Goal: Task Accomplishment & Management: Manage account settings

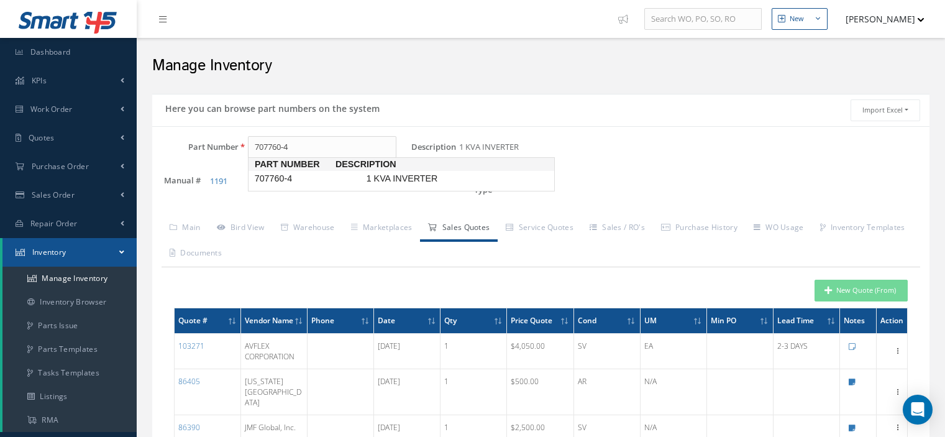
scroll to position [62, 0]
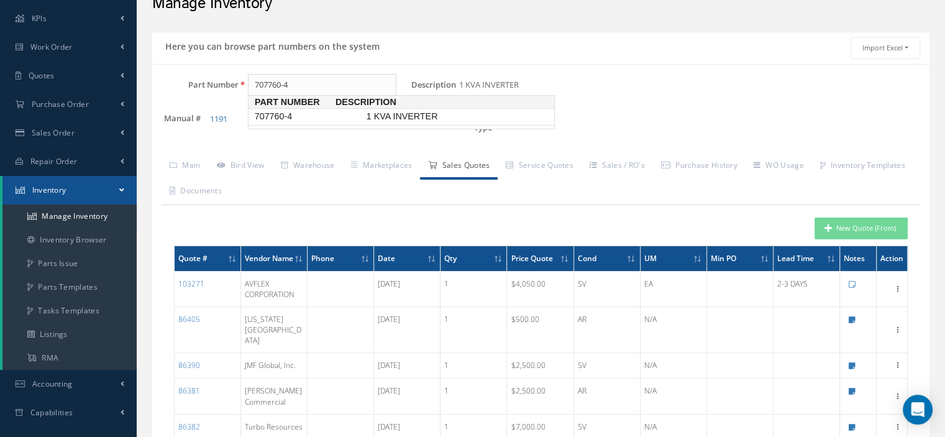
click at [301, 119] on span "707760-4" at bounding box center [308, 116] width 112 height 13
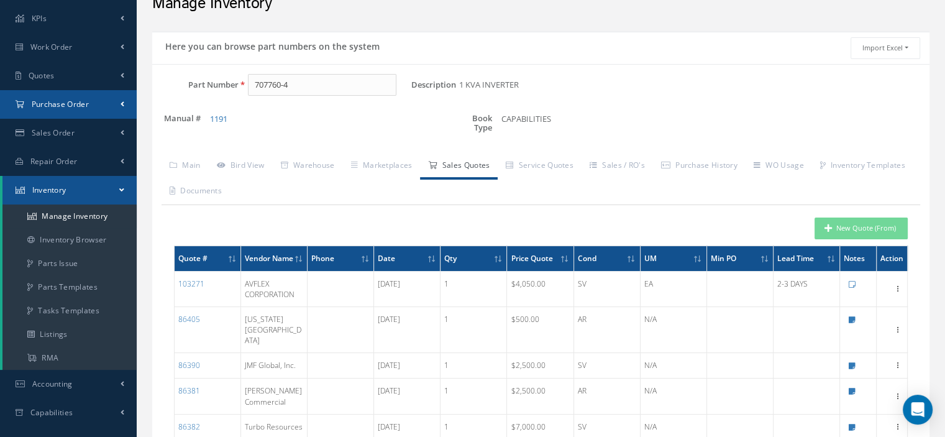
click at [76, 102] on span "Purchase Order" at bounding box center [60, 104] width 57 height 11
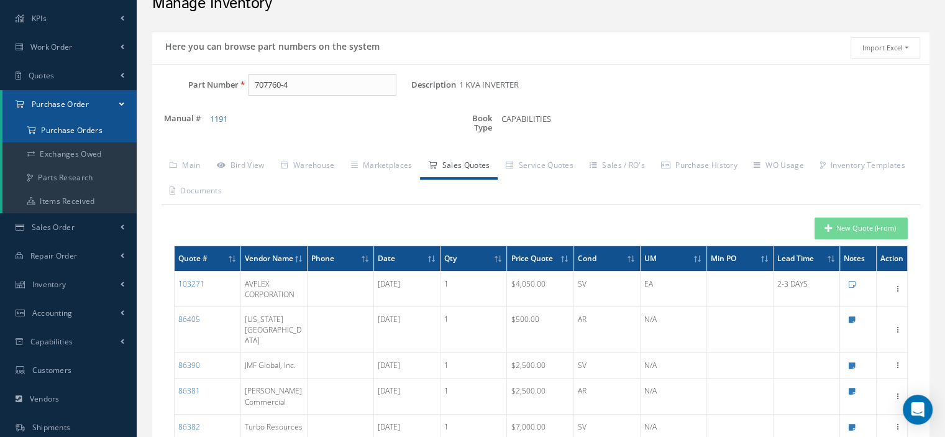
click at [76, 123] on a=1&status_id=2&status_id=3&status_id=5&collapsedFilters"] "Purchase Orders" at bounding box center [69, 131] width 134 height 24
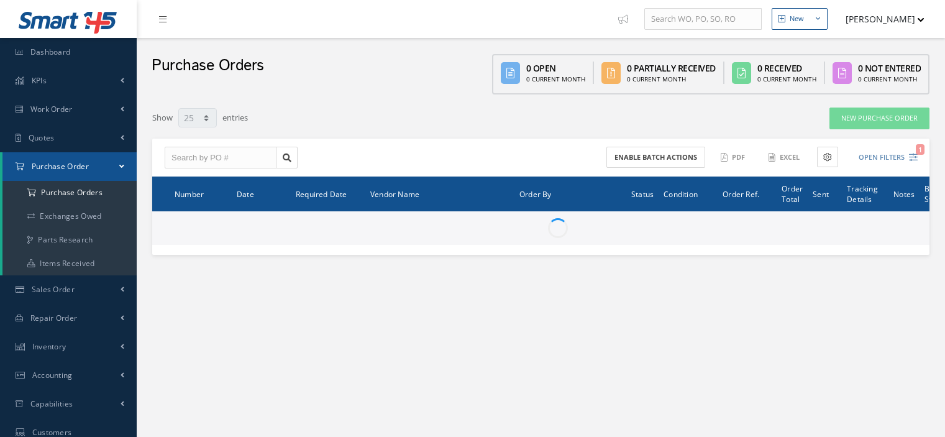
select select "25"
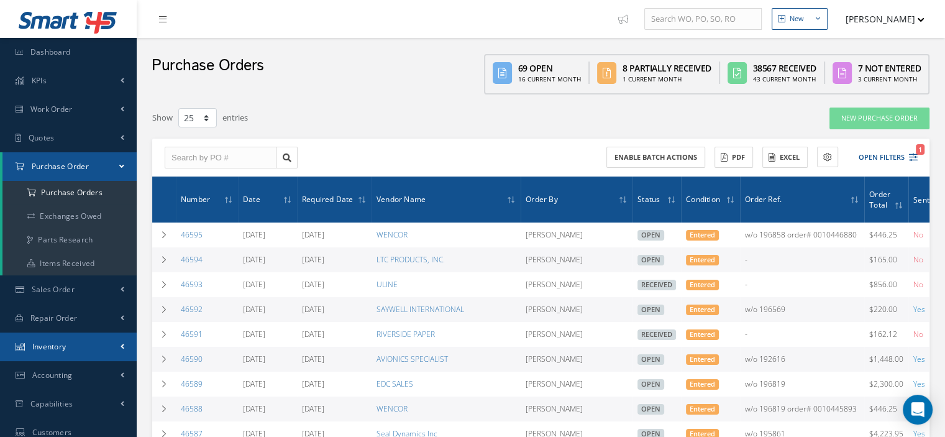
click at [55, 345] on span "Inventory" at bounding box center [49, 346] width 34 height 11
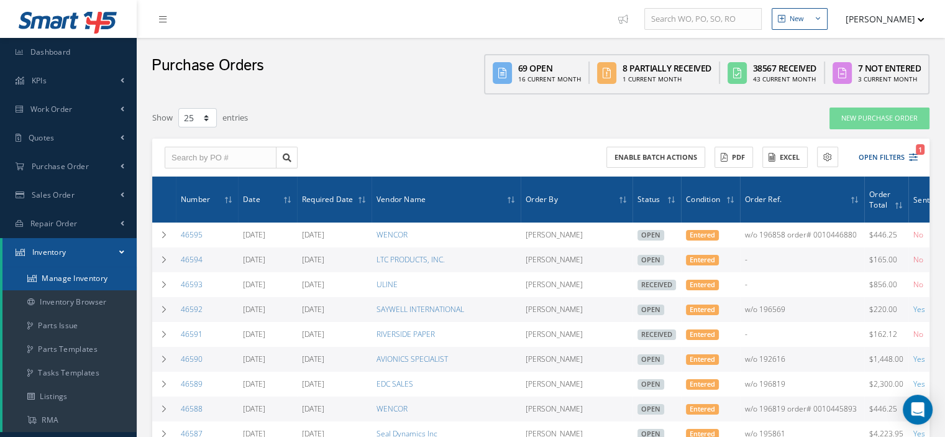
click at [76, 278] on link "Manage Inventory" at bounding box center [69, 278] width 134 height 24
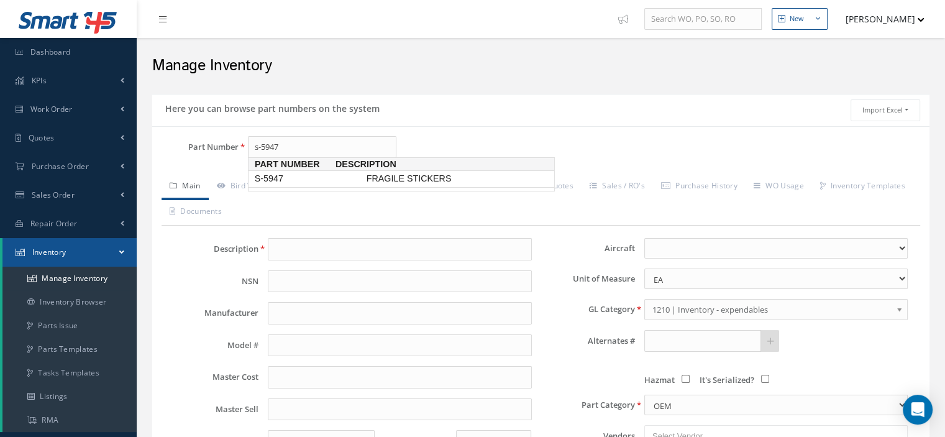
click at [273, 178] on span "S-5947" at bounding box center [308, 178] width 112 height 13
type input "S-5947"
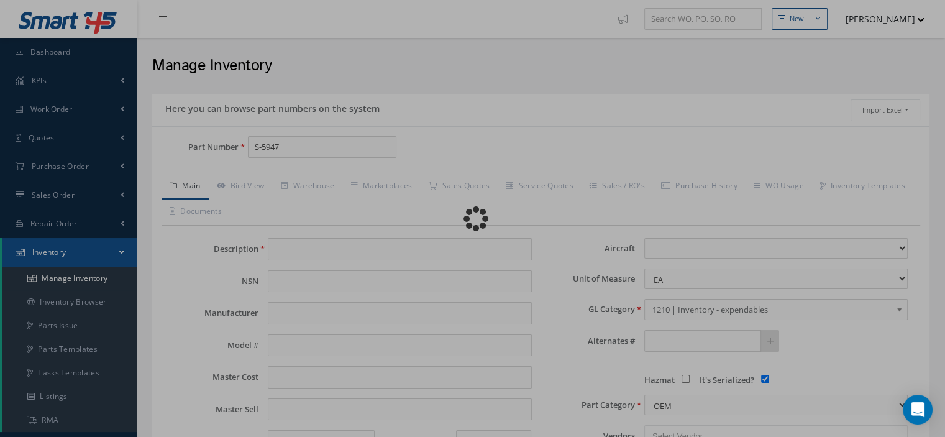
type input "FRAGILE STICKERS"
type input "0.00"
select select
checkbox input "true"
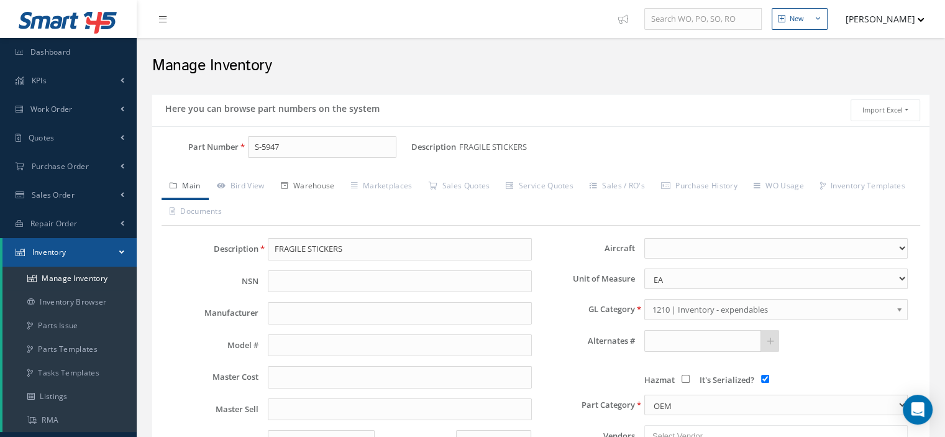
type input "S-5947"
click at [318, 188] on link "Warehouse" at bounding box center [308, 187] width 70 height 26
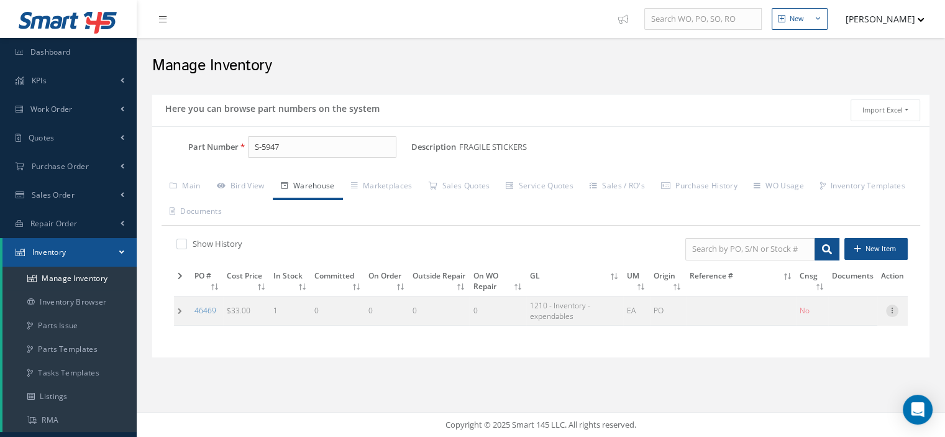
click at [890, 309] on icon at bounding box center [892, 309] width 12 height 10
click at [852, 313] on link "Edit" at bounding box center [835, 319] width 98 height 16
type input "33.00"
type input "08/12/2025"
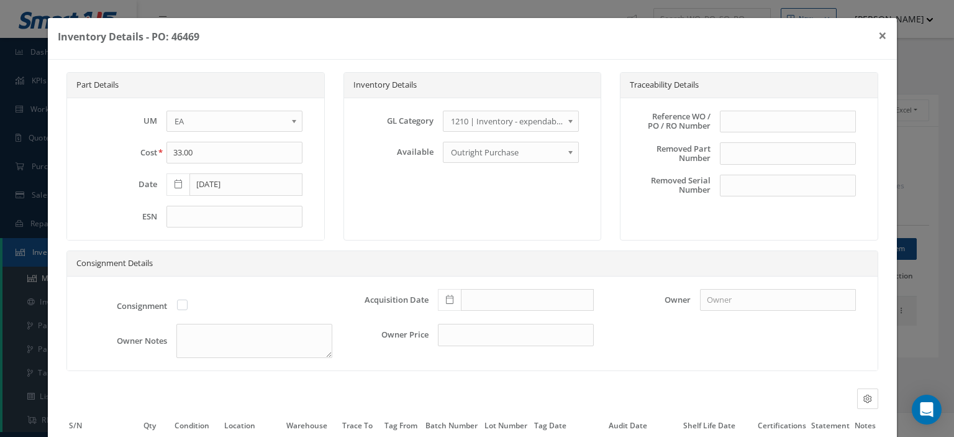
scroll to position [117, 0]
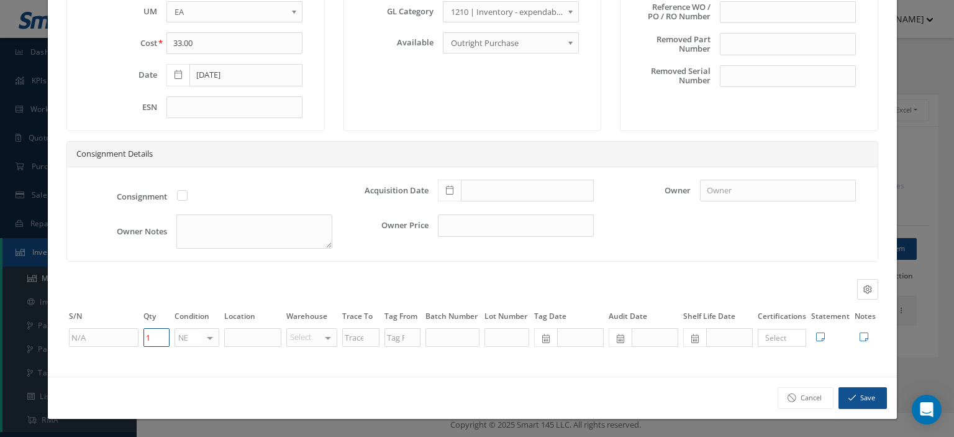
drag, startPoint x: 150, startPoint y: 342, endPoint x: 139, endPoint y: 340, distance: 10.6
click at [139, 340] on tr "1 NE OH SV RP AR NE FN NS RE FP BER N/A INSP BC No elements found. List is empt…" at bounding box center [472, 337] width 812 height 21
type input "0"
click at [840, 392] on button "Save" at bounding box center [863, 398] width 48 height 22
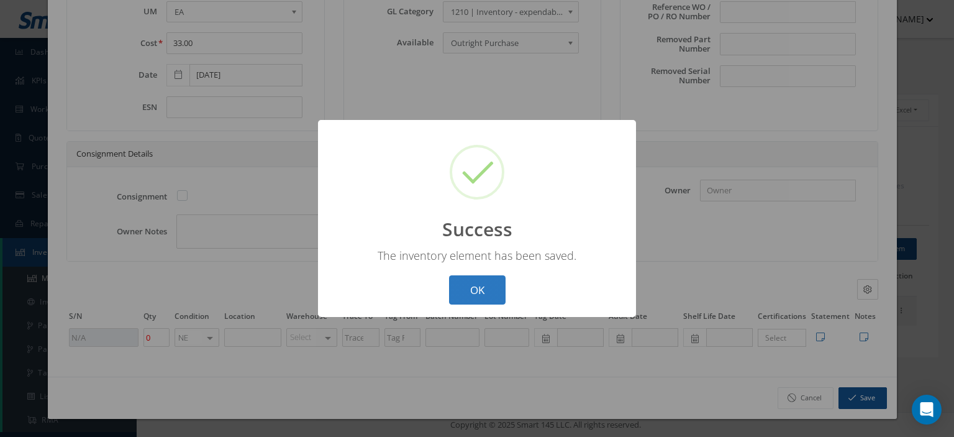
click at [455, 288] on button "OK" at bounding box center [477, 289] width 57 height 29
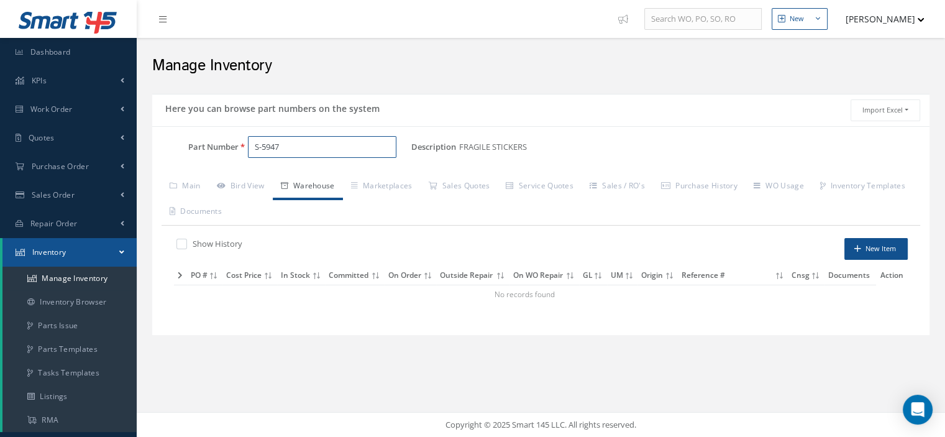
drag, startPoint x: 273, startPoint y: 146, endPoint x: 251, endPoint y: 146, distance: 22.4
click at [251, 146] on input "S-5947" at bounding box center [322, 147] width 148 height 22
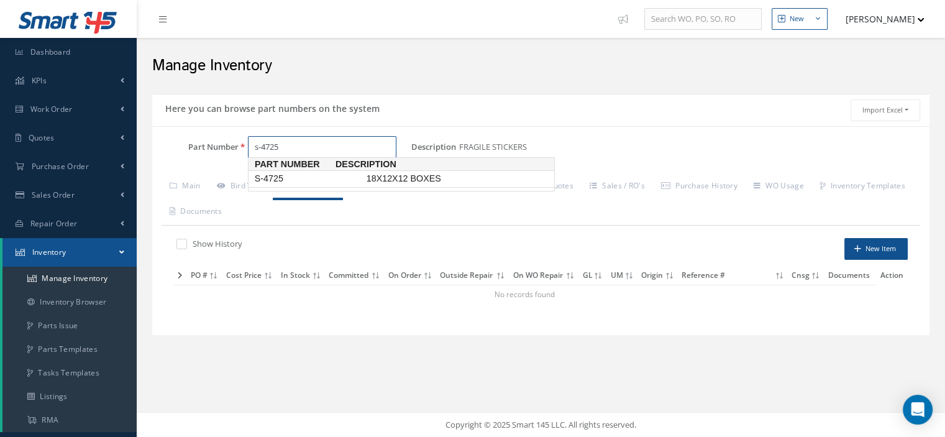
click at [276, 180] on span "S-4725" at bounding box center [308, 178] width 112 height 13
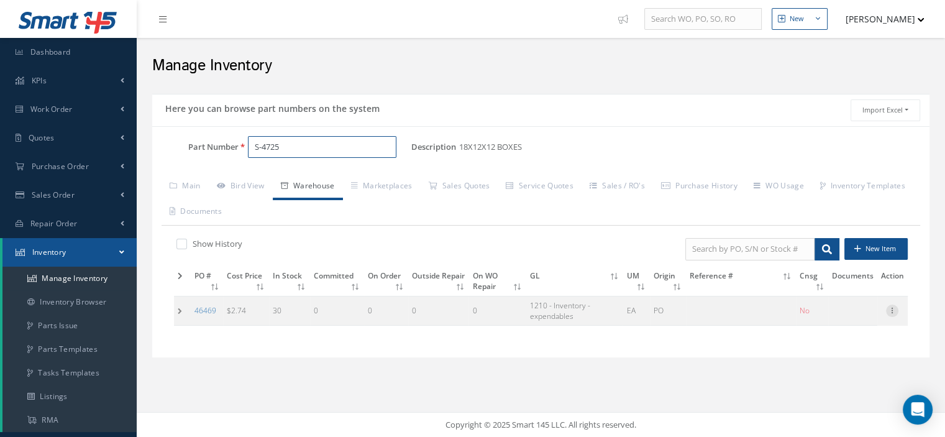
type input "S-4725"
click at [893, 308] on icon at bounding box center [892, 309] width 12 height 10
click at [858, 317] on link "Edit" at bounding box center [835, 319] width 98 height 16
type input "2.74"
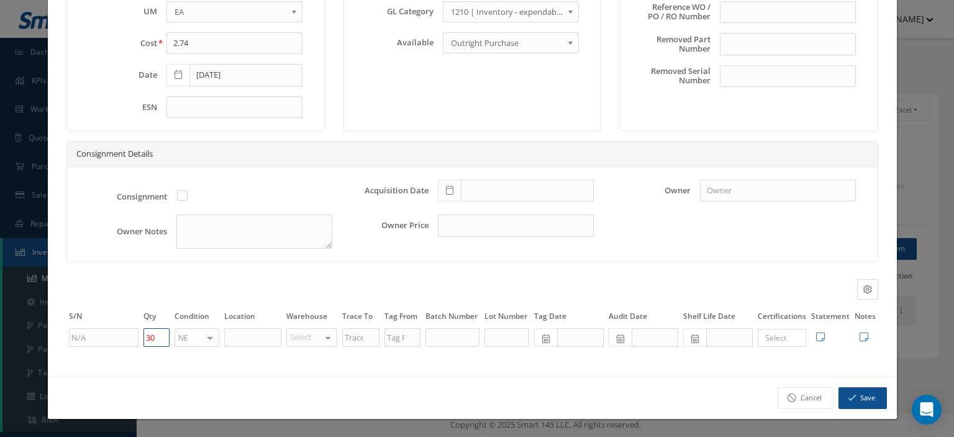
drag, startPoint x: 159, startPoint y: 337, endPoint x: 130, endPoint y: 339, distance: 28.6
click at [130, 339] on tr "30 NE OH SV RP AR NE FN NS RE FP BER N/A INSP BC No elements found. List is emp…" at bounding box center [472, 337] width 812 height 21
type input "0"
click at [852, 396] on button "Save" at bounding box center [863, 398] width 48 height 22
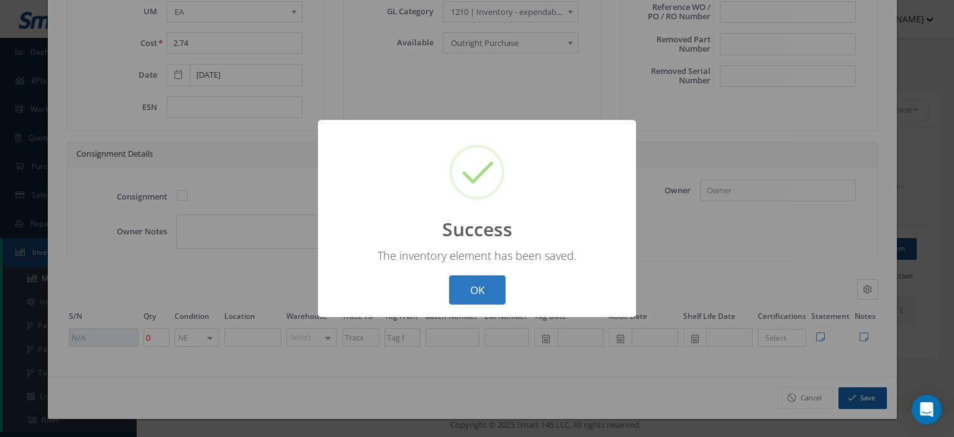
click at [456, 284] on button "OK" at bounding box center [477, 289] width 57 height 29
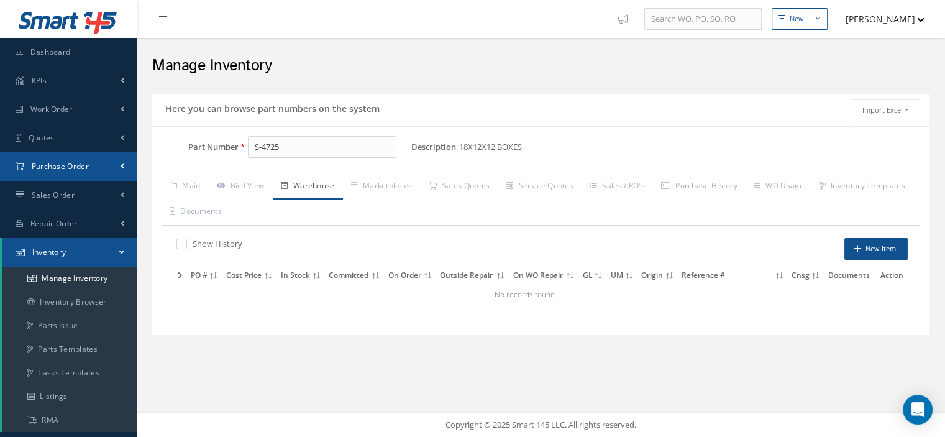
click at [61, 166] on span "Purchase Order" at bounding box center [60, 166] width 57 height 11
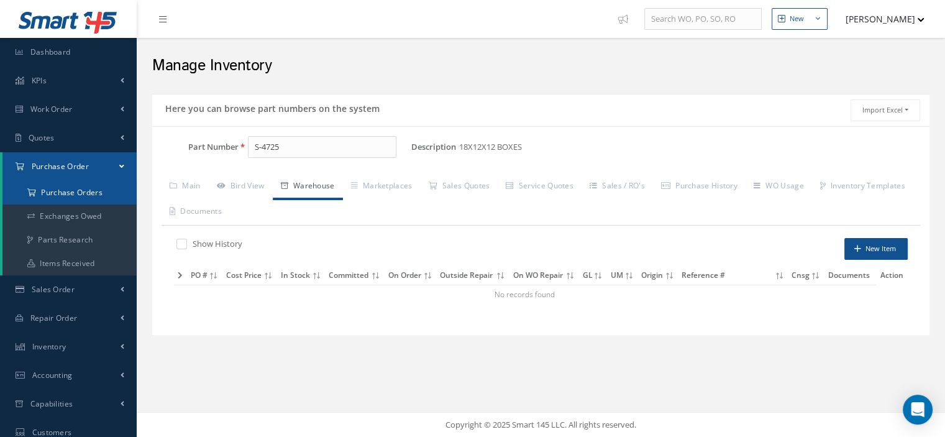
click at [65, 189] on a=1&status_id=2&status_id=3&status_id=5&collapsedFilters"] "Purchase Orders" at bounding box center [69, 193] width 134 height 24
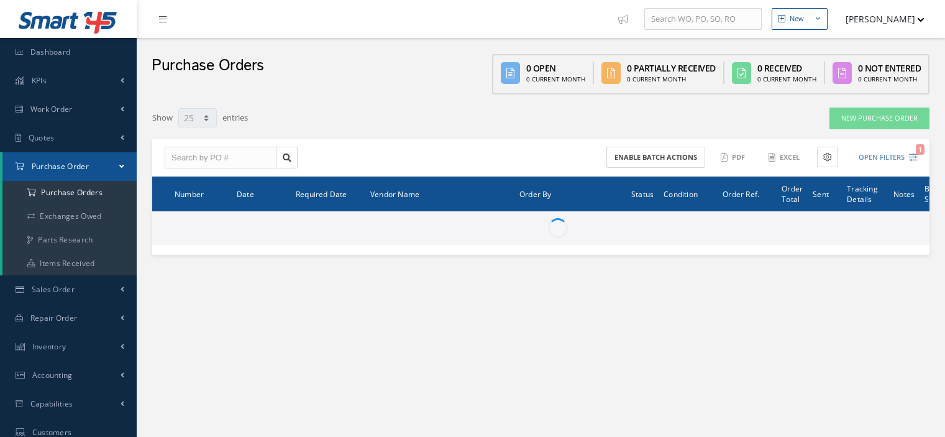
select select "25"
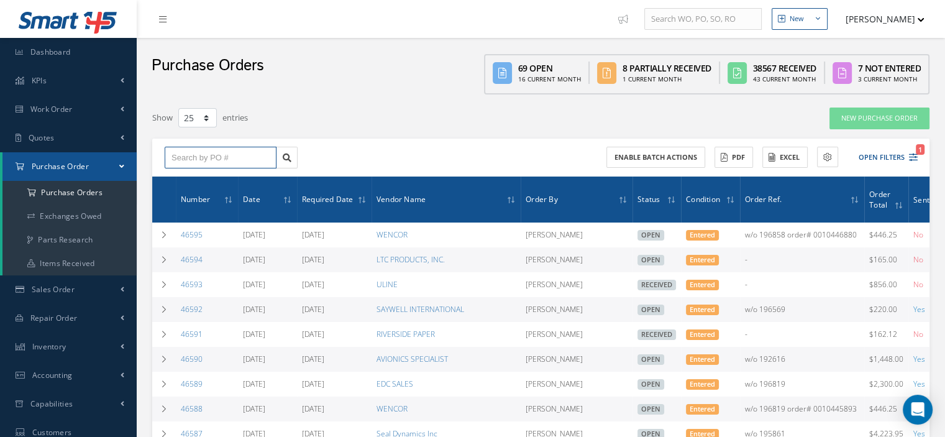
click at [214, 157] on input "text" at bounding box center [221, 158] width 112 height 22
type input "46589"
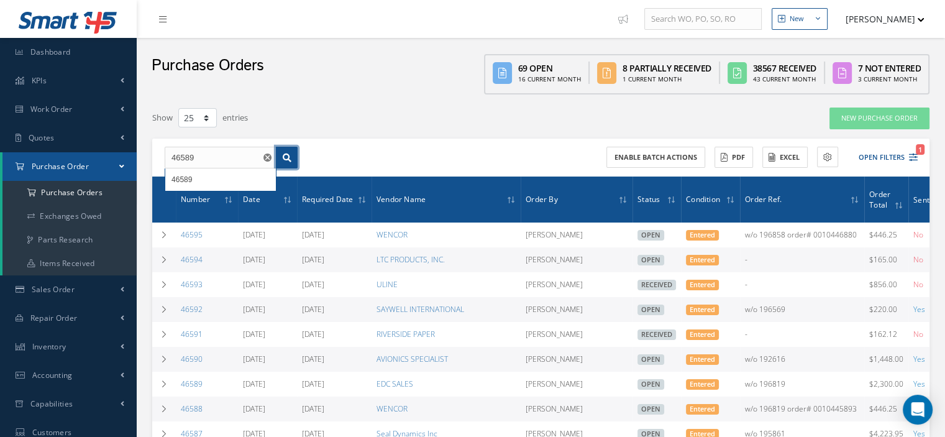
click at [284, 155] on icon at bounding box center [287, 157] width 9 height 9
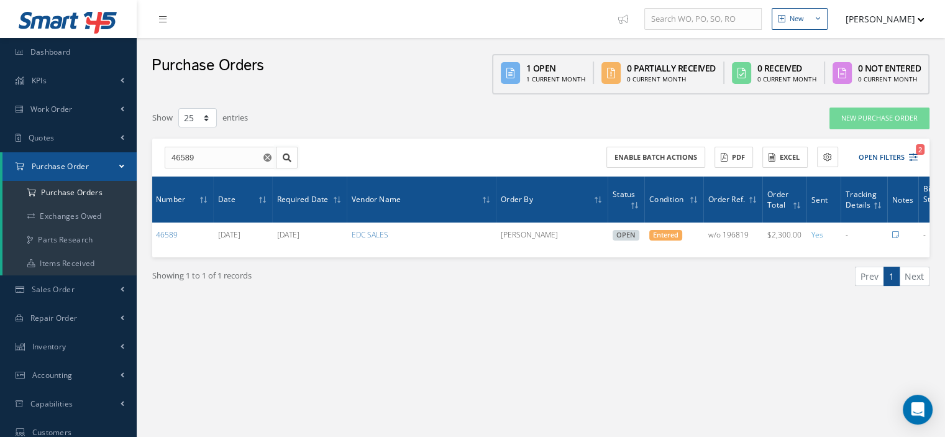
scroll to position [0, 63]
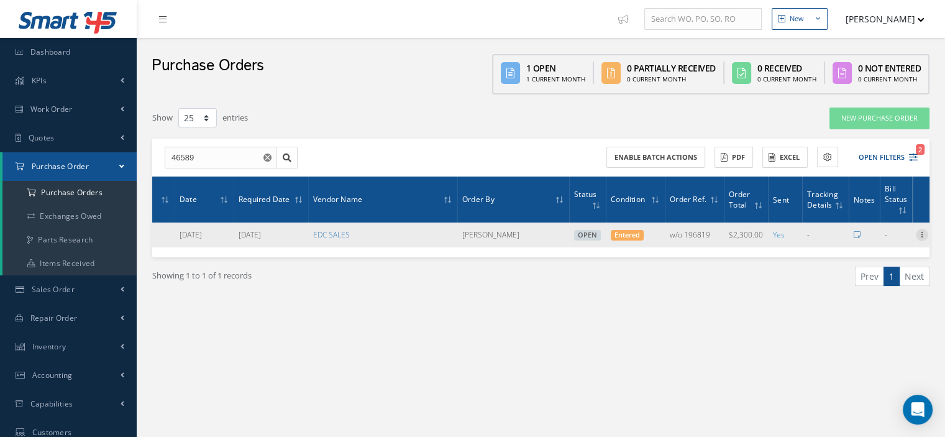
click at [922, 235] on icon at bounding box center [922, 234] width 12 height 10
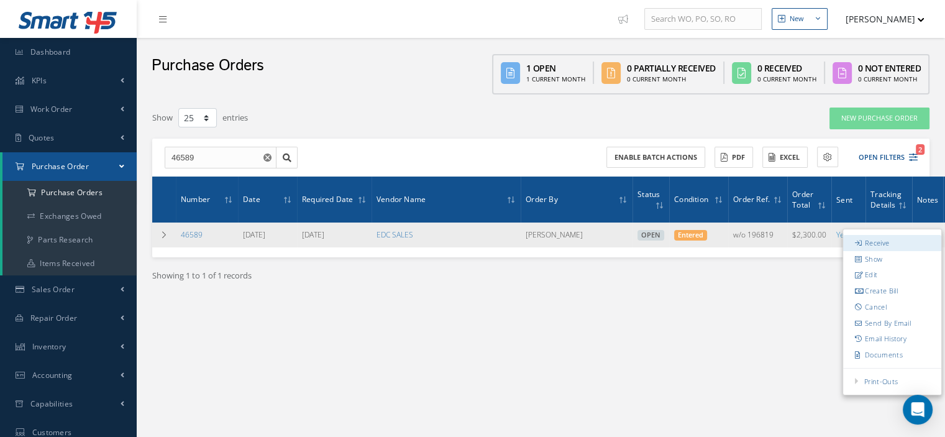
click at [911, 239] on link "Receive" at bounding box center [892, 243] width 98 height 16
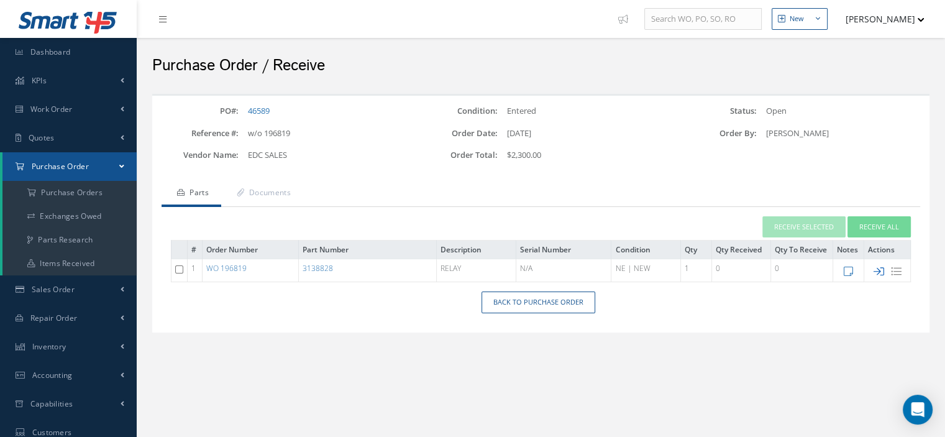
click at [878, 271] on icon at bounding box center [878, 271] width 11 height 11
type input "[DATE]"
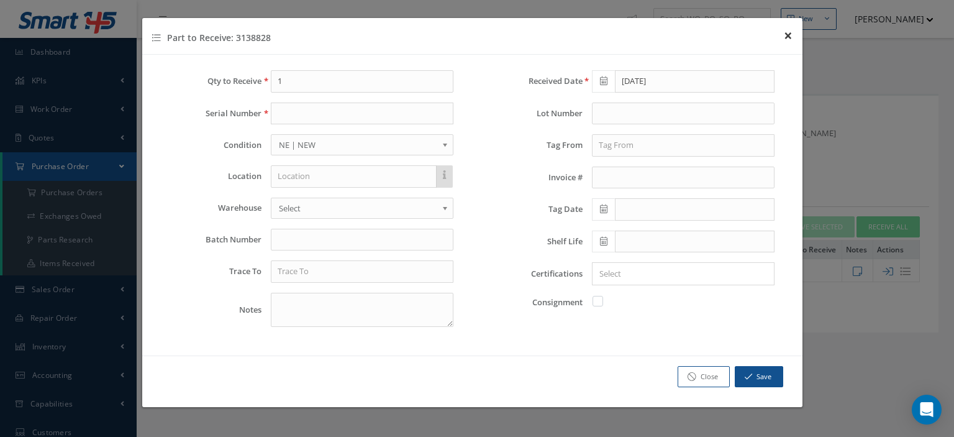
click at [786, 37] on span "×" at bounding box center [788, 35] width 9 height 20
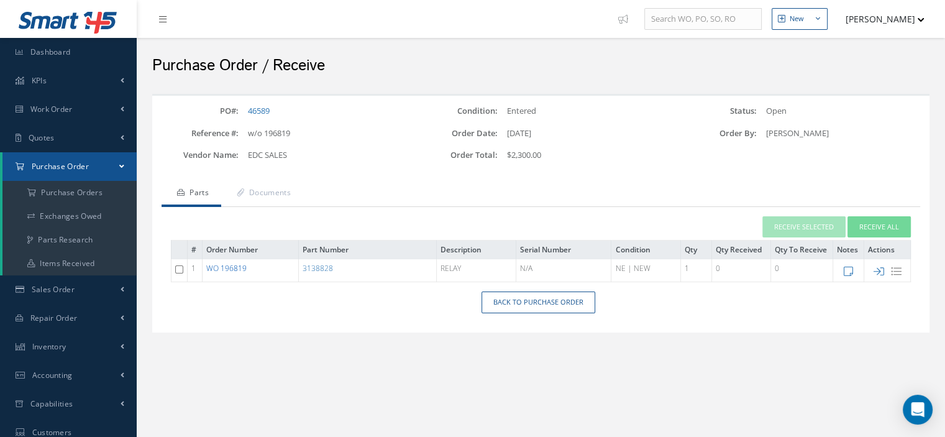
click at [239, 270] on link "WO 196819" at bounding box center [226, 268] width 40 height 11
click at [881, 270] on icon at bounding box center [878, 271] width 11 height 11
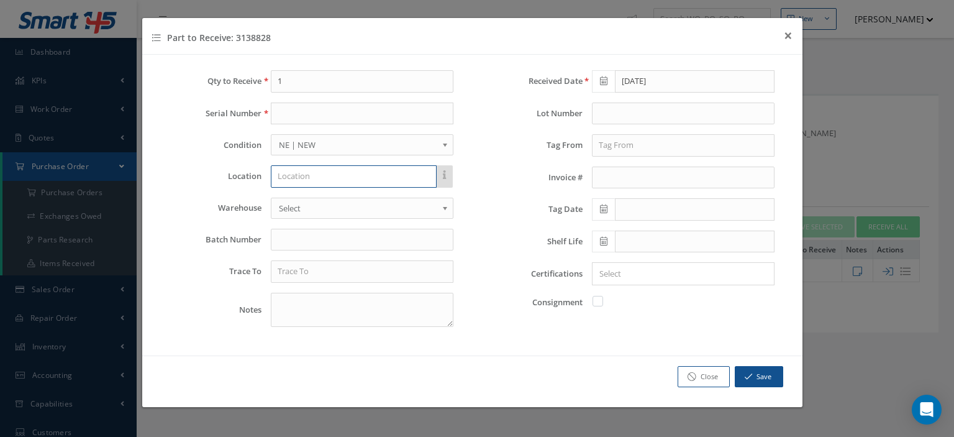
click at [306, 173] on input "text" at bounding box center [354, 176] width 166 height 22
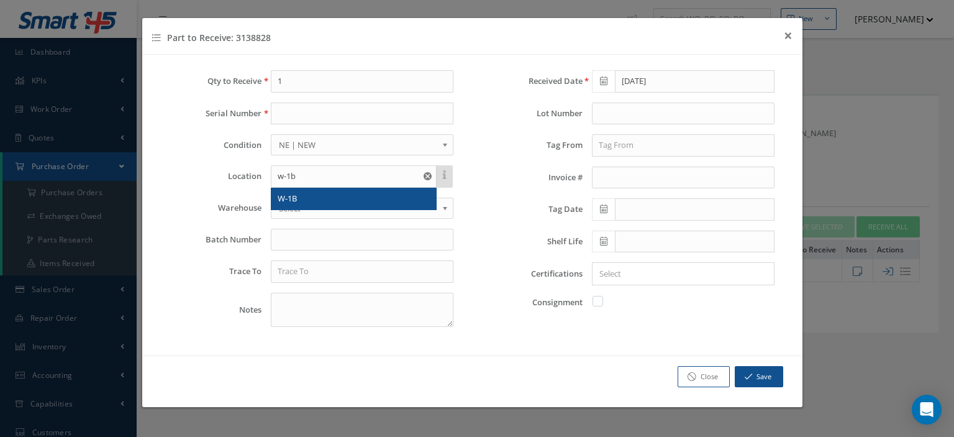
click at [299, 193] on div "W-1B" at bounding box center [354, 199] width 152 height 12
type input "W-1B"
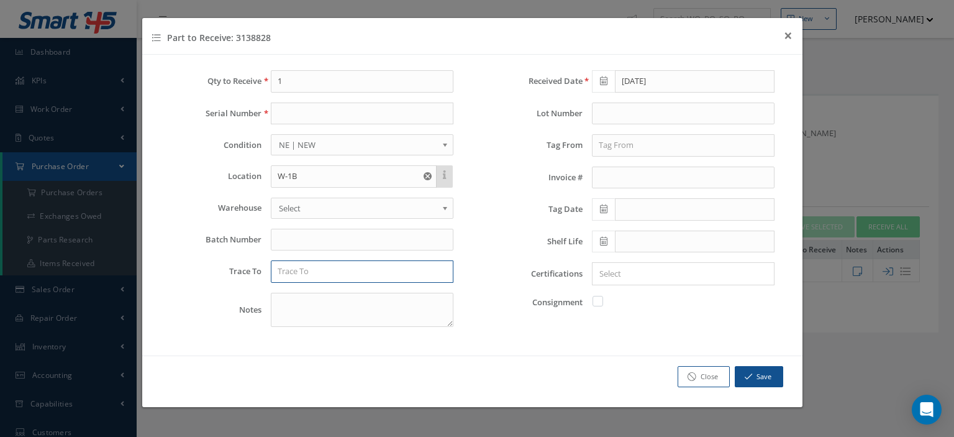
click at [313, 268] on input "text" at bounding box center [362, 271] width 183 height 22
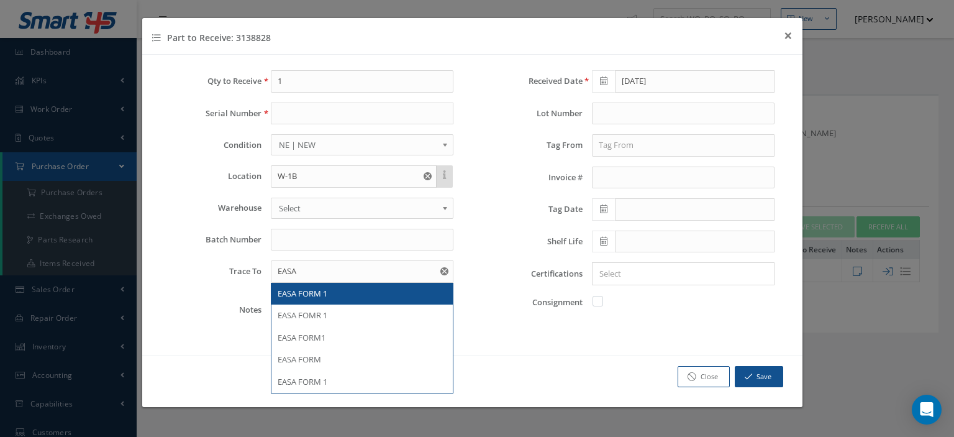
click at [318, 288] on span "EASA FORM 1" at bounding box center [303, 293] width 50 height 11
type input "EASA FORM 1"
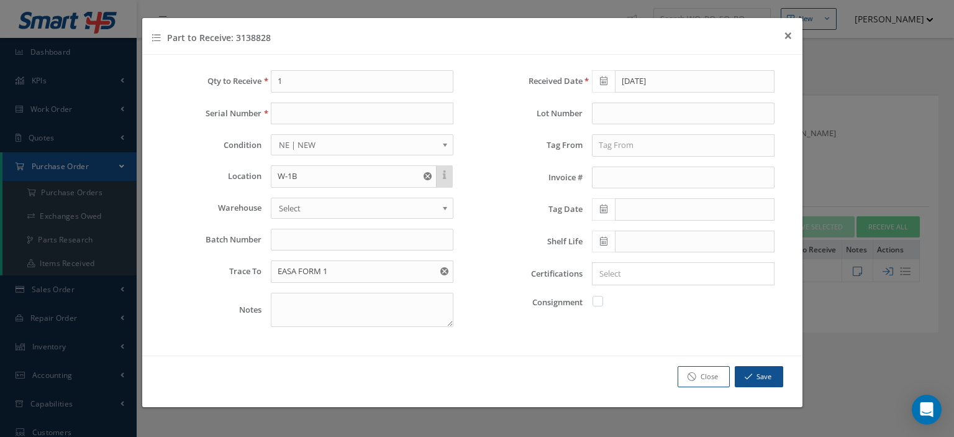
click at [603, 298] on label at bounding box center [604, 300] width 3 height 11
click at [598, 298] on input "checkbox" at bounding box center [598, 300] width 8 height 8
checkbox input "true"
click at [755, 375] on button "Save" at bounding box center [759, 377] width 48 height 22
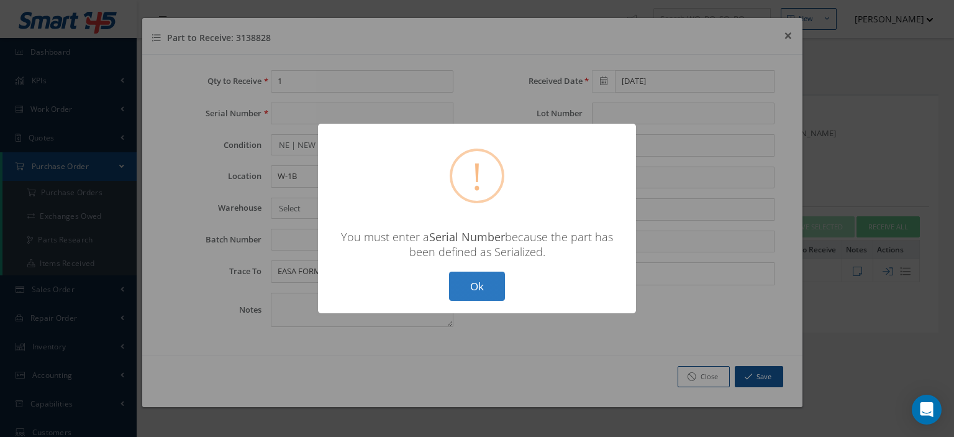
click at [465, 287] on button "Ok" at bounding box center [477, 285] width 56 height 29
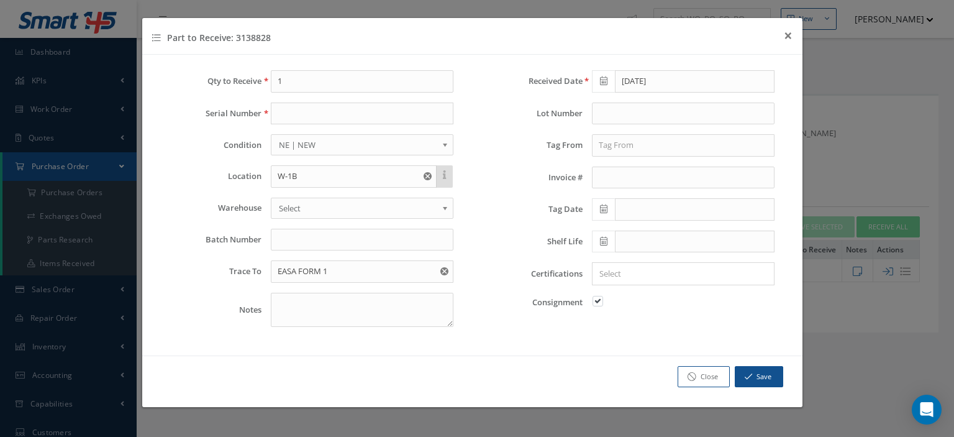
drag, startPoint x: 266, startPoint y: 37, endPoint x: 235, endPoint y: 37, distance: 30.4
click at [235, 37] on div "Part to Receive: 3138828 × Close" at bounding box center [472, 36] width 660 height 37
copy h4 "3138828"
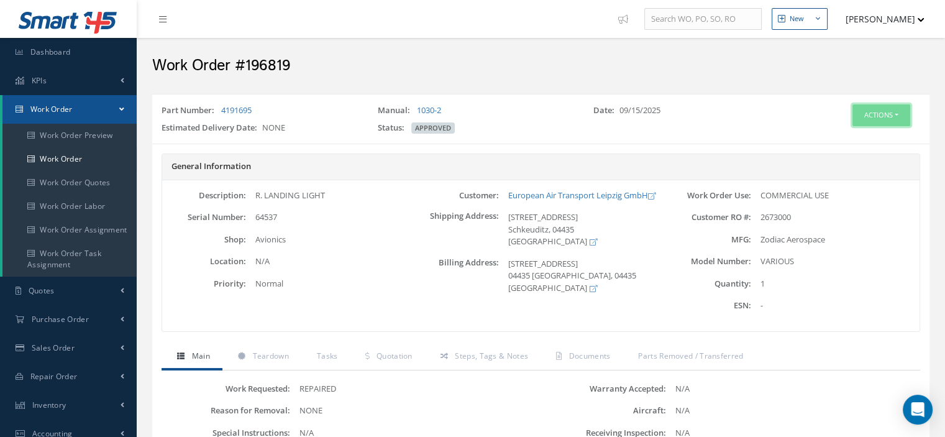
click at [894, 116] on button "Actions" at bounding box center [881, 115] width 58 height 22
click at [850, 181] on link "Part Issue" at bounding box center [861, 188] width 99 height 17
click at [892, 114] on button "Actions" at bounding box center [881, 115] width 58 height 22
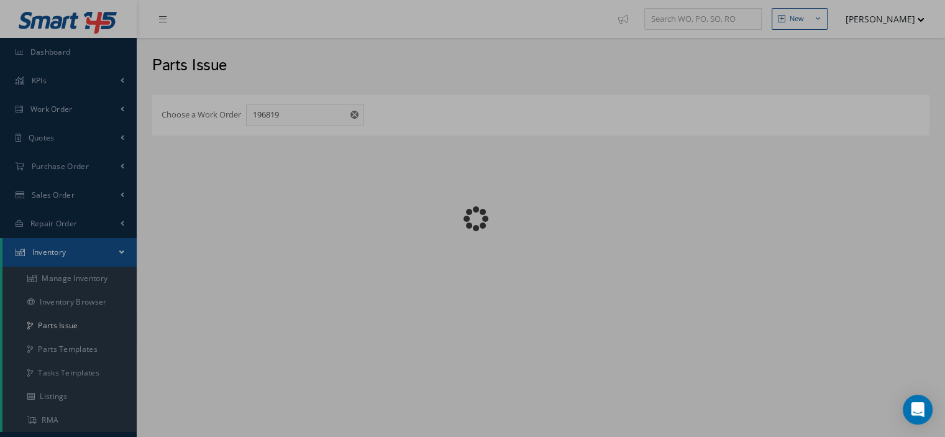
checkbox input "false"
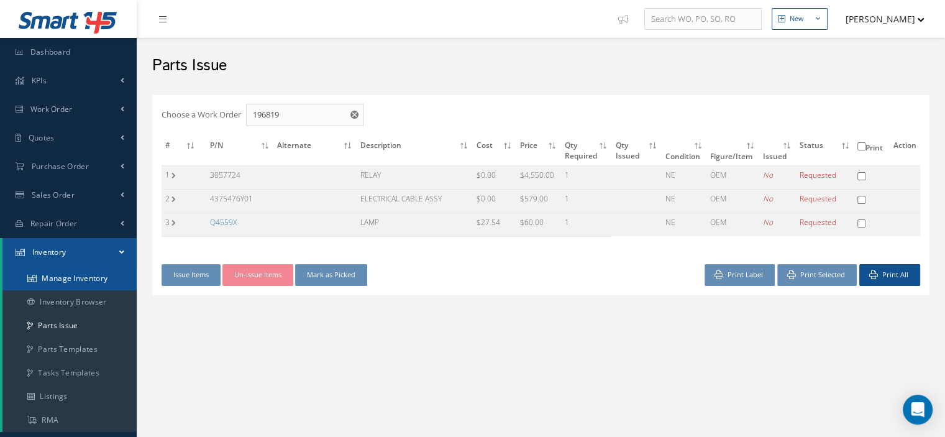
click at [78, 273] on link "Manage Inventory" at bounding box center [69, 278] width 134 height 24
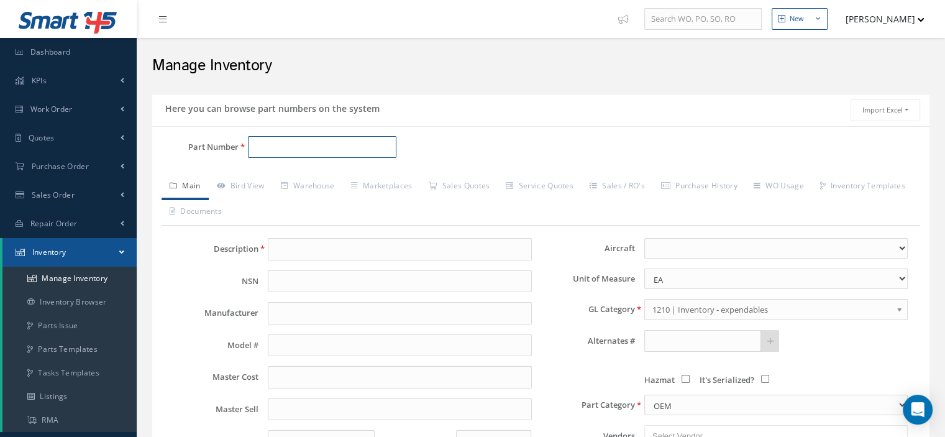
click at [257, 143] on input "Part Number" at bounding box center [322, 147] width 148 height 22
paste input "3138828"
type input "3138828"
click at [278, 182] on span "3138828" at bounding box center [308, 178] width 112 height 13
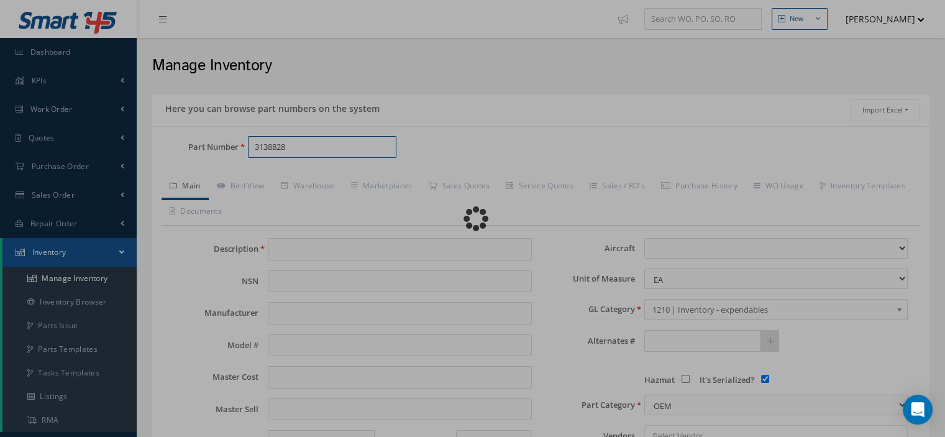
type input "RELAY"
type input "ZODIAC"
type input "3138828"
type input "0.00"
select select
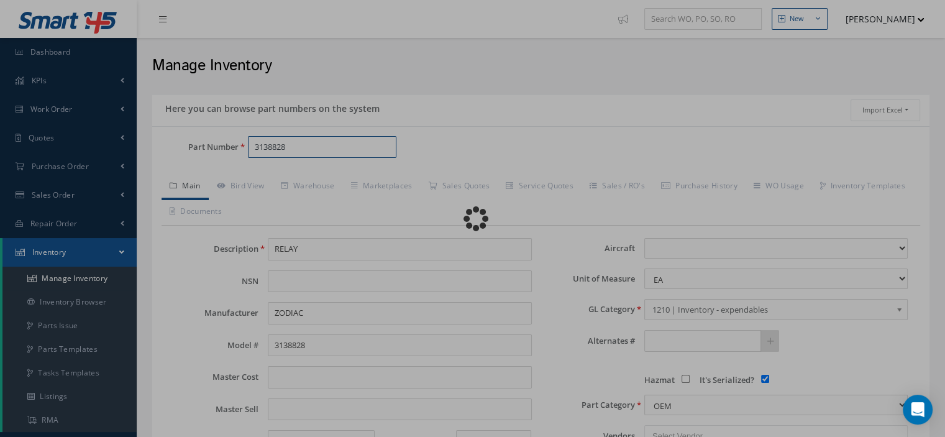
checkbox input "true"
type textarea "FOR P/N 4191695 AND 4315542 all these are in the cmm -- Oscar 01/15/2025 02:47PM"
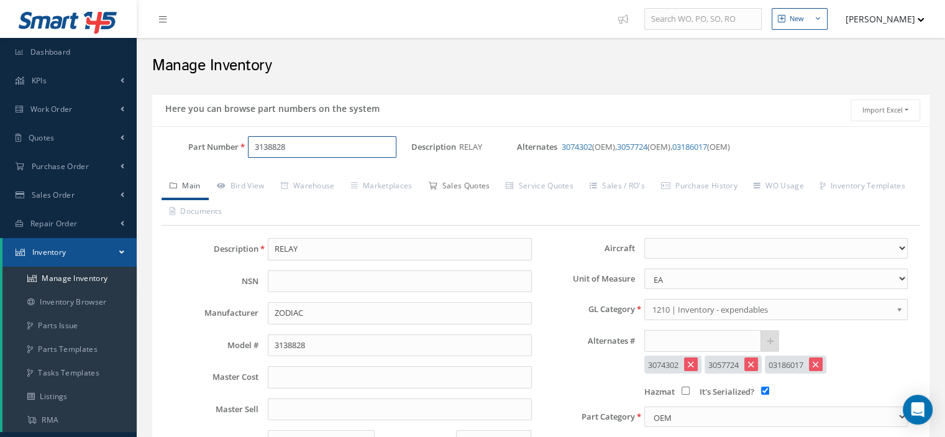
type input "3138828"
click at [447, 183] on link "Sales Quotes" at bounding box center [459, 187] width 78 height 26
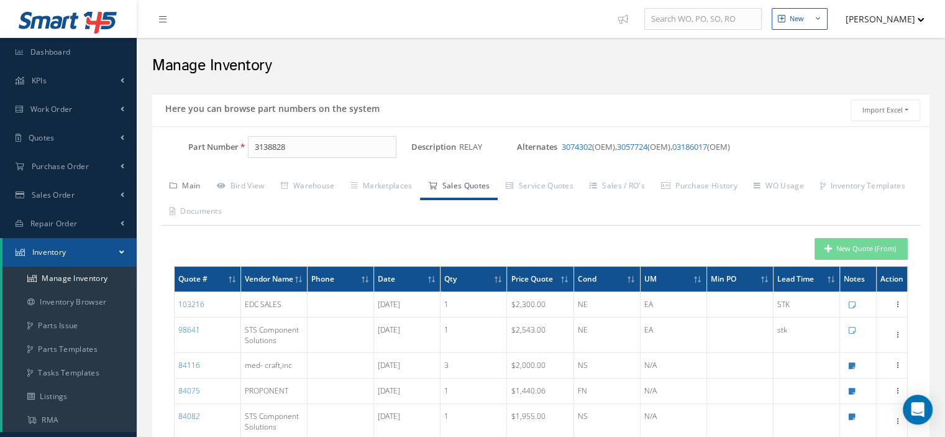
click at [201, 185] on link "Main" at bounding box center [184, 187] width 47 height 26
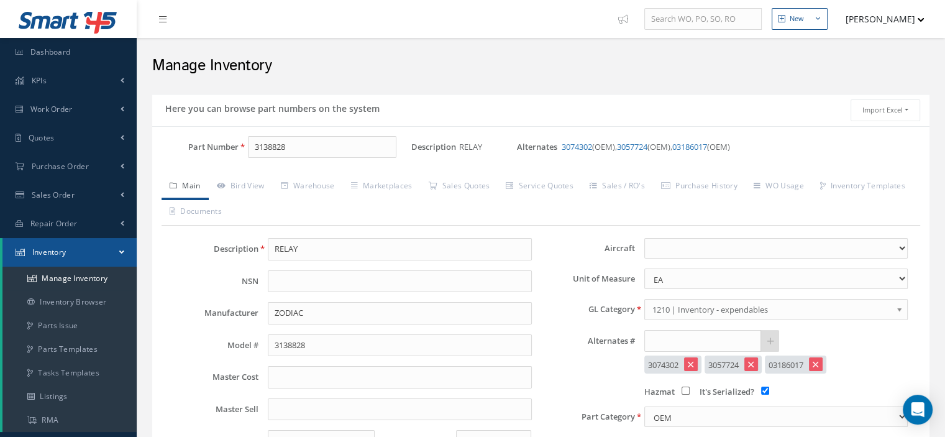
click at [763, 389] on input "It's Serialized?" at bounding box center [765, 390] width 8 height 8
checkbox input "false"
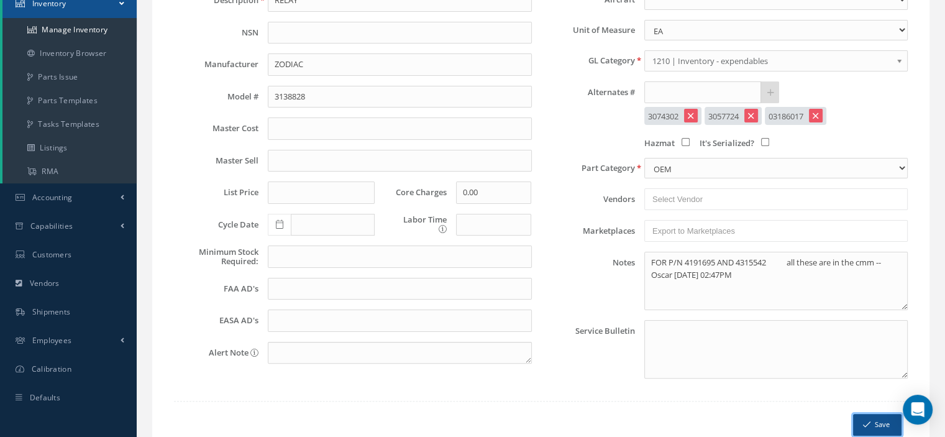
click at [872, 421] on button "Save" at bounding box center [877, 425] width 48 height 22
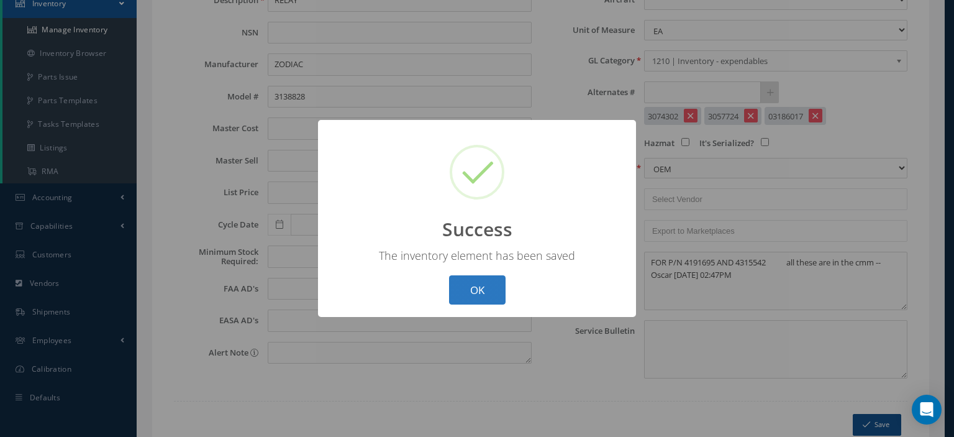
click at [483, 296] on button "OK" at bounding box center [477, 289] width 57 height 29
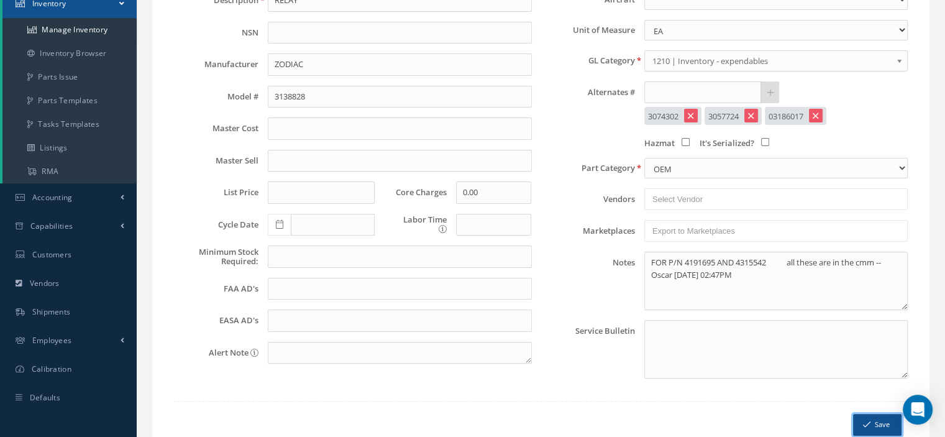
scroll to position [0, 0]
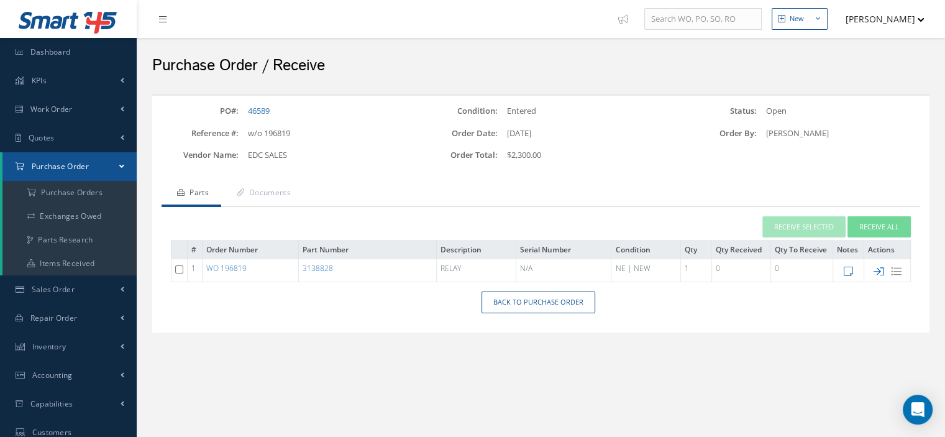
click at [880, 272] on icon at bounding box center [878, 271] width 11 height 11
type input "[DATE]"
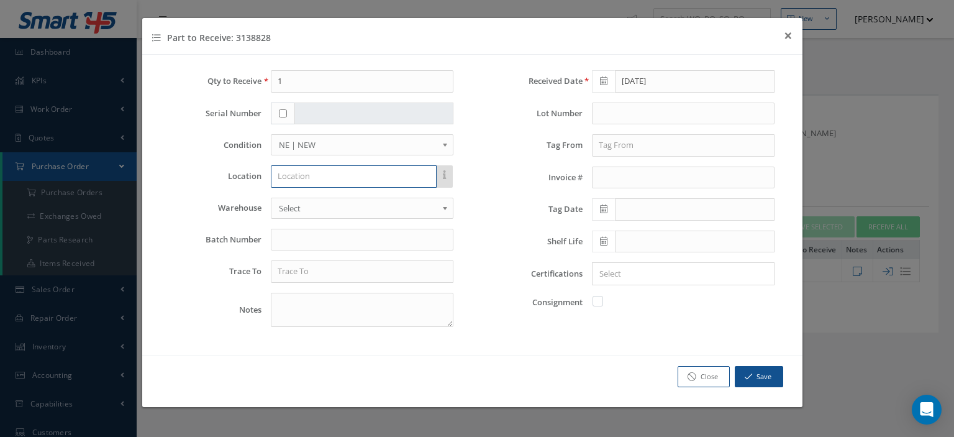
click at [321, 170] on input "text" at bounding box center [354, 176] width 166 height 22
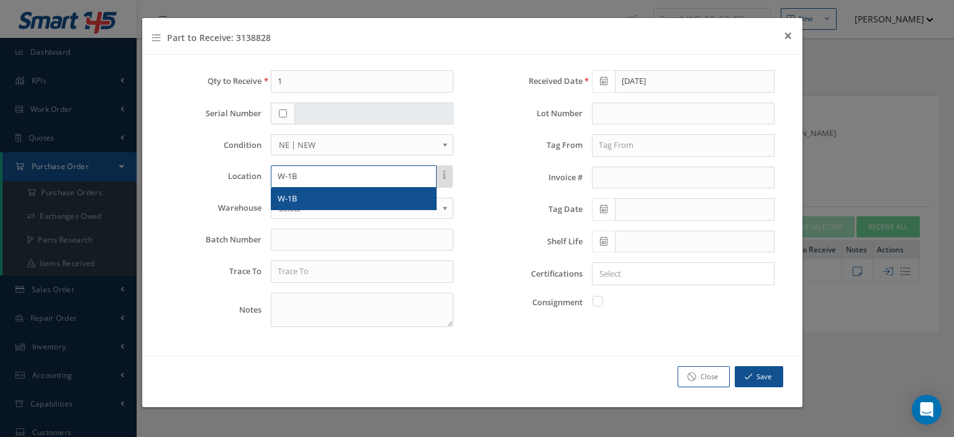
type input "W-1B"
click at [312, 197] on div "W-1B" at bounding box center [354, 199] width 152 height 12
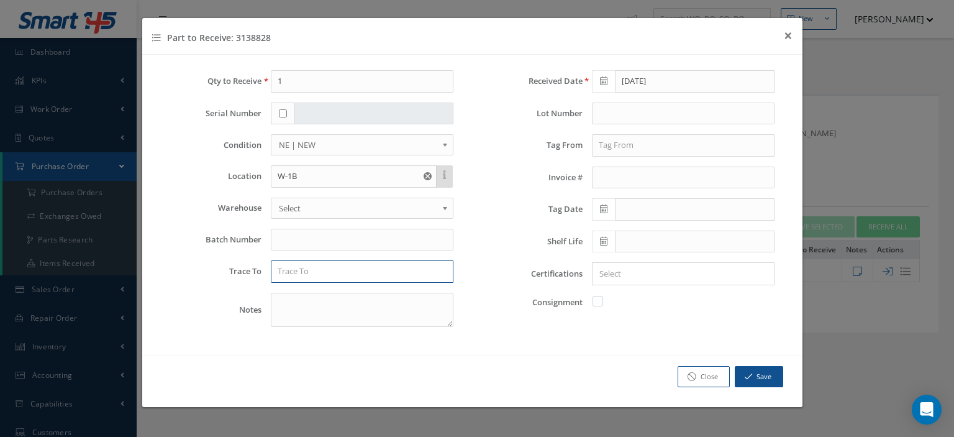
click at [325, 270] on input "text" at bounding box center [362, 271] width 183 height 22
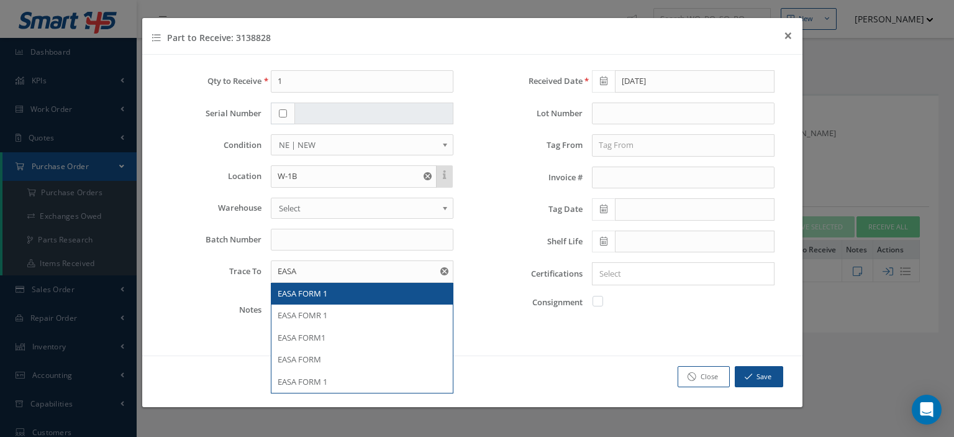
click at [323, 288] on span "EASA FORM 1" at bounding box center [303, 293] width 50 height 11
type input "EASA FORM 1"
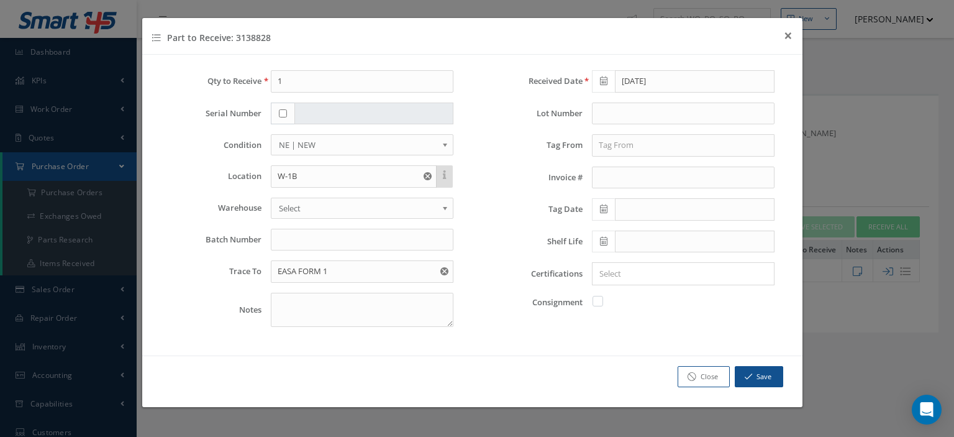
click at [603, 302] on label at bounding box center [604, 300] width 3 height 11
click at [601, 302] on input "checkbox" at bounding box center [598, 300] width 8 height 8
checkbox input "true"
click at [739, 371] on button "Save" at bounding box center [759, 377] width 48 height 22
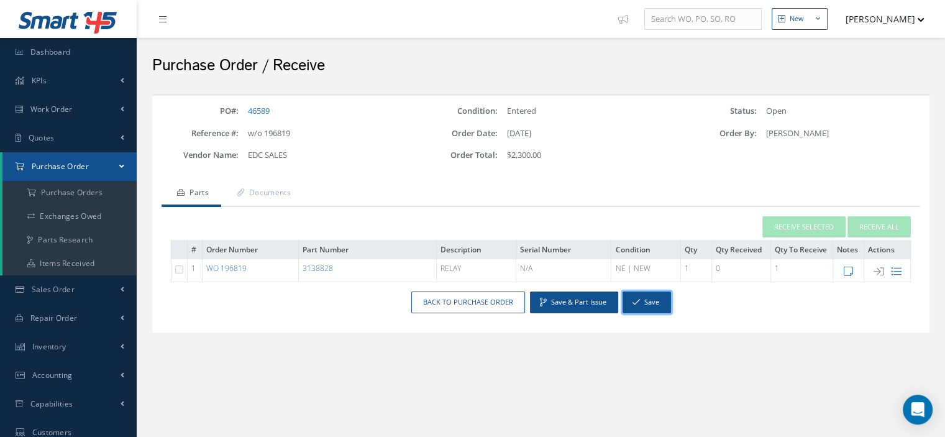
click at [656, 305] on button "Save" at bounding box center [646, 302] width 48 height 22
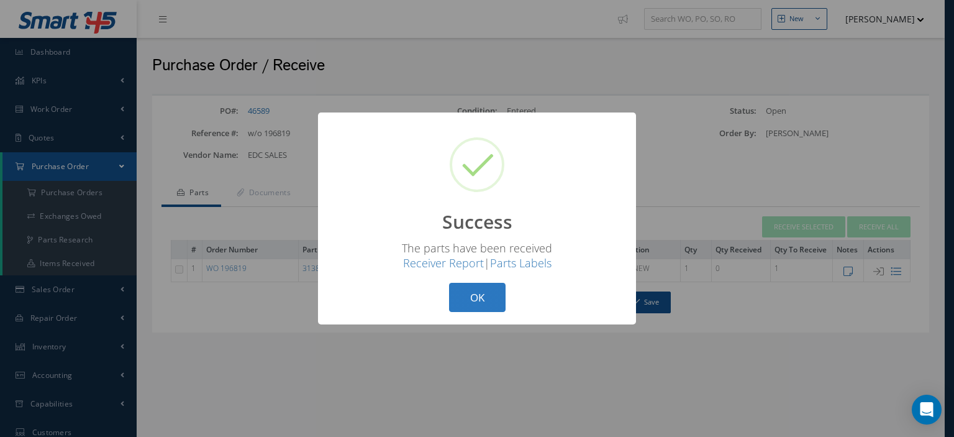
click at [491, 305] on button "OK" at bounding box center [477, 297] width 57 height 29
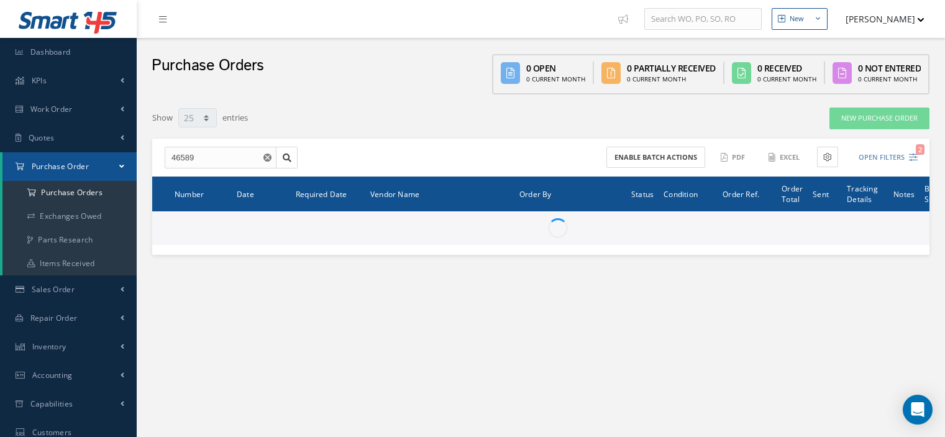
select select "25"
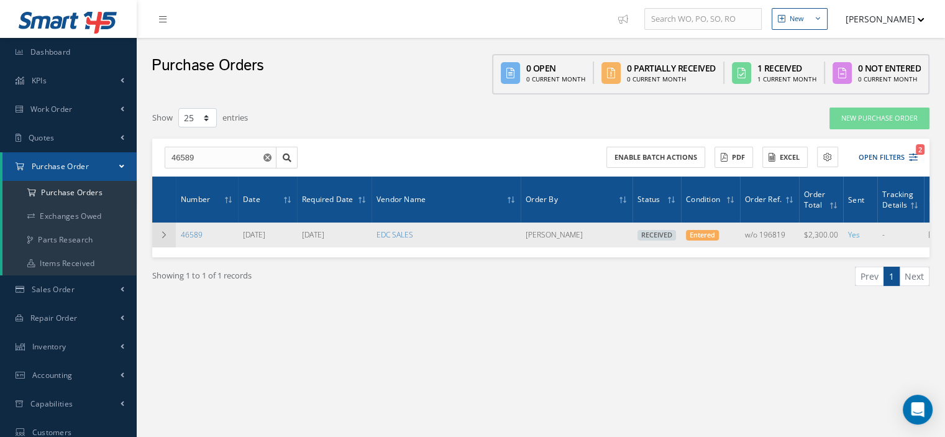
click at [166, 233] on icon at bounding box center [164, 234] width 9 height 7
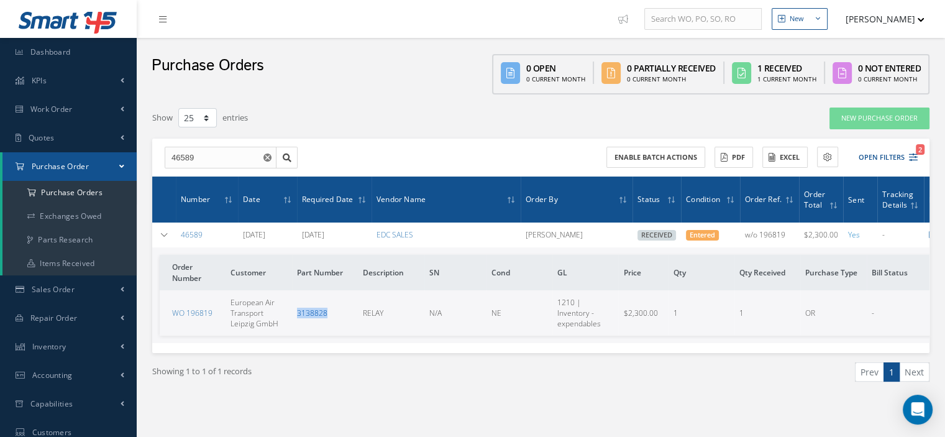
drag, startPoint x: 333, startPoint y: 310, endPoint x: 298, endPoint y: 312, distance: 34.8
click at [298, 312] on td "3138828" at bounding box center [325, 312] width 66 height 45
copy link "3138828"
drag, startPoint x: 202, startPoint y: 161, endPoint x: 150, endPoint y: 158, distance: 52.9
click at [150, 158] on div "Show 10 25 50 100 entries New Purchase Order 46589 Enable batch actions ACTIONS…" at bounding box center [541, 260] width 796 height 306
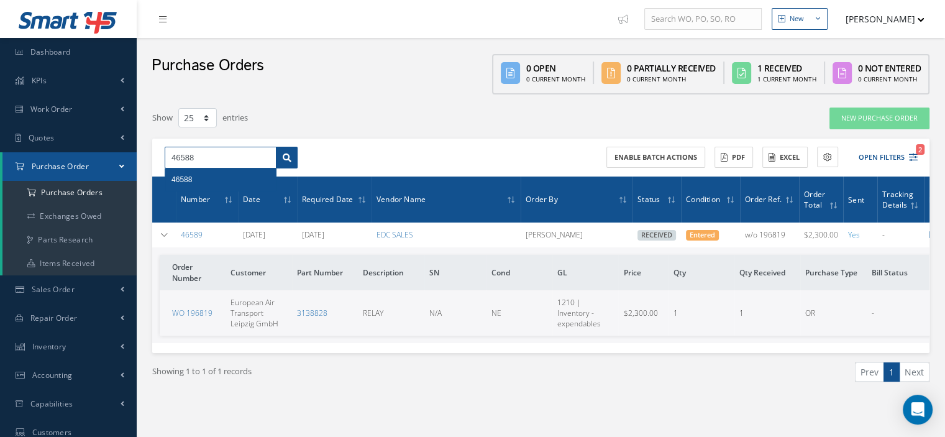
type input "46588"
click at [286, 153] on icon at bounding box center [287, 157] width 9 height 9
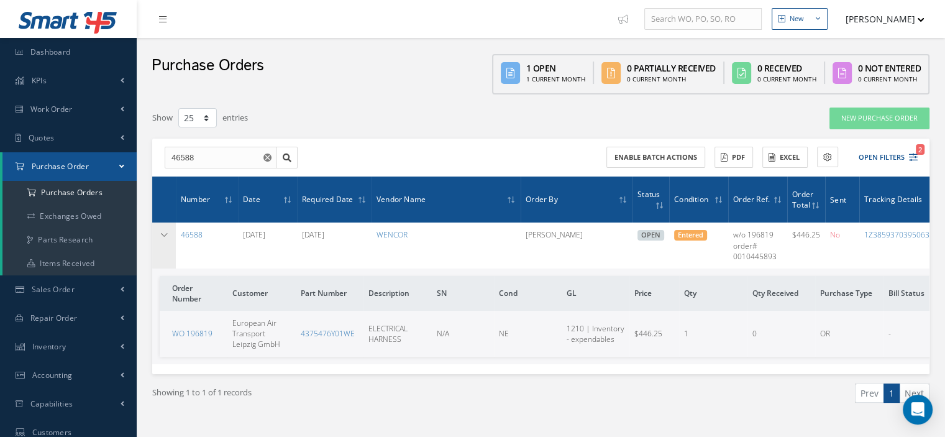
click at [157, 231] on td at bounding box center [164, 244] width 24 height 45
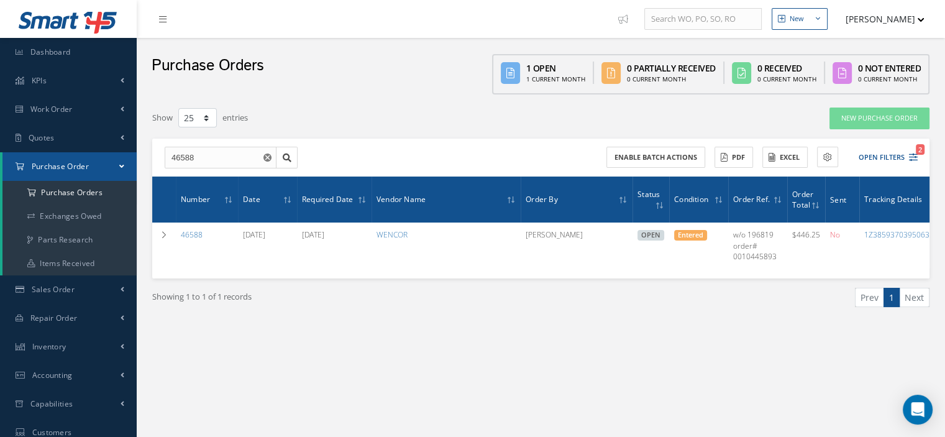
scroll to position [0, 97]
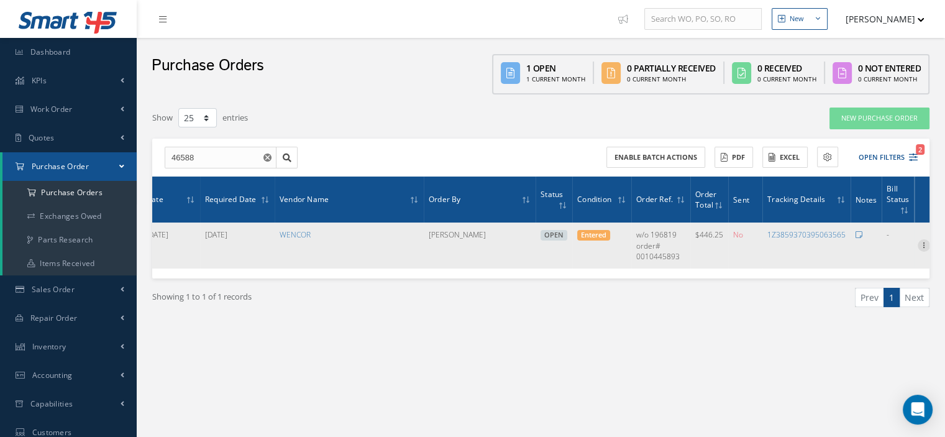
click at [918, 248] on icon at bounding box center [923, 244] width 12 height 10
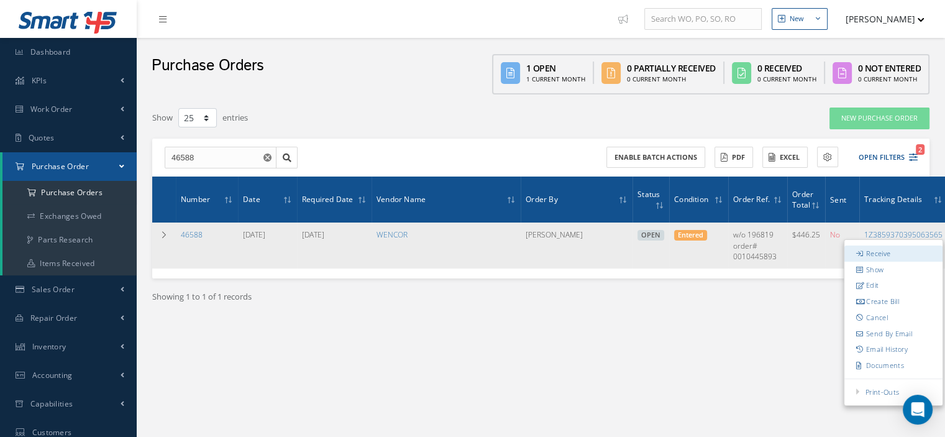
click at [902, 253] on link "Receive" at bounding box center [893, 253] width 98 height 16
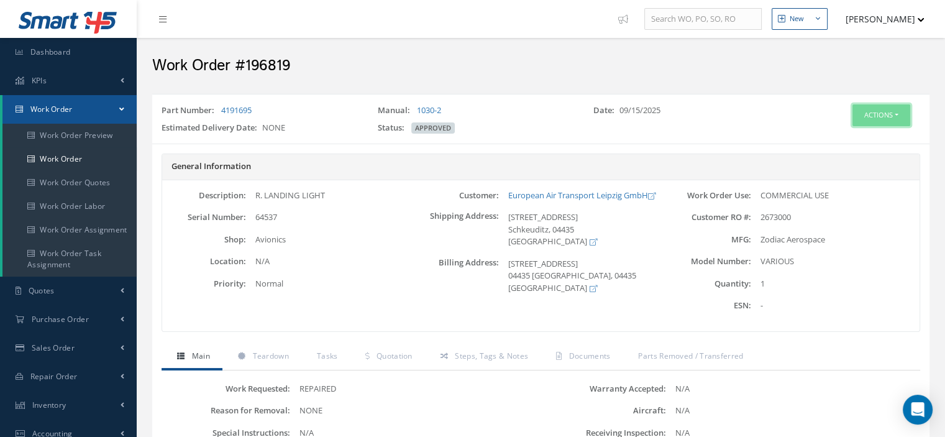
click at [894, 119] on button "Actions" at bounding box center [881, 115] width 58 height 22
click at [848, 184] on link "Part Issue" at bounding box center [861, 188] width 99 height 17
click at [900, 117] on button "Actions" at bounding box center [881, 115] width 58 height 22
click at [860, 141] on link "Edit" at bounding box center [861, 138] width 99 height 17
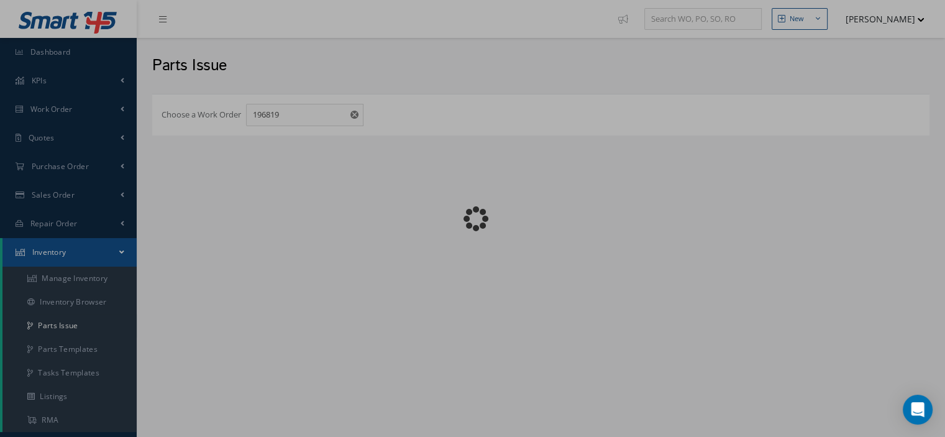
checkbox input "false"
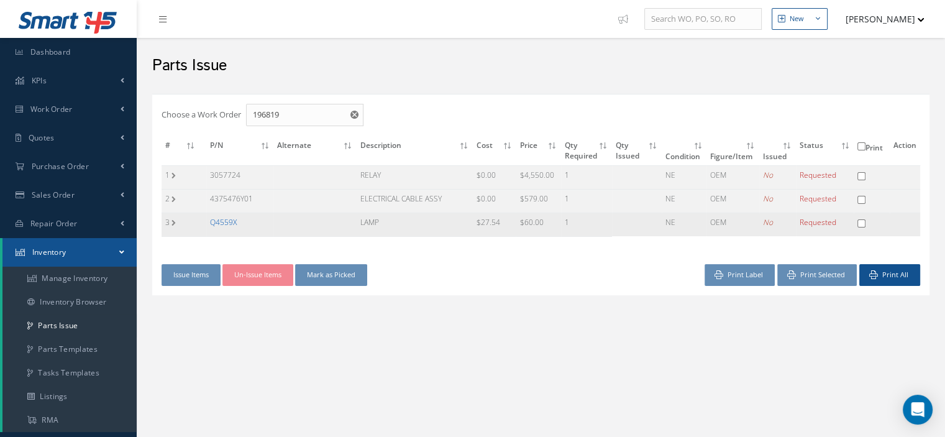
click at [221, 220] on link "Q4559X" at bounding box center [223, 222] width 27 height 11
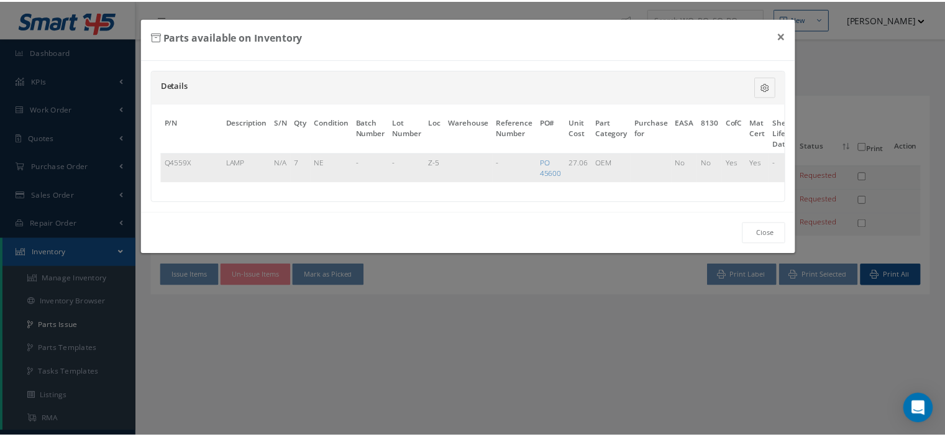
scroll to position [0, 76]
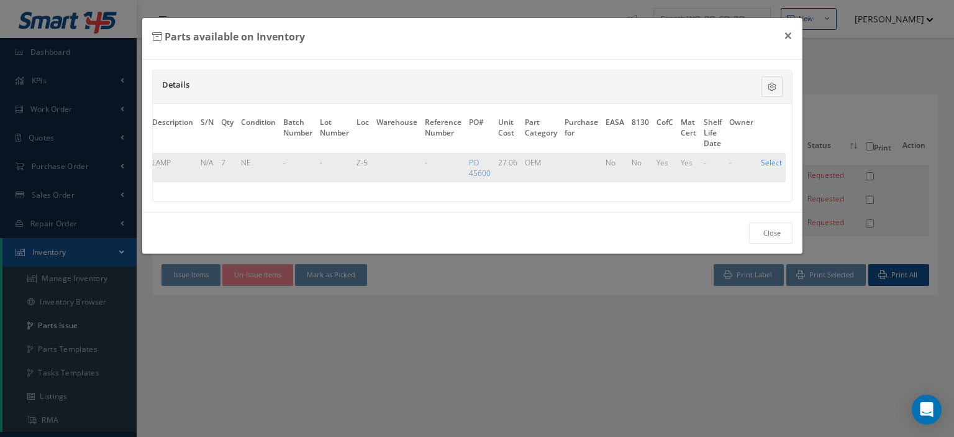
click at [775, 161] on link "Select" at bounding box center [771, 162] width 21 height 11
checkbox input "true"
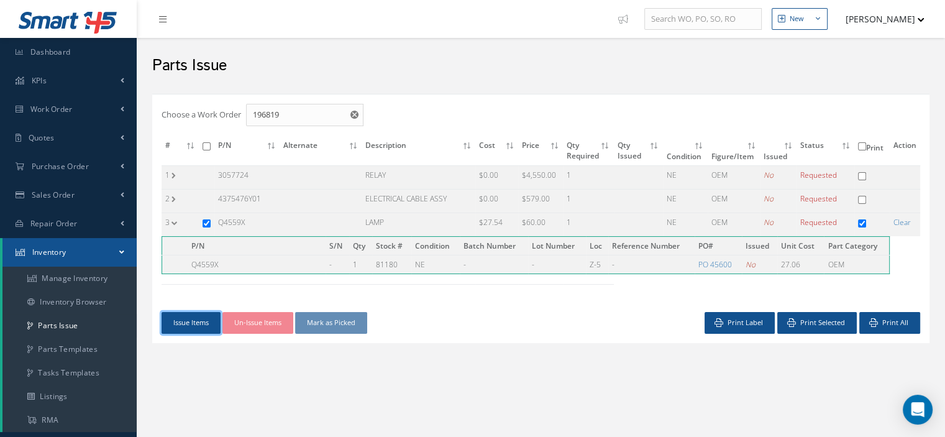
click at [188, 315] on button "Issue Items" at bounding box center [190, 323] width 59 height 22
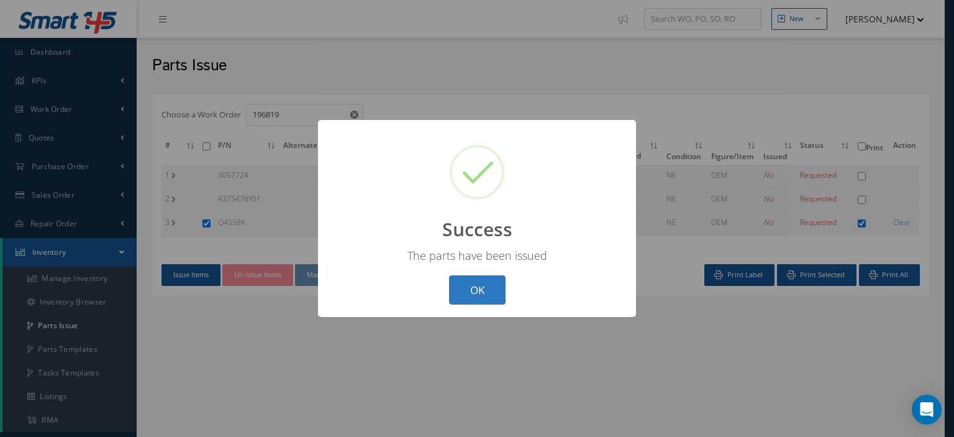
click at [475, 283] on button "OK" at bounding box center [477, 289] width 57 height 29
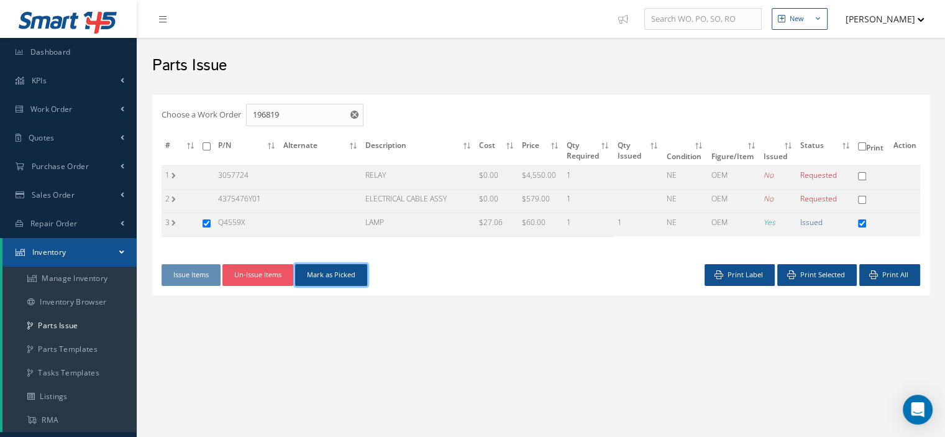
click at [334, 274] on button "Mark as Picked" at bounding box center [331, 275] width 72 height 22
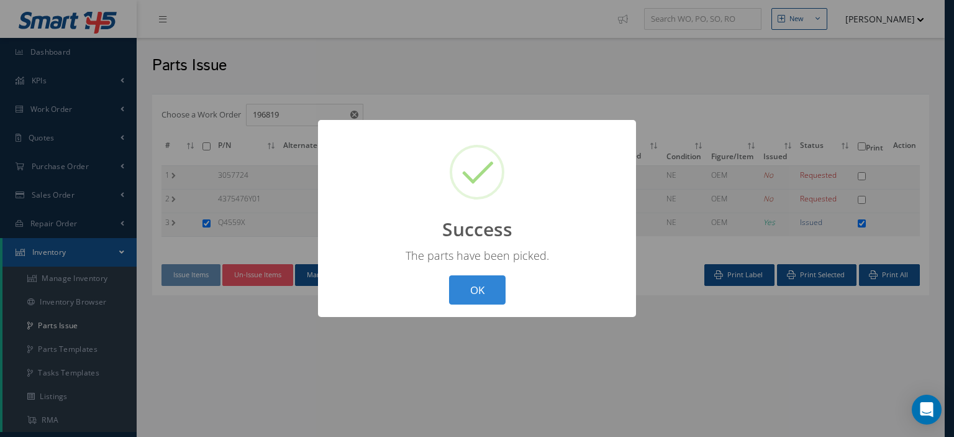
click at [464, 280] on button "OK" at bounding box center [477, 289] width 57 height 29
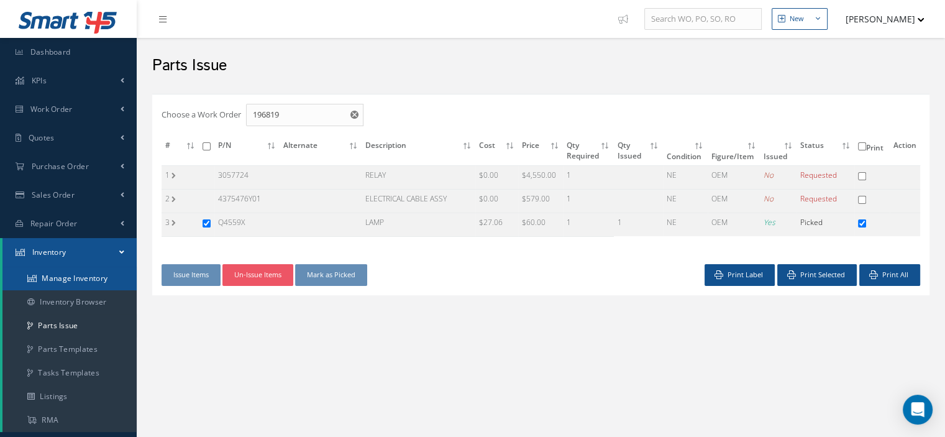
click at [79, 278] on link "Manage Inventory" at bounding box center [69, 278] width 134 height 24
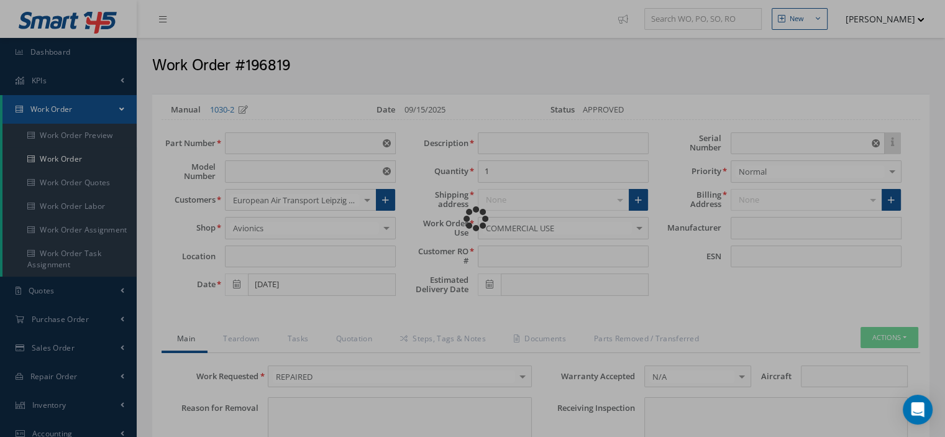
type input "4191695"
type input "VARIOUS"
type input "09/15/2025"
type input "R. LANDING LIGHT"
type input "2673000"
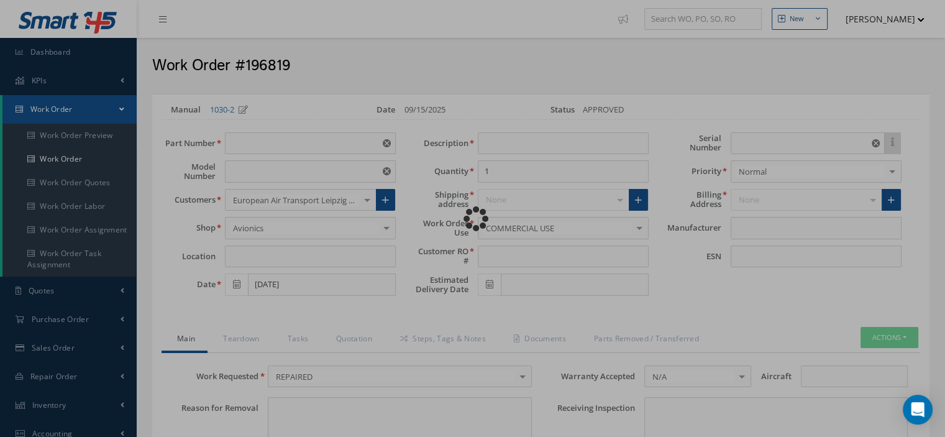
type input "64537"
type textarea "NONE"
type input "NONE"
type textarea "NONE"
type input "NONE"
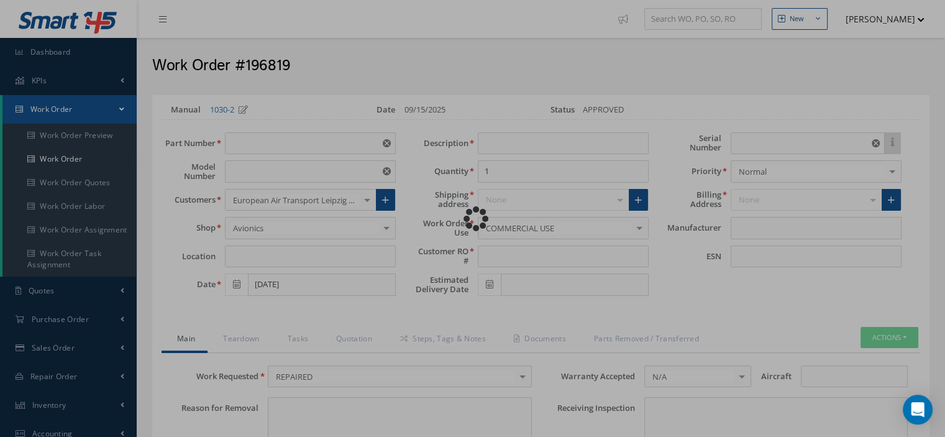
type input "A,F,P,R,M,S"
checkbox input "true"
type input "Zodiac Aerospace"
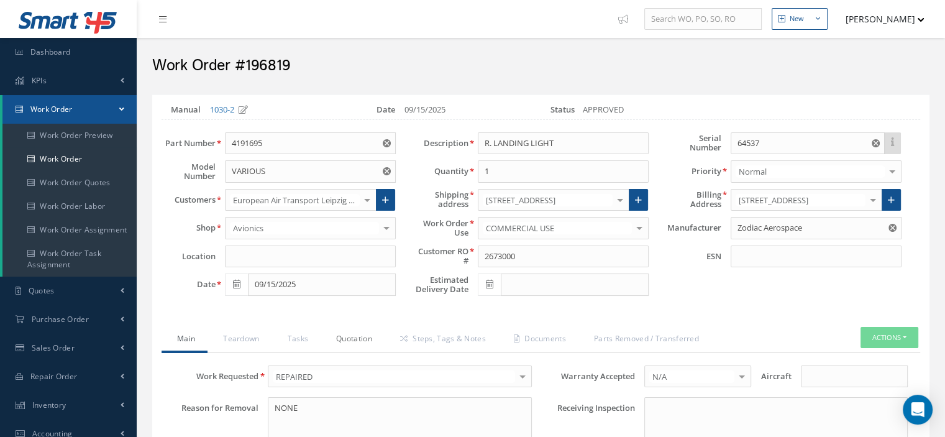
click at [365, 339] on link "Quotation" at bounding box center [353, 340] width 64 height 26
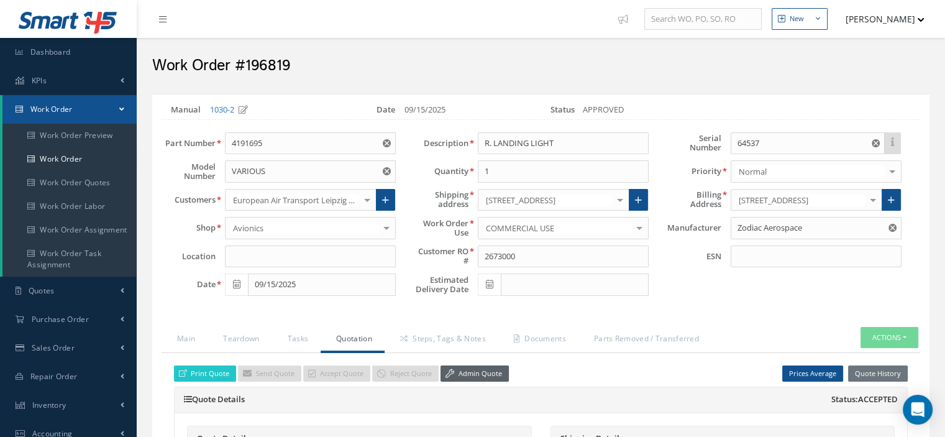
click at [453, 368] on link "Admin Quote" at bounding box center [474, 373] width 68 height 17
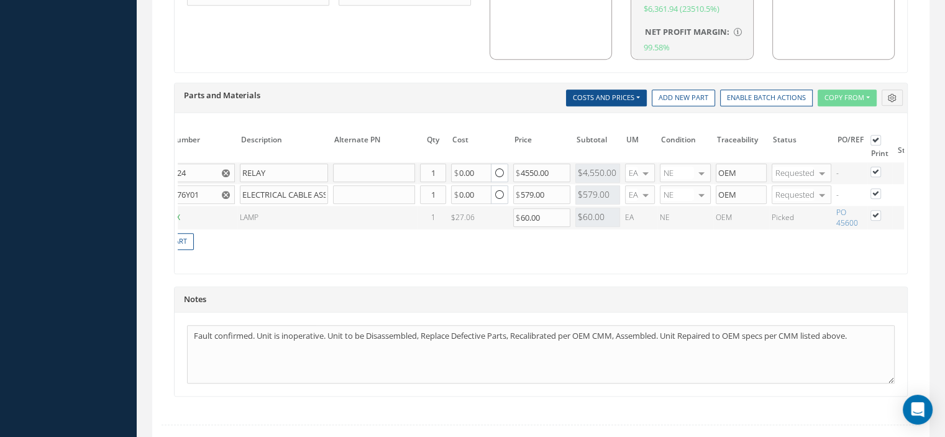
scroll to position [0, 129]
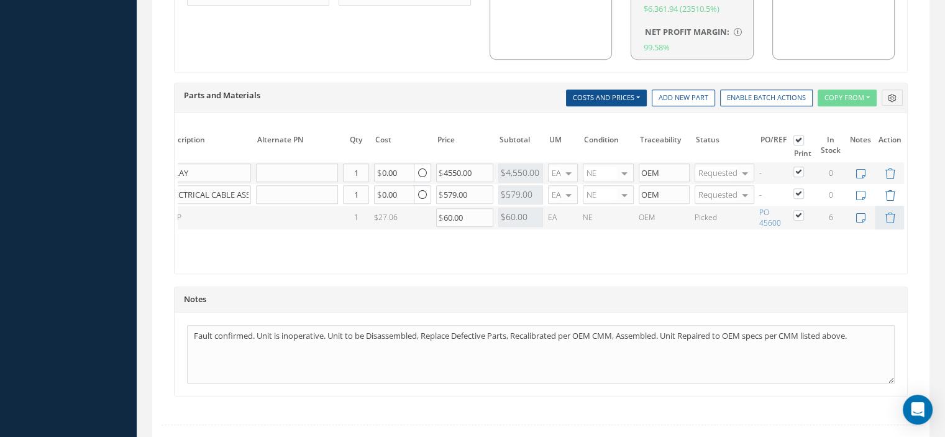
click at [803, 166] on label at bounding box center [804, 171] width 3 height 11
click at [796, 169] on input "checkbox" at bounding box center [799, 173] width 8 height 8
checkbox input "false"
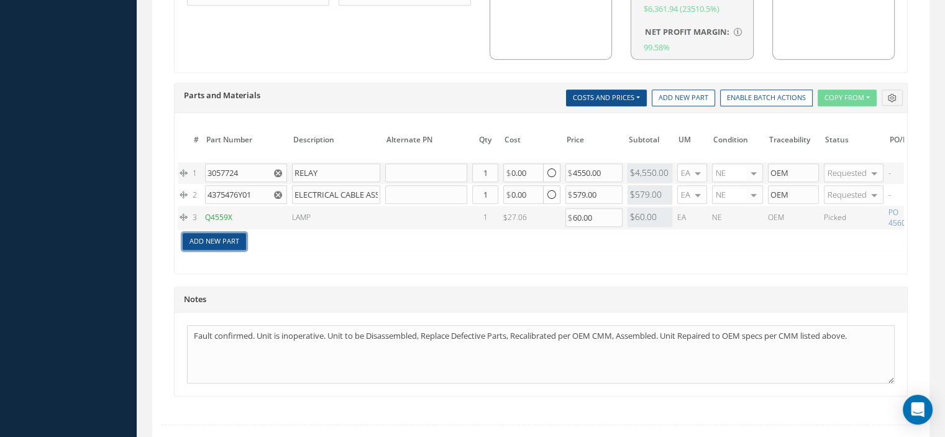
click at [219, 233] on link "Add New Part" at bounding box center [214, 241] width 63 height 17
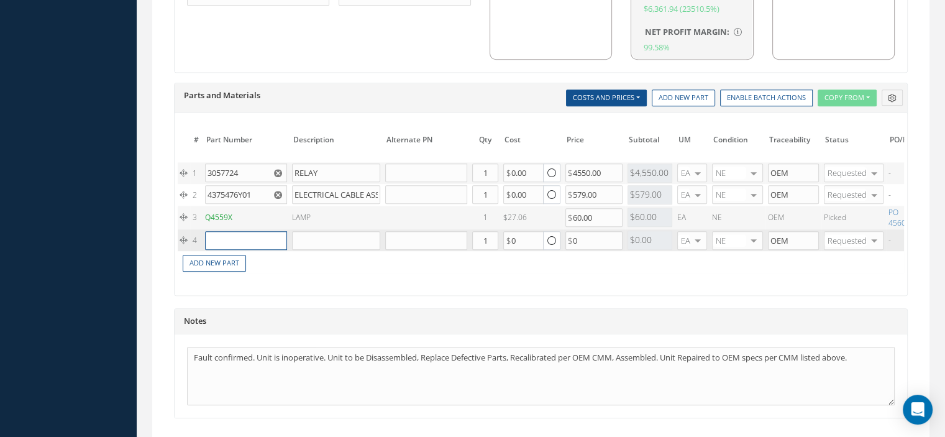
click at [219, 232] on input "text" at bounding box center [246, 240] width 82 height 19
paste input "3138828"
type input "3138828"
click at [239, 249] on span "3138828" at bounding box center [227, 254] width 30 height 11
type input "RELAY"
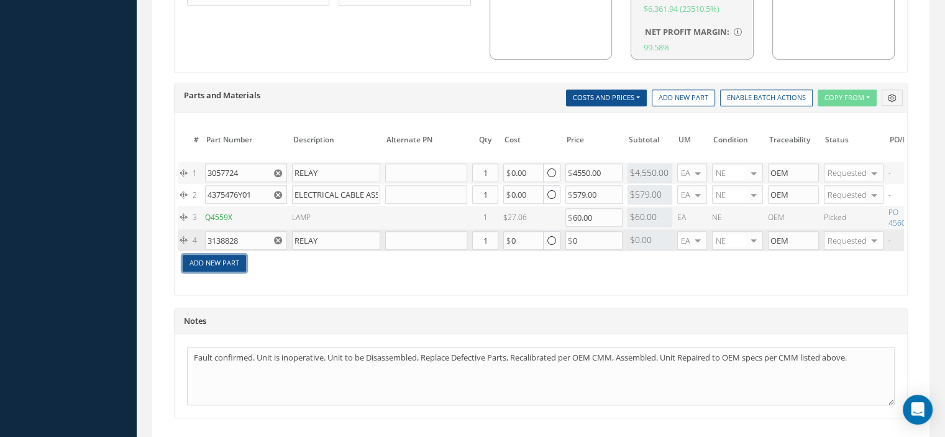
click at [232, 258] on link "Add New Part" at bounding box center [214, 263] width 63 height 17
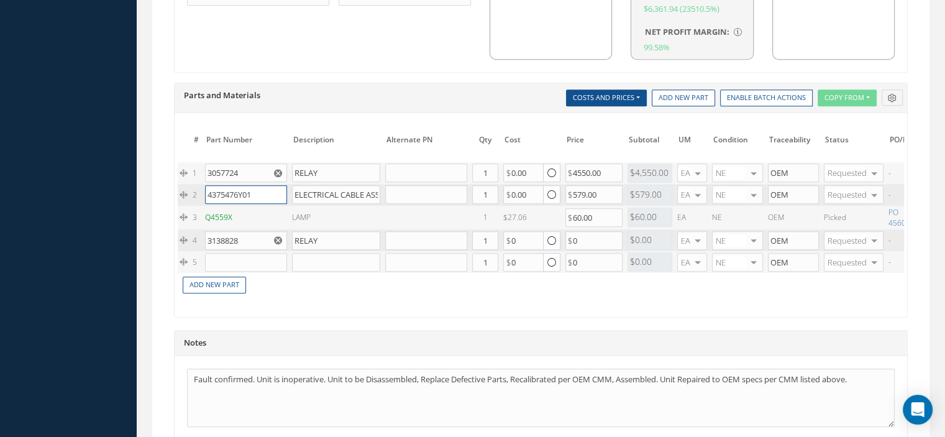
drag, startPoint x: 260, startPoint y: 186, endPoint x: 205, endPoint y: 188, distance: 55.3
click at [205, 188] on input "4375476Y01" at bounding box center [246, 194] width 82 height 19
click at [211, 255] on input "text" at bounding box center [246, 262] width 82 height 19
paste input "4375476Y01"
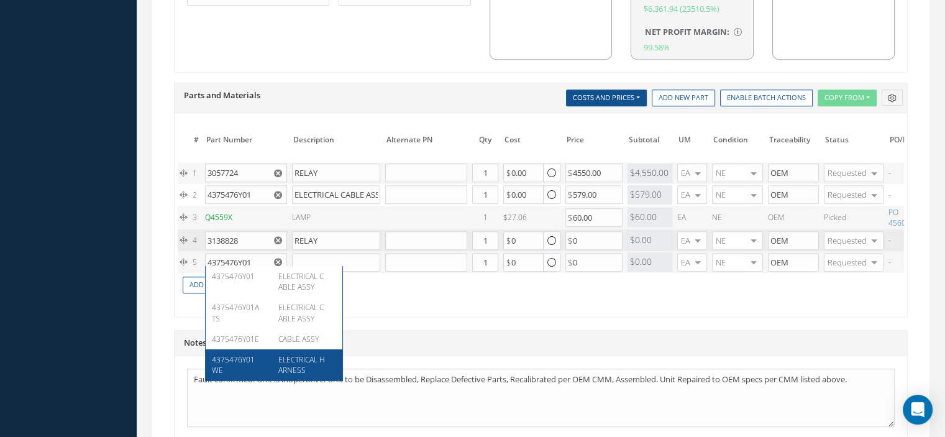
click at [257, 357] on div "4375476Y01WE" at bounding box center [241, 364] width 58 height 21
type input "4375476Y01WE"
type input "ELECTRICAL HARNESS"
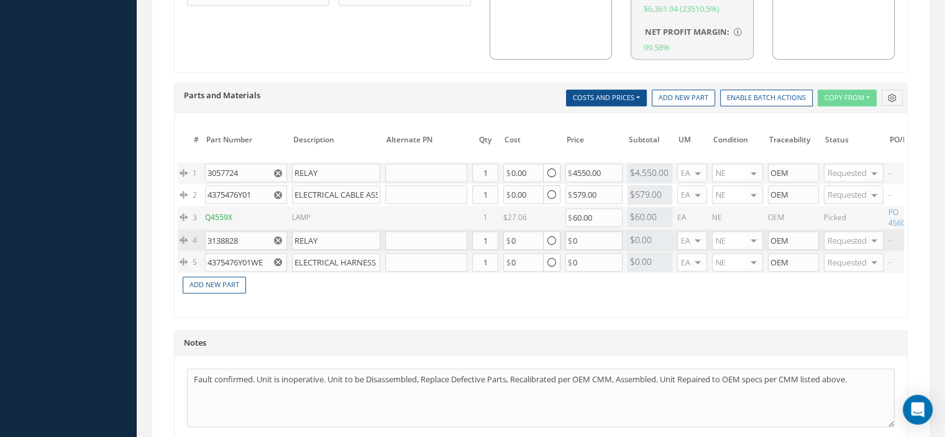
scroll to position [0, 129]
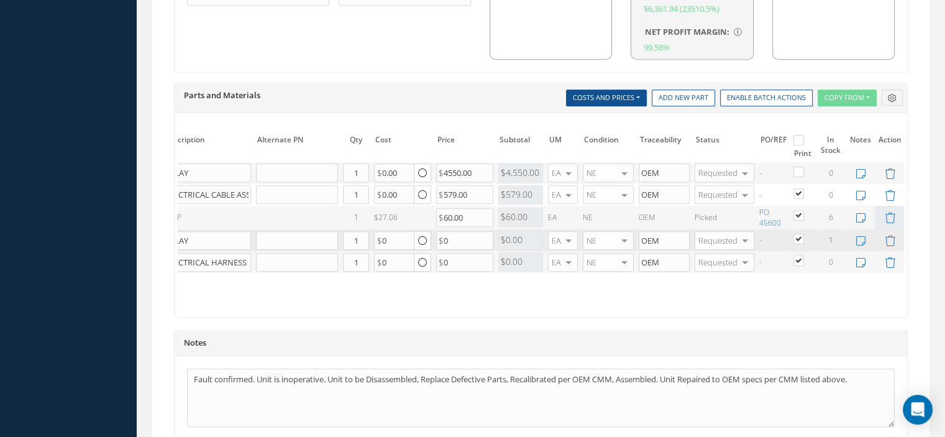
drag, startPoint x: 586, startPoint y: 293, endPoint x: 316, endPoint y: 295, distance: 270.2
click at [316, 295] on div "# Part Number Description SN Alternate PN Qty Cost Markup % Price Subtotal UM C…" at bounding box center [541, 217] width 726 height 174
drag, startPoint x: 317, startPoint y: 277, endPoint x: 335, endPoint y: 289, distance: 22.1
click at [318, 277] on td "Add New Part" at bounding box center [431, 284] width 766 height 22
click at [311, 285] on td "Add New Part" at bounding box center [431, 284] width 766 height 22
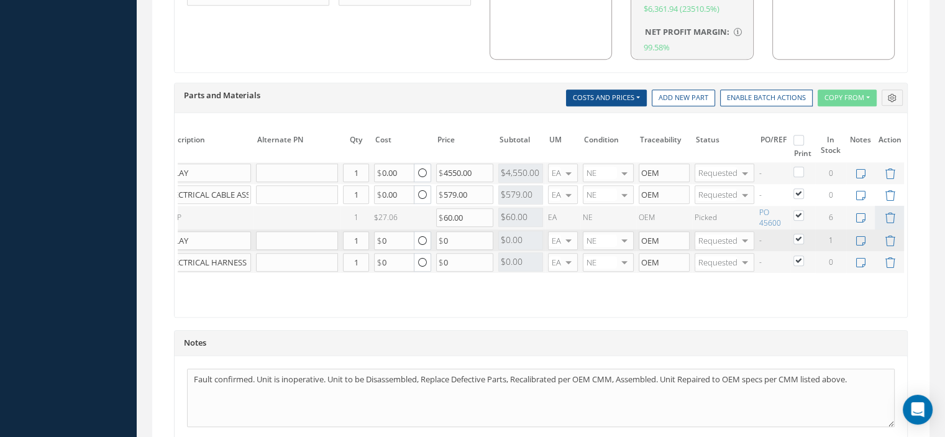
scroll to position [0, 0]
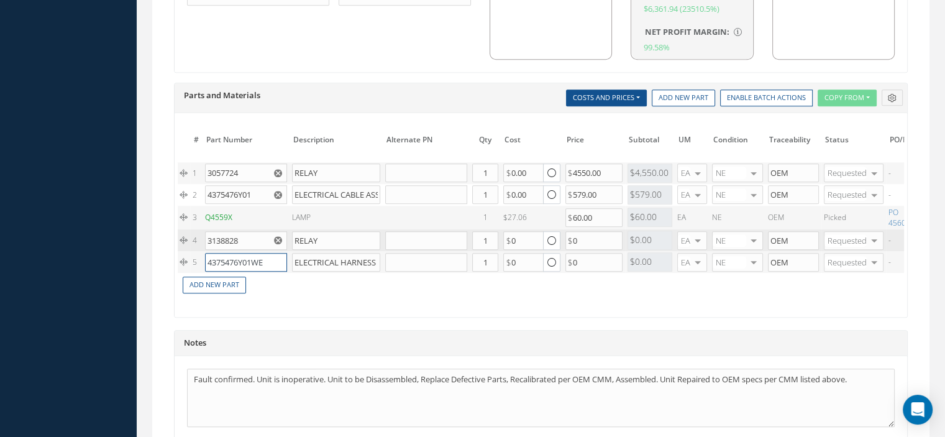
drag, startPoint x: 265, startPoint y: 255, endPoint x: 207, endPoint y: 255, distance: 57.8
click at [207, 255] on input "4375476Y01WE" at bounding box center [246, 262] width 82 height 19
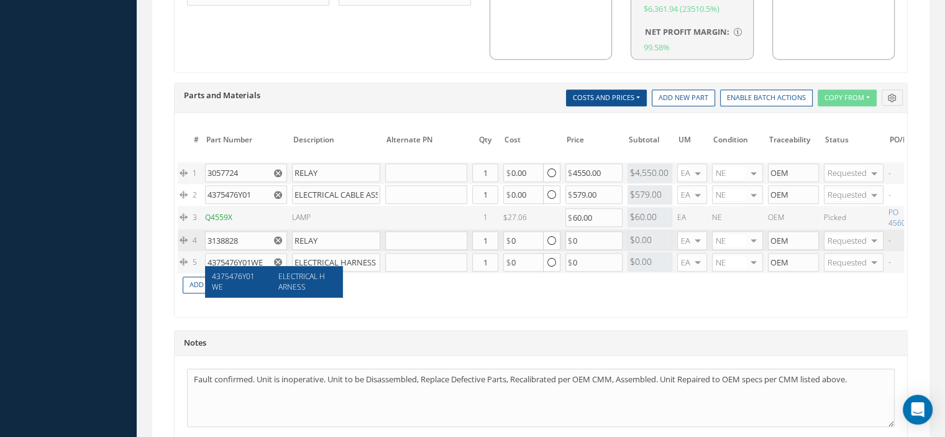
click at [294, 283] on span "ELECTRICAL HARNESS" at bounding box center [301, 281] width 47 height 21
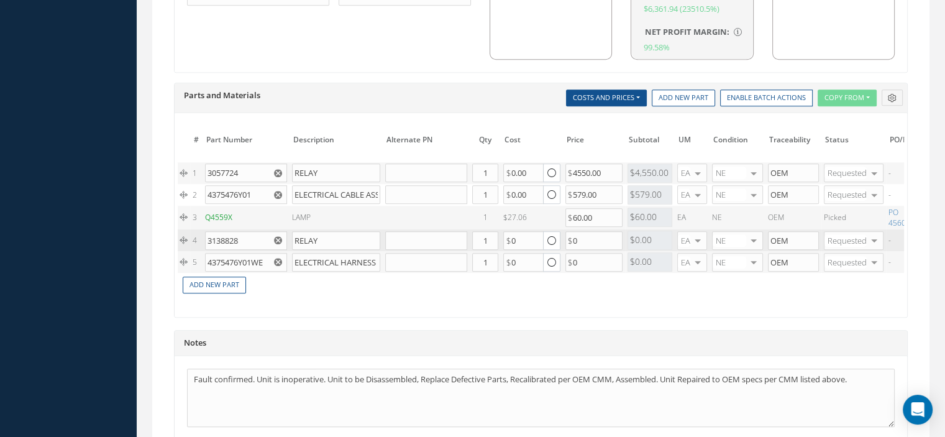
scroll to position [0, 129]
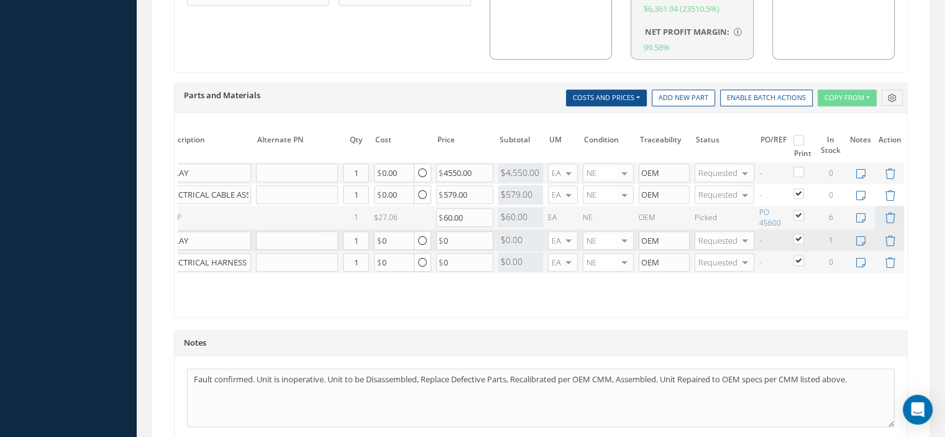
click at [803, 257] on label at bounding box center [804, 260] width 3 height 11
click at [800, 258] on input "checkbox" at bounding box center [799, 262] width 8 height 8
checkbox input "false"
click at [803, 188] on label at bounding box center [804, 193] width 3 height 11
click at [799, 191] on input "checkbox" at bounding box center [799, 195] width 8 height 8
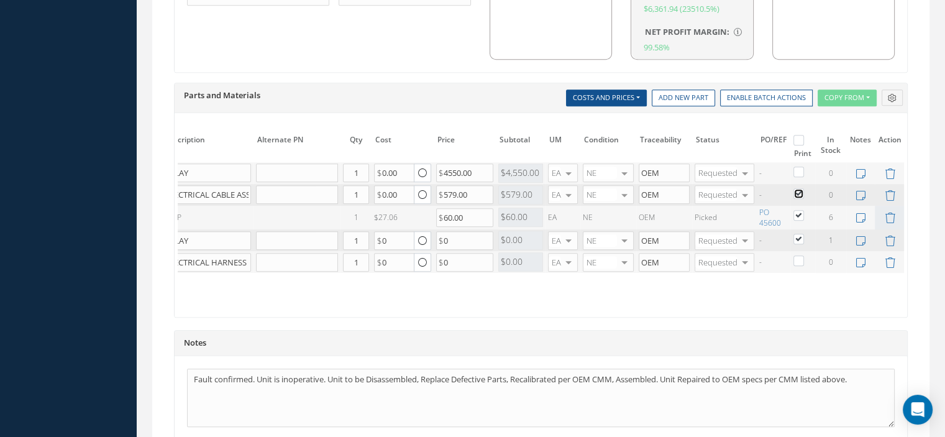
checkbox input "false"
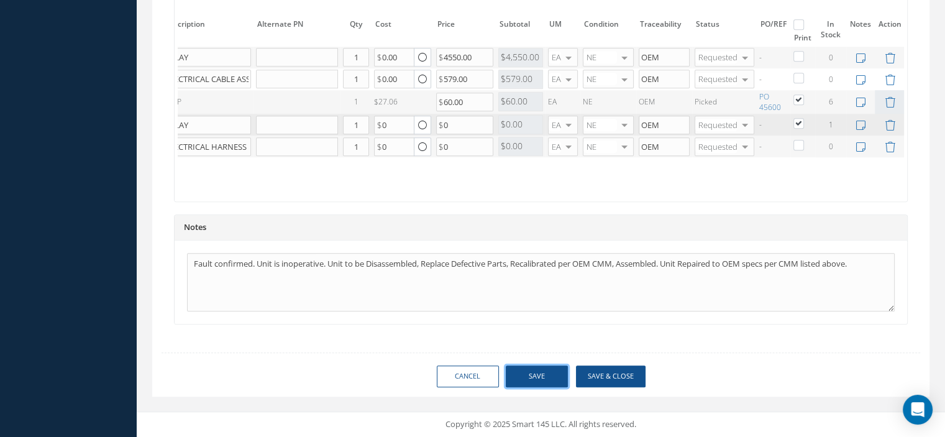
click at [550, 377] on button "Save" at bounding box center [537, 376] width 62 height 22
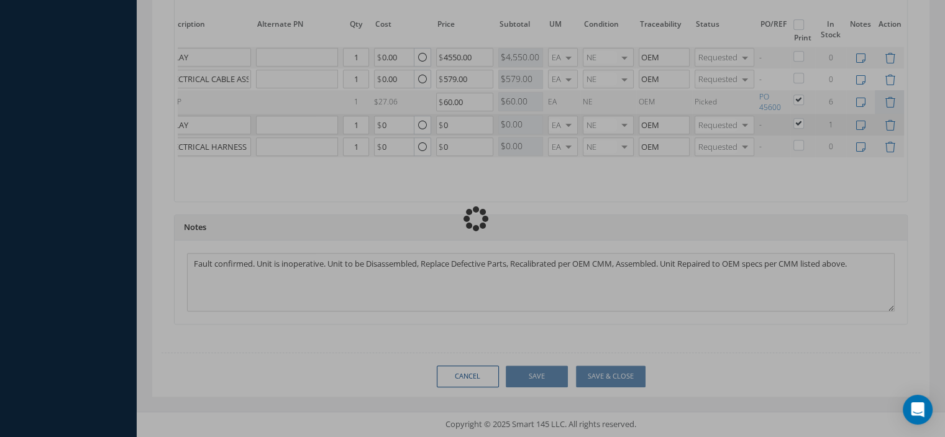
checkbox input "false"
checkbox input "true"
checkbox input "false"
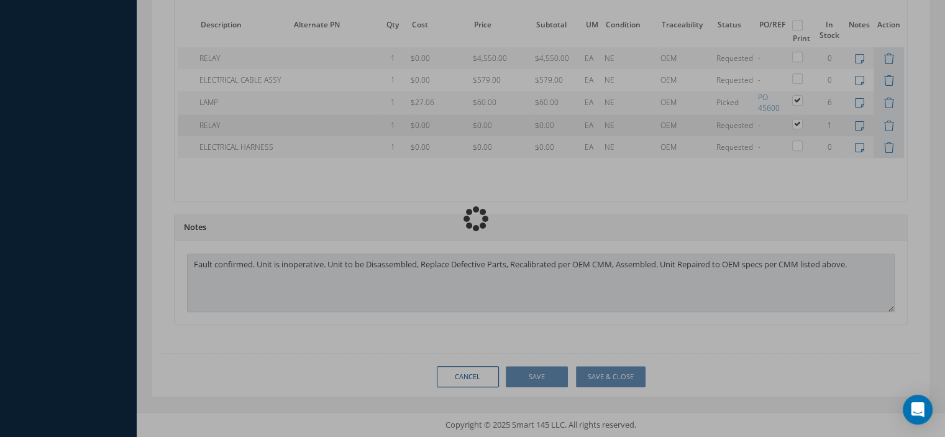
scroll to position [0, 80]
type input "Zodiac Aerospace"
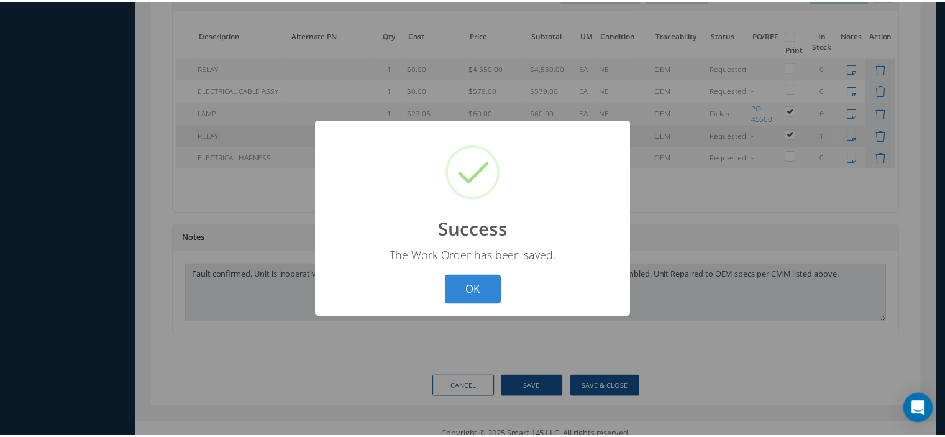
scroll to position [0, 70]
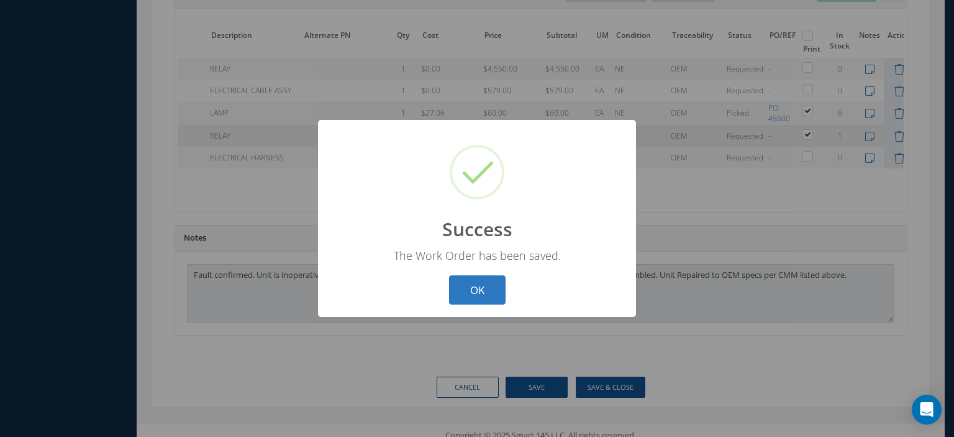
click at [475, 298] on button "OK" at bounding box center [477, 289] width 57 height 29
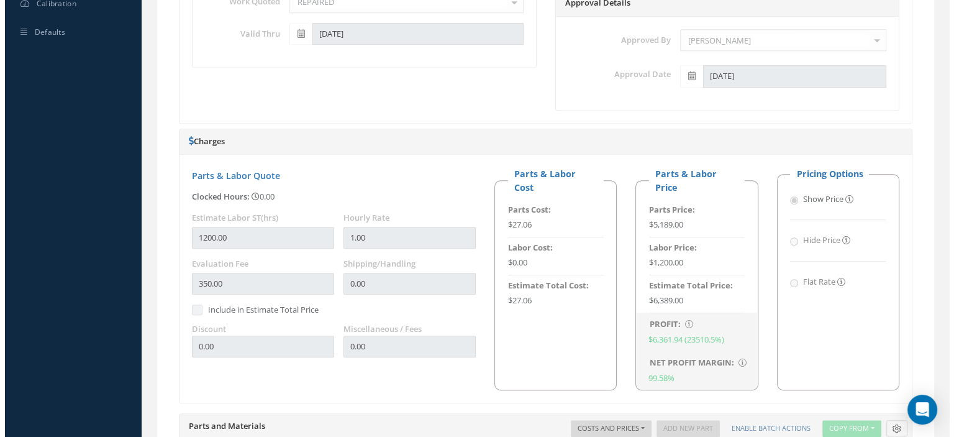
scroll to position [166, 0]
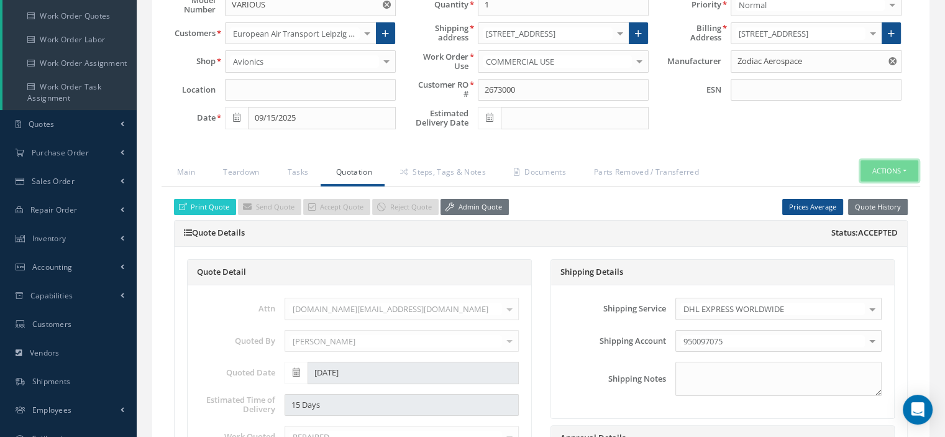
click at [909, 168] on button "Actions" at bounding box center [889, 171] width 58 height 22
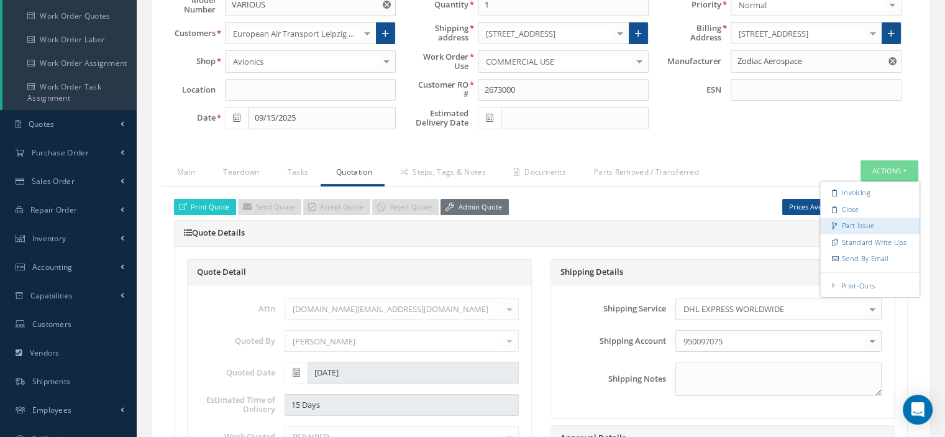
click at [865, 221] on link "Part Issue" at bounding box center [869, 225] width 99 height 17
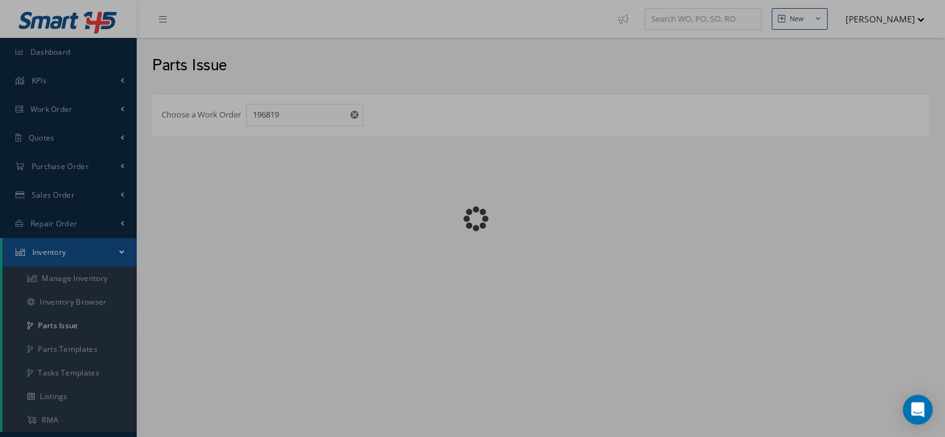
checkbox input "false"
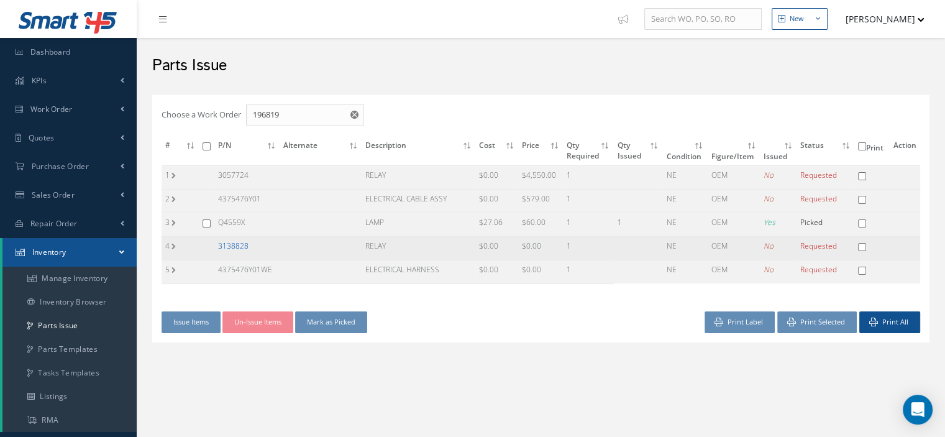
click at [237, 247] on link "3138828" at bounding box center [233, 245] width 30 height 11
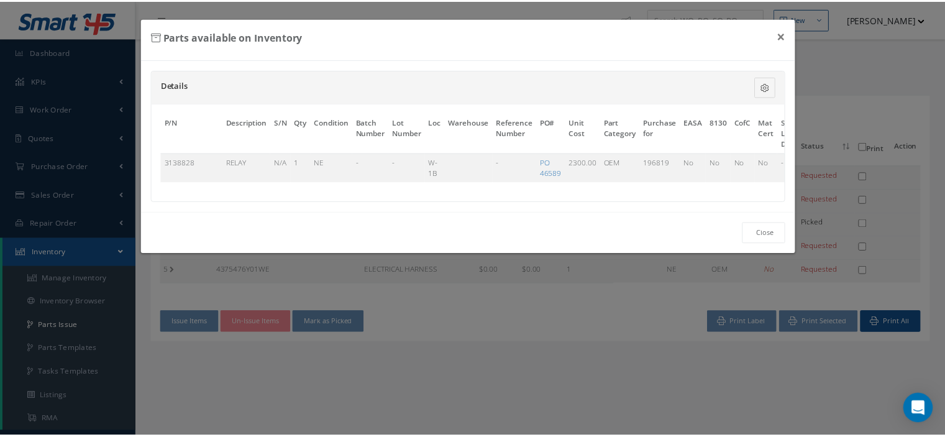
scroll to position [0, 84]
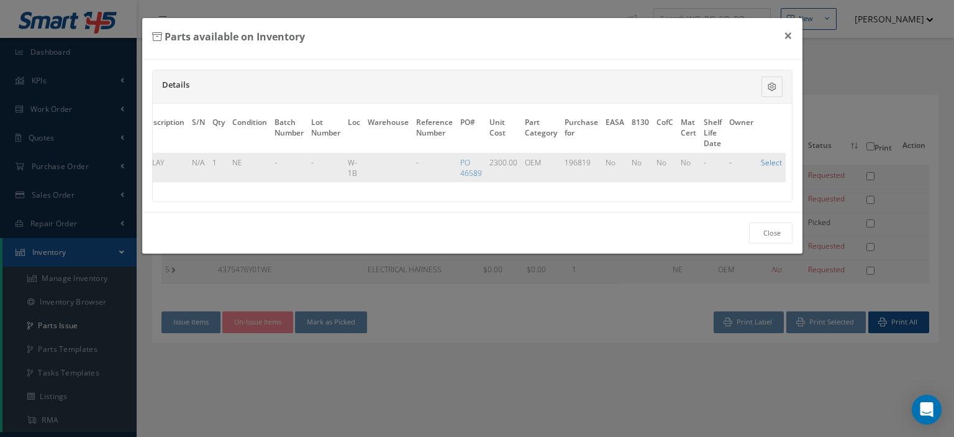
click at [763, 159] on link "Select" at bounding box center [771, 162] width 21 height 11
checkbox input "true"
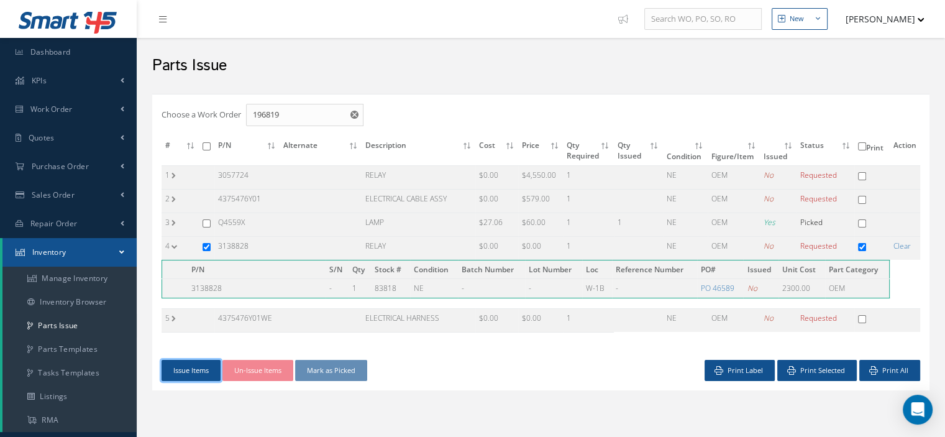
click at [203, 370] on button "Issue Items" at bounding box center [190, 371] width 59 height 22
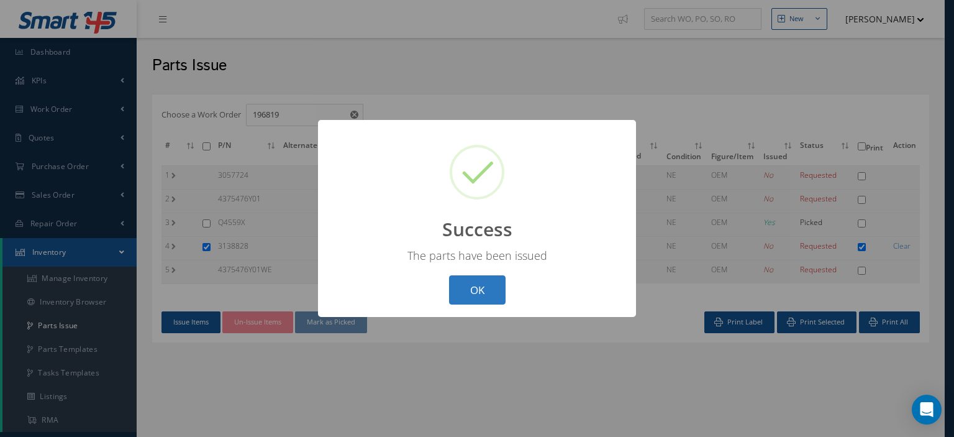
click at [478, 283] on button "OK" at bounding box center [477, 289] width 57 height 29
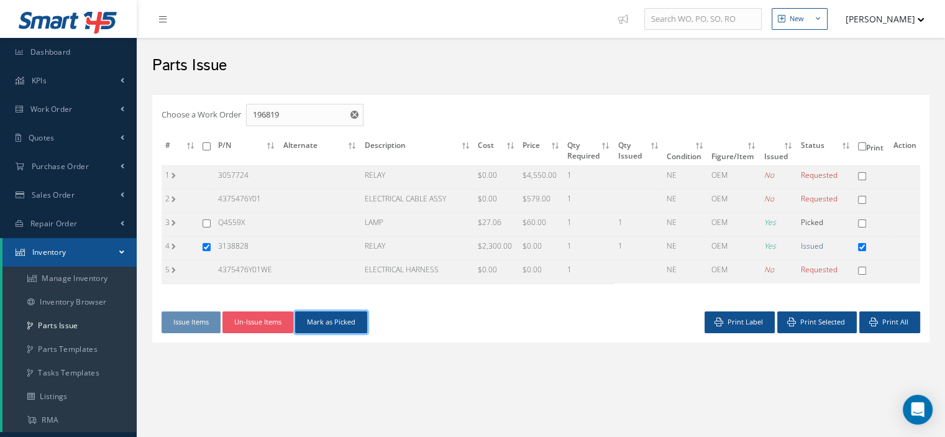
click at [350, 320] on button "Mark as Picked" at bounding box center [331, 322] width 72 height 22
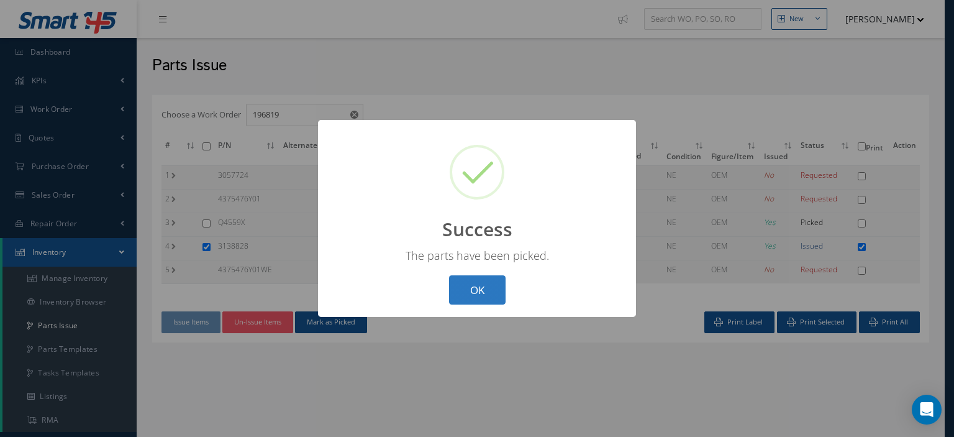
click at [483, 291] on button "OK" at bounding box center [477, 289] width 57 height 29
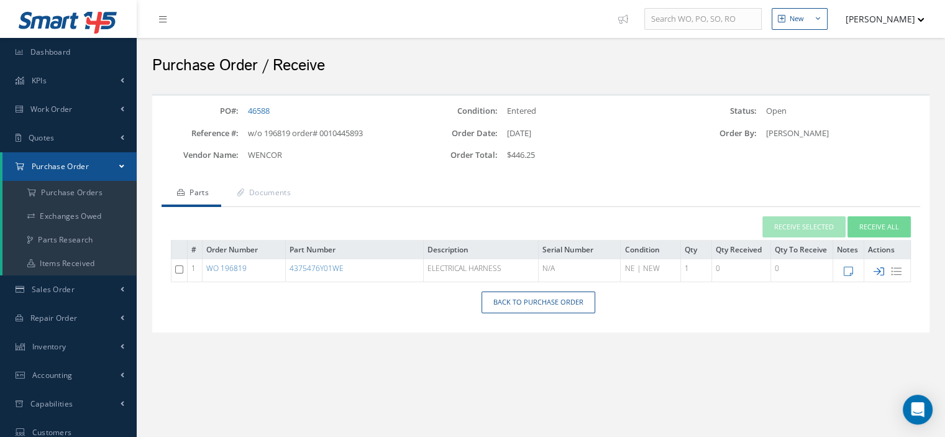
click at [877, 270] on icon at bounding box center [878, 271] width 11 height 11
type input "[DATE]"
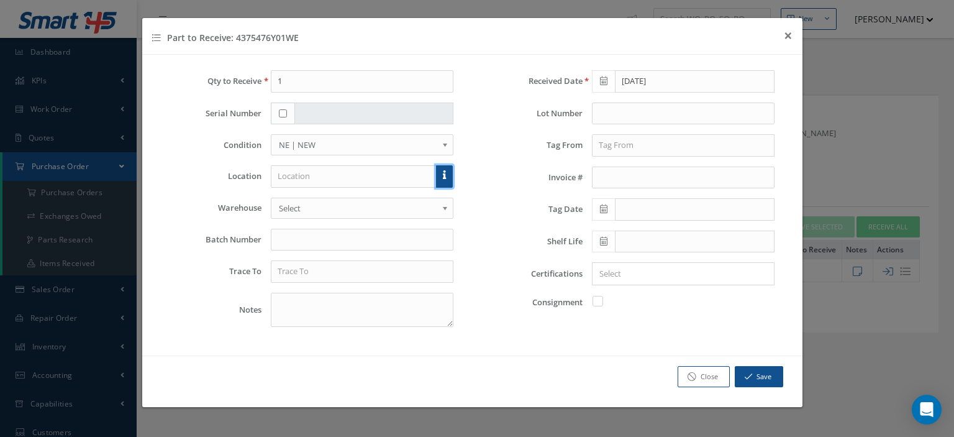
click at [443, 176] on icon at bounding box center [444, 174] width 3 height 9
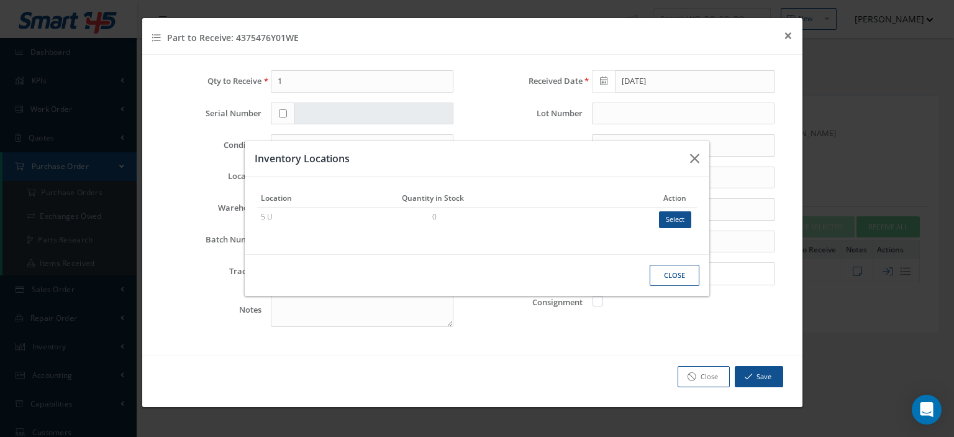
click at [668, 224] on button "Select" at bounding box center [675, 219] width 32 height 17
type input "5 U"
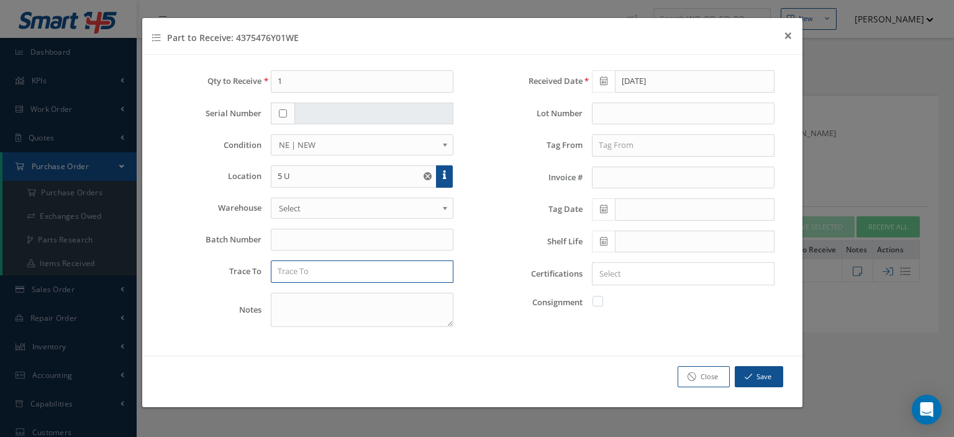
click at [301, 272] on input "text" at bounding box center [362, 271] width 183 height 22
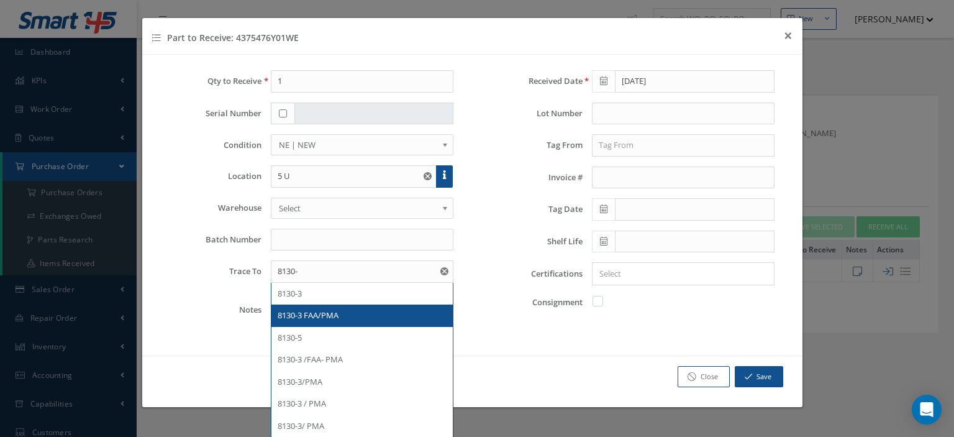
click at [312, 309] on span "8130-3 FAA/PMA" at bounding box center [308, 314] width 61 height 11
type input "8130-3 FAA/PMA"
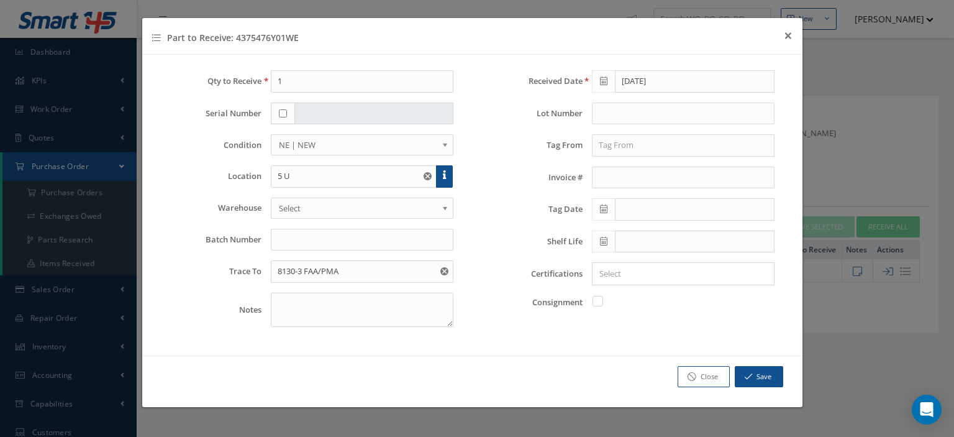
click at [603, 298] on label at bounding box center [604, 300] width 3 height 11
click at [599, 298] on input "checkbox" at bounding box center [598, 300] width 8 height 8
checkbox input "true"
click at [758, 376] on button "Save" at bounding box center [759, 377] width 48 height 22
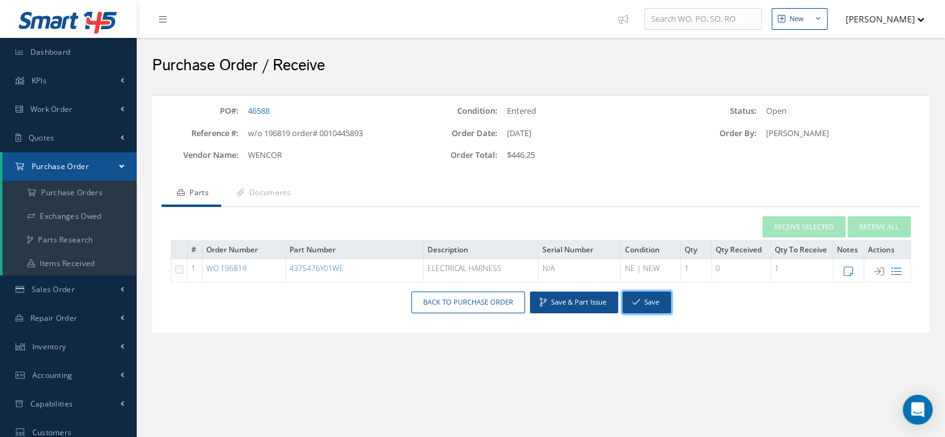
click at [650, 301] on button "Save" at bounding box center [646, 302] width 48 height 22
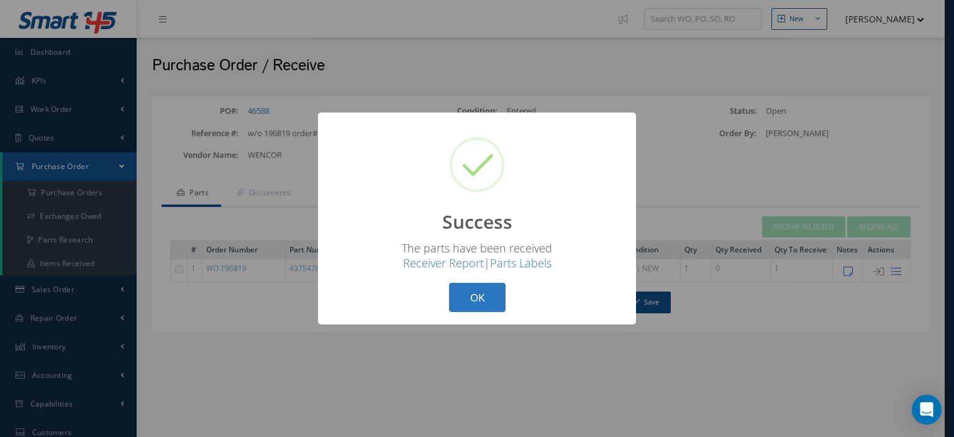
click at [500, 294] on button "OK" at bounding box center [477, 297] width 57 height 29
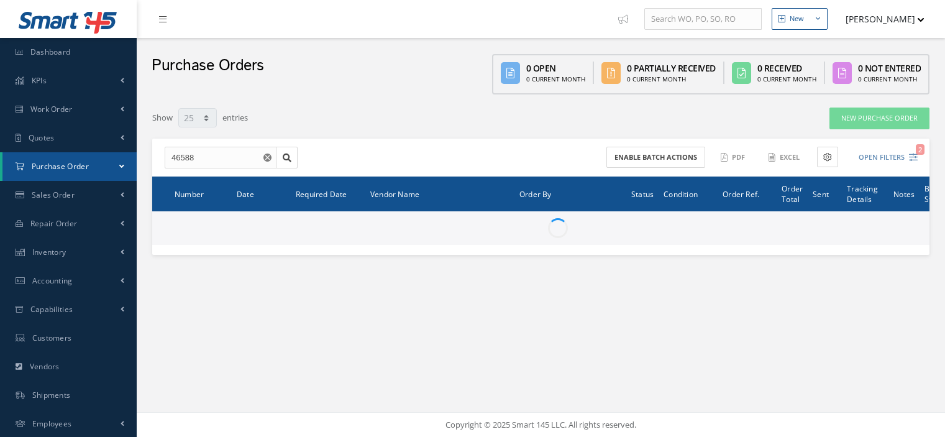
select select "25"
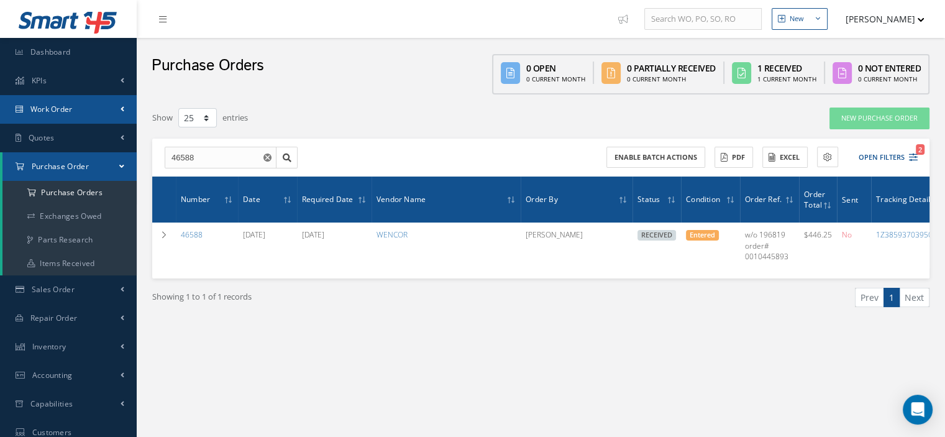
click at [80, 115] on link "Work Order" at bounding box center [68, 109] width 137 height 29
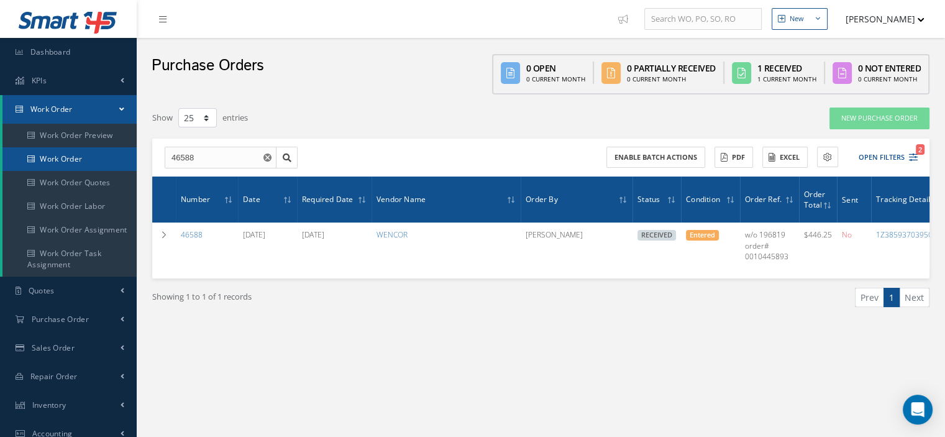
click at [76, 155] on link "Work Order" at bounding box center [69, 159] width 134 height 24
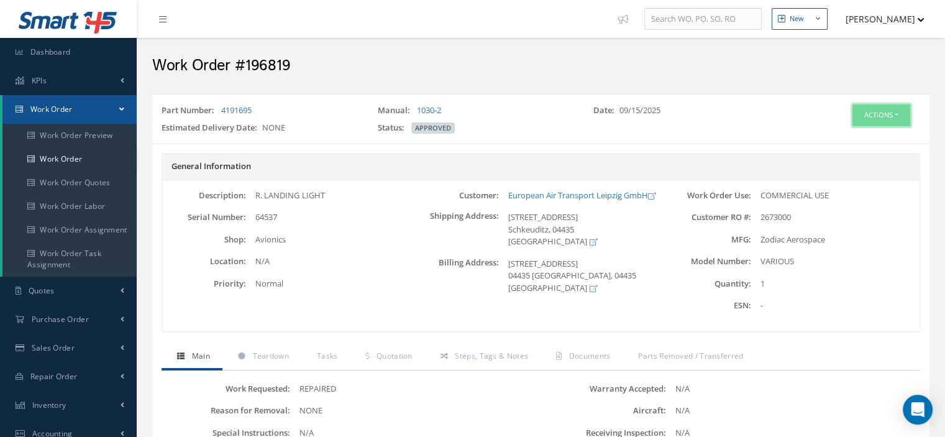
click at [894, 115] on button "Actions" at bounding box center [881, 115] width 58 height 22
click at [850, 180] on link "Part Issue" at bounding box center [861, 188] width 99 height 17
click at [901, 112] on button "Actions" at bounding box center [881, 115] width 58 height 22
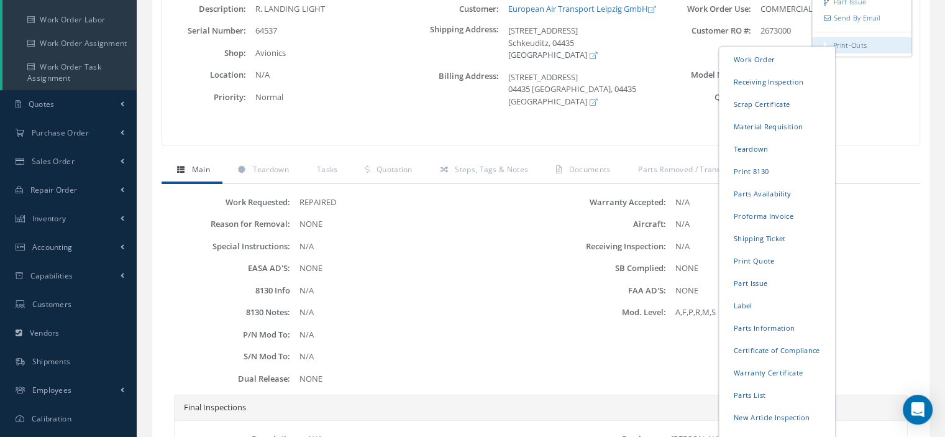
scroll to position [248, 0]
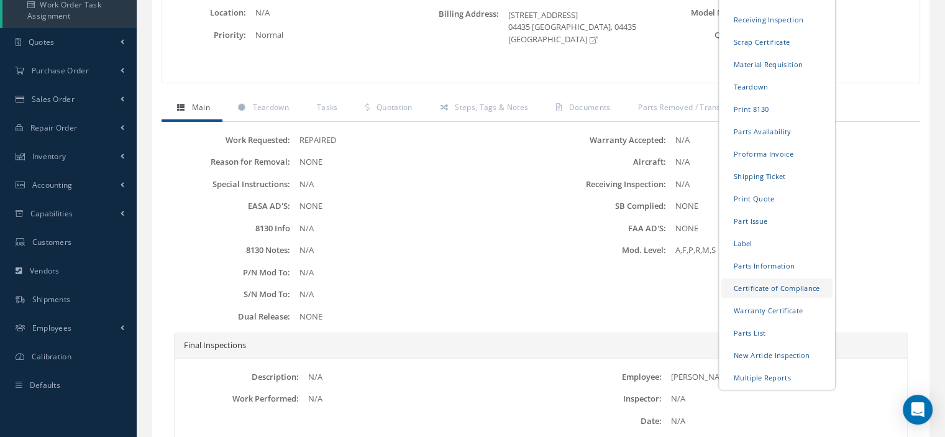
click at [770, 293] on link "Certificate of Compliance" at bounding box center [776, 287] width 111 height 19
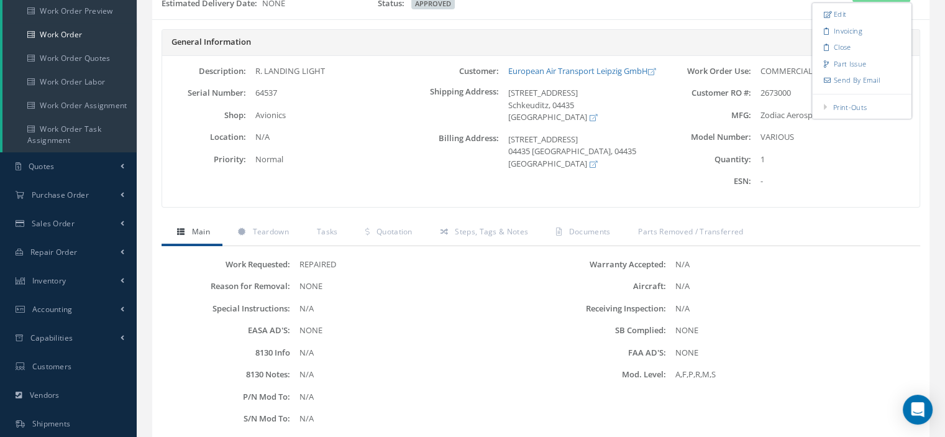
scroll to position [186, 0]
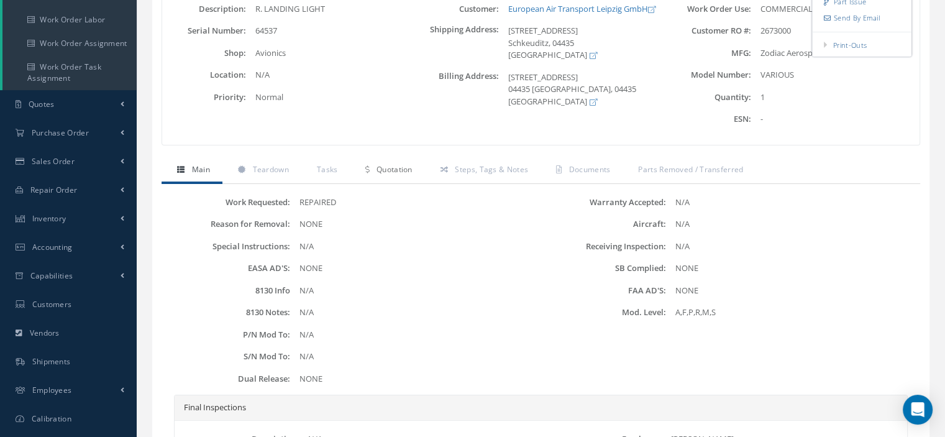
click at [378, 160] on link "Quotation" at bounding box center [387, 171] width 75 height 26
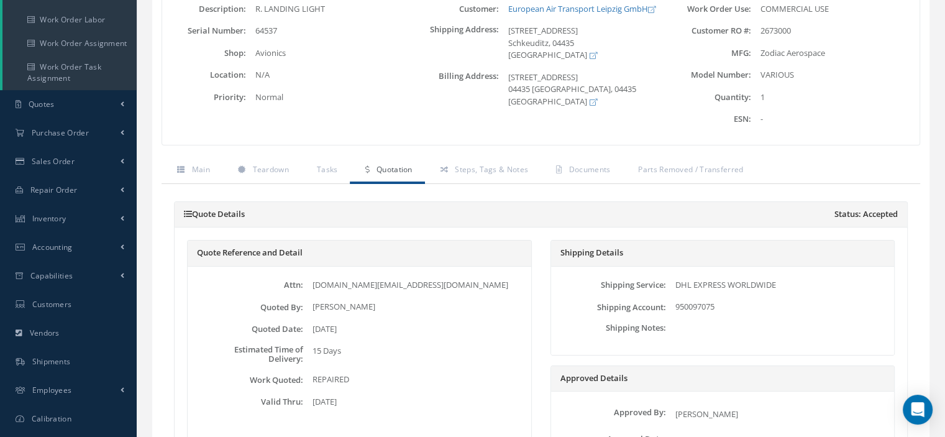
scroll to position [0, 0]
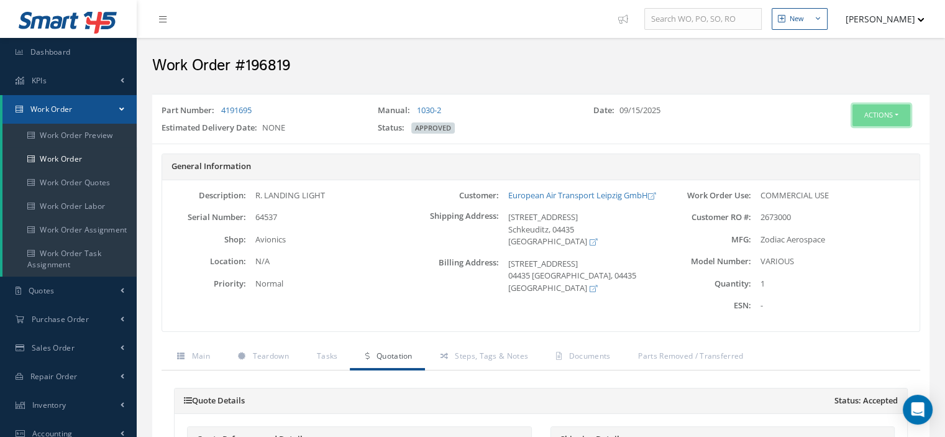
click at [894, 107] on button "Actions" at bounding box center [881, 115] width 58 height 22
click at [852, 132] on link "Edit" at bounding box center [861, 138] width 99 height 17
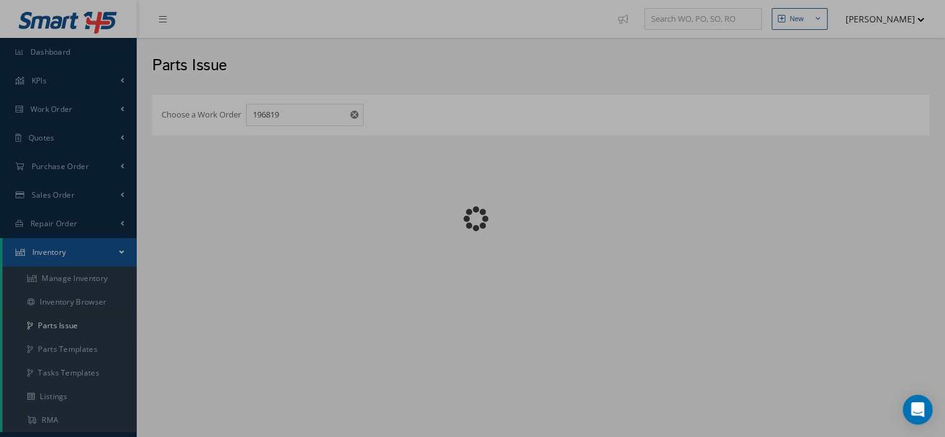
checkbox input "false"
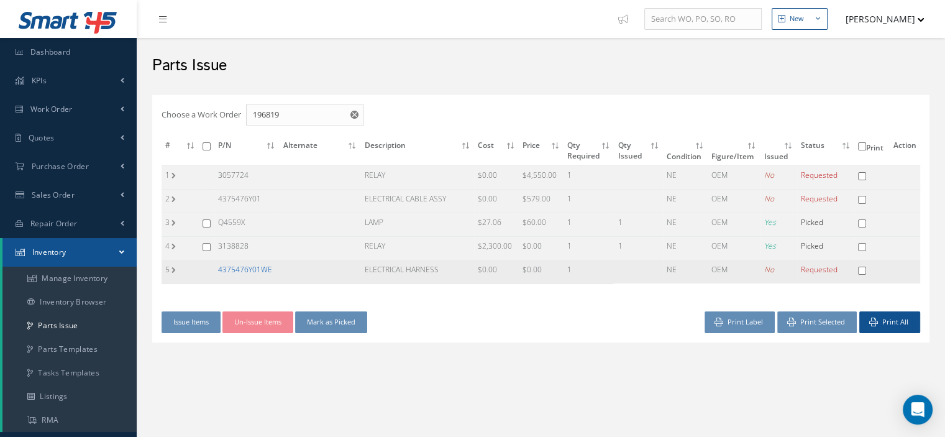
click at [253, 269] on link "4375476Y01WE" at bounding box center [245, 269] width 54 height 11
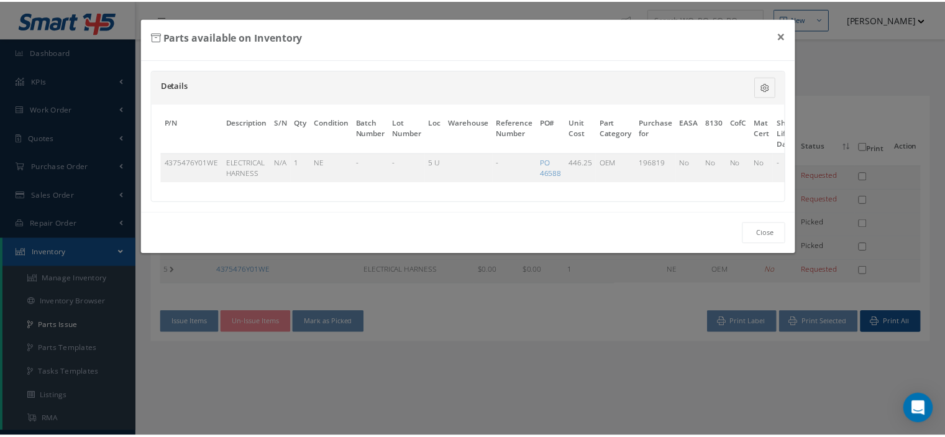
scroll to position [0, 80]
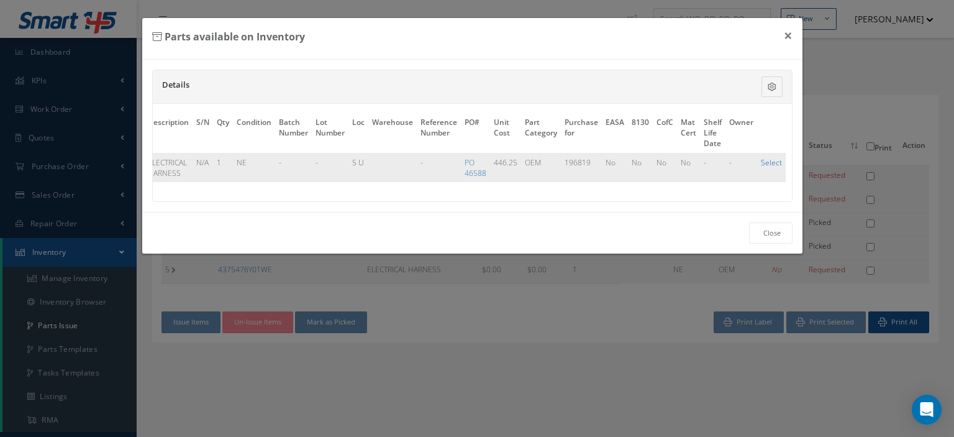
click at [771, 157] on link "Select" at bounding box center [771, 162] width 21 height 11
checkbox input "true"
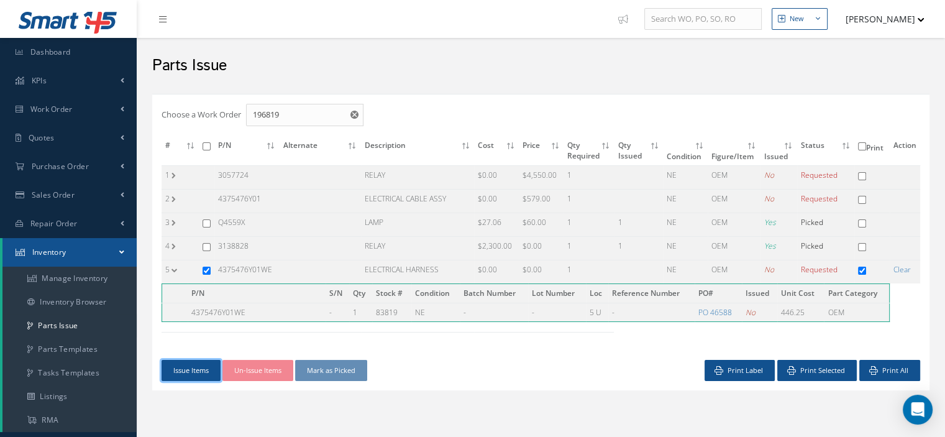
click at [199, 360] on button "Issue Items" at bounding box center [190, 371] width 59 height 22
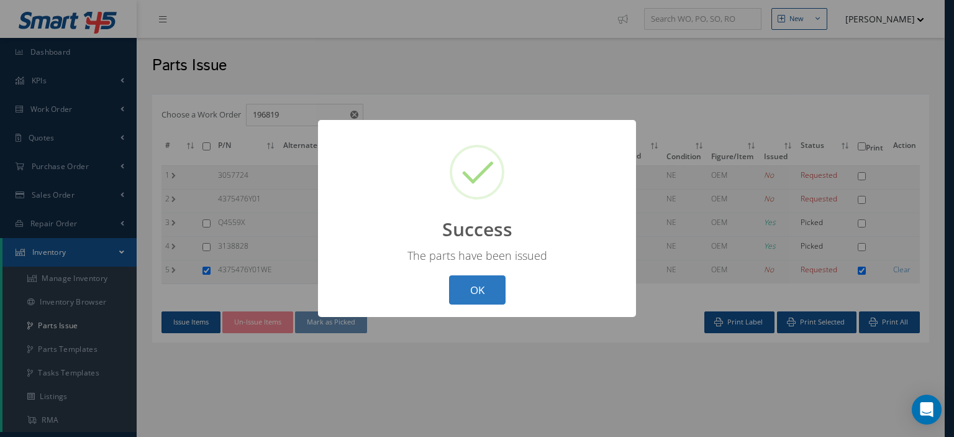
click at [472, 288] on button "OK" at bounding box center [477, 289] width 57 height 29
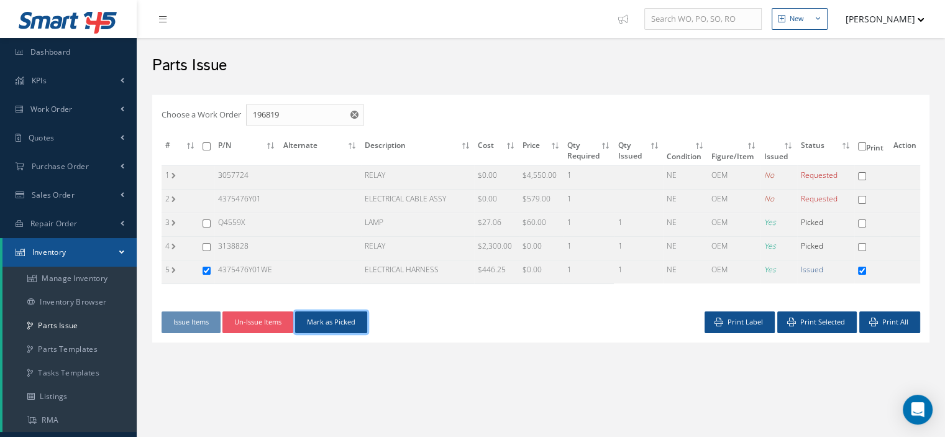
click at [345, 318] on button "Mark as Picked" at bounding box center [331, 322] width 72 height 22
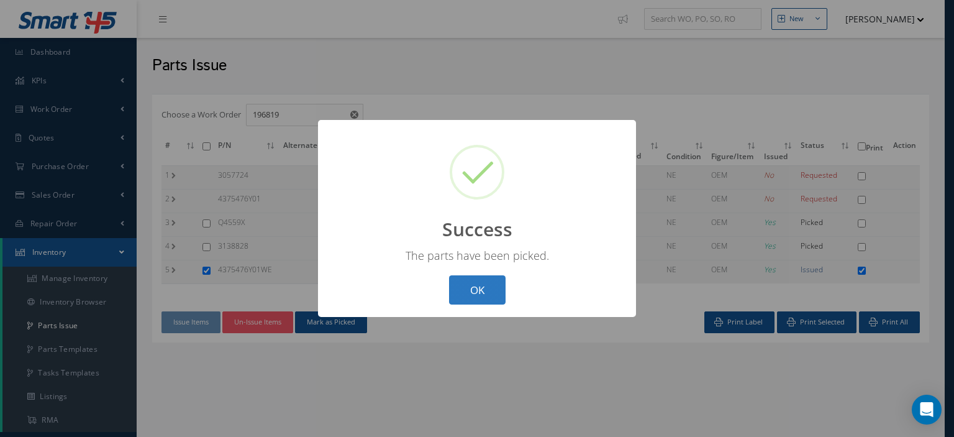
click at [474, 295] on button "OK" at bounding box center [477, 289] width 57 height 29
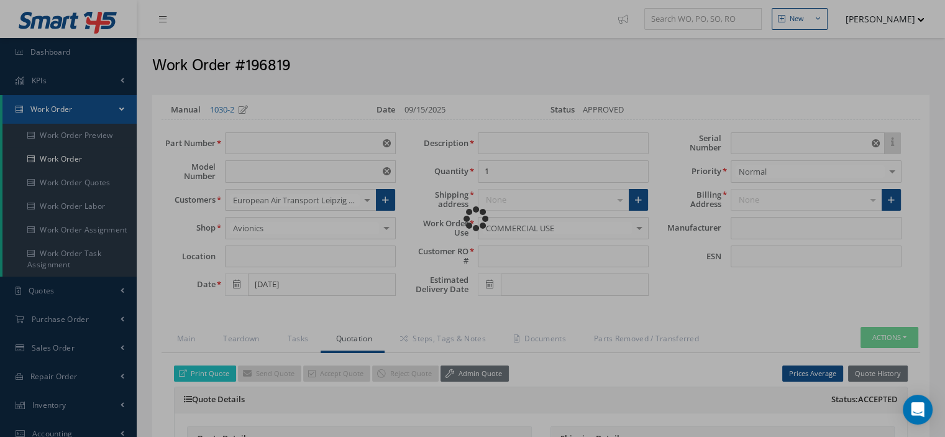
type input "4191695"
type input "VARIOUS"
type input "09/15/2025"
type input "R. LANDING LIGHT"
type input "2673000"
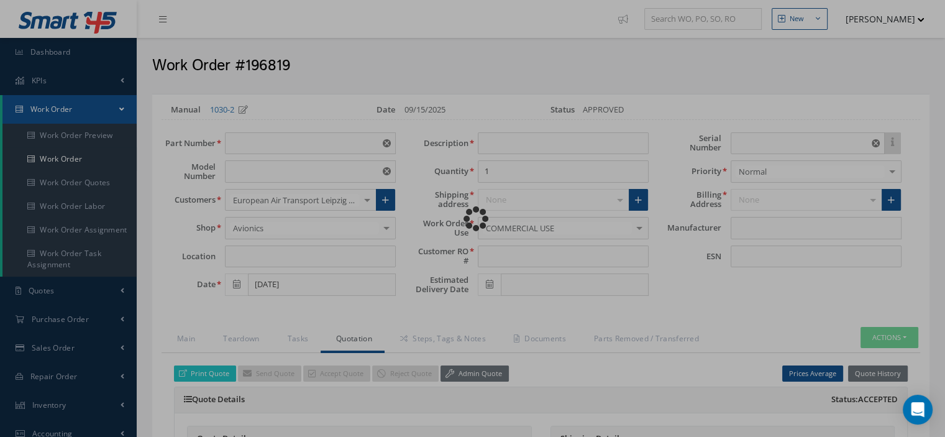
type input "64537"
type input "Zodiac Aerospace"
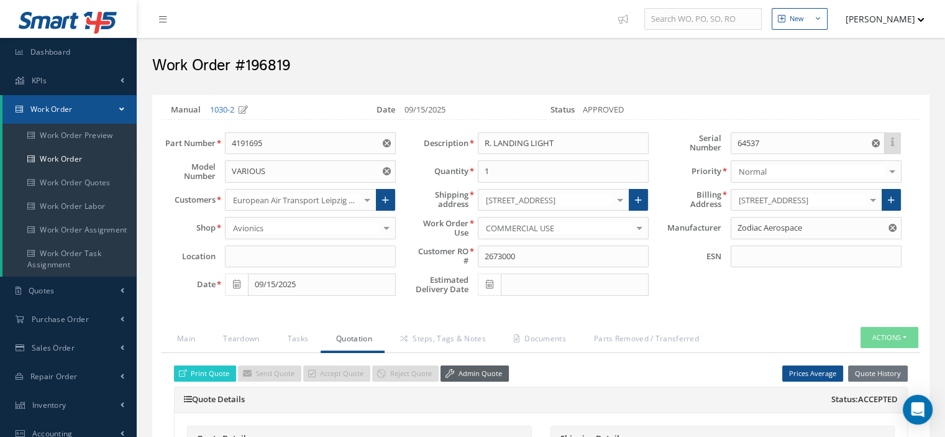
click at [476, 368] on link "Admin Quote" at bounding box center [474, 373] width 68 height 17
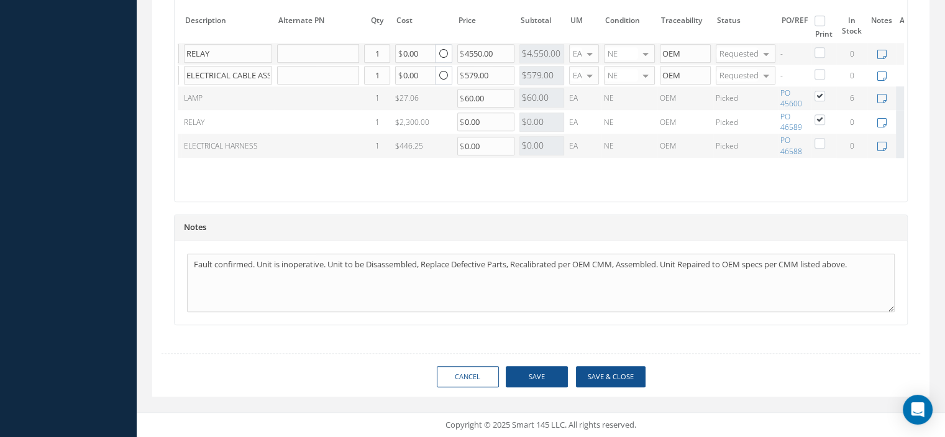
scroll to position [0, 117]
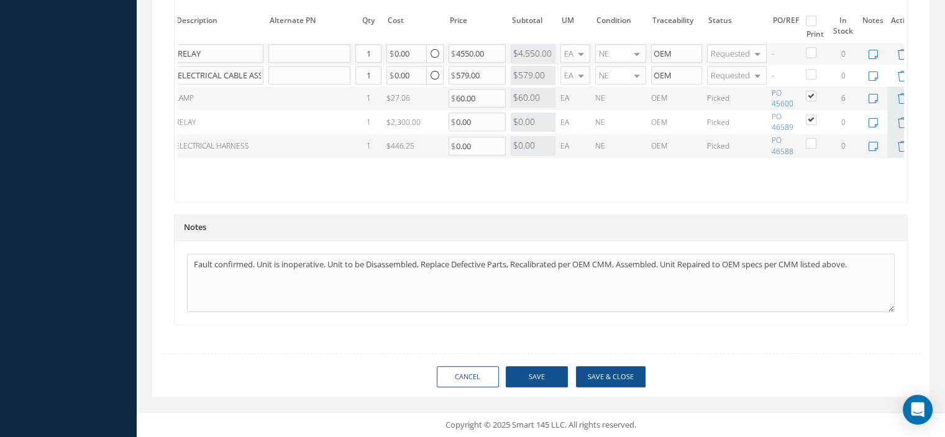
click at [816, 139] on label at bounding box center [817, 142] width 3 height 11
click at [812, 140] on input "checkbox" at bounding box center [811, 144] width 8 height 8
checkbox input "true"
click at [552, 370] on button "Save" at bounding box center [537, 377] width 62 height 22
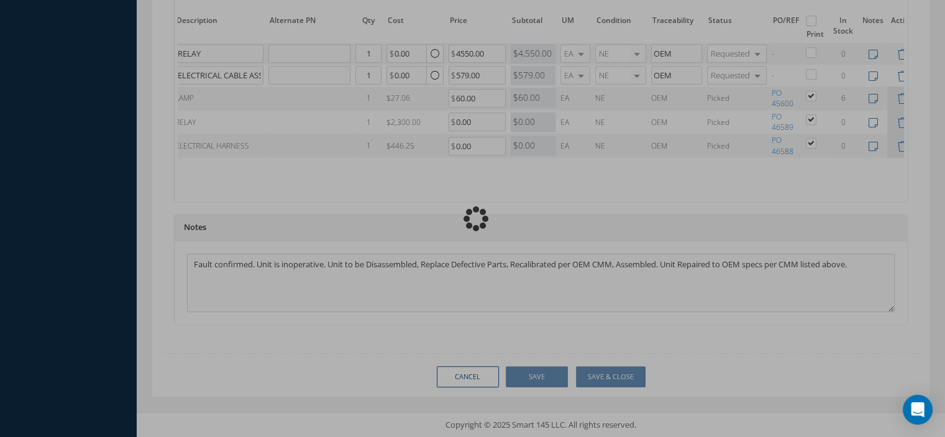
checkbox input "true"
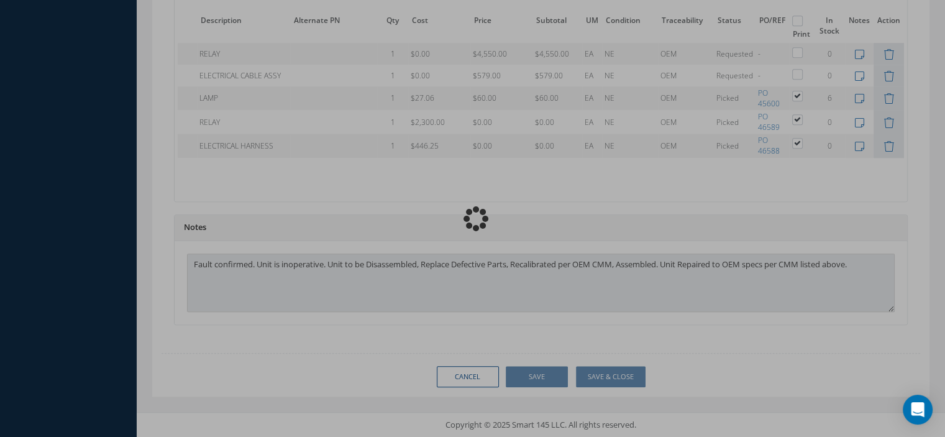
type input "Zodiac Aerospace"
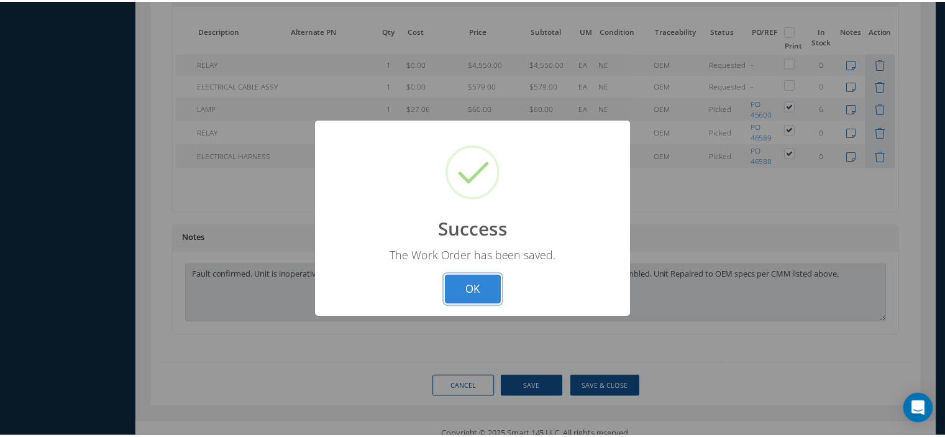
scroll to position [0, 70]
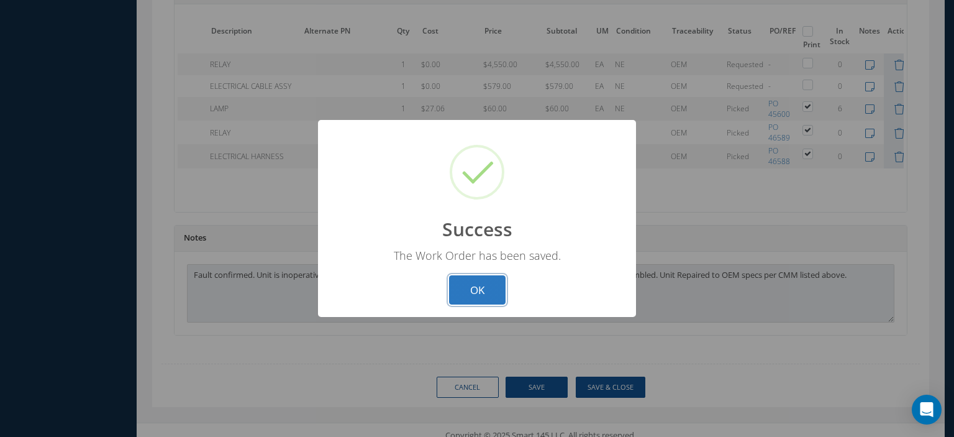
click at [463, 283] on button "OK" at bounding box center [477, 289] width 57 height 29
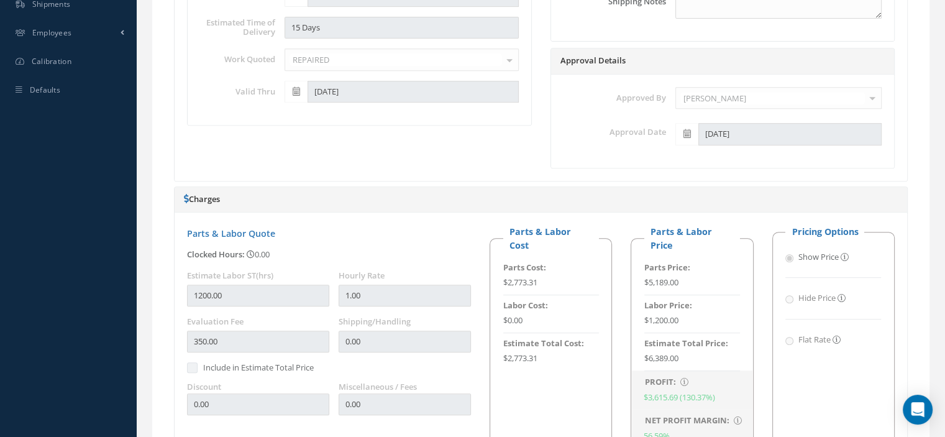
scroll to position [233, 0]
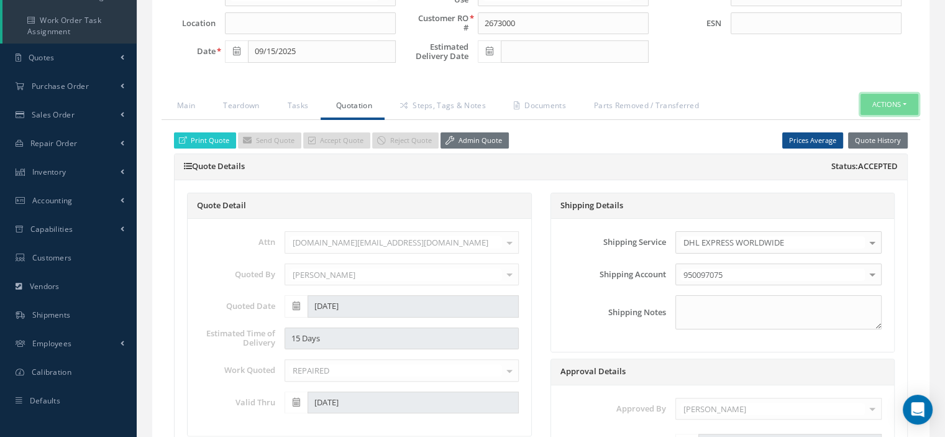
click at [906, 99] on button "Actions" at bounding box center [889, 105] width 58 height 22
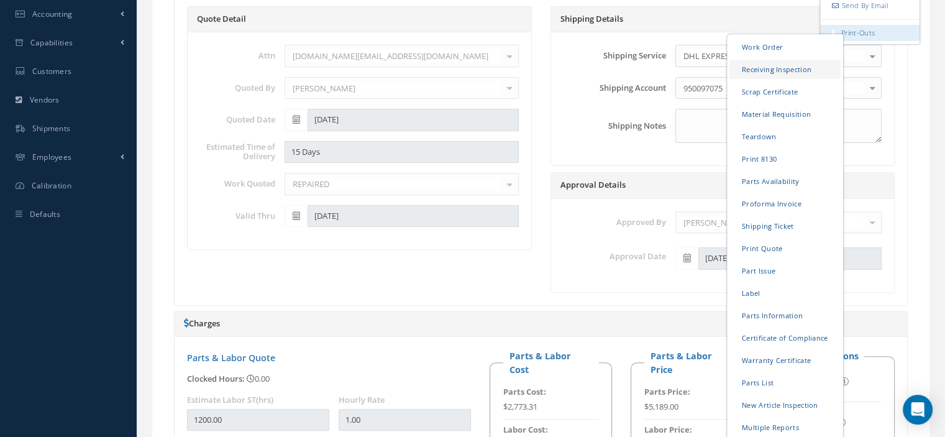
scroll to position [543, 0]
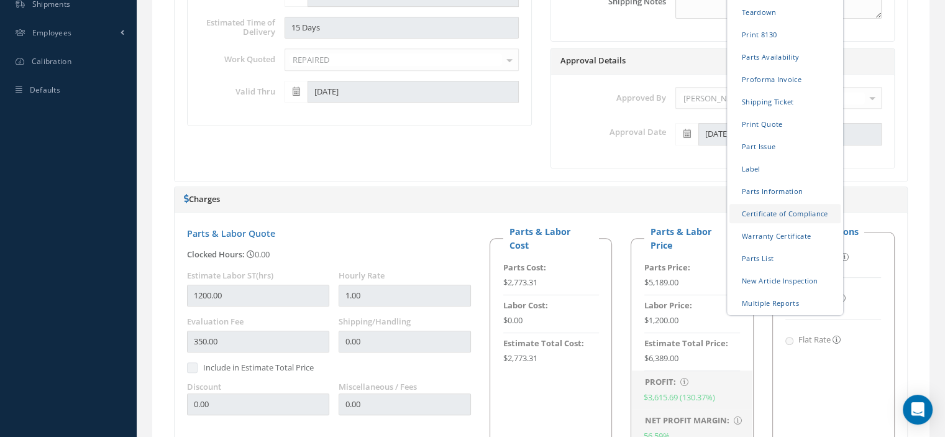
click at [788, 209] on link "Certificate of Compliance" at bounding box center [784, 212] width 111 height 19
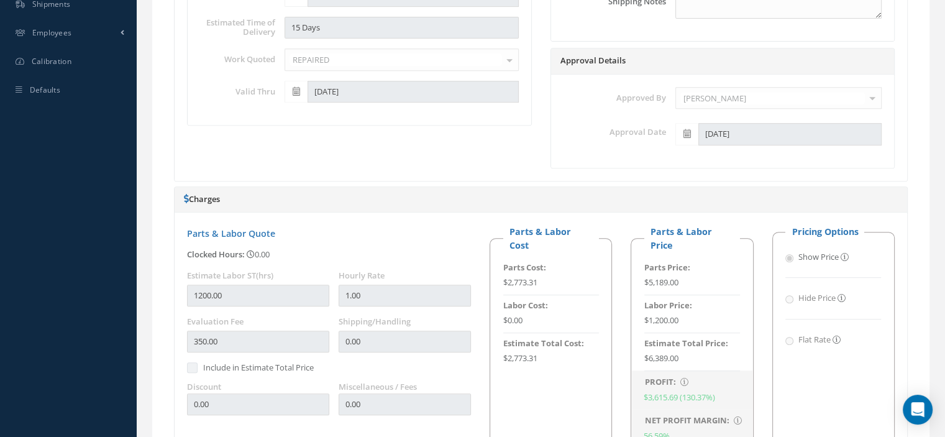
scroll to position [1053, 0]
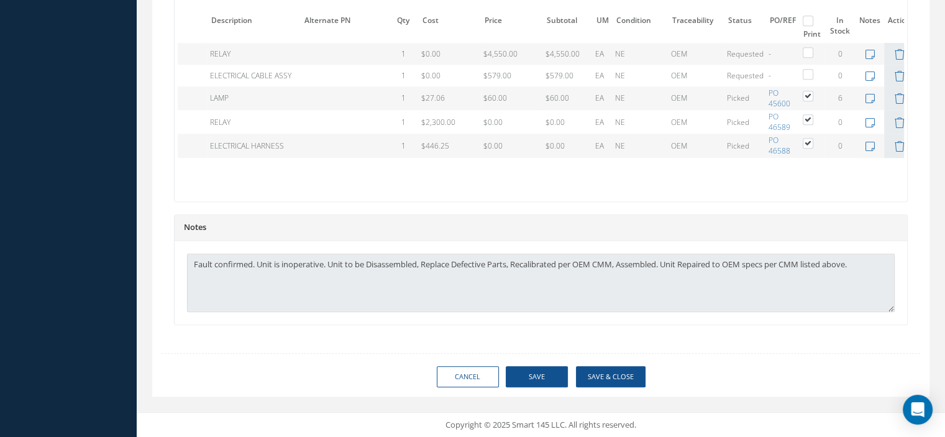
click at [812, 137] on label at bounding box center [813, 142] width 3 height 11
click at [805, 140] on input "checkbox" at bounding box center [808, 144] width 8 height 8
checkbox input "false"
click at [538, 377] on button "Save" at bounding box center [537, 377] width 62 height 22
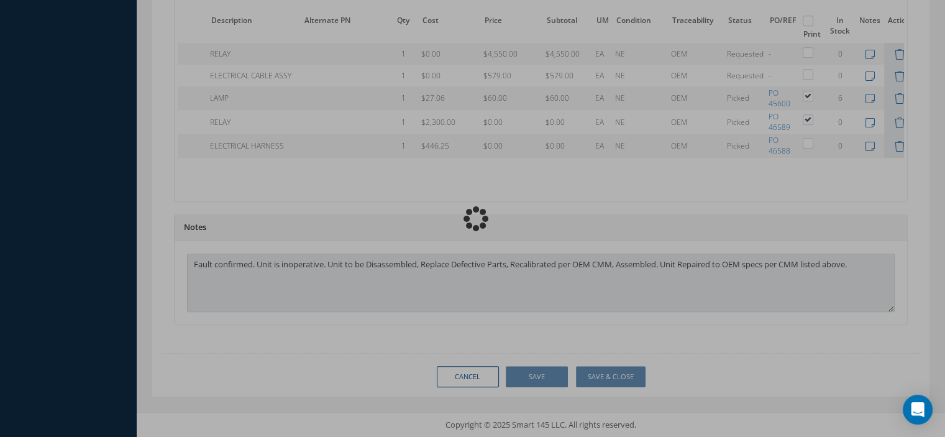
checkbox input "false"
type input "Zodiac Aerospace"
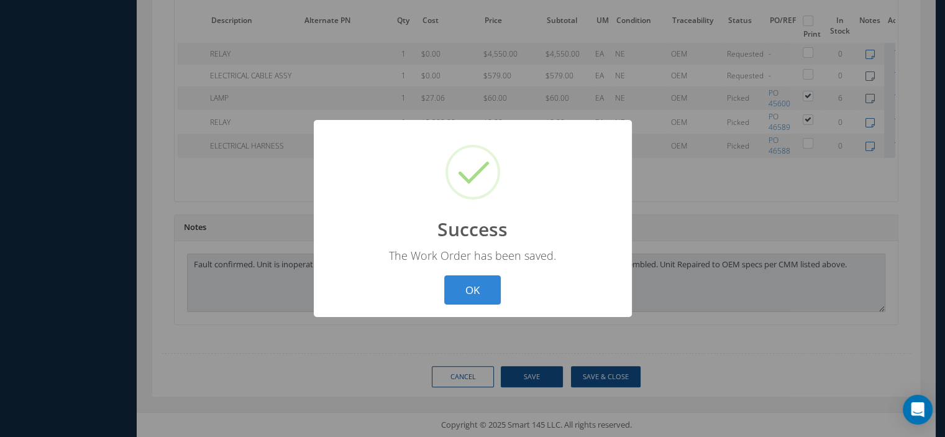
scroll to position [1040, 0]
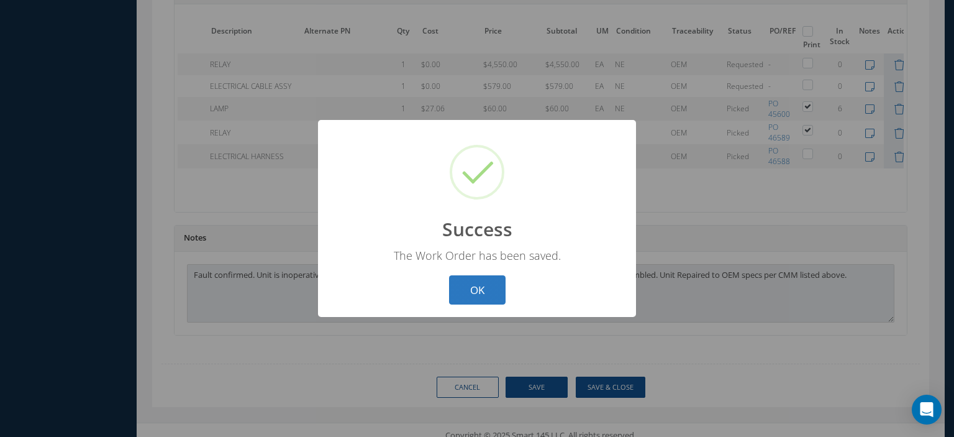
click at [458, 281] on button "OK" at bounding box center [477, 289] width 57 height 29
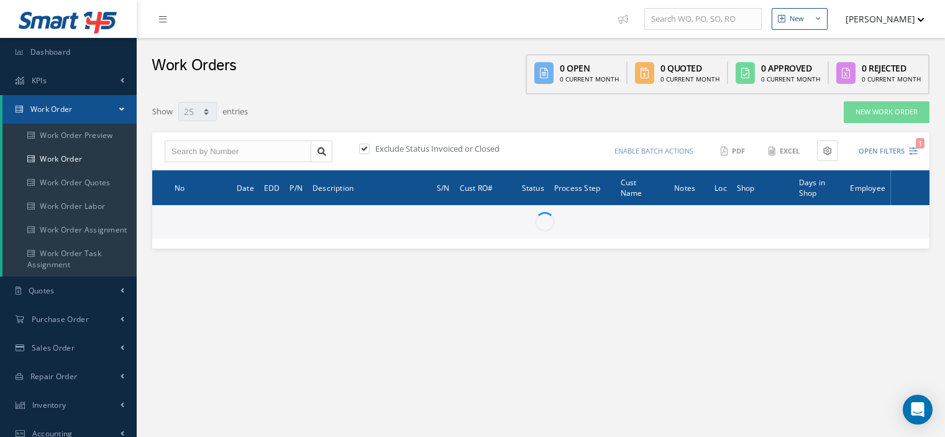
select select "25"
click at [181, 150] on input "text" at bounding box center [238, 151] width 147 height 22
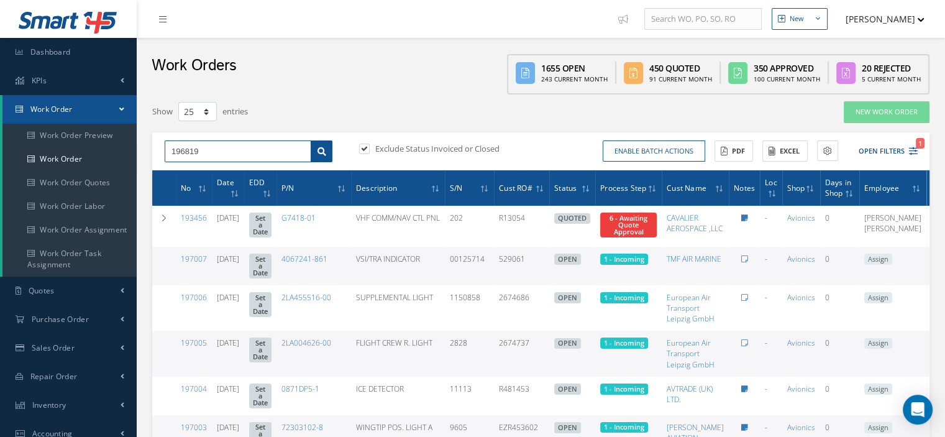
type input "196819"
click at [316, 147] on link at bounding box center [322, 151] width 22 height 22
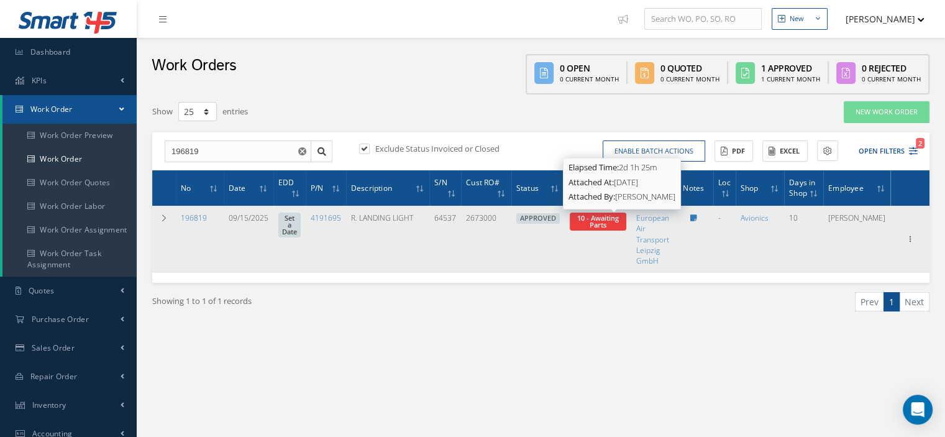
click at [616, 223] on span "10 - Awaiting Parts" at bounding box center [598, 221] width 42 height 16
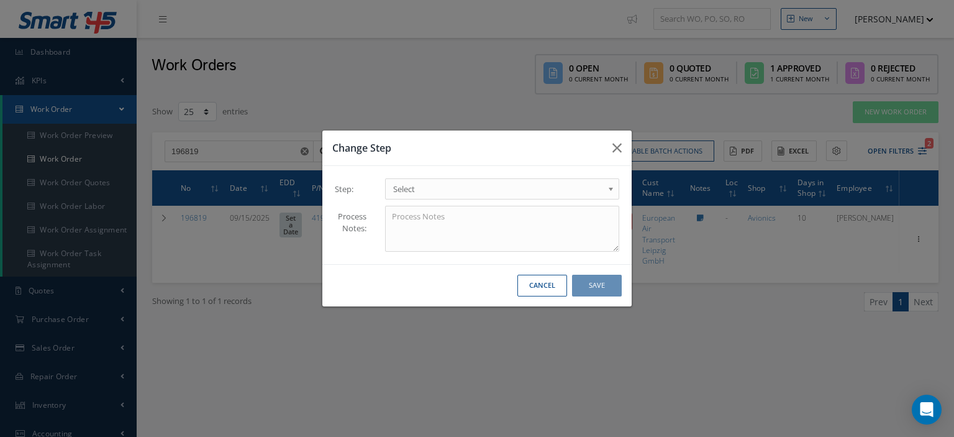
click at [610, 193] on b at bounding box center [612, 192] width 11 height 20
click at [579, 283] on button "Save" at bounding box center [597, 286] width 50 height 22
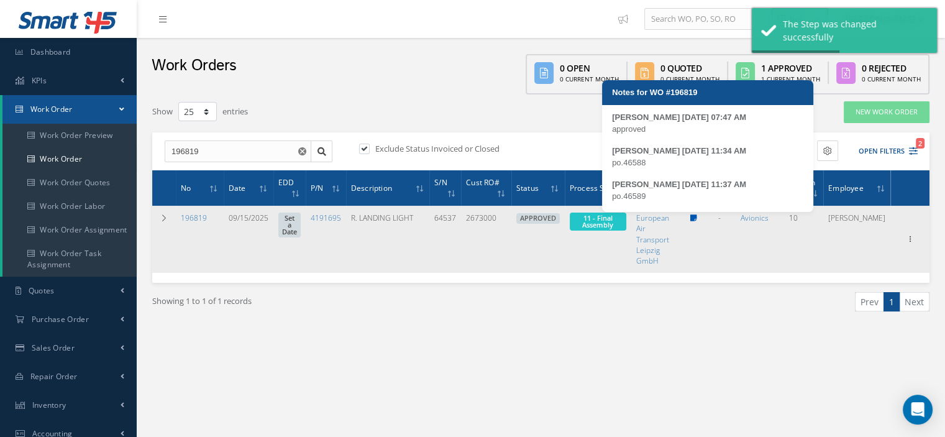
click at [697, 215] on icon at bounding box center [693, 217] width 7 height 7
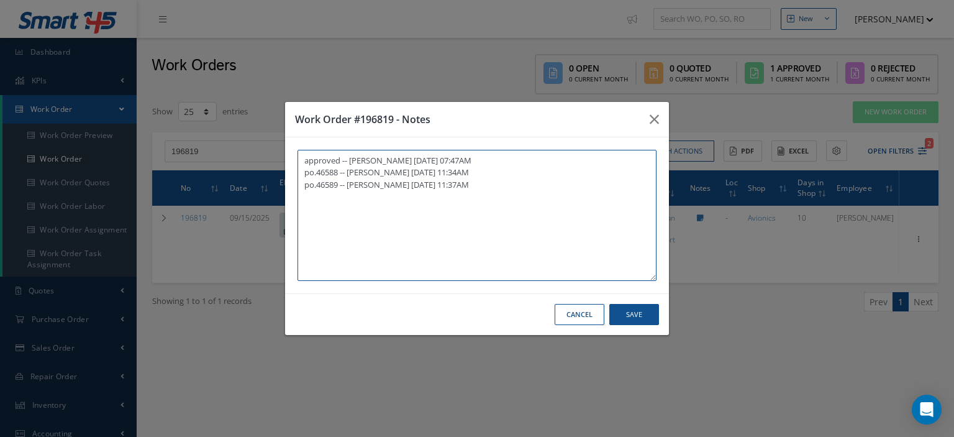
click at [369, 247] on textarea "approved -- Oscar Ravelo 09/23/2025 07:47AM po.46588 -- Oscar Ravelo 09/23/2025…" at bounding box center [477, 215] width 359 height 131
paste textarea "I already gave them to the technician"
type textarea "approved -- Oscar Ravelo 09/23/2025 07:47AM po.46588 -- Oscar Ravelo 09/23/2025…"
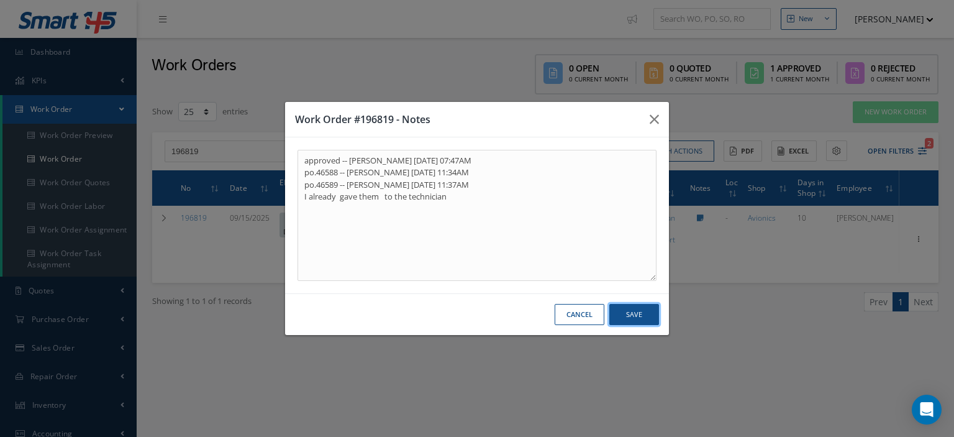
click at [639, 315] on button "Save" at bounding box center [634, 315] width 50 height 22
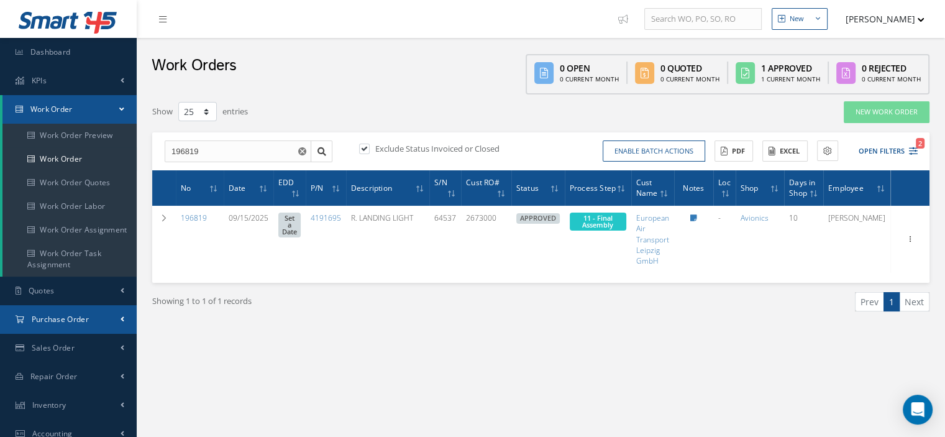
click at [73, 307] on link "Purchase Order" at bounding box center [68, 319] width 137 height 29
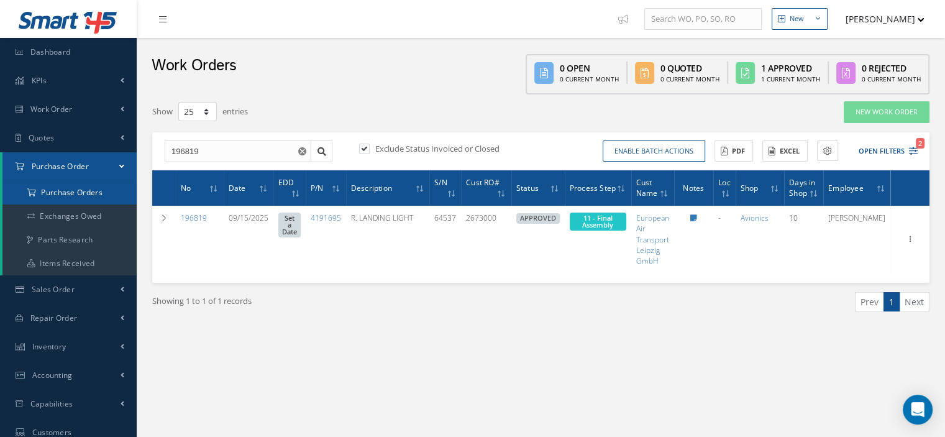
click at [98, 199] on a=1&status_id=2&status_id=3&status_id=5&collapsedFilters"] "Purchase Orders" at bounding box center [69, 193] width 134 height 24
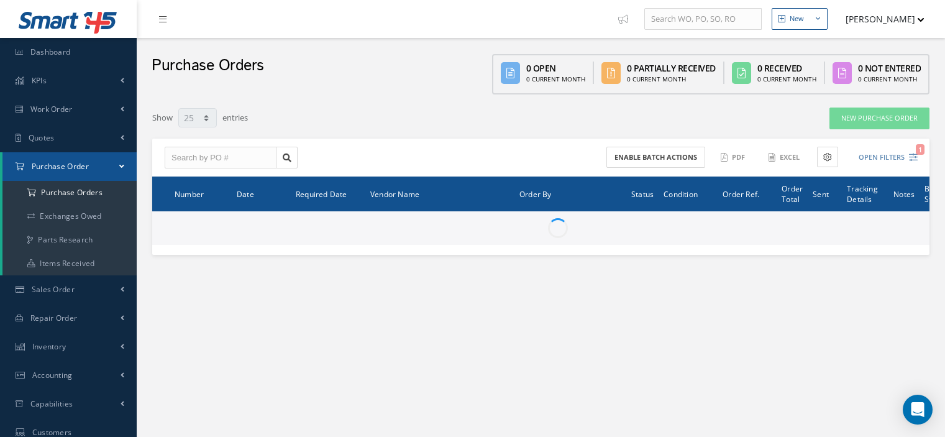
select select "25"
click at [201, 161] on input "text" at bounding box center [221, 158] width 112 height 22
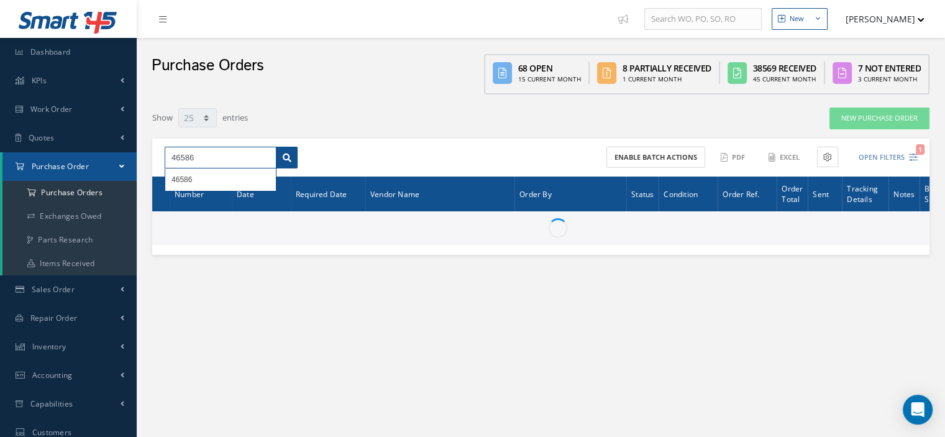
type input "46586"
click at [283, 153] on icon at bounding box center [287, 157] width 9 height 9
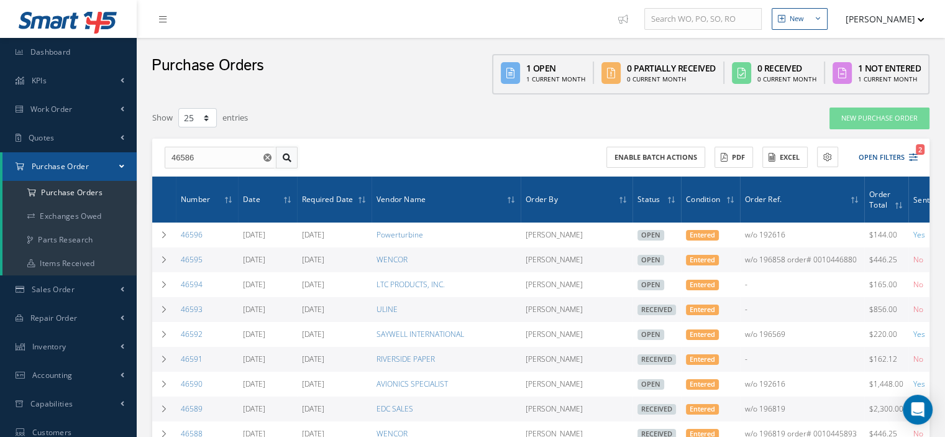
click at [283, 153] on icon at bounding box center [287, 157] width 9 height 9
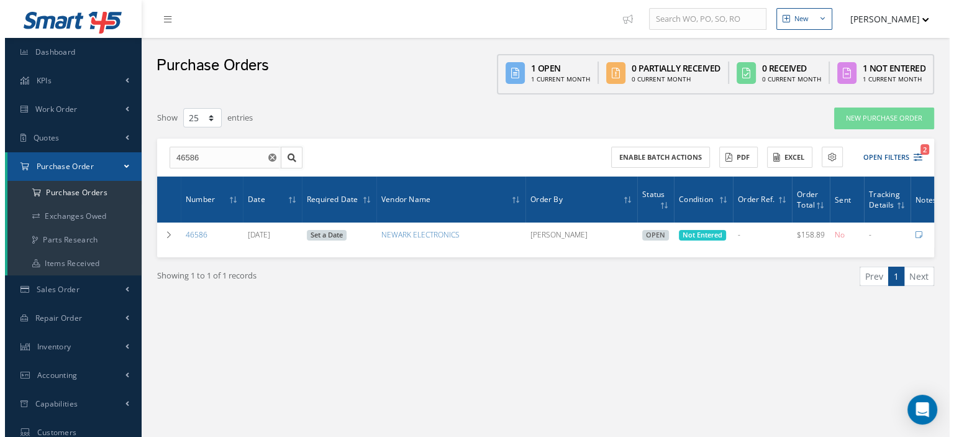
scroll to position [0, 57]
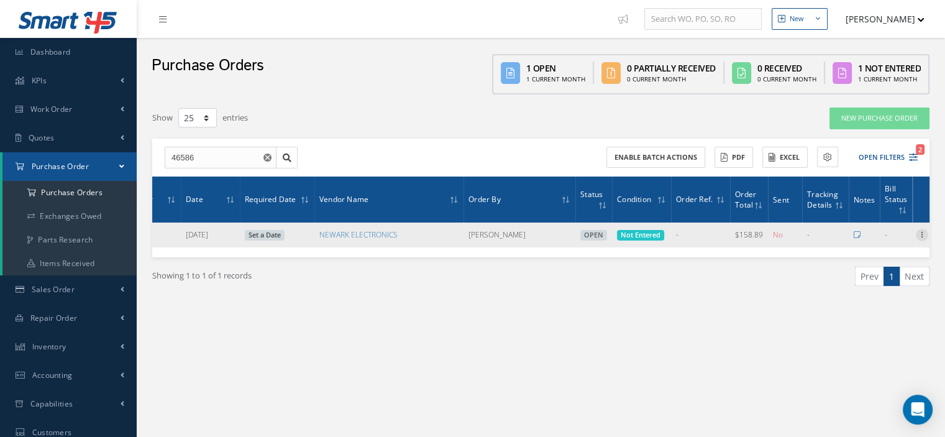
click at [920, 235] on icon at bounding box center [922, 234] width 12 height 10
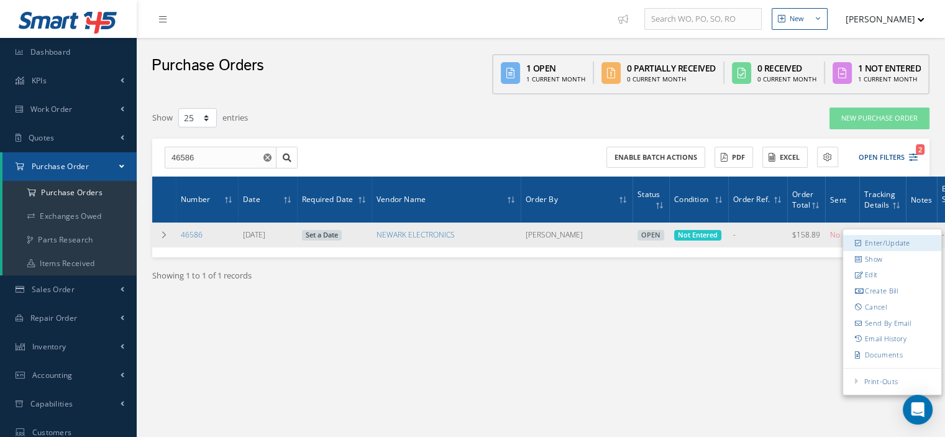
click at [898, 240] on link "Enter/Update" at bounding box center [892, 243] width 98 height 16
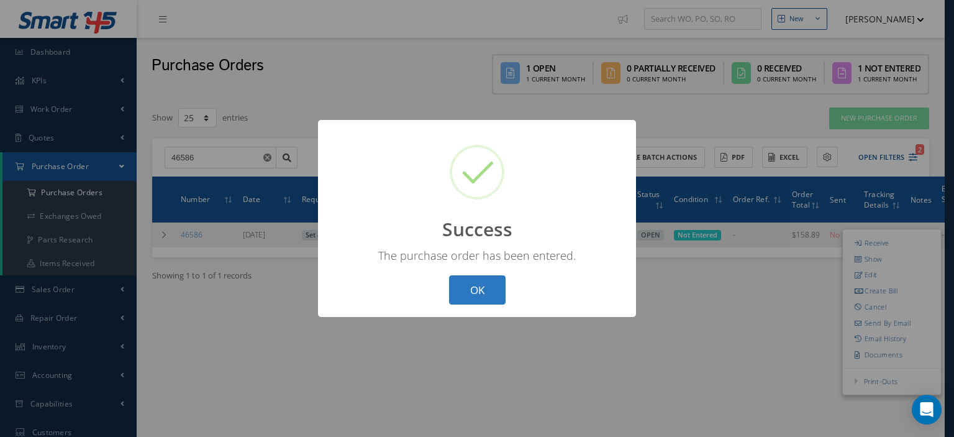
click at [496, 299] on button "OK" at bounding box center [477, 289] width 57 height 29
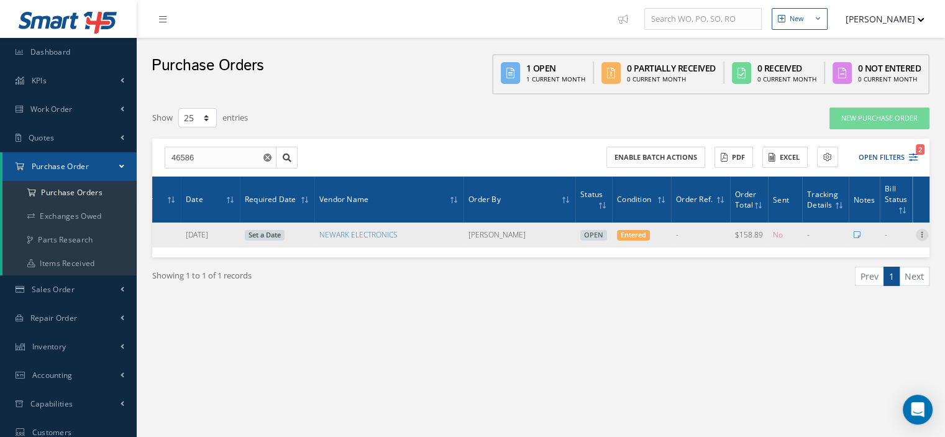
click at [917, 232] on icon at bounding box center [922, 234] width 12 height 10
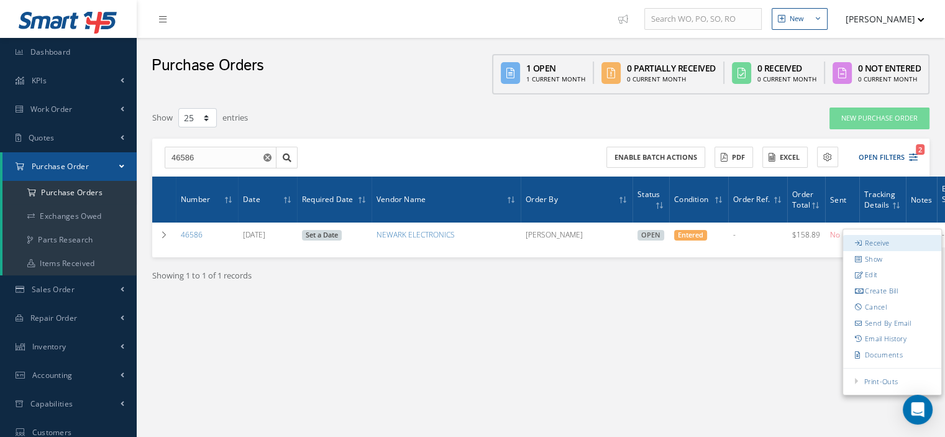
click at [884, 241] on link "Receive" at bounding box center [892, 243] width 98 height 16
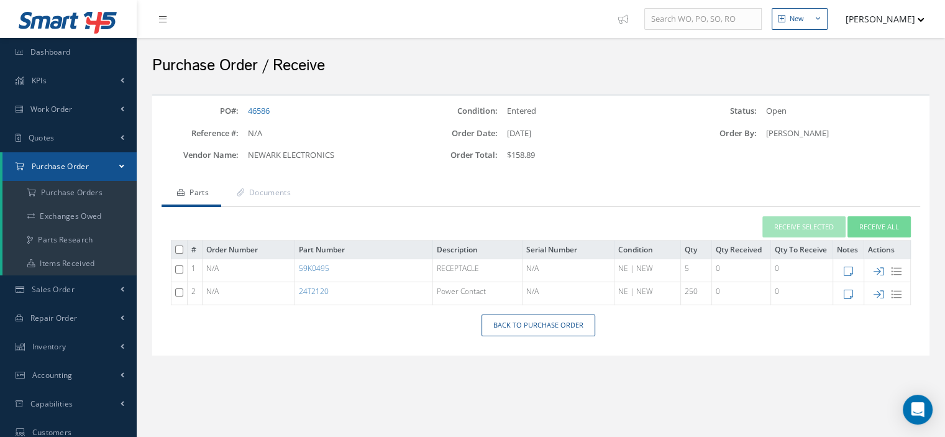
click at [878, 270] on icon at bounding box center [878, 271] width 11 height 11
type input "[DATE]"
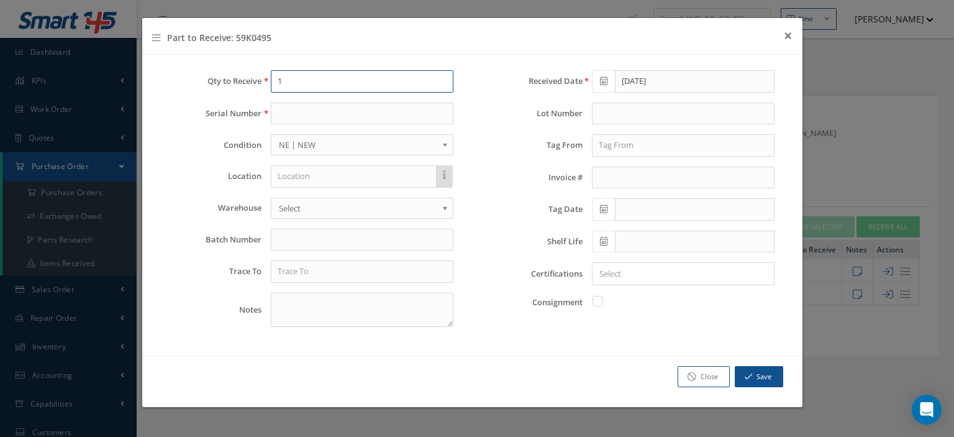
drag, startPoint x: 298, startPoint y: 81, endPoint x: 281, endPoint y: 76, distance: 18.1
click at [285, 79] on input "1" at bounding box center [362, 81] width 183 height 22
click at [275, 79] on input "1" at bounding box center [362, 81] width 183 height 22
type input "5"
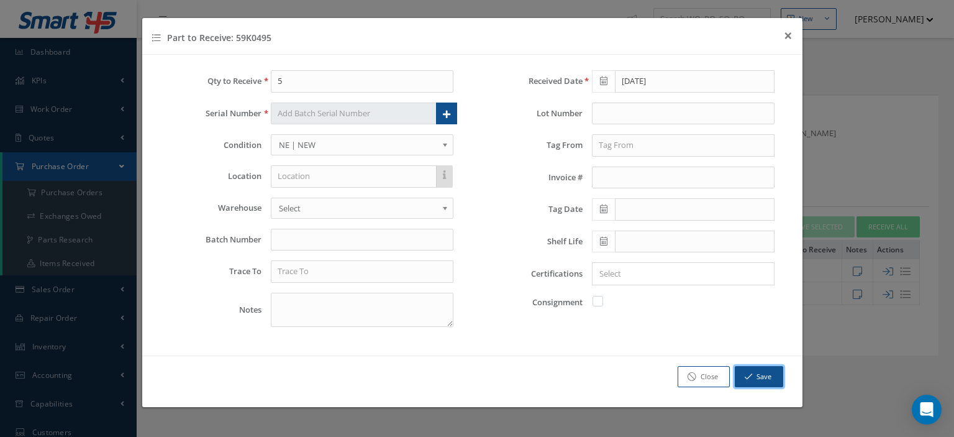
click at [755, 378] on button "Save" at bounding box center [759, 377] width 48 height 22
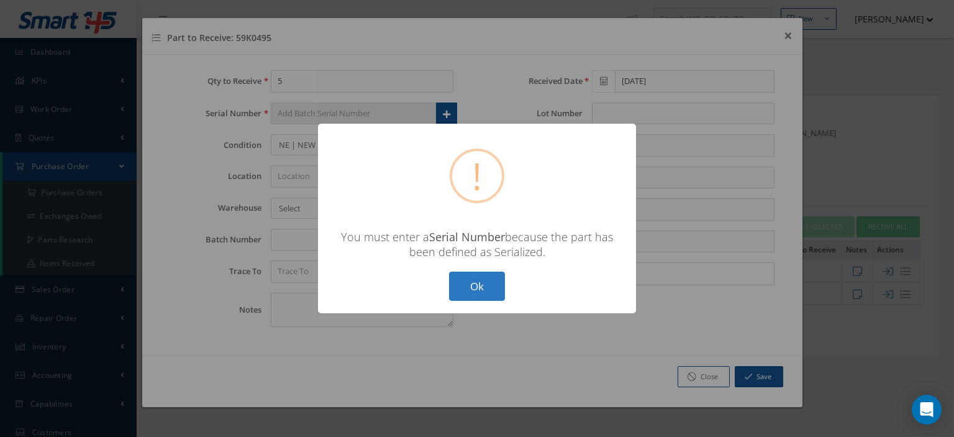
click at [484, 295] on button "Ok" at bounding box center [477, 285] width 56 height 29
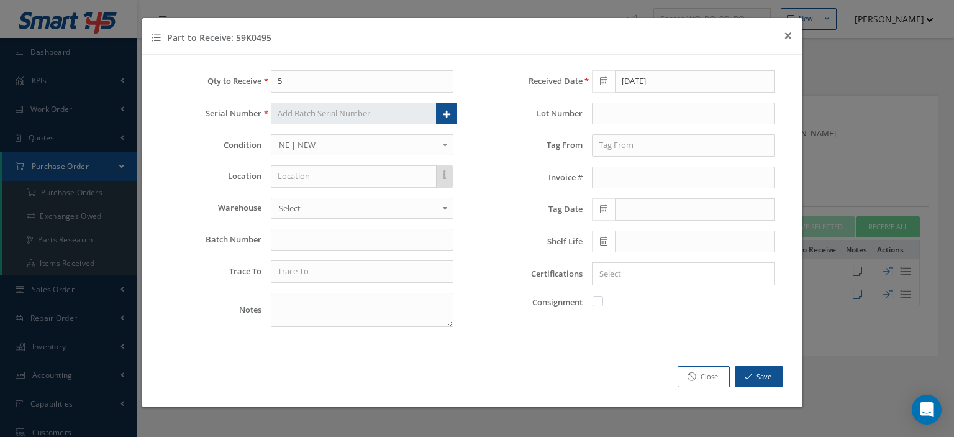
drag, startPoint x: 261, startPoint y: 37, endPoint x: 229, endPoint y: 32, distance: 32.6
click at [229, 32] on h4 "Part to Receive: 59K0495" at bounding box center [211, 37] width 119 height 13
click at [268, 37] on h4 "Part to Receive: 59K0495" at bounding box center [211, 37] width 119 height 13
drag, startPoint x: 276, startPoint y: 40, endPoint x: 234, endPoint y: 35, distance: 41.9
click at [234, 35] on div "Part to Receive: 59K0495 × Close" at bounding box center [472, 36] width 660 height 37
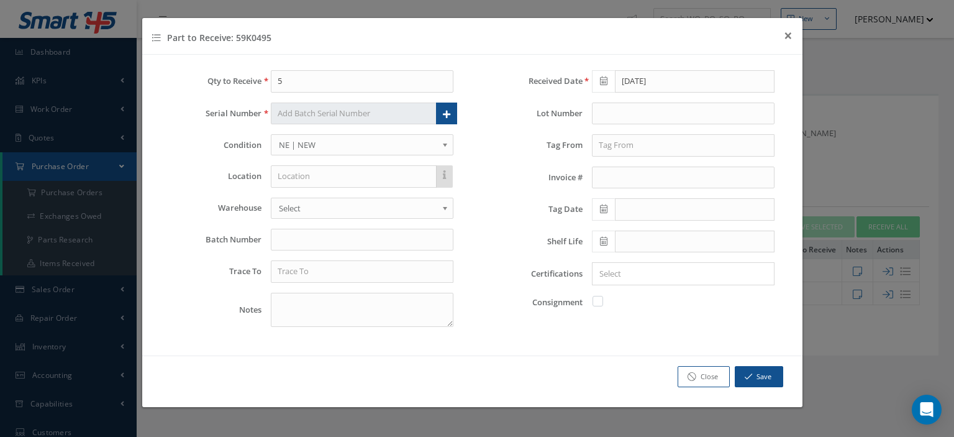
copy h4 "59K0495"
click at [788, 34] on span "×" at bounding box center [788, 35] width 9 height 20
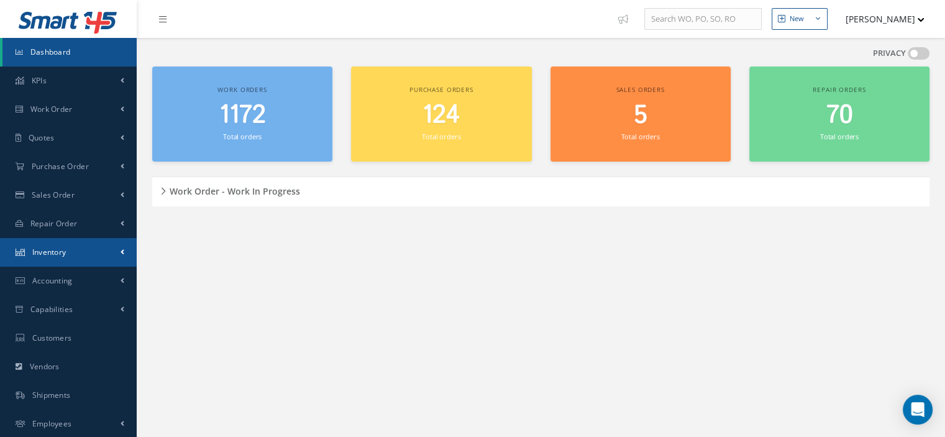
click at [49, 248] on span "Inventory" at bounding box center [49, 252] width 34 height 11
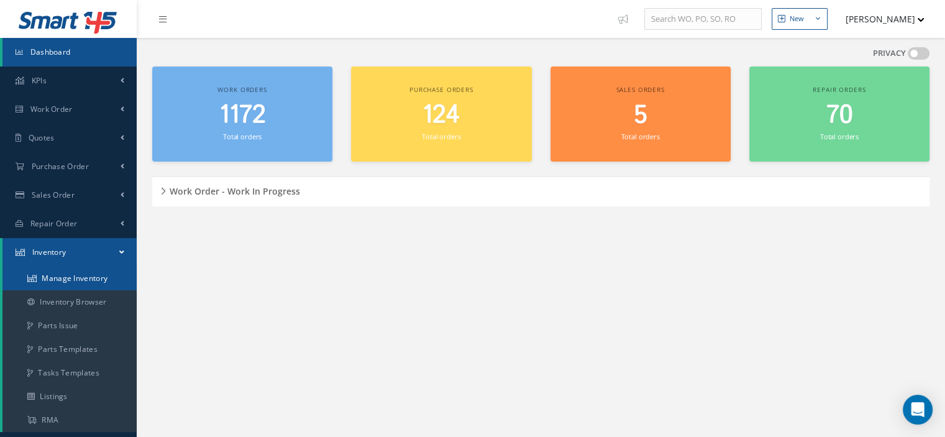
click at [52, 276] on link "Manage Inventory" at bounding box center [69, 278] width 134 height 24
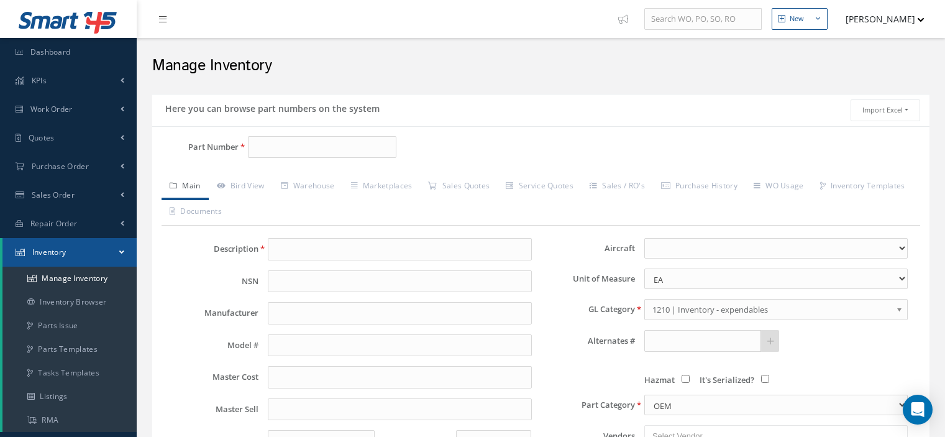
click at [258, 148] on input "Part Number" at bounding box center [322, 147] width 148 height 22
type input "59K0495"
click at [311, 181] on span "59K0495" at bounding box center [308, 178] width 112 height 13
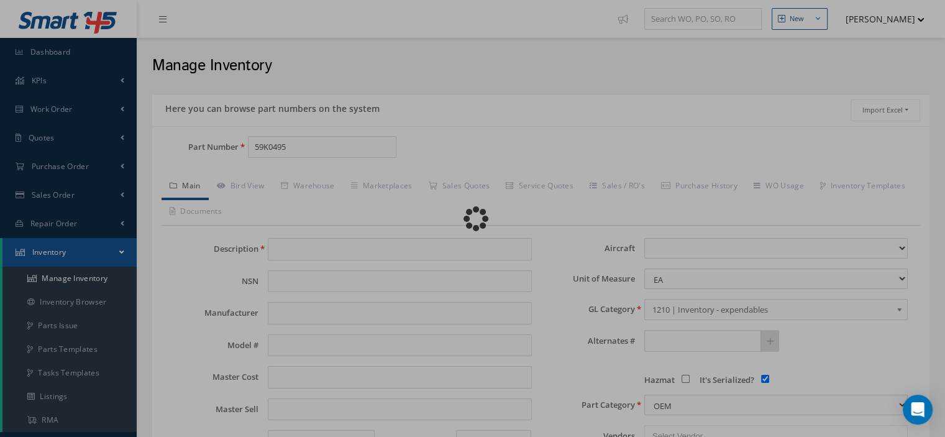
type input "RECEPTACLE"
type input "Unknown"
type input "0.00"
select select
checkbox input "true"
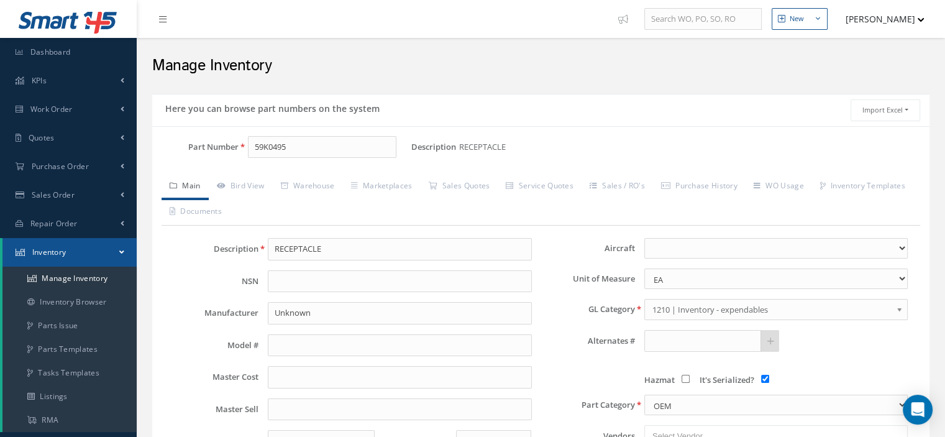
type input "59K0495"
click at [765, 377] on input "It's Serialized?" at bounding box center [765, 379] width 8 height 8
checkbox input "false"
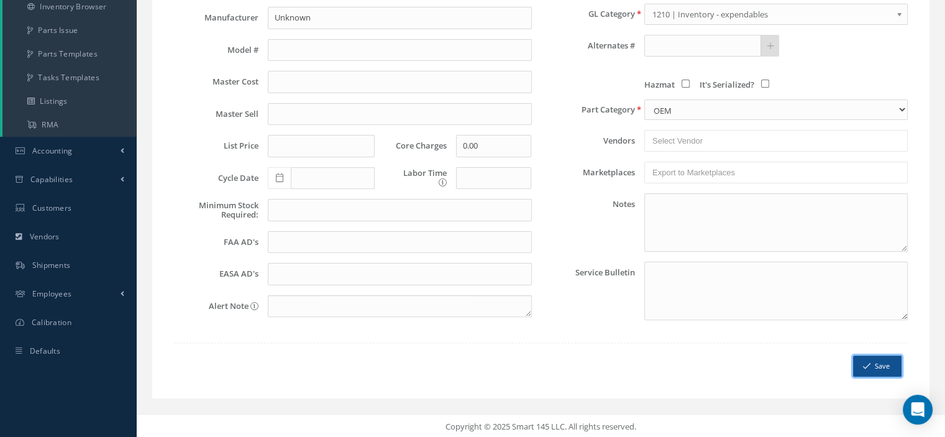
click at [876, 364] on button "Save" at bounding box center [877, 366] width 48 height 22
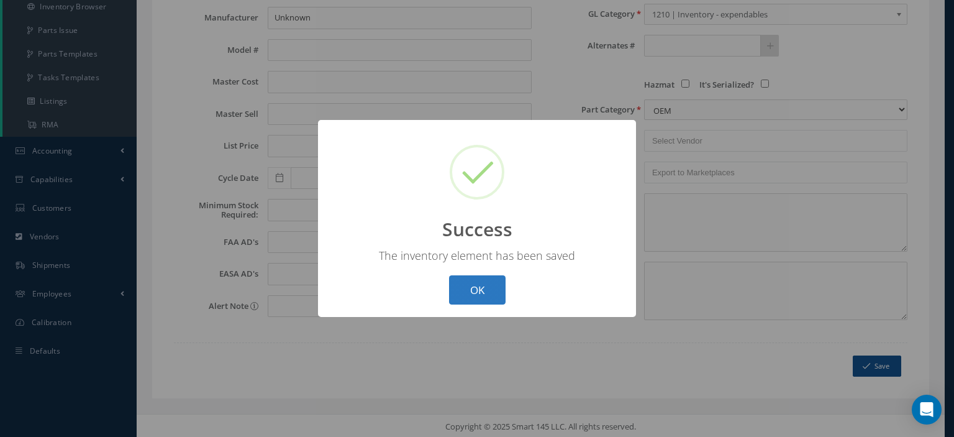
click at [499, 288] on button "OK" at bounding box center [477, 289] width 57 height 29
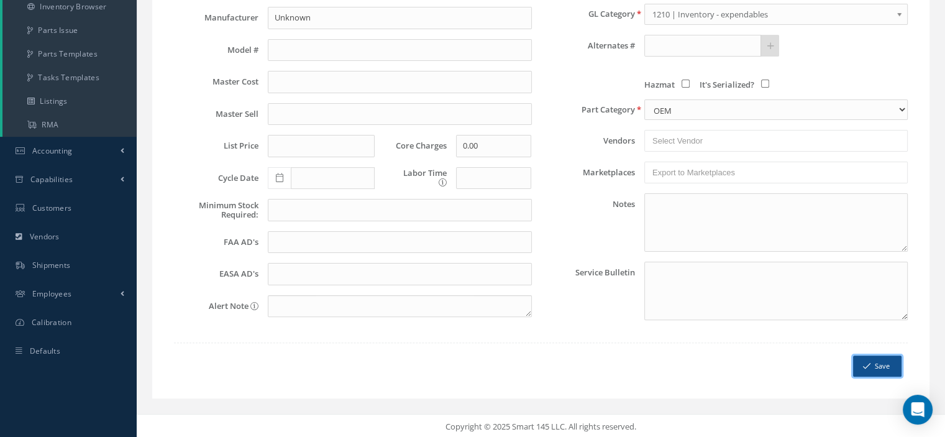
scroll to position [0, 0]
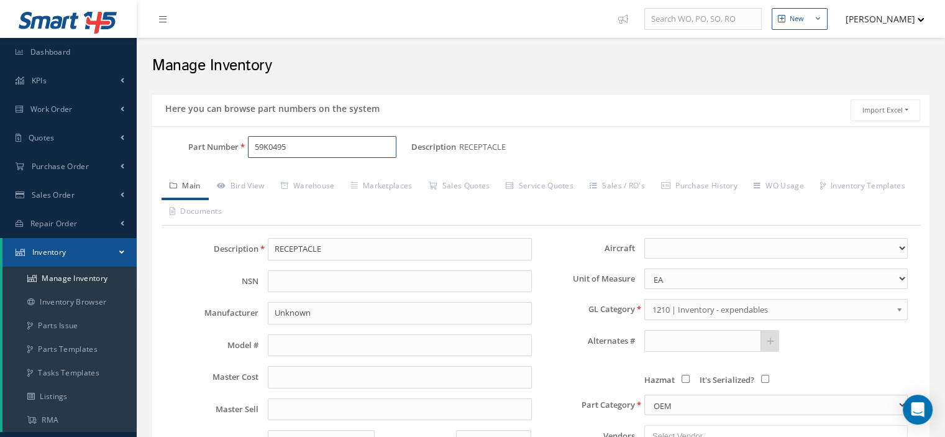
drag, startPoint x: 330, startPoint y: 146, endPoint x: 206, endPoint y: 139, distance: 123.8
click at [211, 139] on div "Part Number 59K0495" at bounding box center [281, 147] width 259 height 22
type input "24T2120"
click at [273, 180] on span "24T2120" at bounding box center [308, 178] width 112 height 13
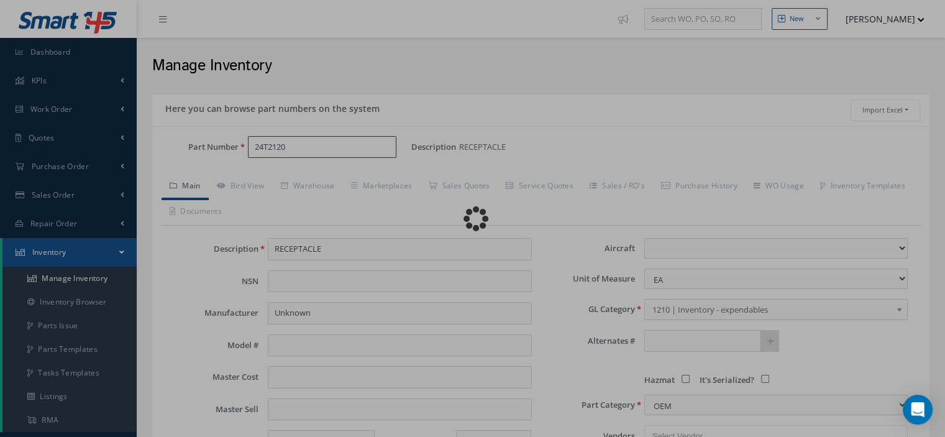
type input "Power Contact"
select select
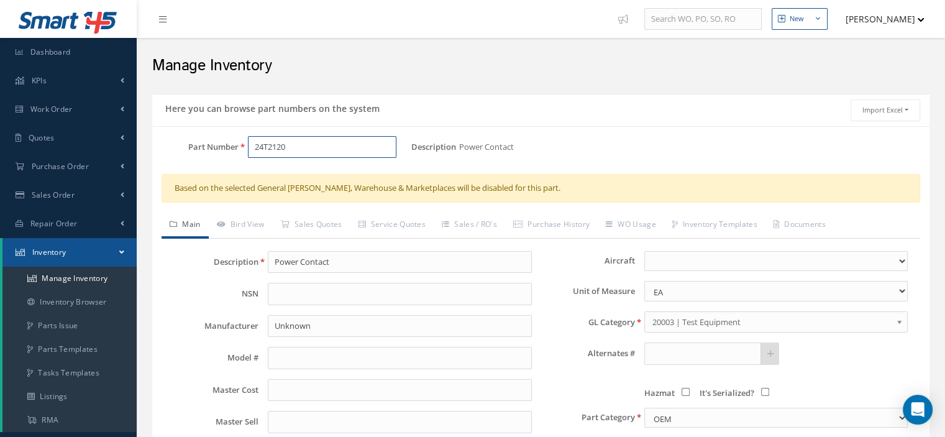
type input "24T2120"
click at [291, 136] on input "24T2120" at bounding box center [322, 147] width 148 height 22
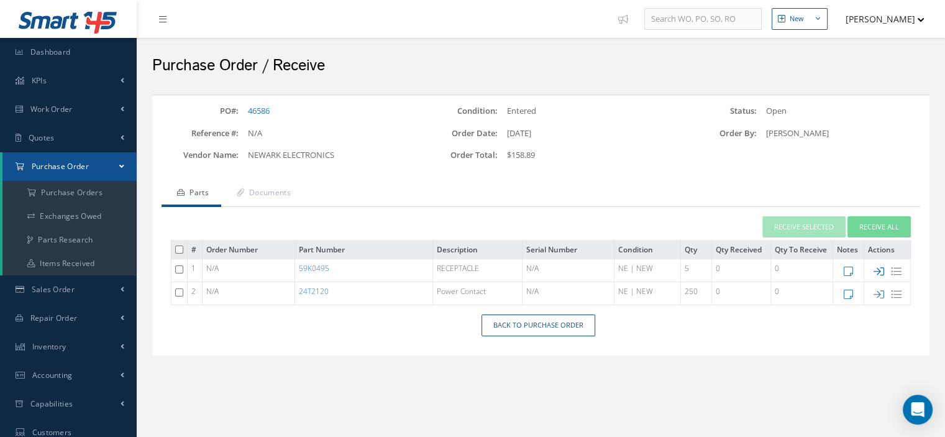
click at [881, 268] on icon at bounding box center [878, 271] width 11 height 11
type input "[DATE]"
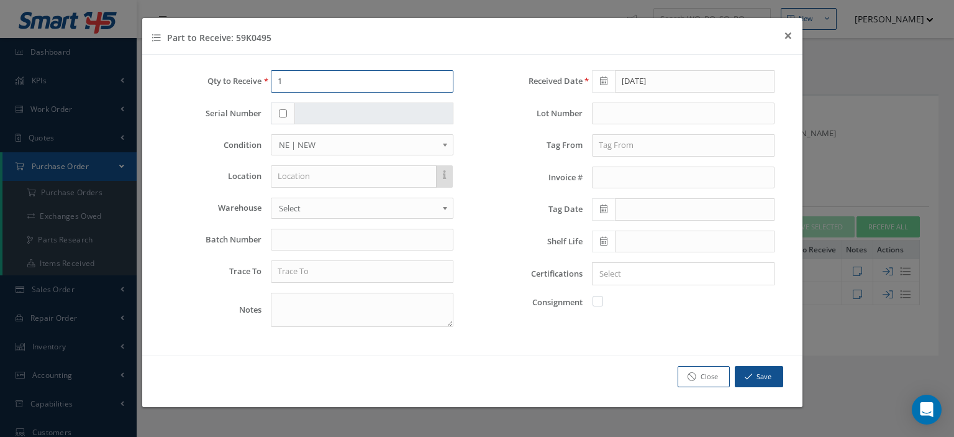
drag, startPoint x: 316, startPoint y: 88, endPoint x: 252, endPoint y: 84, distance: 63.5
click at [252, 84] on div "Qty to Receive 1" at bounding box center [312, 81] width 302 height 22
click at [773, 378] on button "Save" at bounding box center [759, 377] width 48 height 22
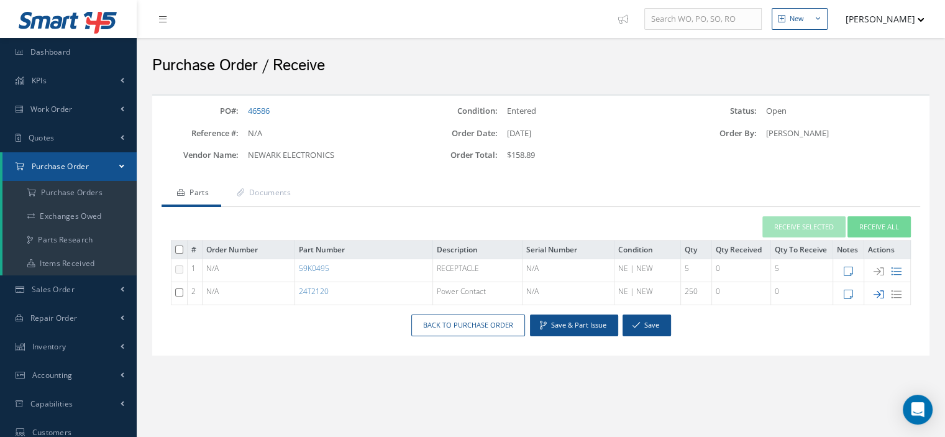
click at [879, 295] on icon at bounding box center [878, 294] width 11 height 11
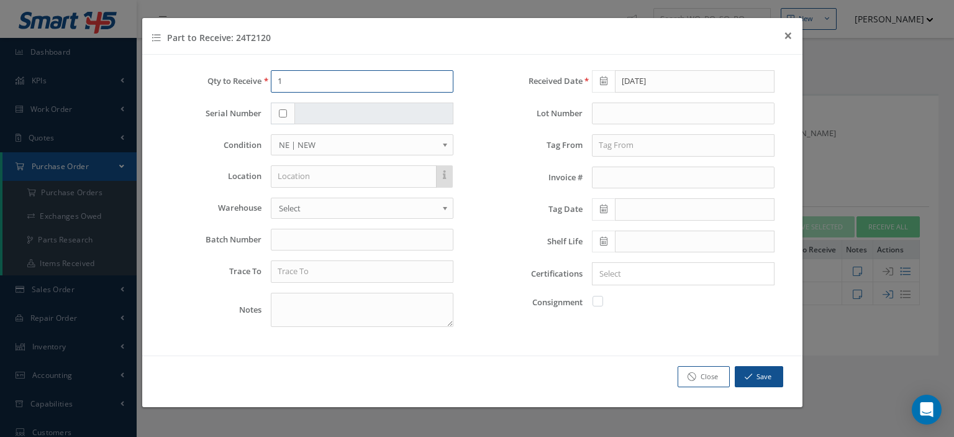
drag, startPoint x: 273, startPoint y: 84, endPoint x: 250, endPoint y: 84, distance: 22.4
click at [250, 84] on div "Qty to Receive 1" at bounding box center [312, 81] width 302 height 22
type input "250"
click at [766, 368] on button "Save" at bounding box center [759, 377] width 48 height 22
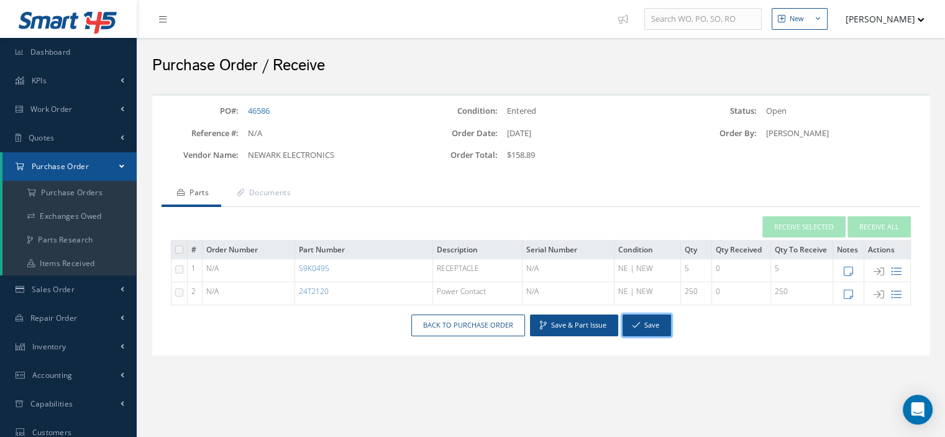
click at [660, 330] on button "Save" at bounding box center [646, 325] width 48 height 22
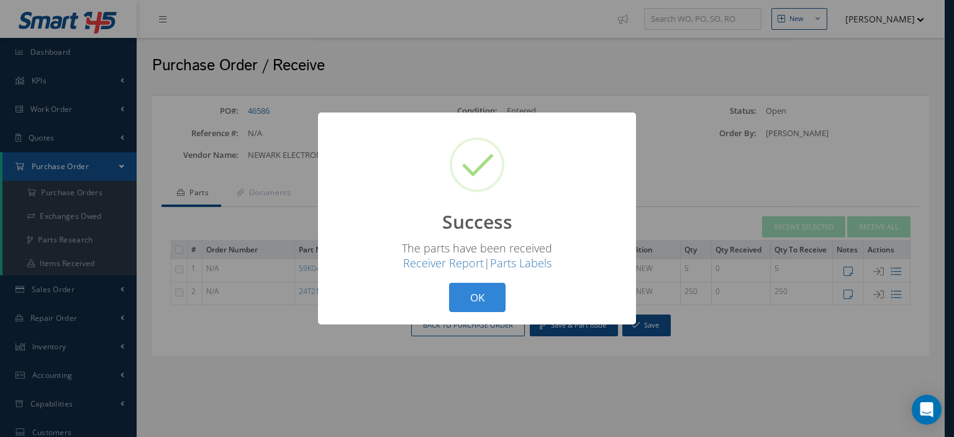
click at [480, 302] on button "OK" at bounding box center [477, 297] width 57 height 29
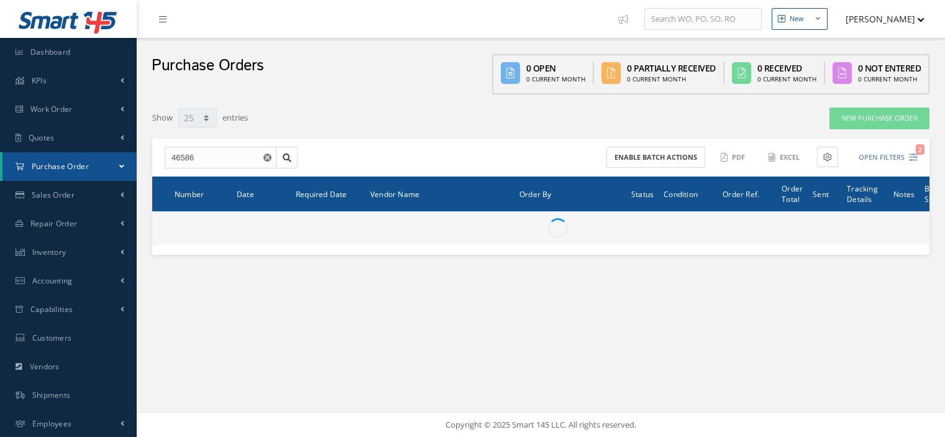
select select "25"
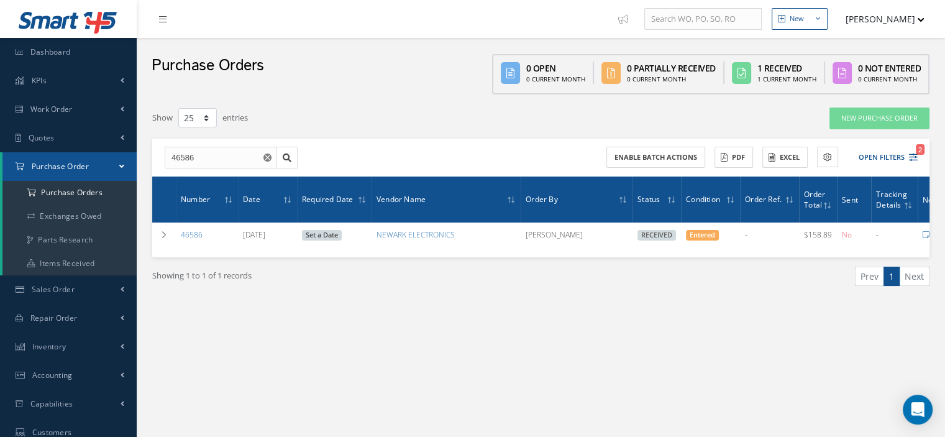
click at [70, 173] on link "Purchase Order" at bounding box center [69, 166] width 134 height 29
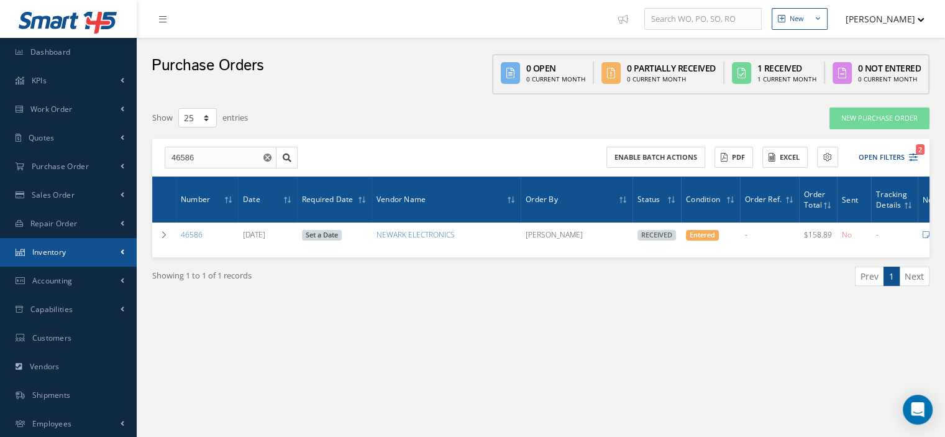
click at [68, 258] on link "Inventory" at bounding box center [68, 252] width 137 height 29
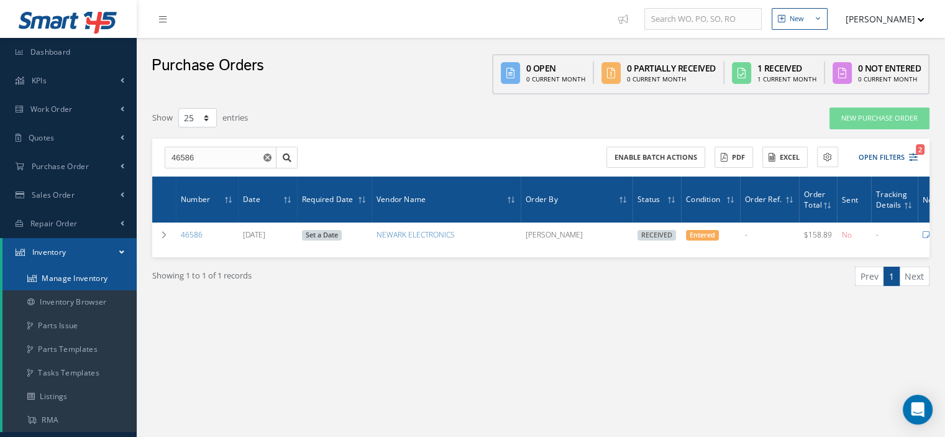
click at [66, 278] on link "Manage Inventory" at bounding box center [69, 278] width 134 height 24
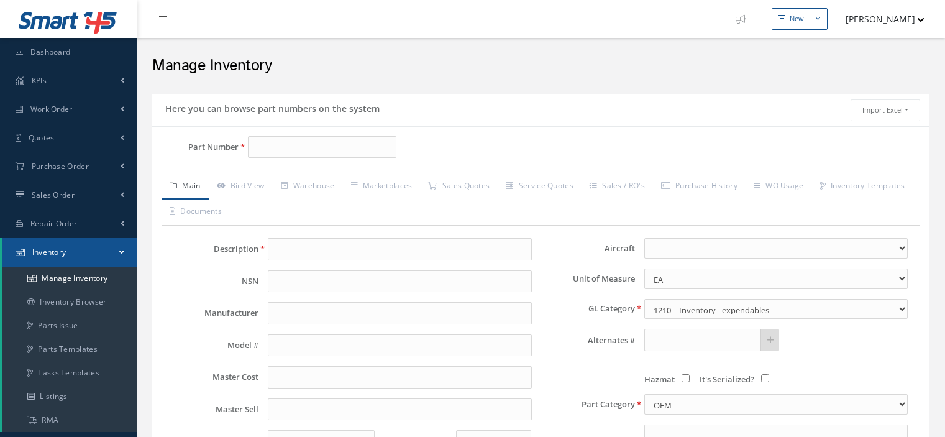
select select
click at [306, 145] on input "Part Number" at bounding box center [322, 147] width 148 height 22
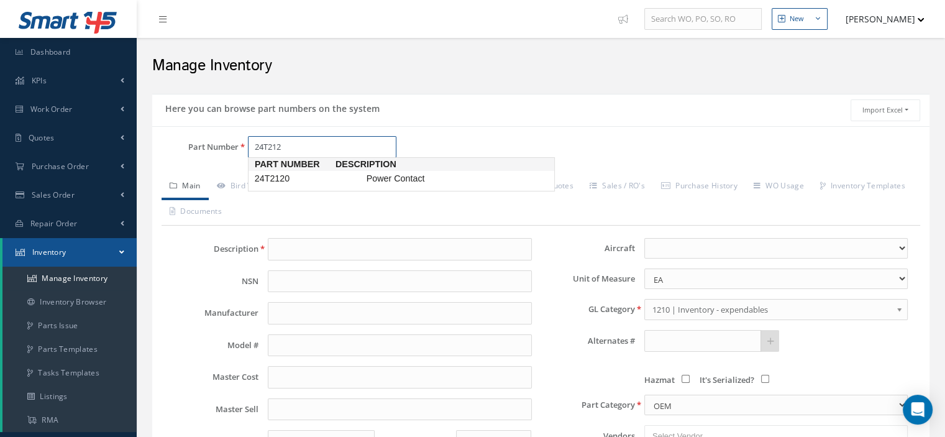
type input "24T2120"
click at [306, 171] on link "24T2120 Power Contact" at bounding box center [401, 178] width 307 height 17
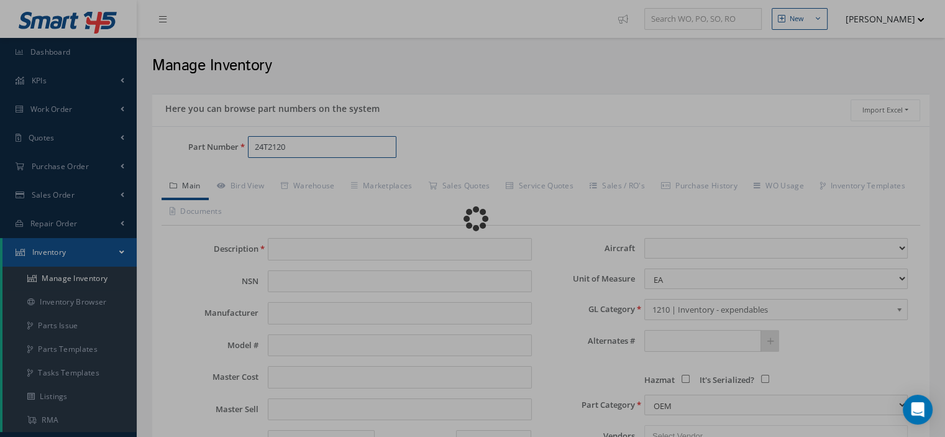
type input "Power Contact"
type input "0.00"
select select
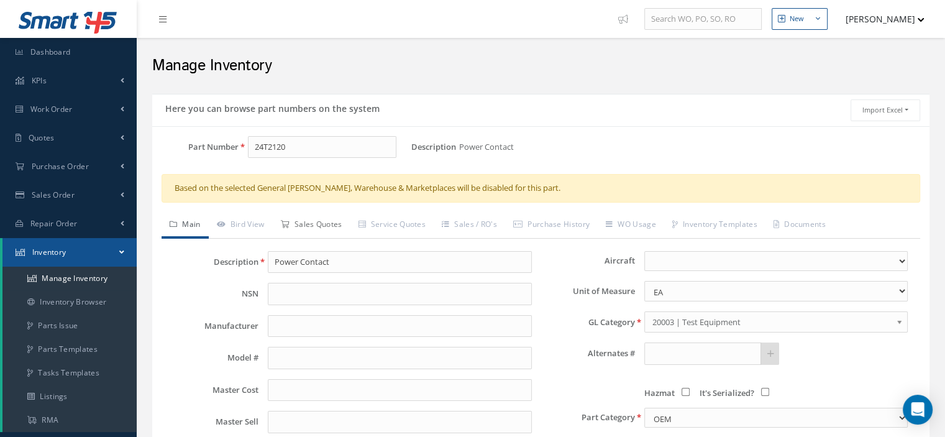
click at [314, 229] on link "Sales Quotes" at bounding box center [312, 225] width 78 height 26
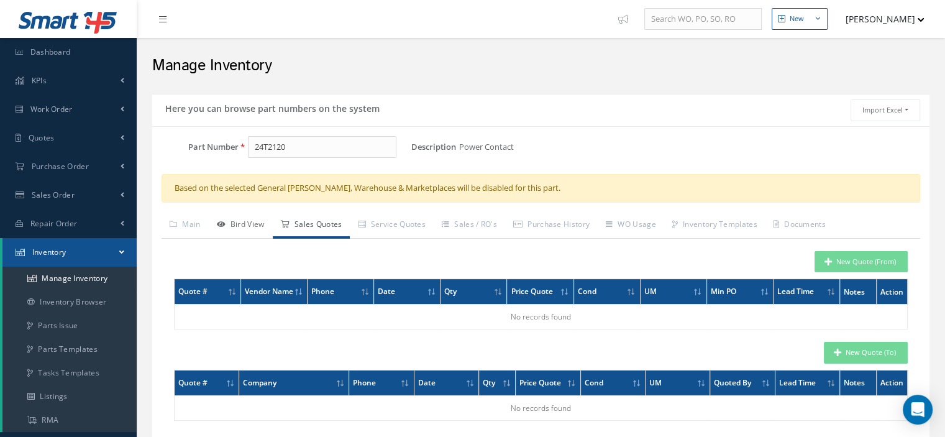
click at [252, 231] on link "Bird View" at bounding box center [241, 225] width 64 height 26
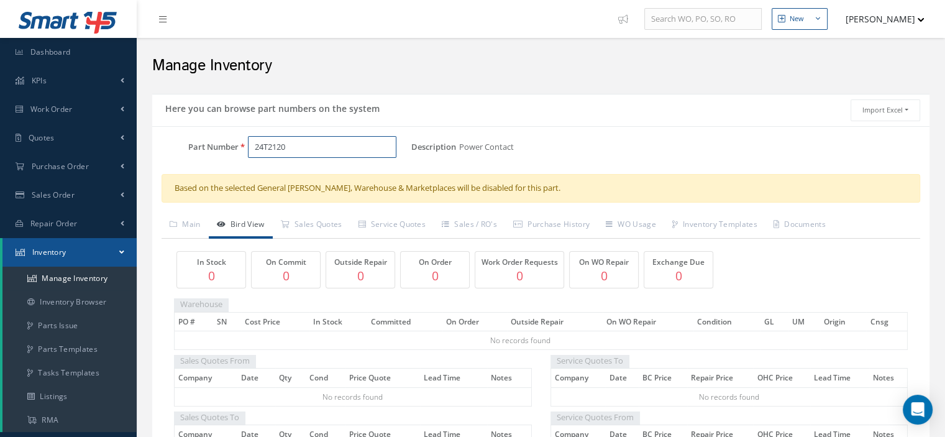
drag, startPoint x: 293, startPoint y: 145, endPoint x: 263, endPoint y: 150, distance: 29.7
click at [263, 150] on input "24T2120" at bounding box center [322, 147] width 148 height 22
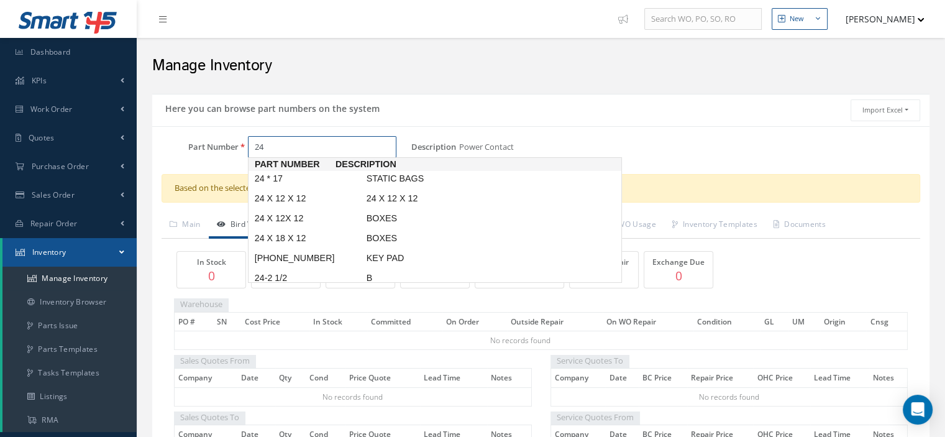
type input "2"
type input "59K0495"
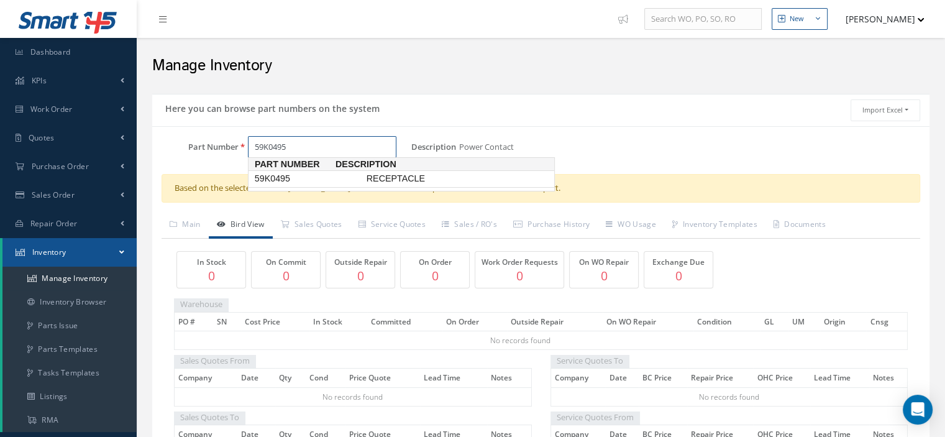
drag, startPoint x: 273, startPoint y: 171, endPoint x: 278, endPoint y: 178, distance: 8.0
click at [274, 173] on span "59K0495" at bounding box center [308, 178] width 112 height 13
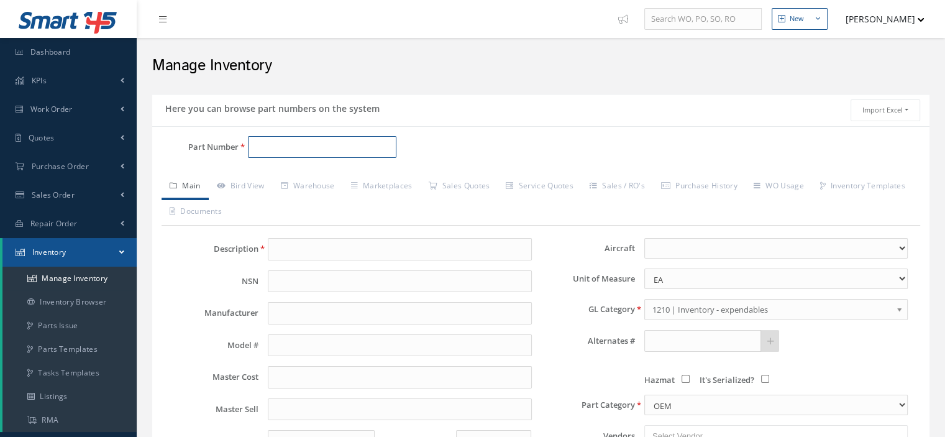
click at [270, 145] on input "Part Number" at bounding box center [322, 147] width 148 height 22
paste input "200334-002"
type input "200334-002"
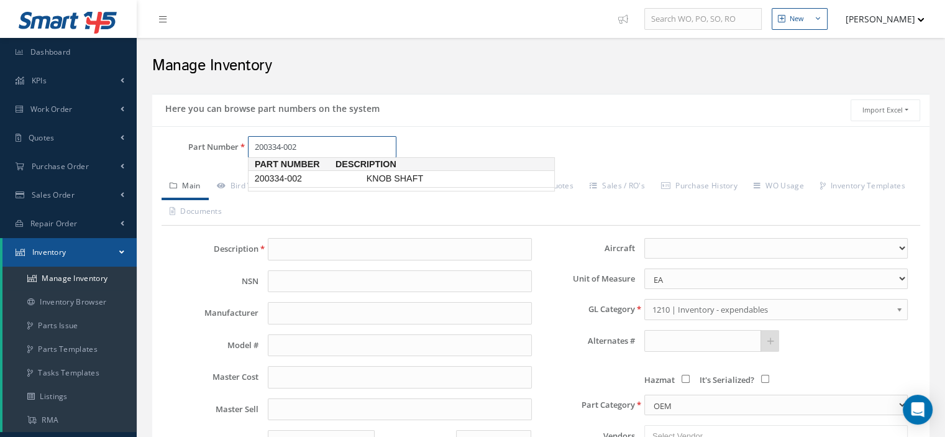
click at [323, 180] on span "200334-002" at bounding box center [308, 178] width 112 height 13
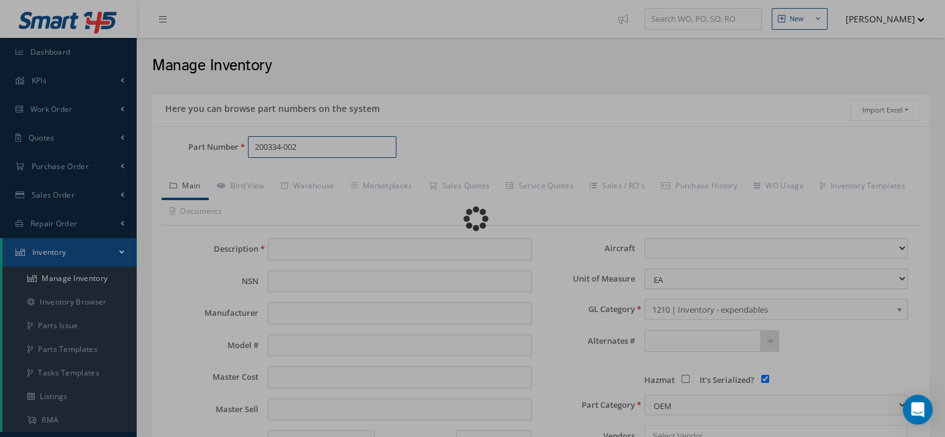
type input "KNOB SHAFT"
type input "SMITHS"
type input "200334-002"
type input "0.00"
select select
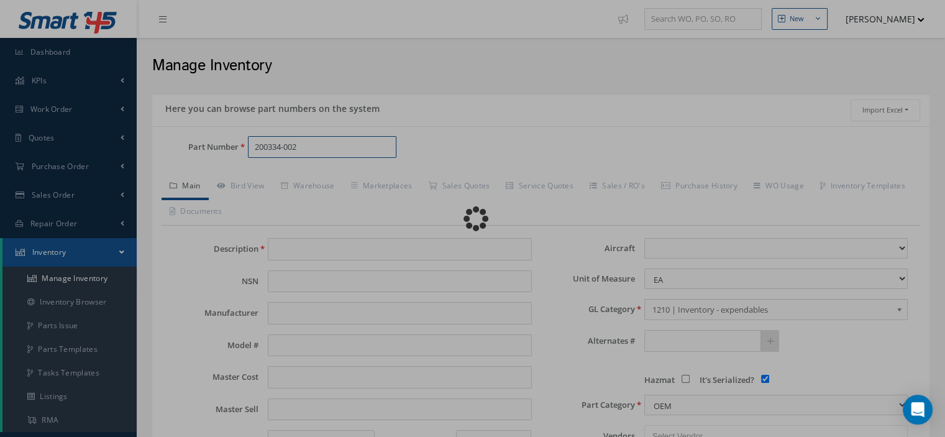
checkbox input "true"
type textarea "FOR P/N 2083-XX"
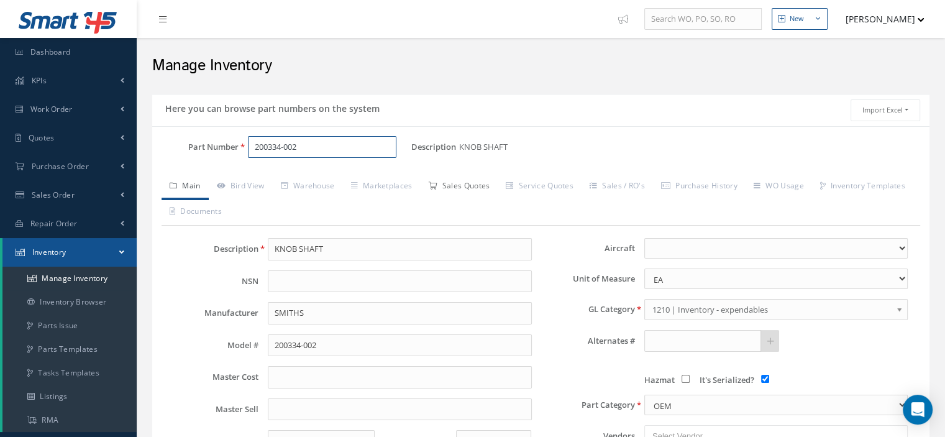
type input "200334-002"
click at [481, 190] on link "Sales Quotes" at bounding box center [459, 187] width 78 height 26
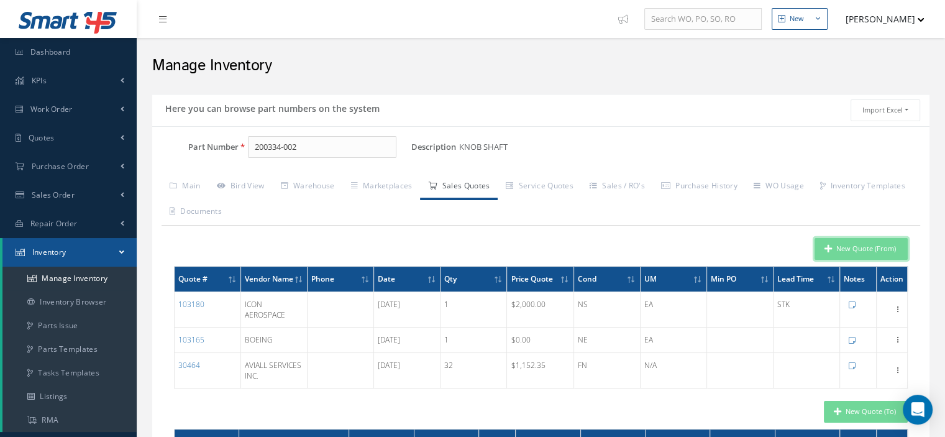
click at [816, 255] on button "New Quote (From)" at bounding box center [860, 249] width 93 height 22
type input "KNOB SHAFT"
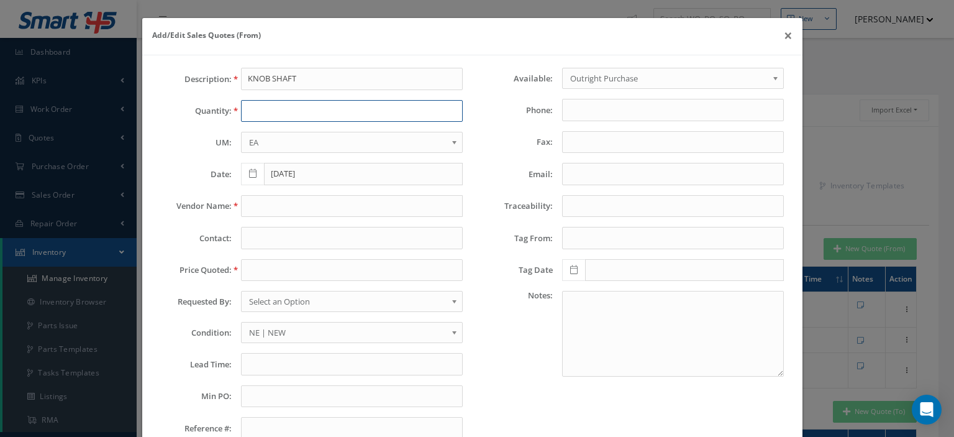
click at [268, 109] on input "text" at bounding box center [352, 111] width 222 height 22
type input "2"
click at [283, 216] on div "Description: KNOB SHAFT Quantity: 2 UM: EA FT IN LB EA Date: 09/25/2025 Vendor …" at bounding box center [312, 258] width 321 height 381
click at [286, 206] on input "text" at bounding box center [352, 206] width 222 height 22
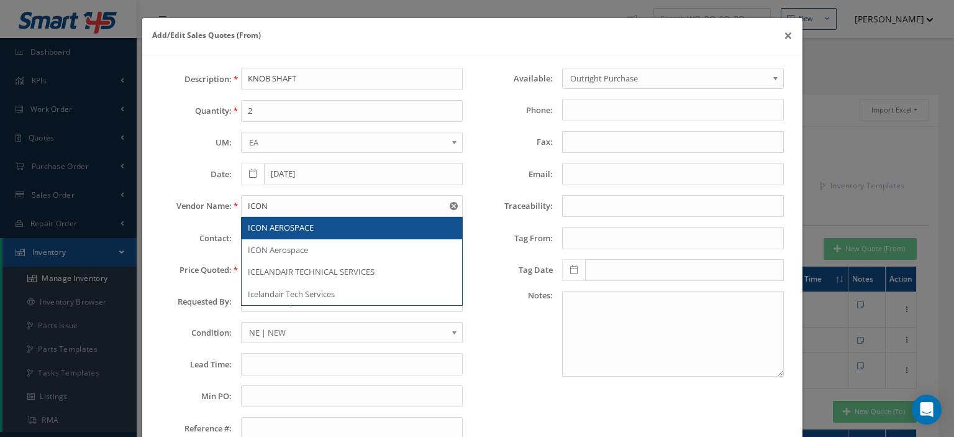
click at [292, 224] on span "ICON AEROSPACE" at bounding box center [281, 227] width 66 height 11
type input "ICON AEROSPACE"
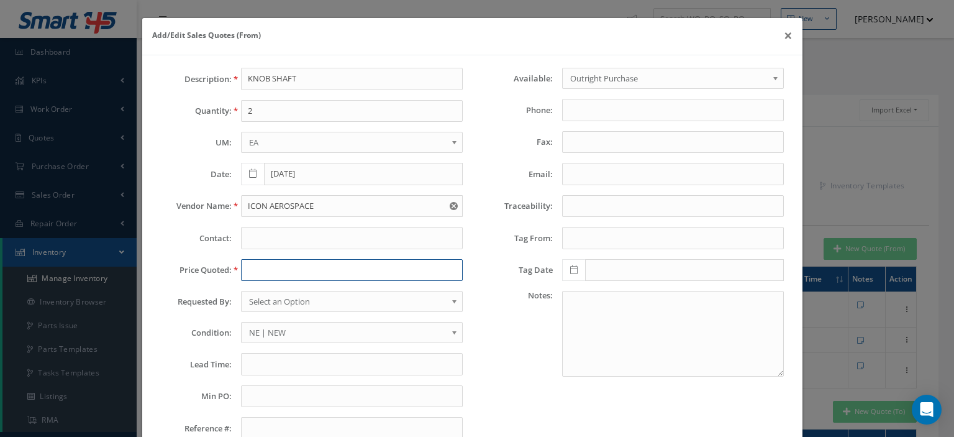
click at [273, 267] on input "text" at bounding box center [352, 270] width 222 height 22
click at [260, 263] on input "text" at bounding box center [352, 270] width 222 height 22
paste input "1,500.0000"
click at [251, 270] on input "1,500.0000" at bounding box center [352, 270] width 222 height 22
type input "1500.0000"
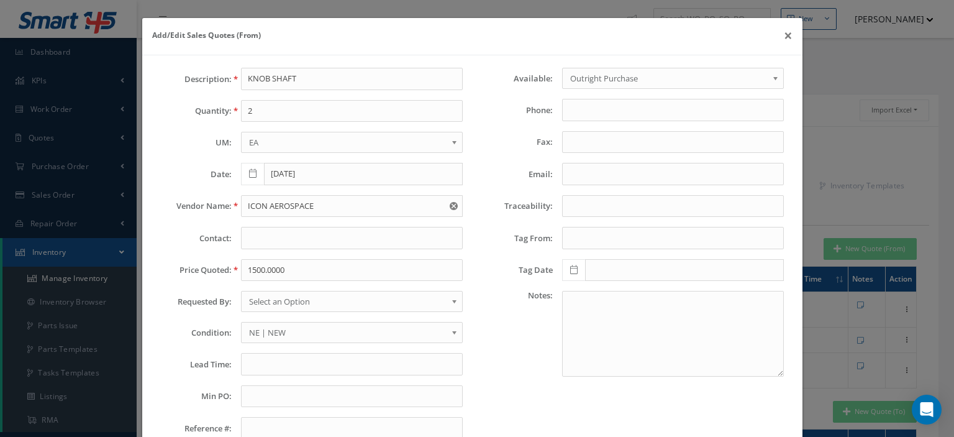
click at [267, 295] on span "Select an Option" at bounding box center [348, 301] width 198 height 15
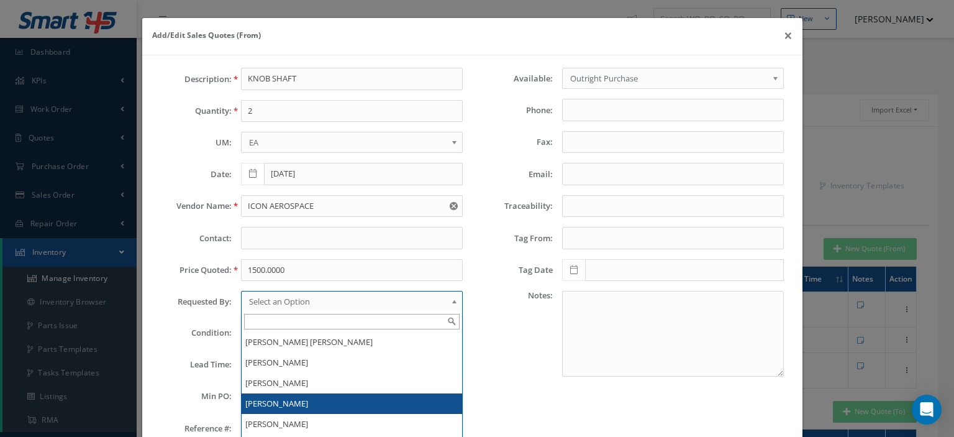
click at [265, 398] on li "[PERSON_NAME]" at bounding box center [352, 403] width 221 height 20
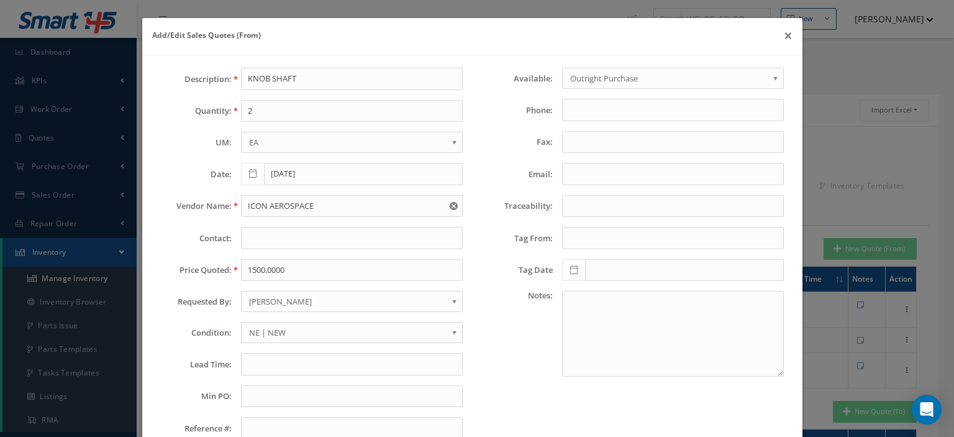
click at [271, 330] on span "NE | NEW" at bounding box center [348, 332] width 198 height 15
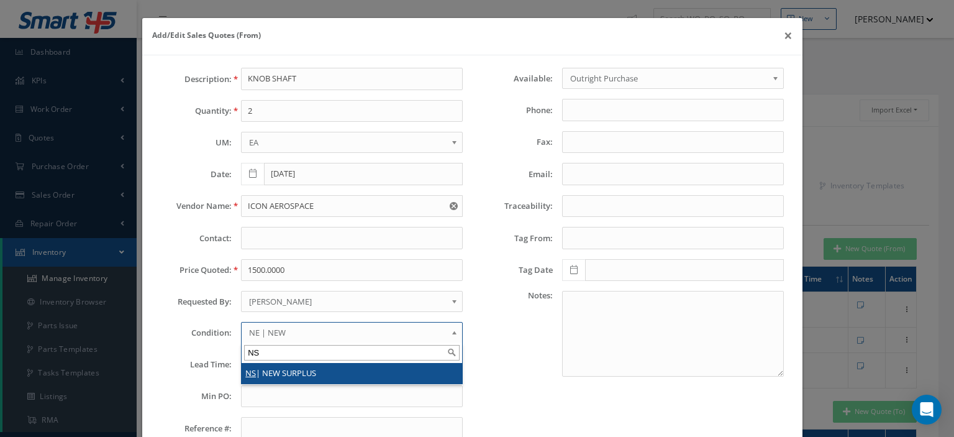
type input "NS"
click at [268, 371] on li "NS | NEW SURPLUS" at bounding box center [352, 373] width 221 height 20
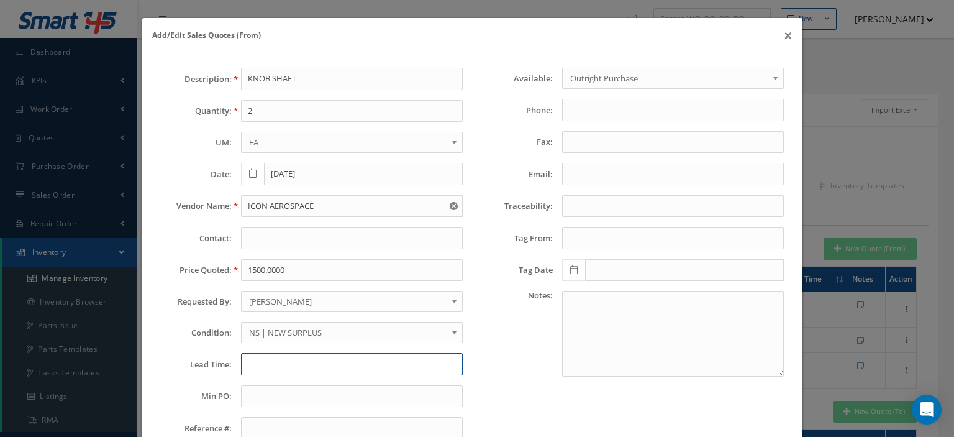
click at [268, 366] on input "text" at bounding box center [352, 364] width 222 height 22
type input "STK"
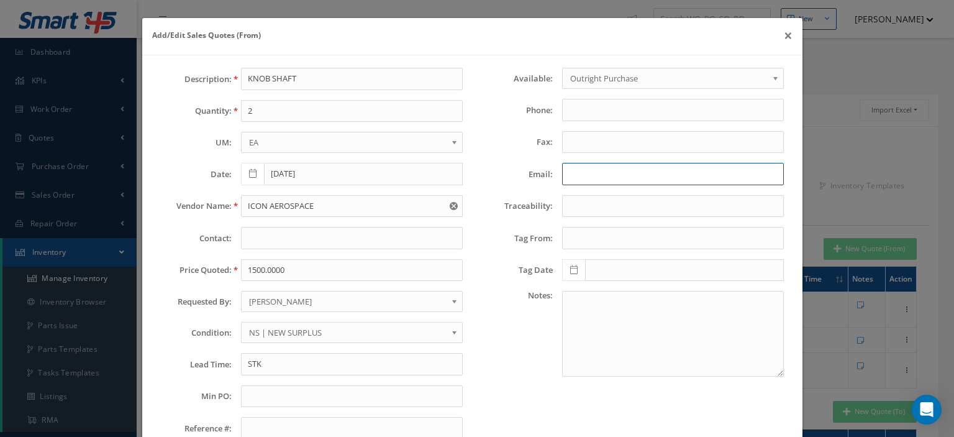
click at [581, 173] on input "Email:" at bounding box center [673, 174] width 222 height 22
paste input "brian@iconaerospace.com"
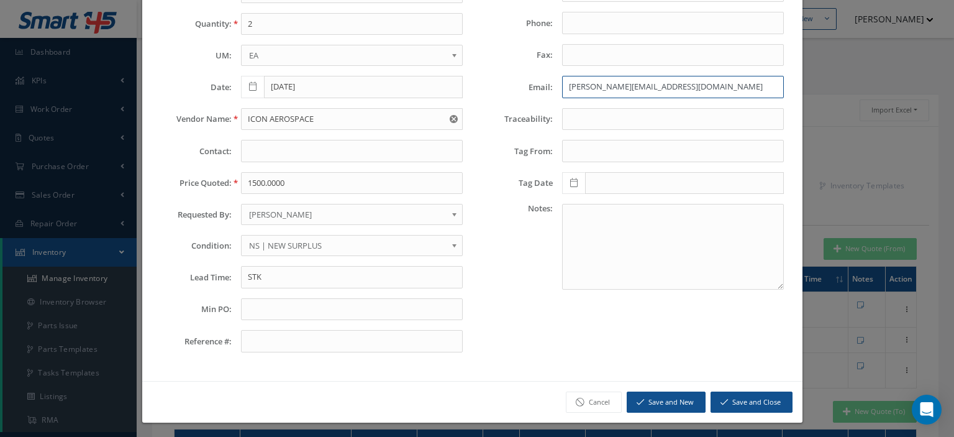
type input "brian@iconaerospace.com"
click at [750, 397] on button "Save and Close" at bounding box center [752, 402] width 82 height 22
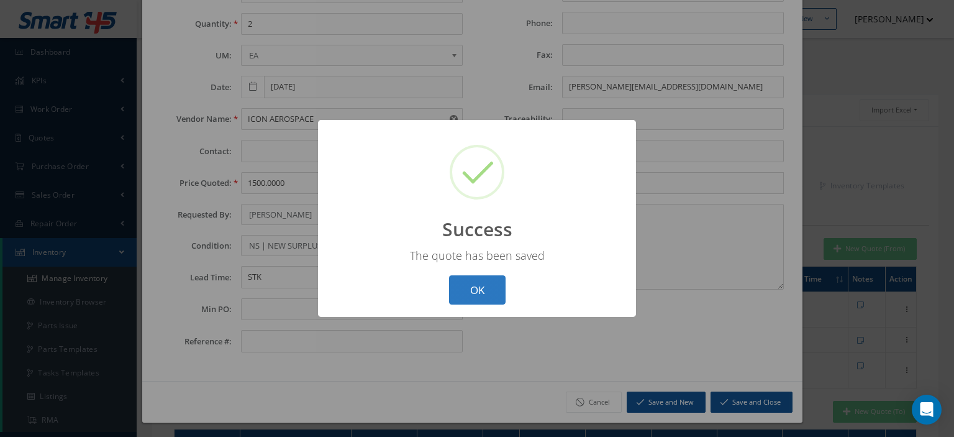
click at [475, 284] on button "OK" at bounding box center [477, 289] width 57 height 29
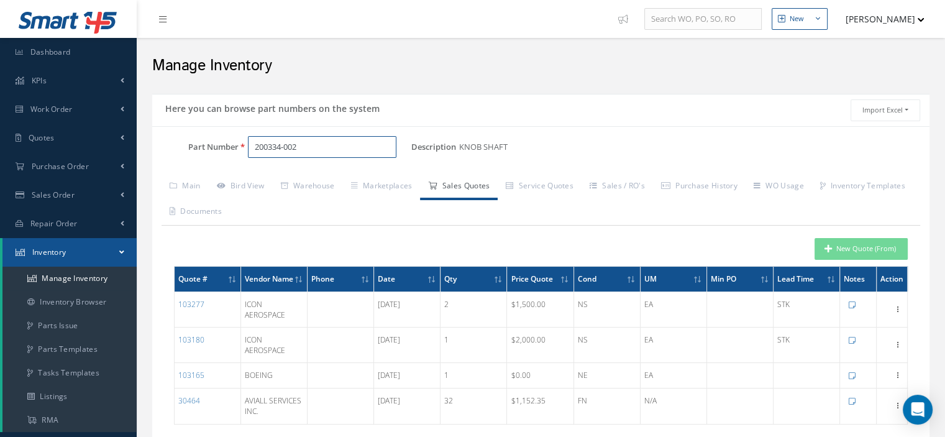
drag, startPoint x: 222, startPoint y: 157, endPoint x: 102, endPoint y: 155, distance: 119.9
click at [129, 155] on div "Smart 145 Dashboard KPIs Work Order Work Order Work Order Preview" at bounding box center [472, 293] width 945 height 587
paste input "707760-3"
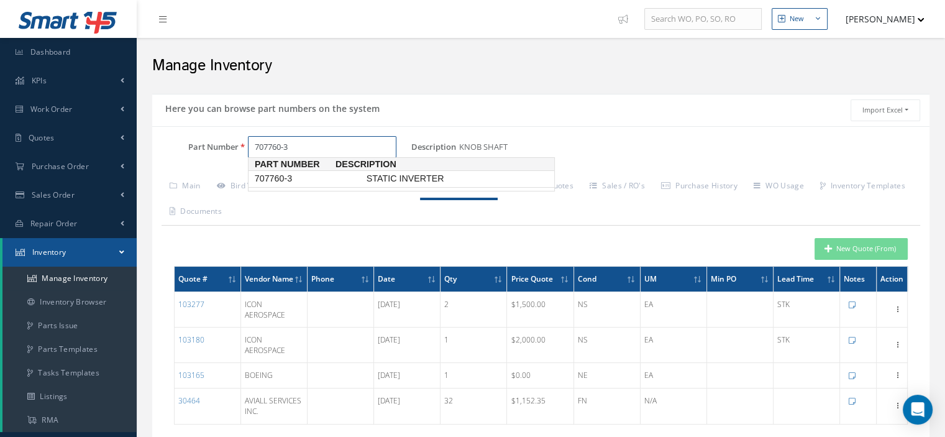
click at [301, 181] on span "707760-3" at bounding box center [308, 178] width 112 height 13
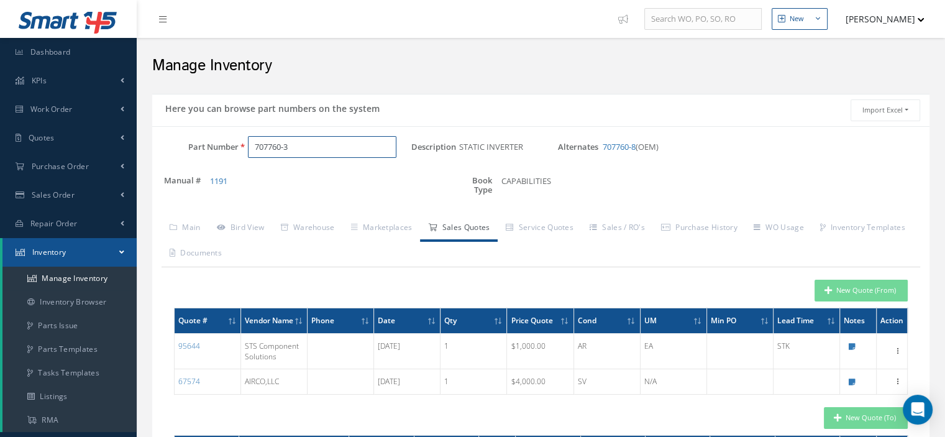
type input "707760-3"
click at [875, 291] on button "New Quote (From)" at bounding box center [860, 291] width 93 height 22
type input "STATIC INVERTER"
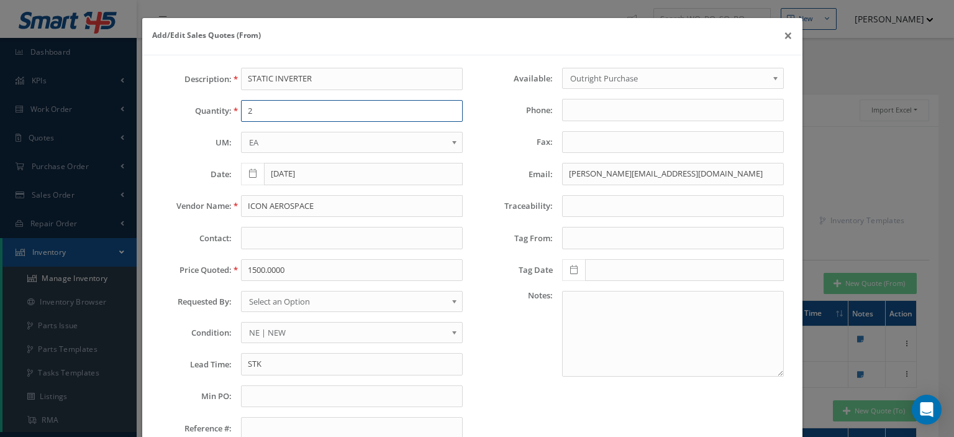
click at [256, 107] on input "2" at bounding box center [352, 111] width 222 height 22
type input "1"
click at [278, 208] on input "ICON AEROSPACE" at bounding box center [352, 206] width 222 height 22
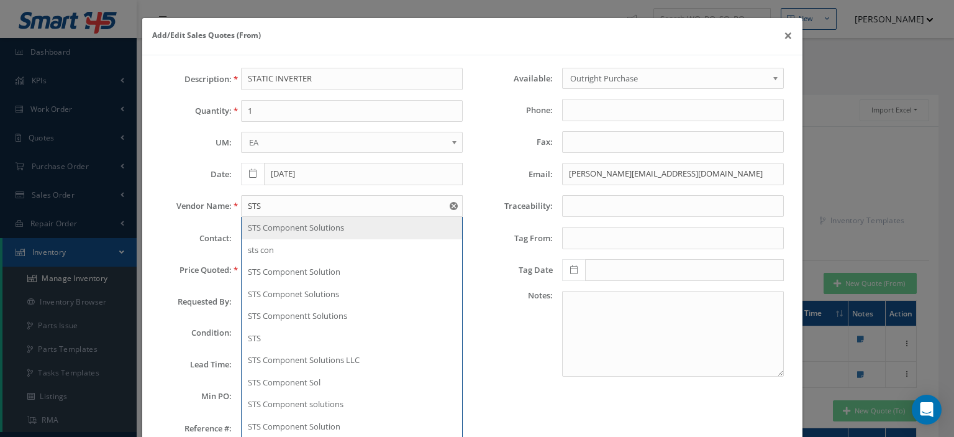
click at [289, 228] on span "STS Component Solutions" at bounding box center [296, 227] width 96 height 11
type input "STS Component Solutions"
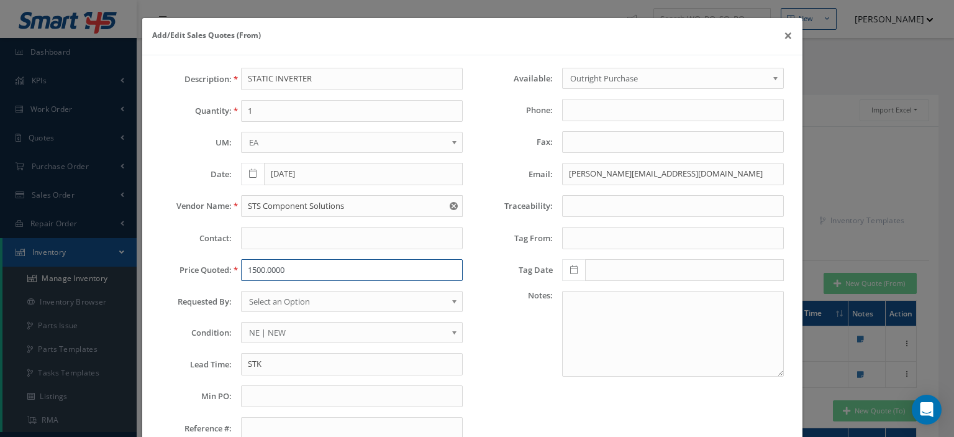
click at [260, 268] on input "1500.0000" at bounding box center [352, 270] width 222 height 22
paste input ",000."
click at [254, 273] on input "1,000.00" at bounding box center [352, 270] width 222 height 22
type input "1000.00"
click at [275, 294] on span "Select an Option" at bounding box center [348, 301] width 198 height 15
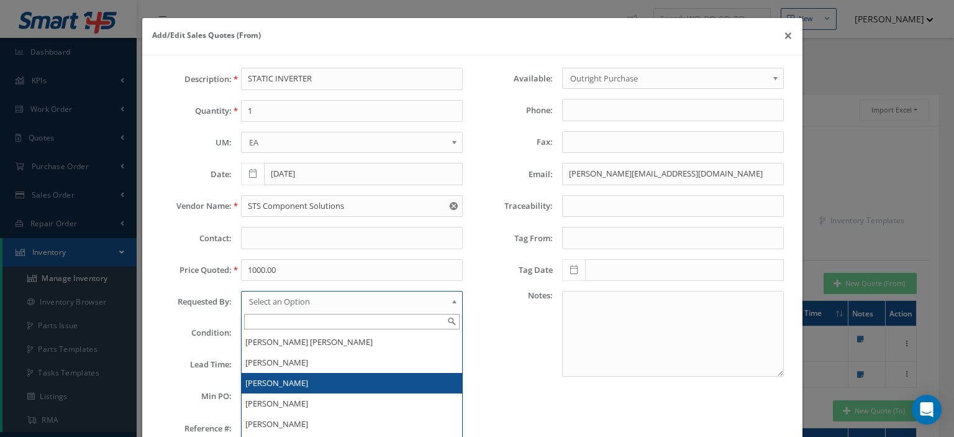
click at [288, 390] on li "[PERSON_NAME]" at bounding box center [352, 383] width 221 height 20
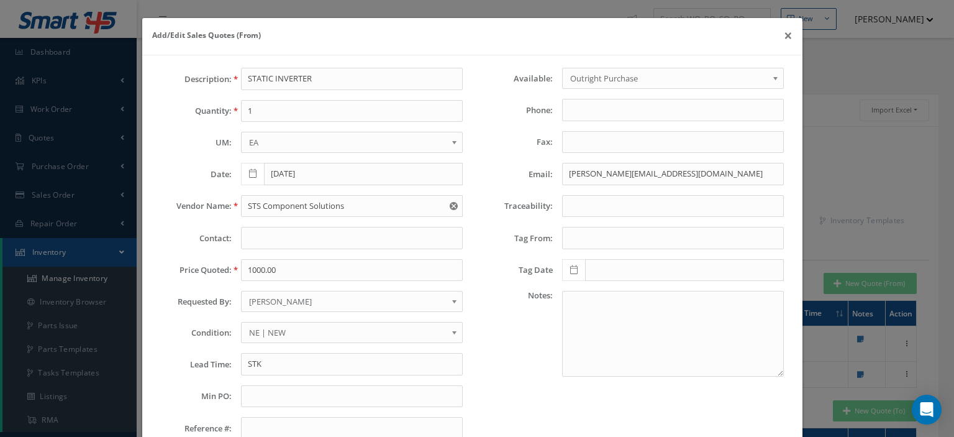
click at [308, 299] on span "[PERSON_NAME]" at bounding box center [348, 301] width 198 height 15
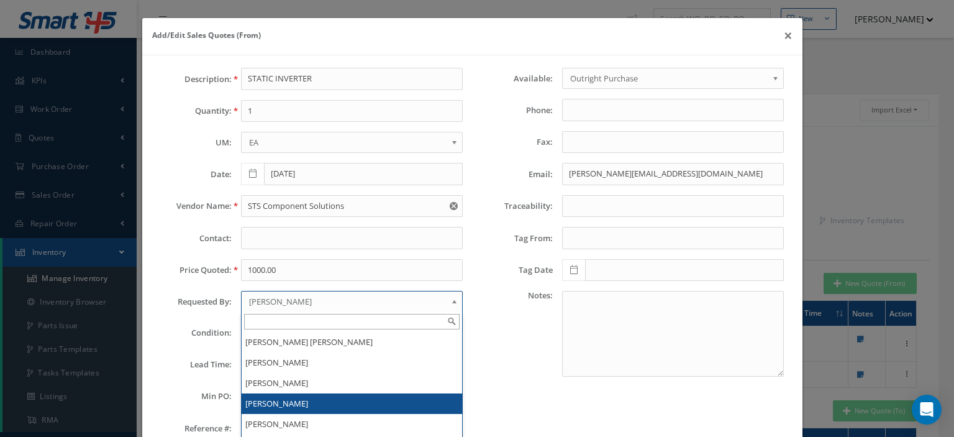
click at [281, 395] on li "[PERSON_NAME]" at bounding box center [352, 403] width 221 height 20
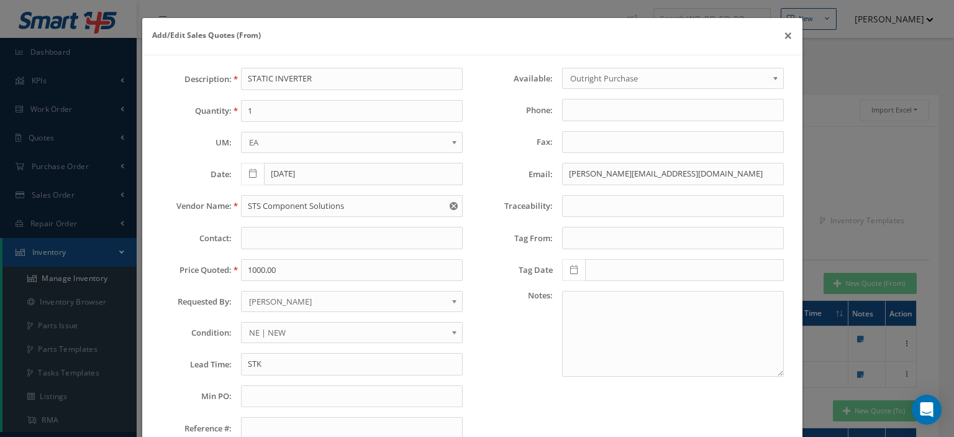
click at [278, 330] on span "NE | NEW" at bounding box center [348, 332] width 198 height 15
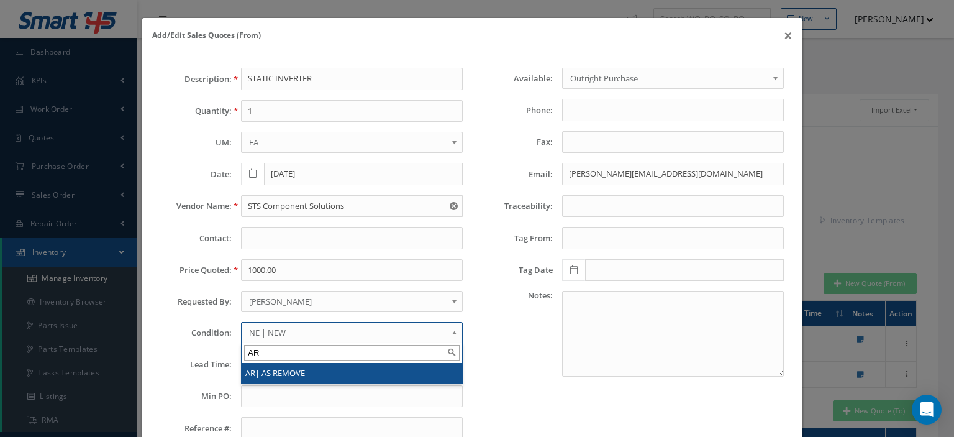
type input "AR"
click at [288, 369] on li "AR | AS REMOVE" at bounding box center [352, 373] width 221 height 20
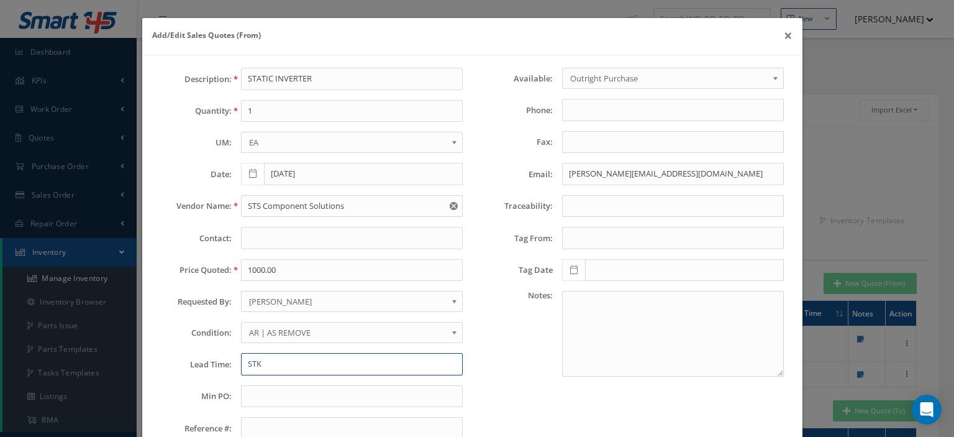
click at [278, 365] on input "STK" at bounding box center [352, 364] width 222 height 22
type input "STK"
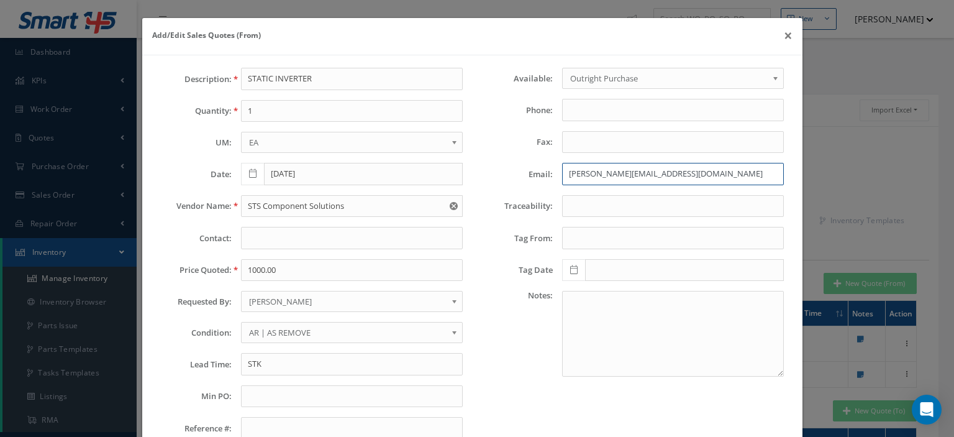
click at [574, 171] on input "brian@iconaerospace.com" at bounding box center [673, 174] width 222 height 22
paste input ""Laura.Osorio@sts-cs.com" <Laura.Osorio@sts-cs.com>"
drag, startPoint x: 668, startPoint y: 169, endPoint x: 194, endPoint y: 156, distance: 474.7
click at [211, 152] on div "Description: STATIC INVERTER Quantity: 1 UM: EA FT IN LB EA Date: 09/25/2025 Ve…" at bounding box center [473, 258] width 642 height 381
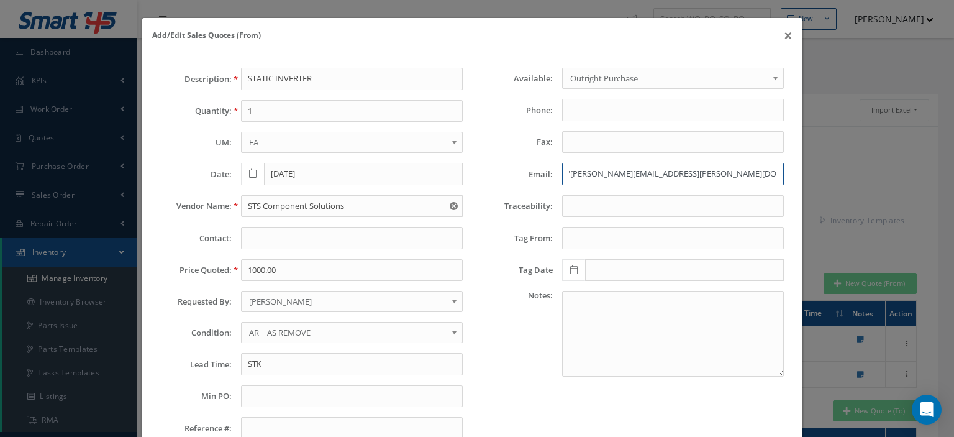
scroll to position [0, 0]
click at [693, 171] on input "Laura.Osorio@sts-cs.com>" at bounding box center [673, 174] width 222 height 22
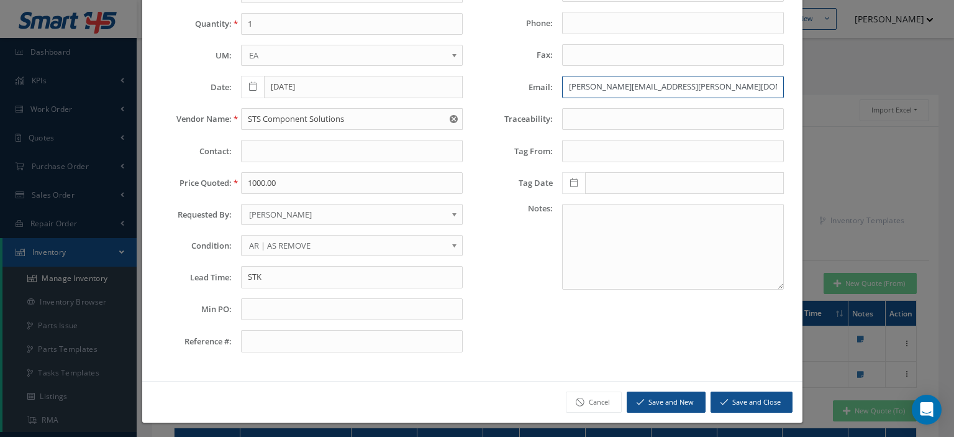
type input "Laura.Osorio@sts-cs.com"
click at [748, 393] on button "Save and Close" at bounding box center [752, 402] width 82 height 22
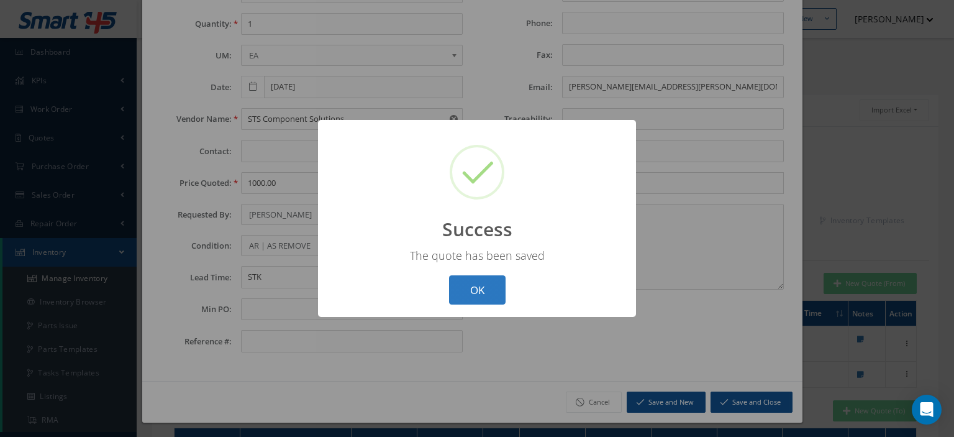
click at [486, 286] on button "OK" at bounding box center [477, 289] width 57 height 29
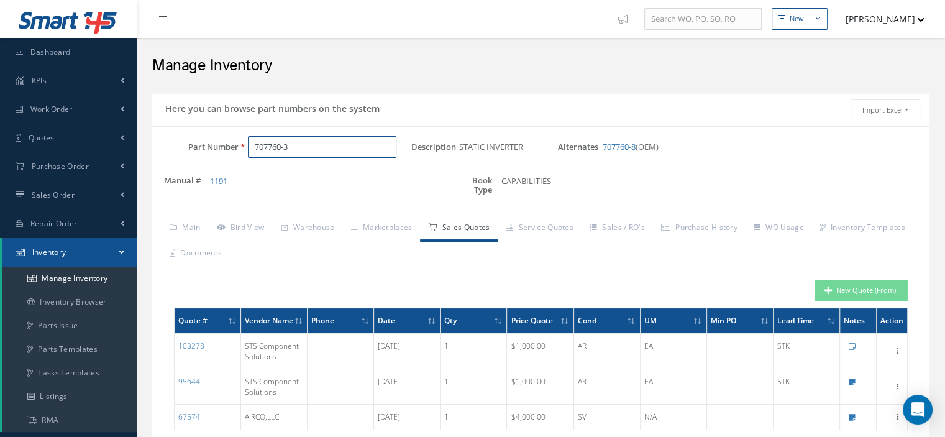
drag, startPoint x: 307, startPoint y: 142, endPoint x: 204, endPoint y: 131, distance: 103.7
click at [204, 131] on div "Part Number 707760-3 Description STATIC INVERTER Alternates 707760-8 (OEM) Manu…" at bounding box center [540, 339] width 777 height 427
paste input "707760-4"
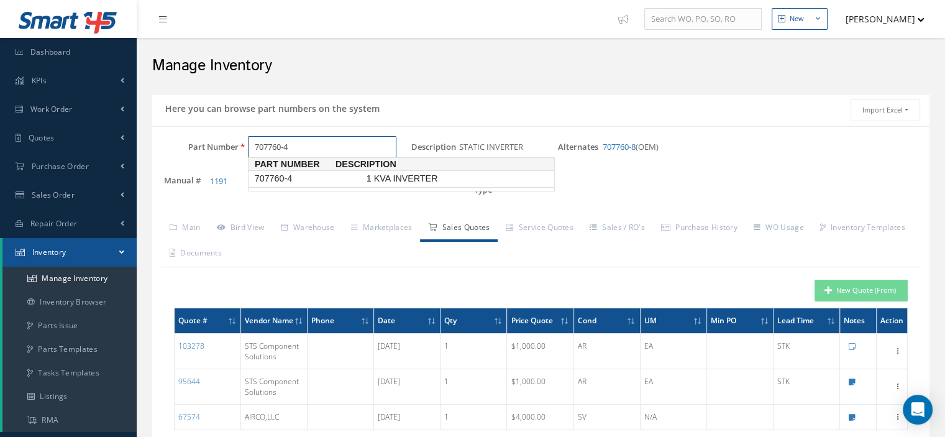
click at [307, 172] on span "707760-4" at bounding box center [308, 178] width 112 height 13
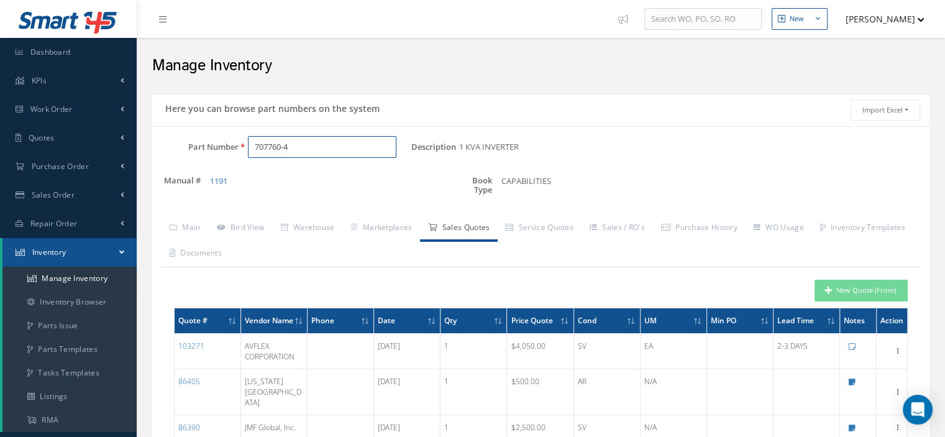
type input "707760-4"
click at [837, 290] on button "New Quote (From)" at bounding box center [860, 291] width 93 height 22
type input "1 KVA INVERTER"
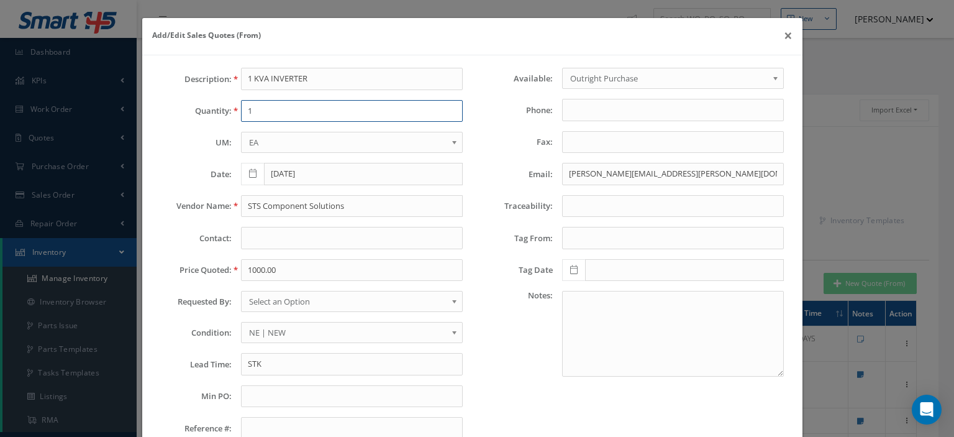
click at [264, 106] on input "1" at bounding box center [352, 111] width 222 height 22
type input "1"
click at [264, 365] on input "STK" at bounding box center [352, 364] width 222 height 22
paste input "tock Florida, USA"
click at [346, 357] on input "Stock Florida, USA--" at bounding box center [352, 364] width 222 height 22
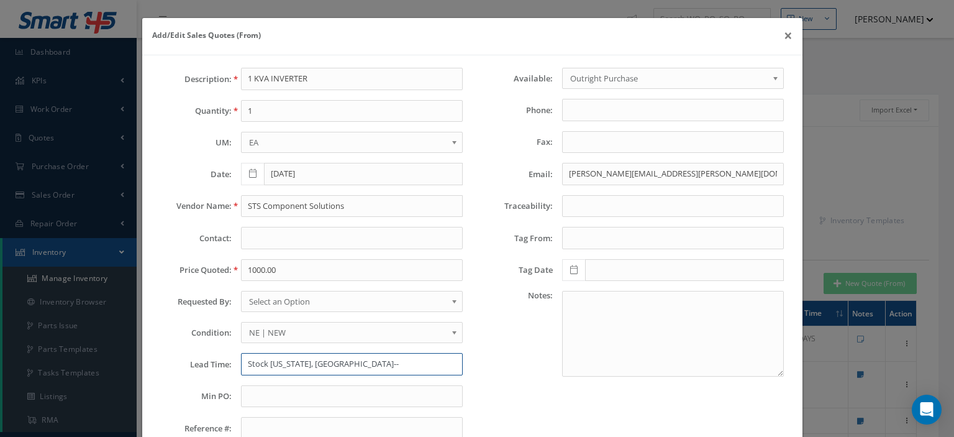
paste input "3 months warranty"
type input "Stock Florida, USA--3 months warranty"
click at [298, 330] on span "NE | NEW" at bounding box center [348, 332] width 198 height 15
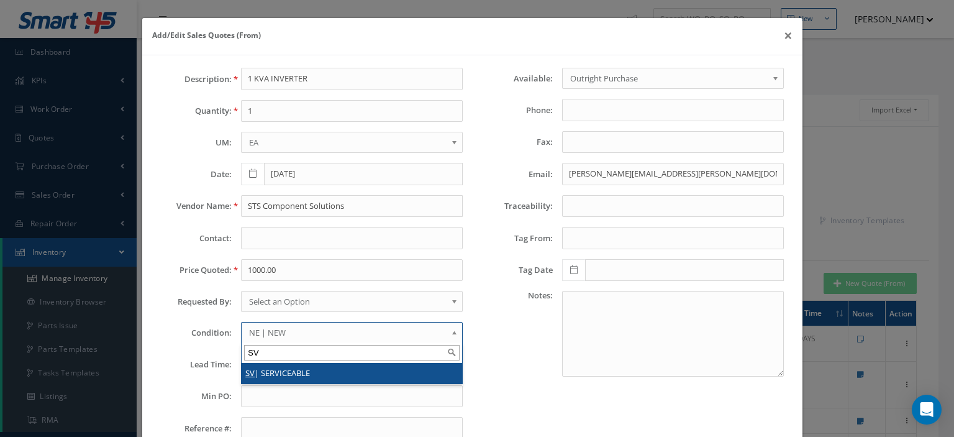
type input "SV"
click at [294, 368] on li "SV | SERVICEABLE" at bounding box center [352, 373] width 221 height 20
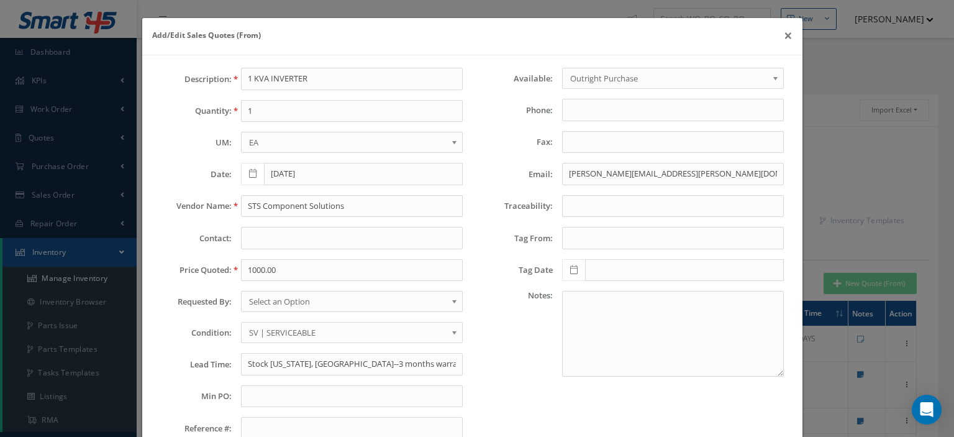
click at [300, 306] on span "Select an Option" at bounding box center [348, 301] width 198 height 15
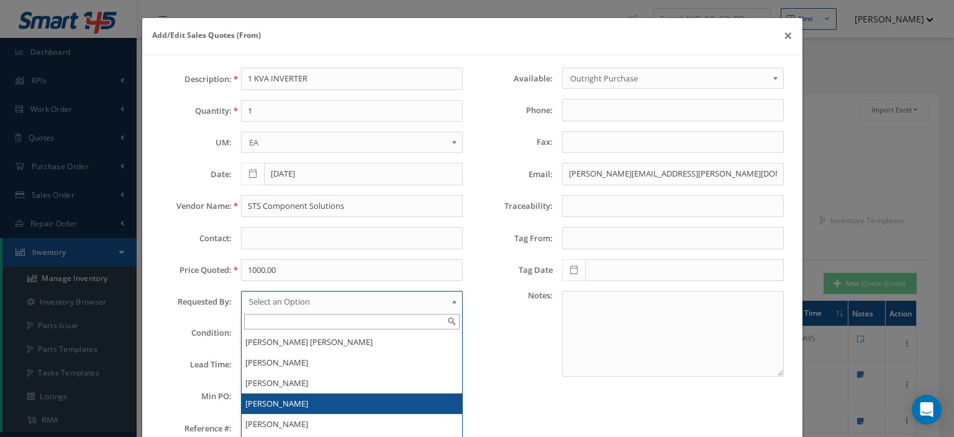
click at [277, 401] on li "[PERSON_NAME]" at bounding box center [352, 403] width 221 height 20
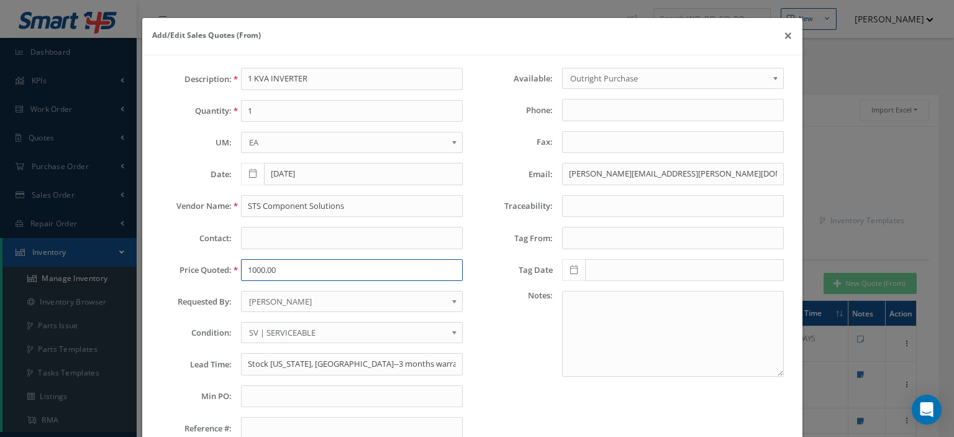
click at [271, 275] on input "1000.00" at bounding box center [352, 270] width 222 height 22
click at [257, 260] on input "1000.00" at bounding box center [352, 270] width 222 height 22
paste input "2800."
type input "2800"
click at [245, 199] on input "STS Component Solutions" at bounding box center [352, 206] width 222 height 22
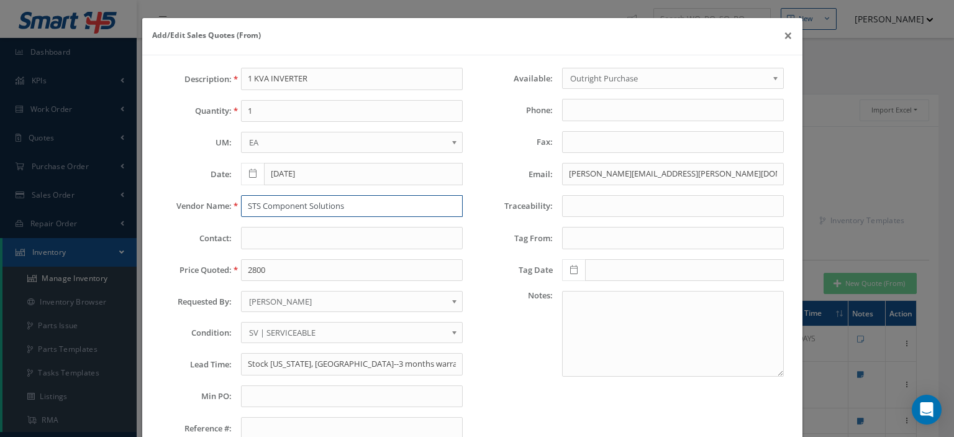
click at [253, 198] on input "STS Component Solutions" at bounding box center [352, 206] width 222 height 22
paste input "To: MTR Aviation"
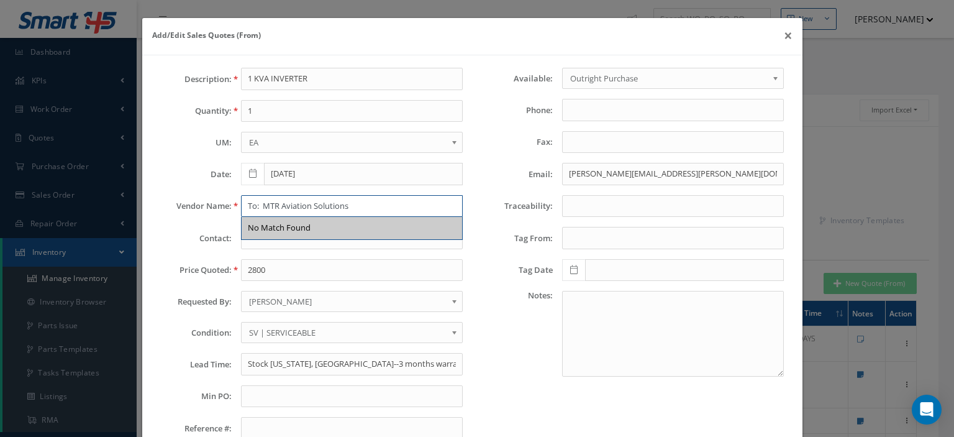
drag, startPoint x: 261, startPoint y: 202, endPoint x: 155, endPoint y: 209, distance: 107.1
click at [166, 209] on div "Vendor Name: To: MTR Aviation Solutions No Match Found" at bounding box center [312, 206] width 321 height 22
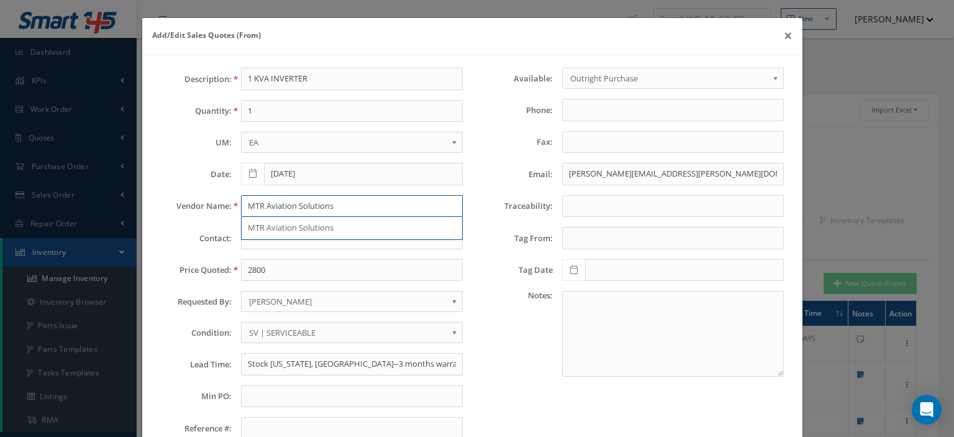
type input "MTR Aviation Solutions"
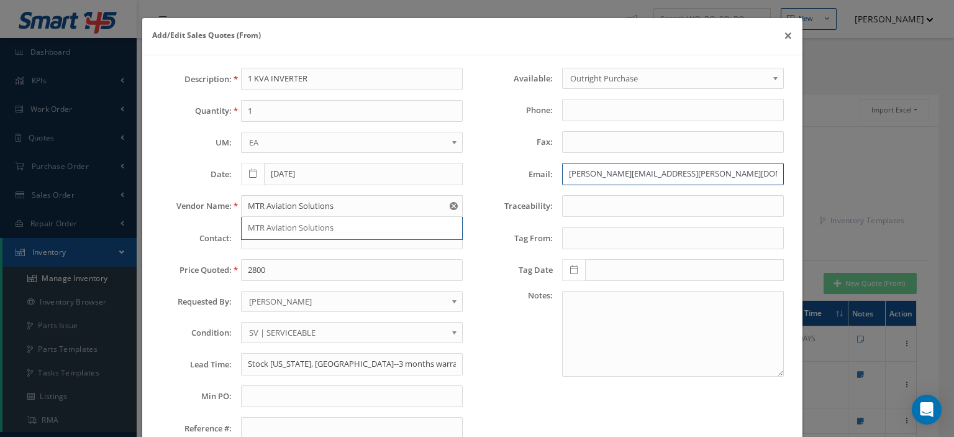
click at [596, 176] on input "Laura.Osorio@sts-cs.com" at bounding box center [673, 174] width 222 height 22
paste input "sales@mtraviation"
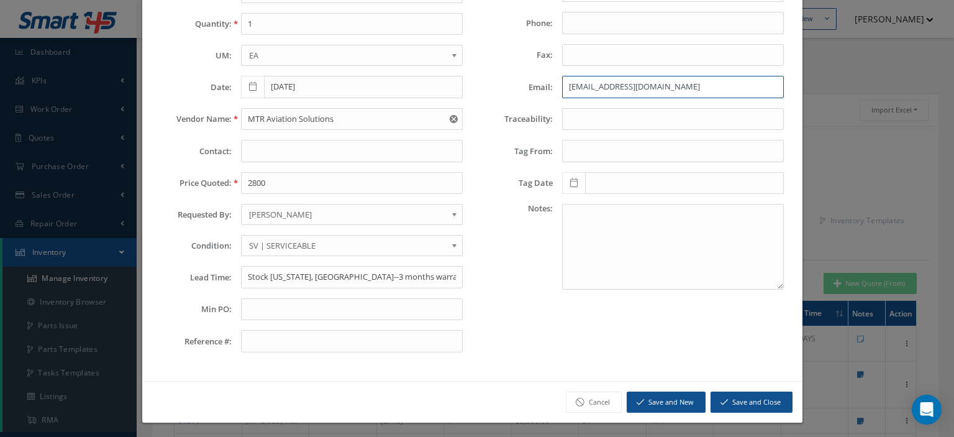
type input "sales@mtraviation.com"
click at [750, 397] on button "Save and Close" at bounding box center [752, 402] width 82 height 22
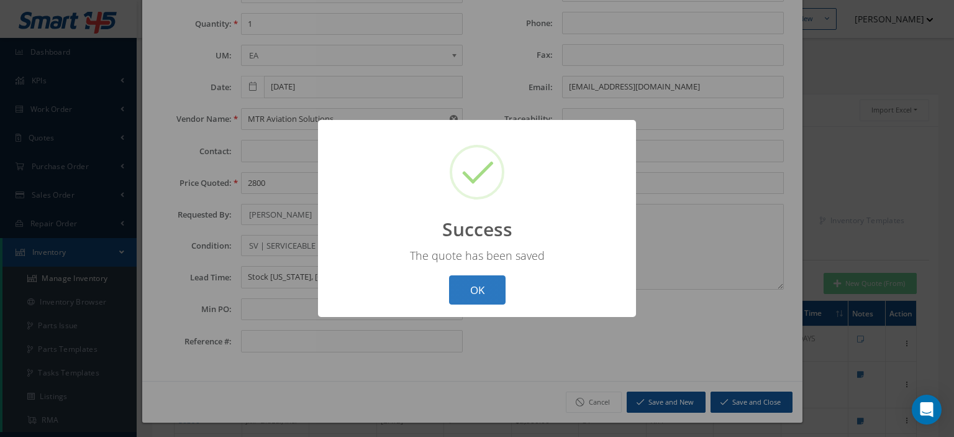
click at [492, 294] on button "OK" at bounding box center [477, 289] width 57 height 29
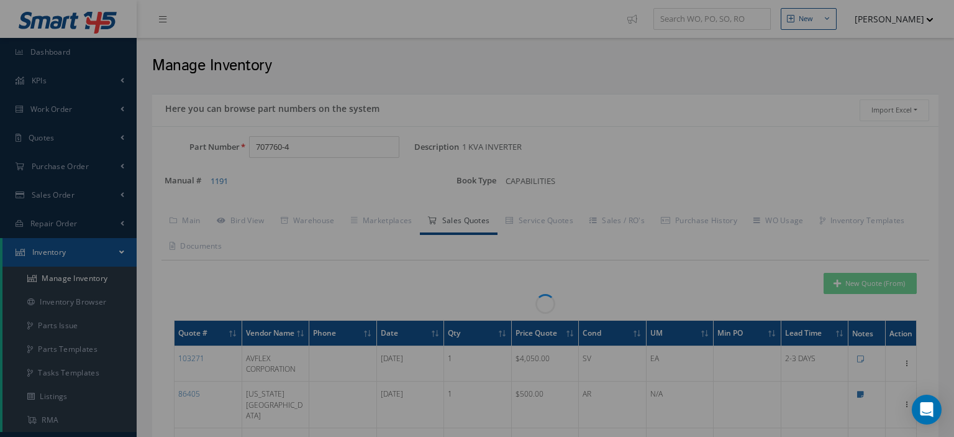
scroll to position [0, 0]
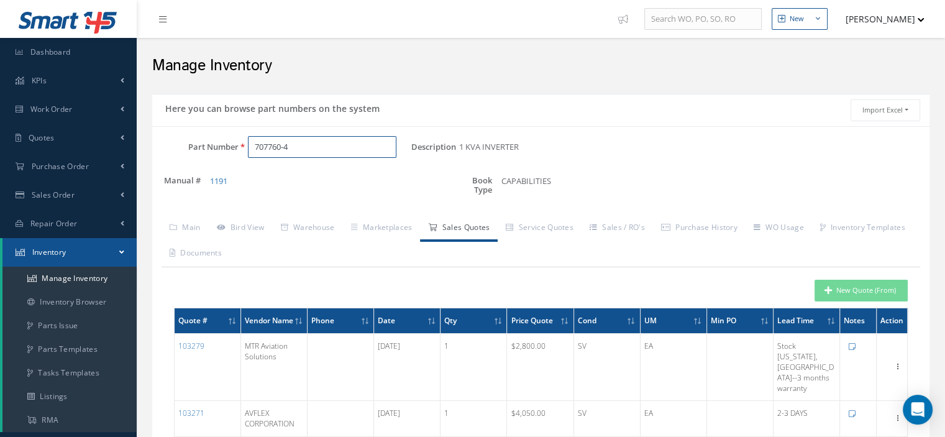
drag, startPoint x: 222, startPoint y: 141, endPoint x: 181, endPoint y: 138, distance: 41.1
click at [183, 138] on div "Part Number 707760-4" at bounding box center [281, 147] width 259 height 22
click at [263, 150] on input "Part Number" at bounding box center [322, 147] width 148 height 22
paste input "707760-4"
type input "707760-4"
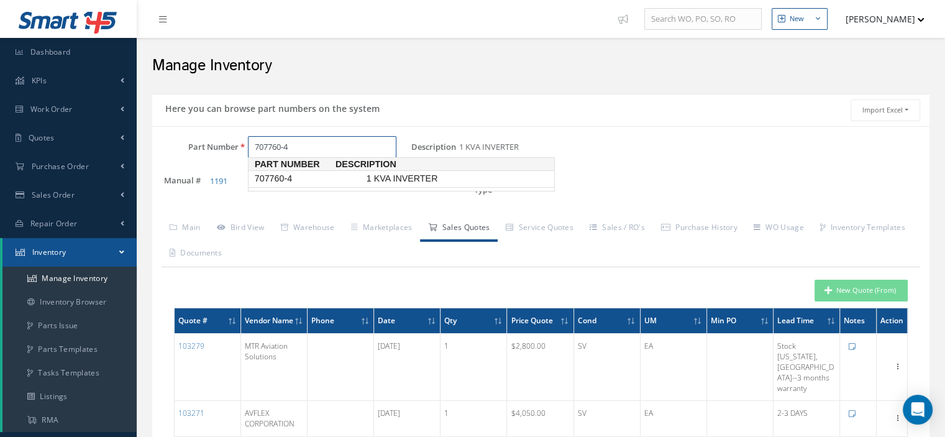
click at [298, 181] on span "707760-4" at bounding box center [308, 178] width 112 height 13
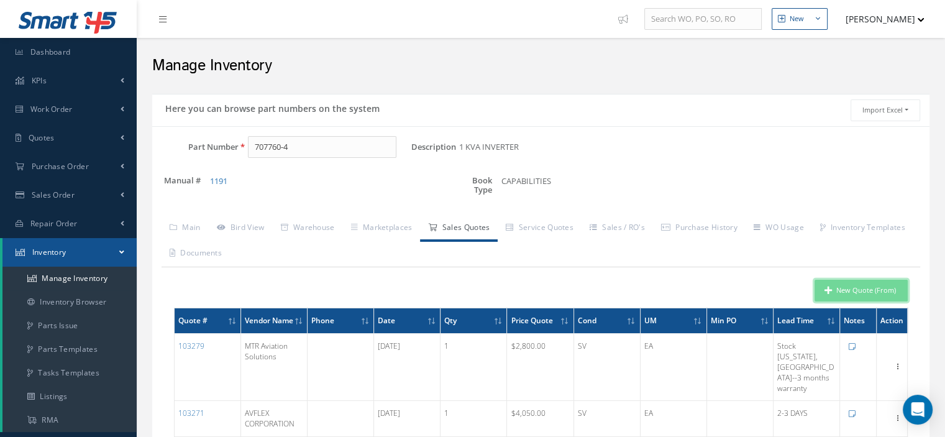
click at [834, 292] on button "New Quote (From)" at bounding box center [860, 291] width 93 height 22
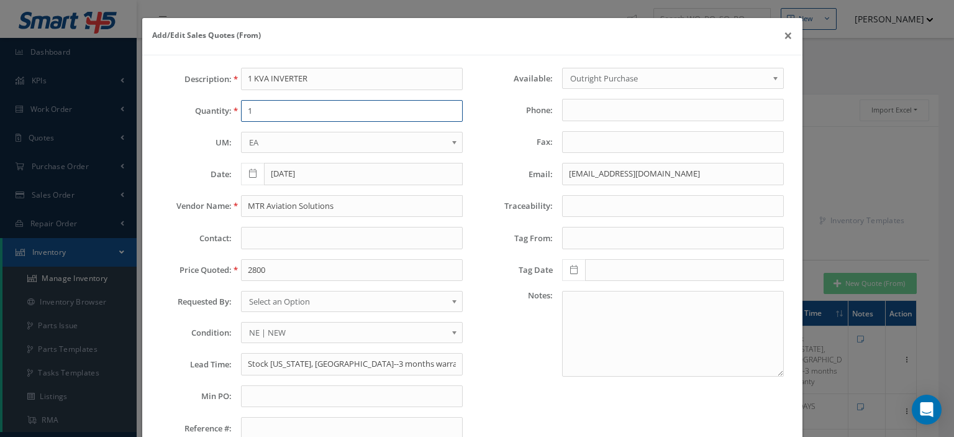
click at [249, 114] on input "1" at bounding box center [352, 111] width 222 height 22
type input "1"
click at [258, 201] on input "MTR Aviation Solutions" at bounding box center [352, 206] width 222 height 22
click at [261, 268] on input "2800" at bounding box center [352, 270] width 222 height 22
paste input "3,500.00"
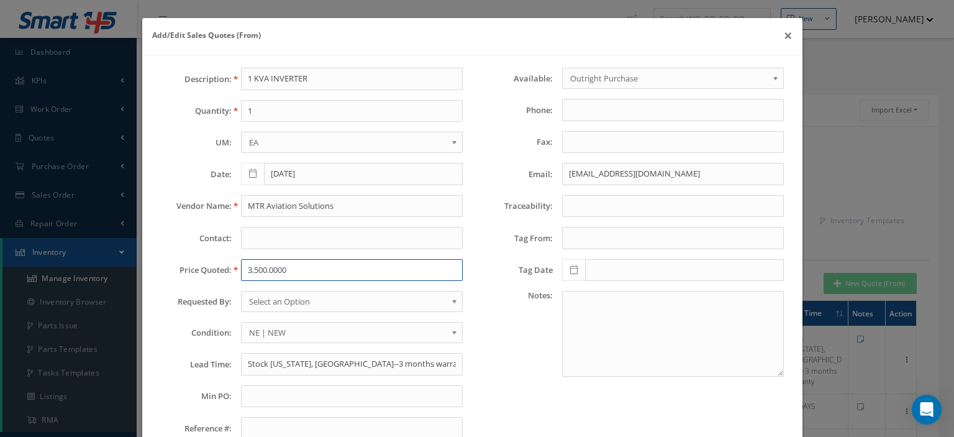
click at [253, 273] on input "3,500.0000" at bounding box center [352, 270] width 222 height 22
type input "3500.0000"
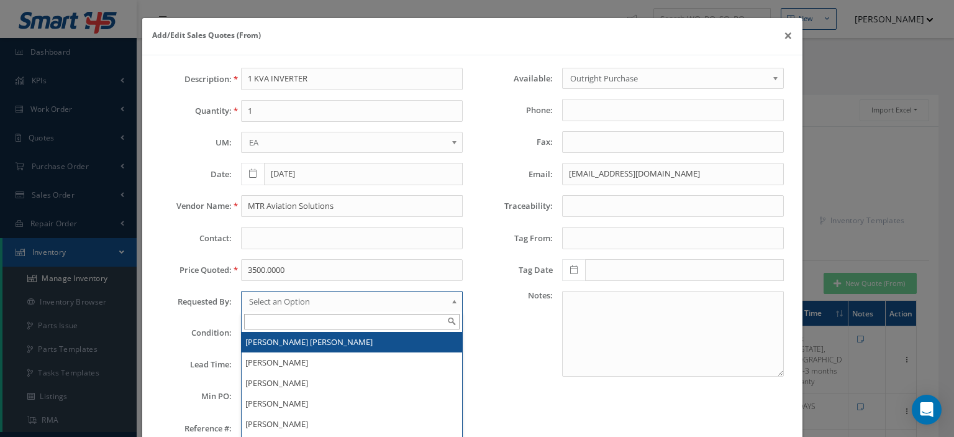
click at [301, 302] on span "Select an Option" at bounding box center [348, 301] width 198 height 15
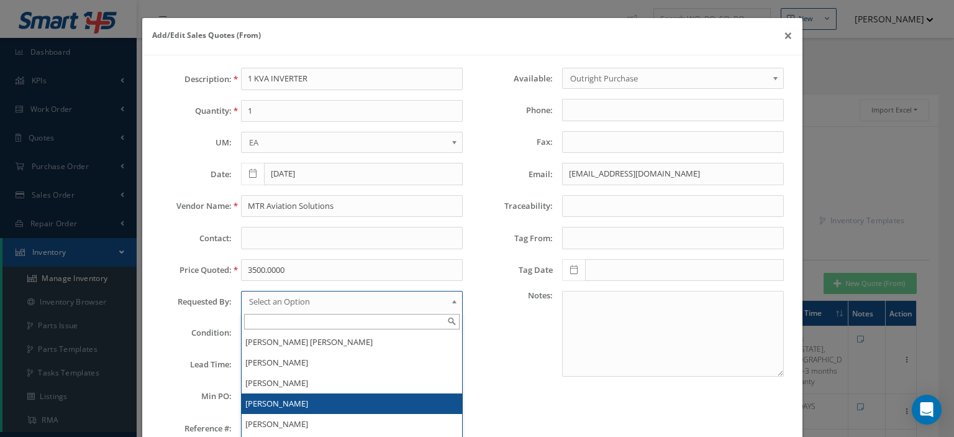
click at [284, 396] on li "[PERSON_NAME]" at bounding box center [352, 403] width 221 height 20
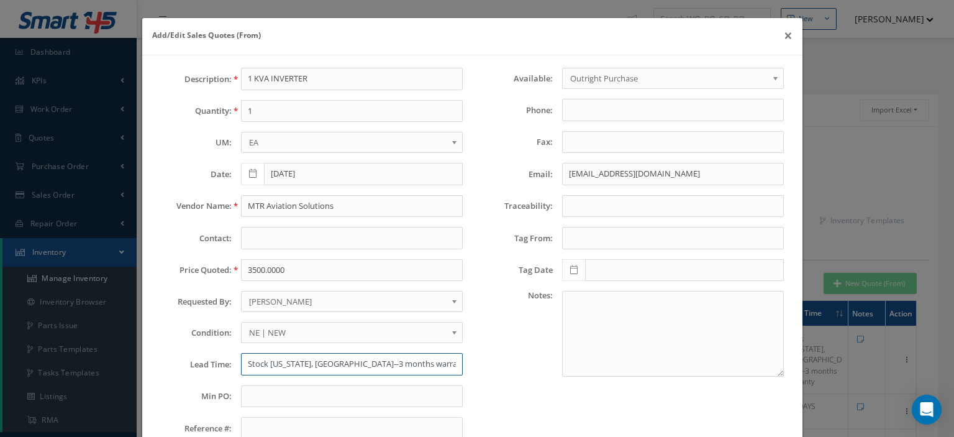
click at [248, 363] on input "Stock Florida, USA--3 months warranty" at bounding box center [352, 364] width 222 height 22
paste input "6-12 day"
type input "6-12 day"
click at [271, 335] on span "NE | NEW" at bounding box center [348, 332] width 198 height 15
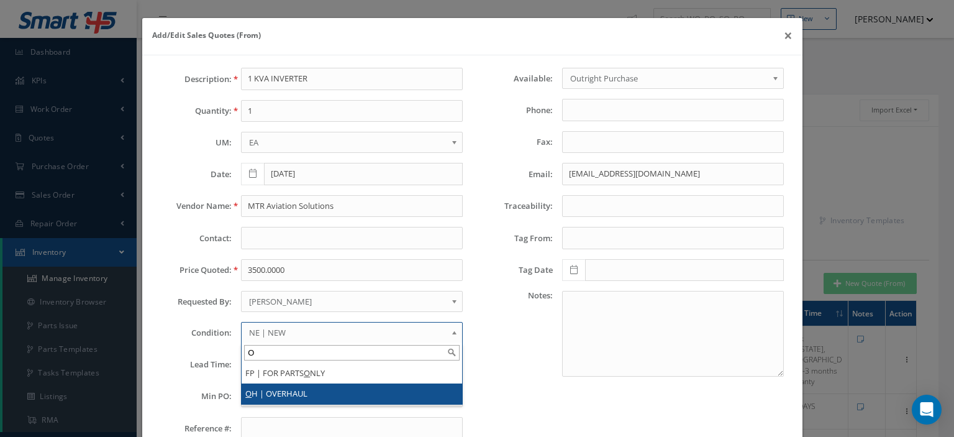
type input "O"
click at [278, 390] on li "O H | OVERHAUL" at bounding box center [352, 393] width 221 height 20
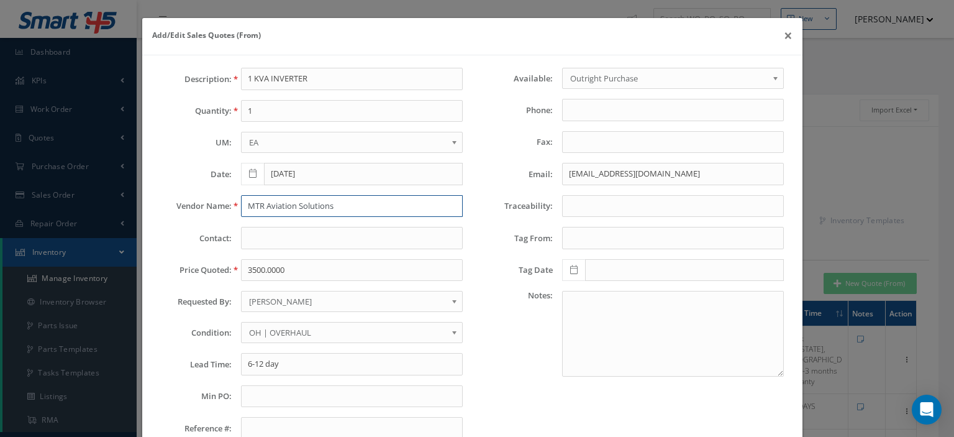
click at [303, 201] on input "MTR Aviation Solutions" at bounding box center [352, 206] width 222 height 22
paste input "HA Aviation Inc"
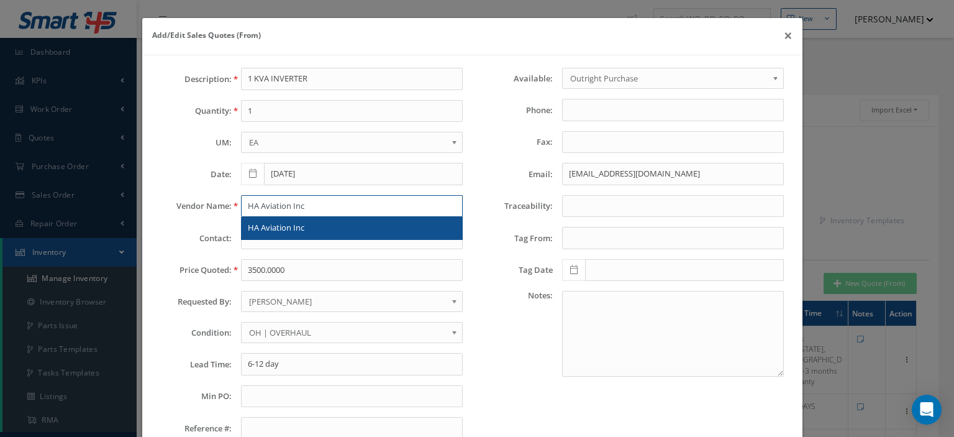
type input "HA Aviation Inc"
click at [281, 230] on span "HA Aviation Inc" at bounding box center [276, 227] width 57 height 11
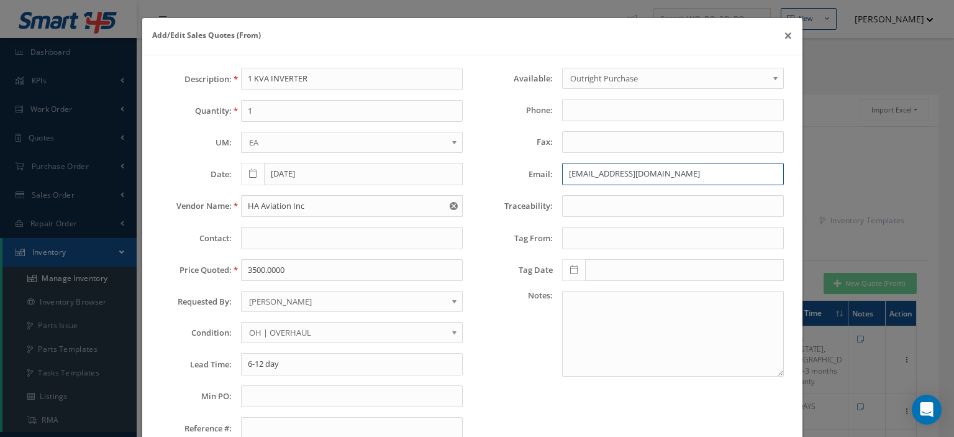
click at [582, 172] on input "sales@mtraviation.com" at bounding box center [673, 174] width 222 height 22
paste input "haaviation1@gmail"
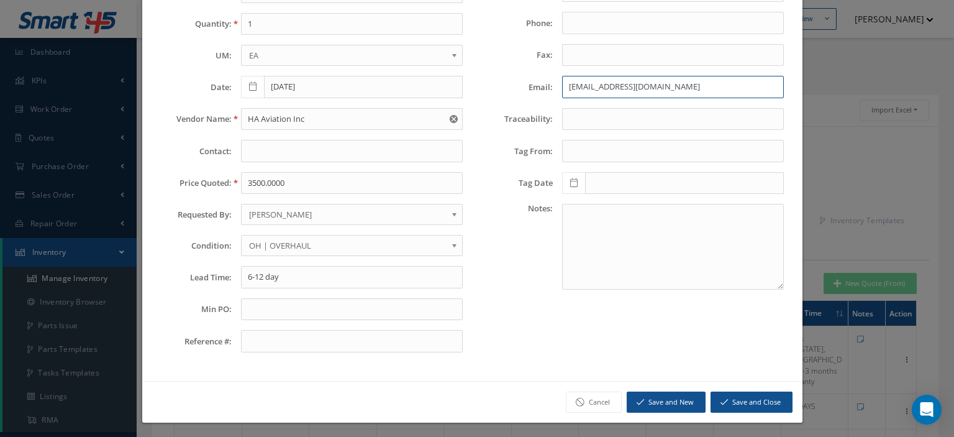
type input "haaviation1@gmail.com"
click at [727, 397] on button "Save and Close" at bounding box center [752, 402] width 82 height 22
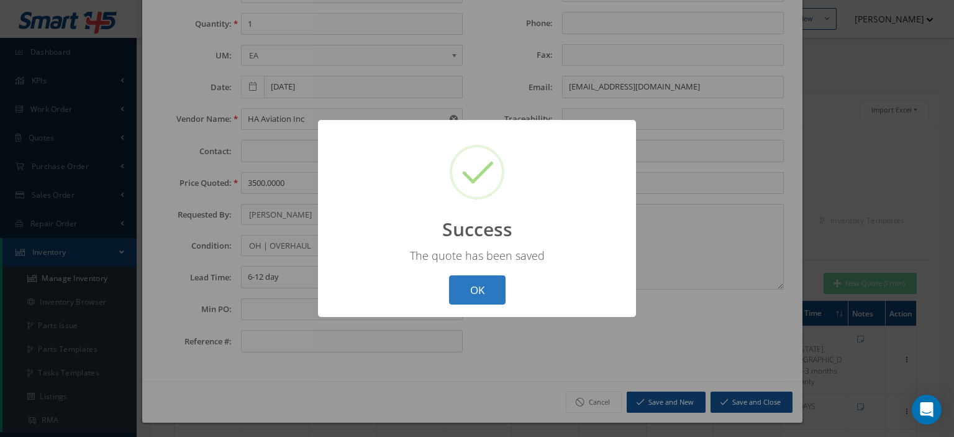
click at [491, 292] on button "OK" at bounding box center [477, 289] width 57 height 29
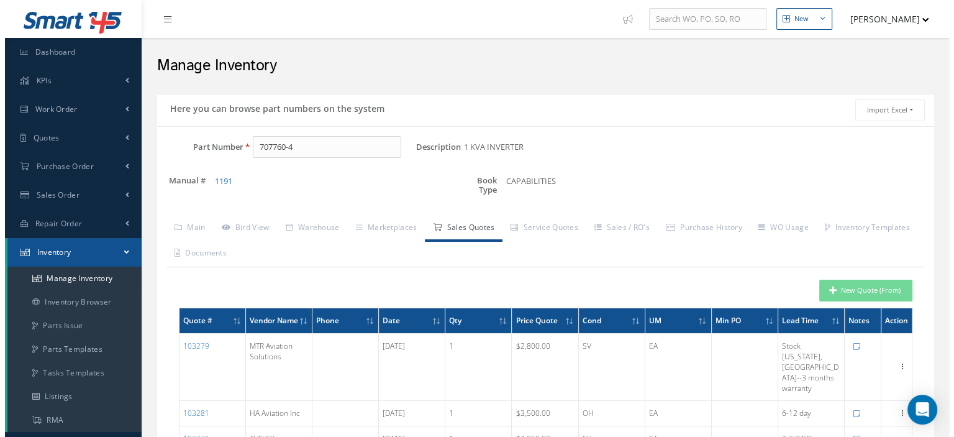
scroll to position [62, 0]
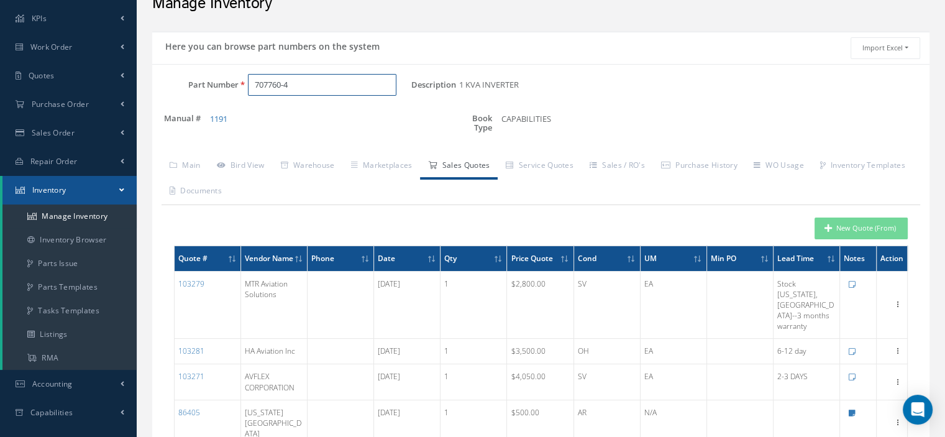
drag, startPoint x: 325, startPoint y: 86, endPoint x: 247, endPoint y: 90, distance: 79.0
click at [254, 89] on input "707760-4" at bounding box center [322, 85] width 148 height 22
click at [273, 79] on input "Part Number" at bounding box center [322, 85] width 148 height 22
paste input "260-1097-02"
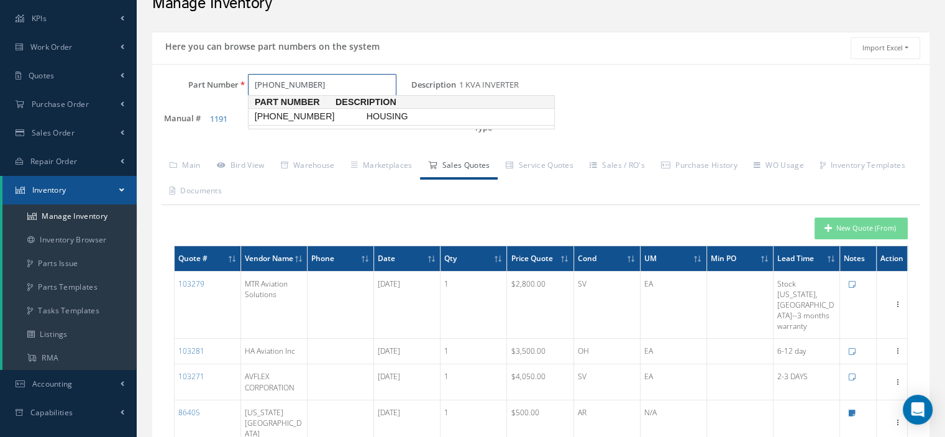
click at [308, 117] on span "260-1097-02" at bounding box center [308, 116] width 112 height 13
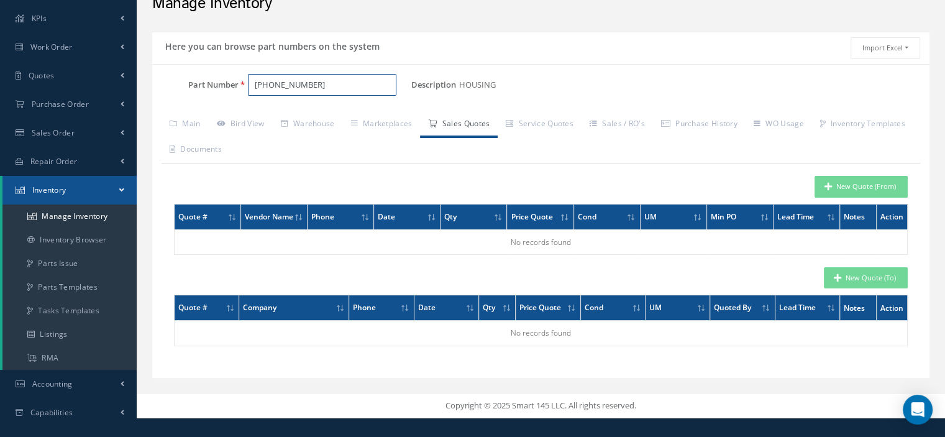
type input "260-1097-02"
click at [822, 189] on button "New Quote (From)" at bounding box center [860, 187] width 93 height 22
type input "HOUSING"
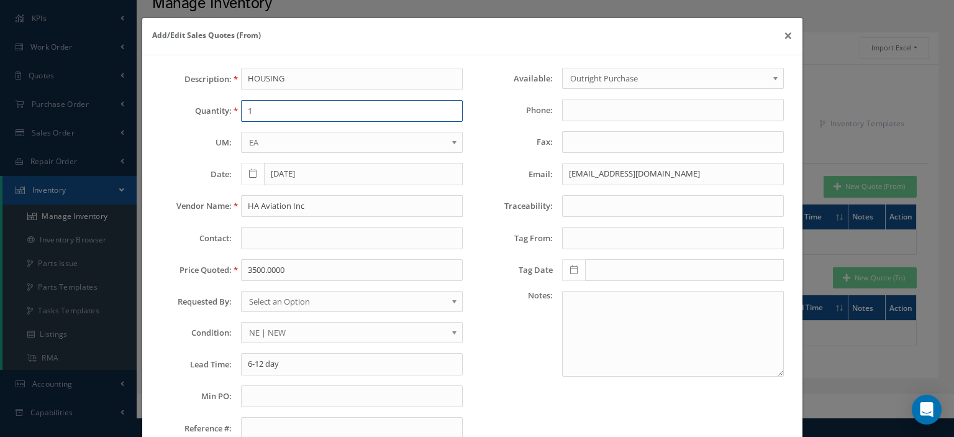
click at [297, 107] on input "1" at bounding box center [352, 111] width 222 height 22
type input "1"
click at [285, 203] on input "HA Aviation Inc" at bounding box center [352, 206] width 222 height 22
click at [263, 201] on input "HA Aviation Inc" at bounding box center [352, 206] width 222 height 22
paste input "Planestocks LLC"
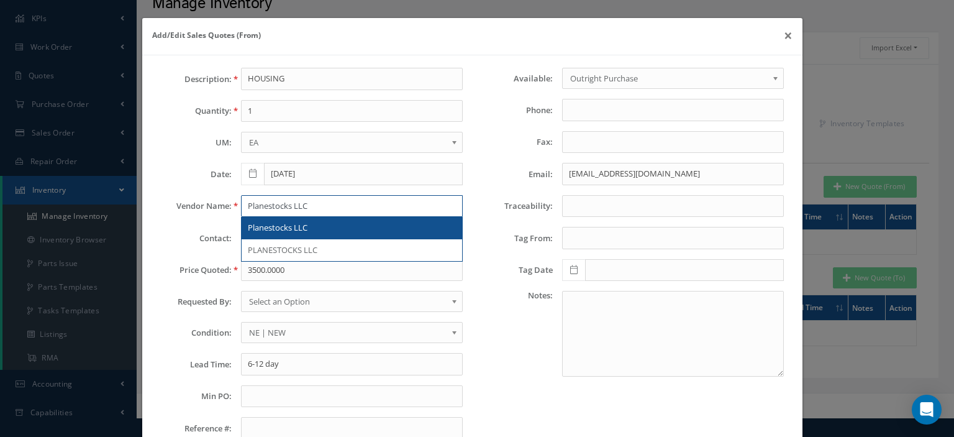
type input "Planestocks LLC"
click at [303, 230] on span "Planestocks LLC" at bounding box center [278, 227] width 60 height 11
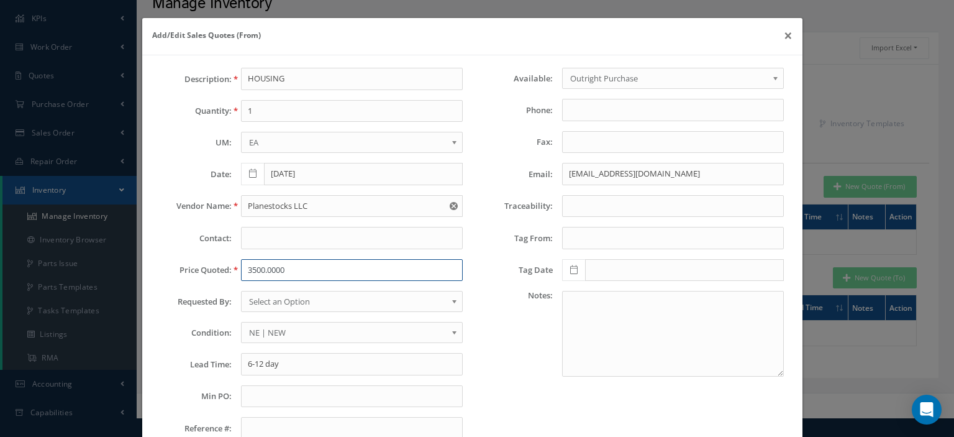
click at [251, 267] on input "3500.0000" at bounding box center [352, 270] width 222 height 22
paste input ",500."
click at [254, 271] on input "3,500.00" at bounding box center [352, 270] width 222 height 22
type input "3500.00"
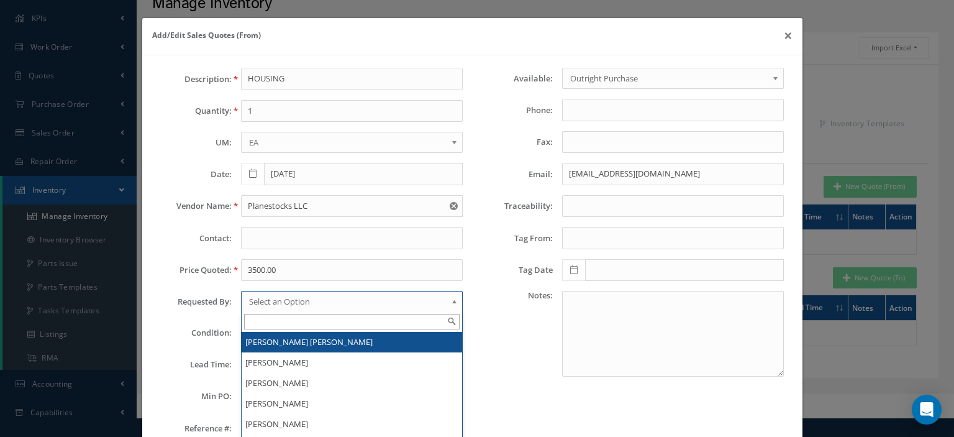
click at [278, 302] on span "Select an Option" at bounding box center [348, 301] width 198 height 15
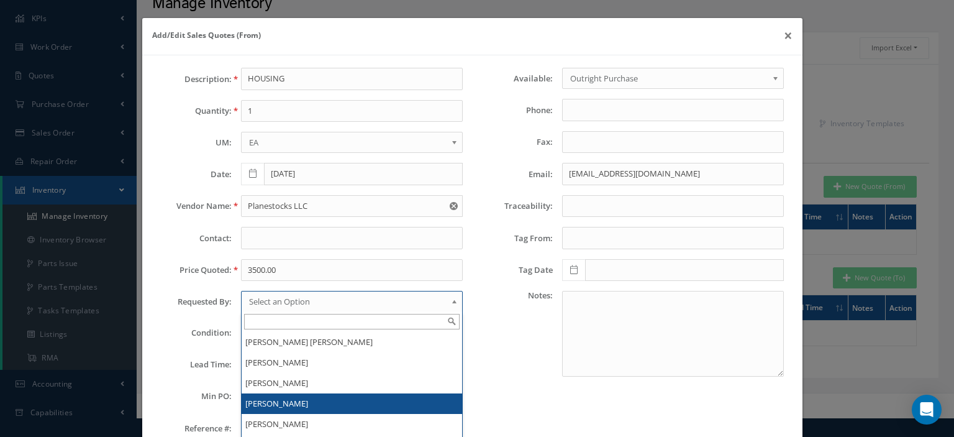
click at [283, 394] on li "[PERSON_NAME]" at bounding box center [352, 403] width 221 height 20
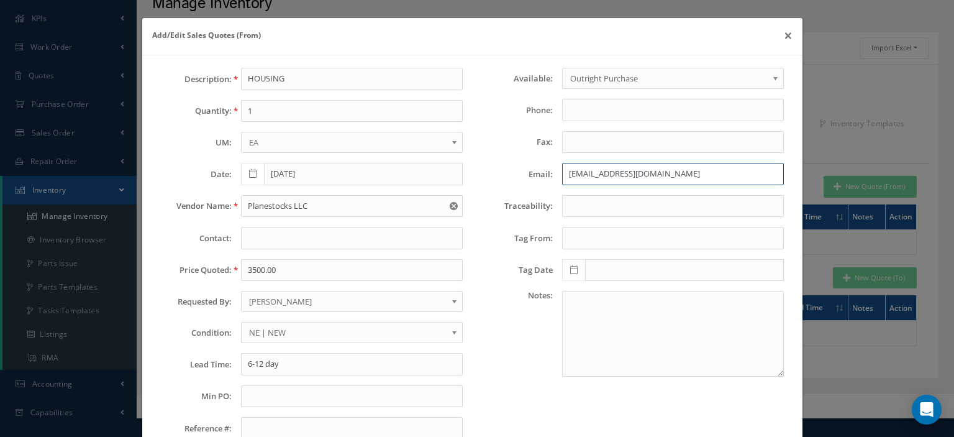
click at [591, 173] on input "haaviation1@gmail.com" at bounding box center [673, 174] width 222 height 22
paste input "angela@planestocks"
type input "angela@planestocks.com"
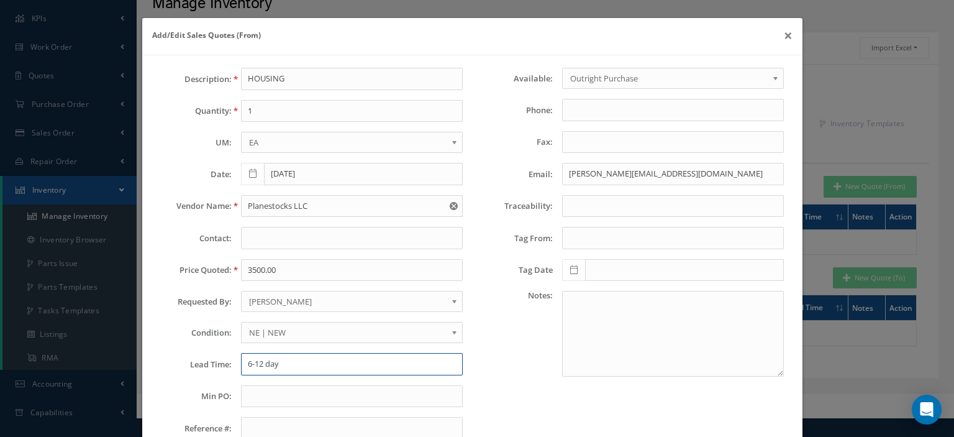
click at [270, 362] on input "6-12 day" at bounding box center [352, 364] width 222 height 22
type input "STK"
click at [268, 398] on input "text" at bounding box center [352, 396] width 222 height 22
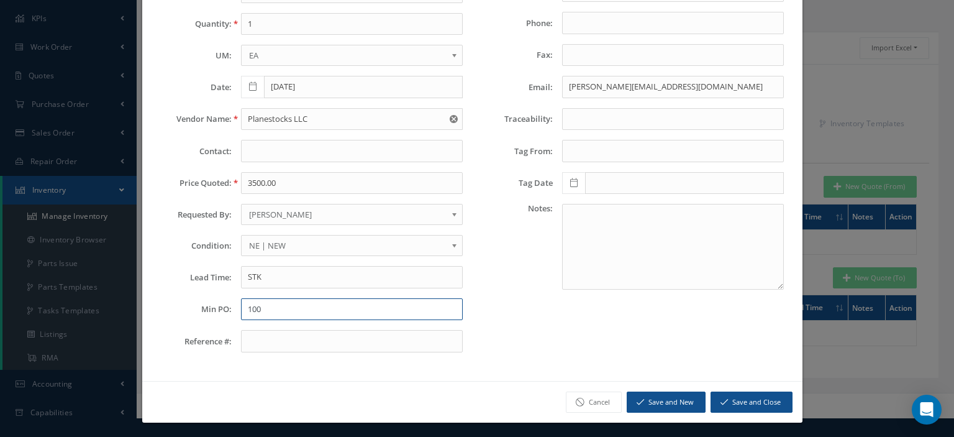
type input "100"
click at [760, 404] on button "Save and Close" at bounding box center [752, 402] width 82 height 22
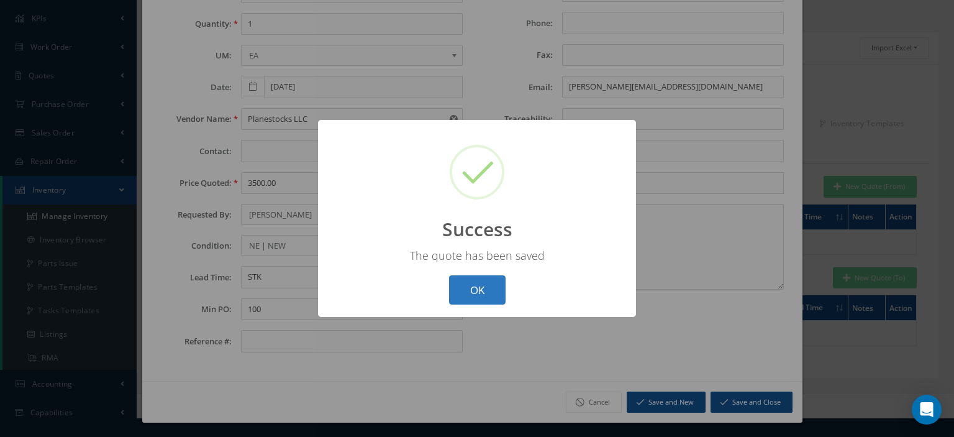
click at [474, 294] on button "OK" at bounding box center [477, 289] width 57 height 29
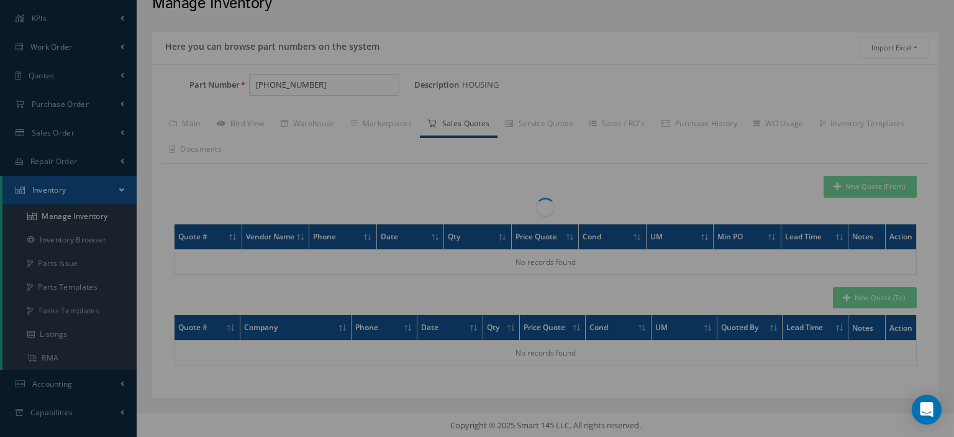
scroll to position [0, 0]
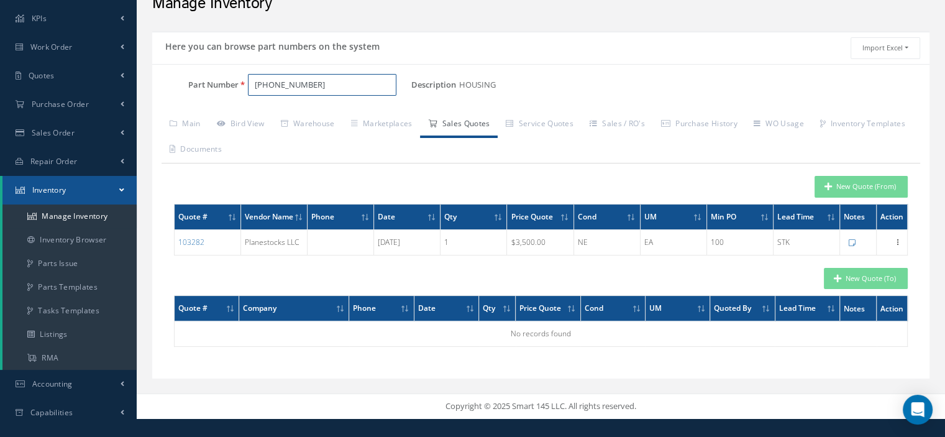
drag, startPoint x: 288, startPoint y: 86, endPoint x: 224, endPoint y: 93, distance: 63.7
click at [236, 92] on div "Part Number 260-1097-02" at bounding box center [281, 85] width 259 height 22
click at [275, 88] on input "Part Number" at bounding box center [322, 85] width 148 height 22
paste input "707760-4"
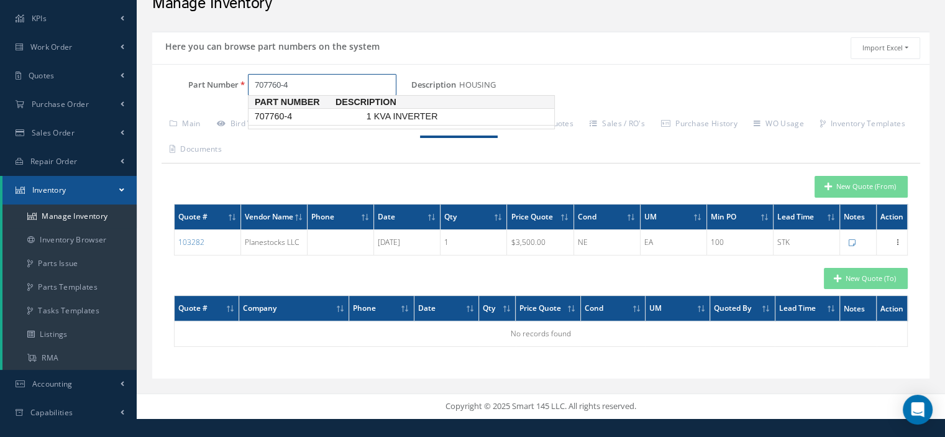
click at [283, 116] on span "707760-4" at bounding box center [308, 116] width 112 height 13
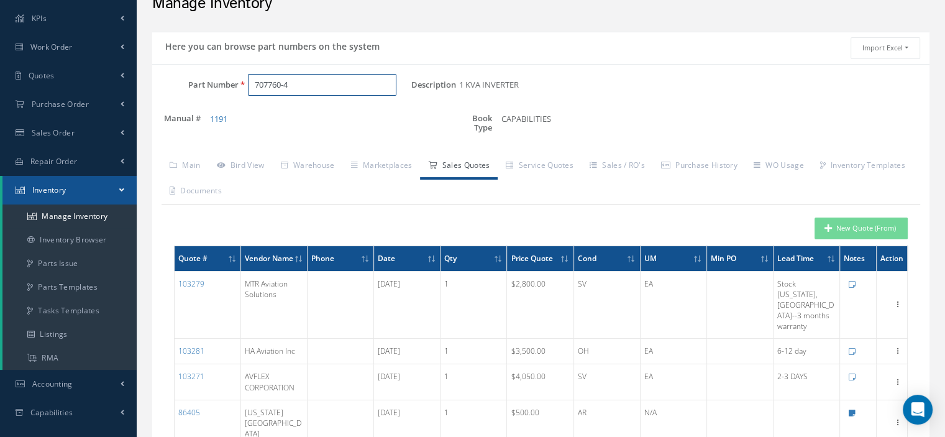
type input "707760-4"
click at [829, 224] on icon "button" at bounding box center [827, 228] width 7 height 9
type input "1 KVA INVERTER"
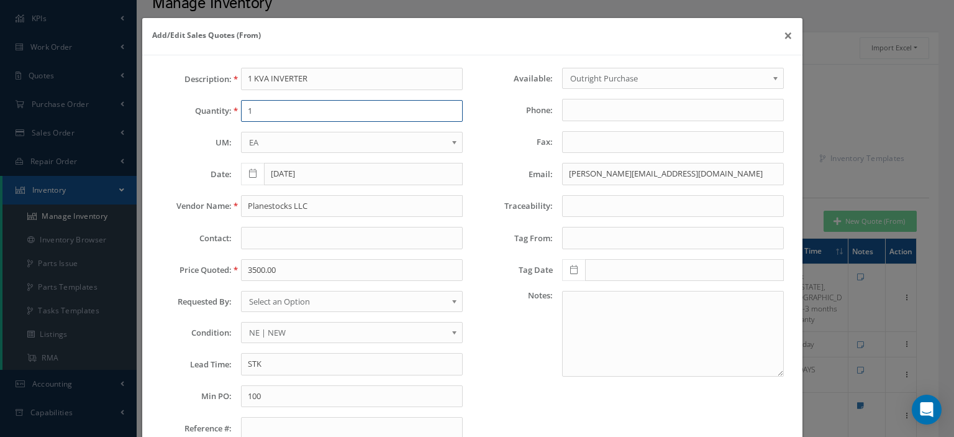
click at [266, 114] on input "1" at bounding box center [352, 111] width 222 height 22
type input "1"
click at [261, 201] on input "Planestocks LLC" at bounding box center [352, 206] width 222 height 22
click at [255, 203] on input "Planestocks LLC" at bounding box center [352, 206] width 222 height 22
paste input "First Class Air Support"
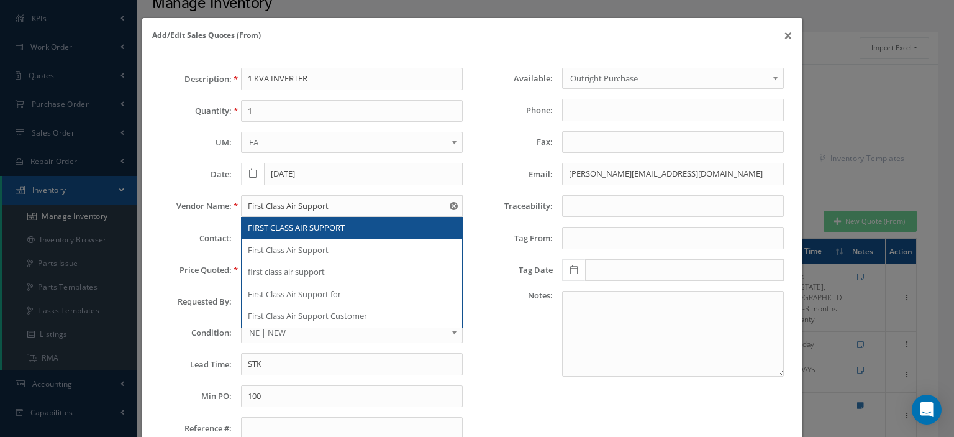
click at [355, 230] on div "FIRST CLASS AIR SUPPORT" at bounding box center [352, 228] width 208 height 12
type input "FIRST CLASS AIR SUPPORT"
type input "502-240-0560"
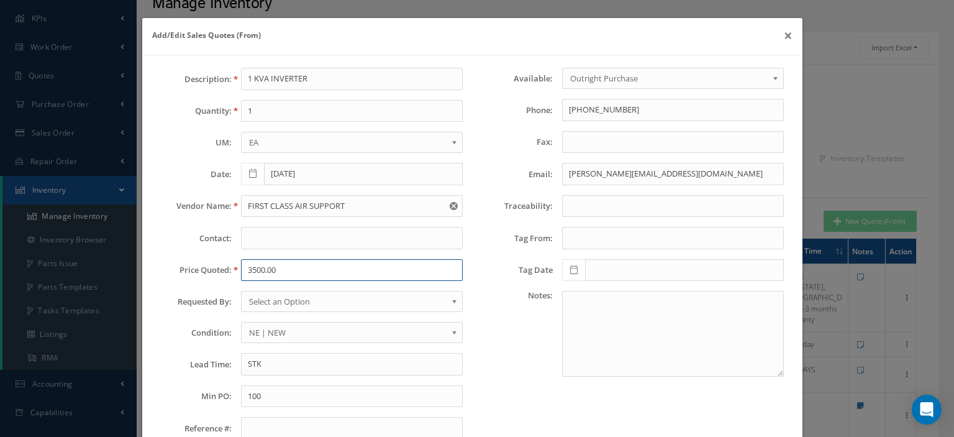
click at [330, 265] on input "3500.00" at bounding box center [352, 270] width 222 height 22
click at [251, 269] on input "3500.00" at bounding box center [352, 270] width 222 height 22
paste input "4,500.00"
click at [252, 270] on input "4,500.00" at bounding box center [352, 270] width 222 height 22
type input "4500.00"
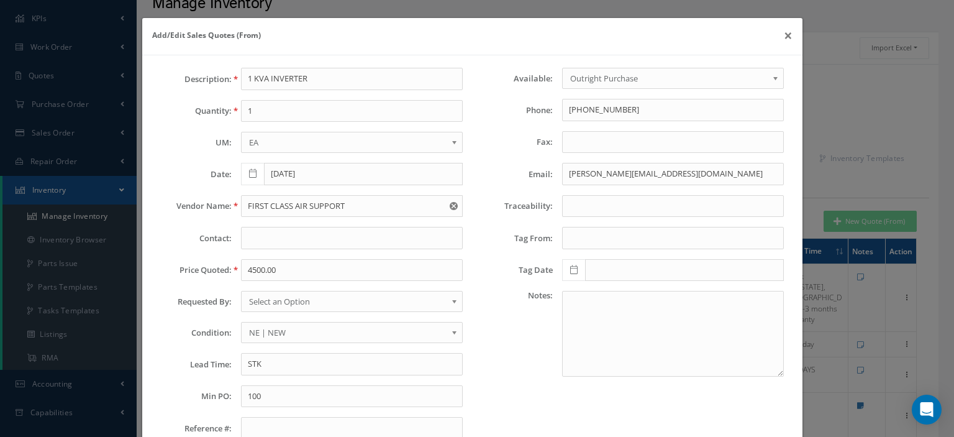
click at [286, 302] on span "Select an Option" at bounding box center [348, 301] width 198 height 15
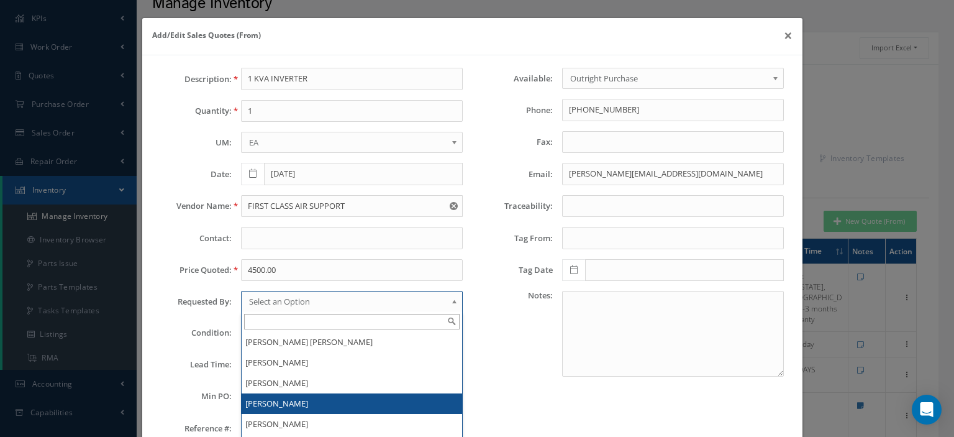
click at [278, 395] on li "[PERSON_NAME]" at bounding box center [352, 403] width 221 height 20
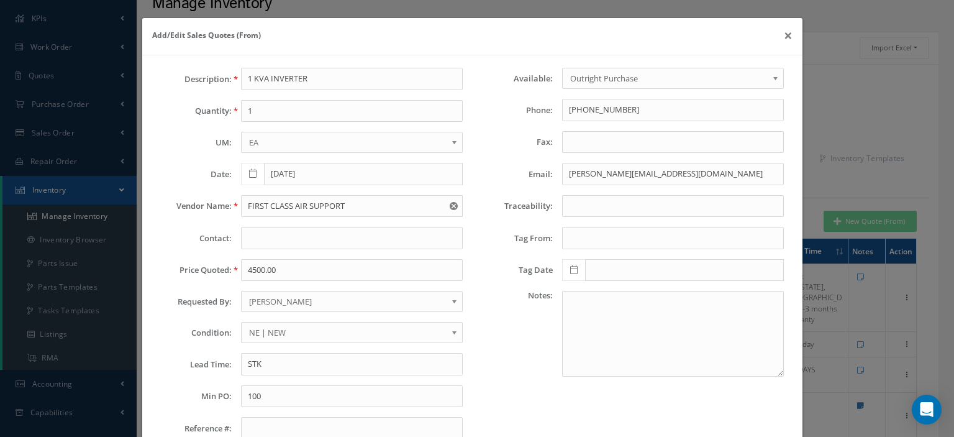
click at [265, 334] on span "NE | NEW" at bounding box center [348, 332] width 198 height 15
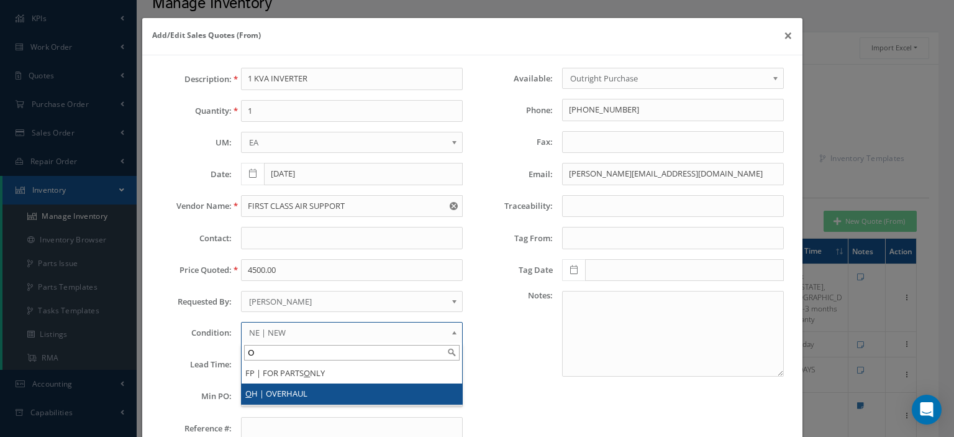
type input "O"
click at [270, 393] on li "O H | OVERHAUL" at bounding box center [352, 393] width 221 height 20
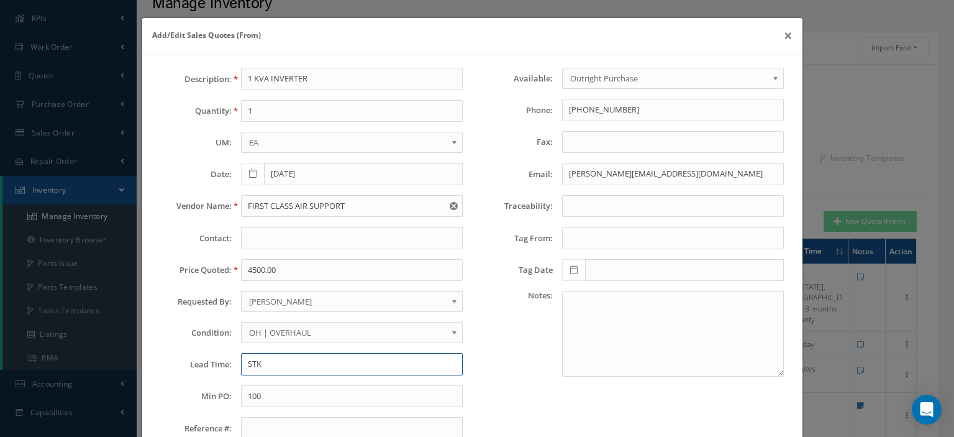
click at [276, 367] on input "STK" at bounding box center [352, 364] width 222 height 22
click at [267, 360] on input "STK" at bounding box center [352, 364] width 222 height 22
paste input "Tagged by: JJA AVIATION # 46196 on Aug 14, 2025"
click at [291, 362] on input "Tagged by: JJA AVIATION # 46196 on Aug 14, 2025" at bounding box center [352, 364] width 222 height 22
click at [243, 362] on input "Tagged by:JJA AVIATION # 46196 on Aug 14, 2025" at bounding box center [352, 364] width 222 height 22
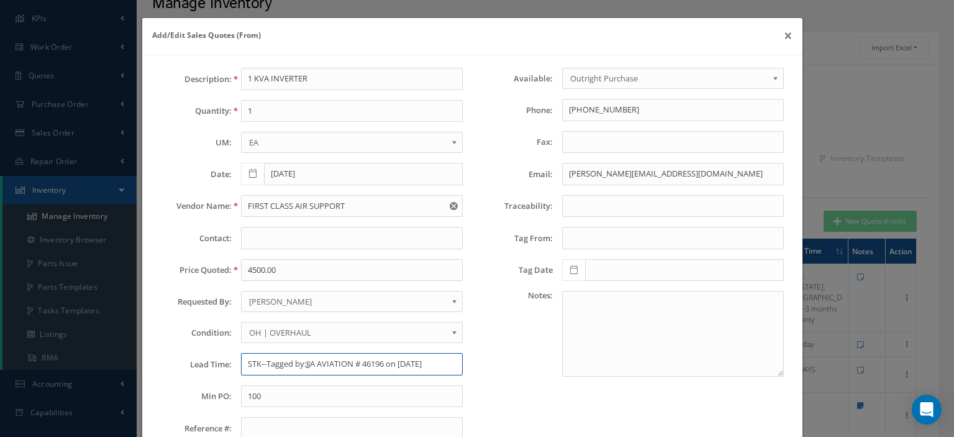
click at [304, 363] on input "STK--Tagged by:JJA AVIATION # 46196 on Aug 14, 2025" at bounding box center [352, 364] width 222 height 22
type input "STK--Tagged by: JJA AVIATION # 46196 on Aug 14, 2025"
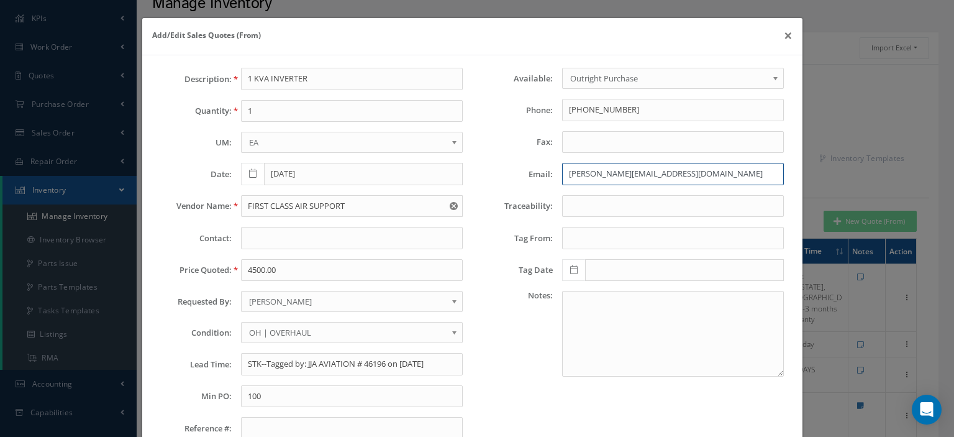
click at [566, 174] on input "angela@planestocks.com" at bounding box center [673, 174] width 222 height 22
paste input "dorellana@firstclassairsupport"
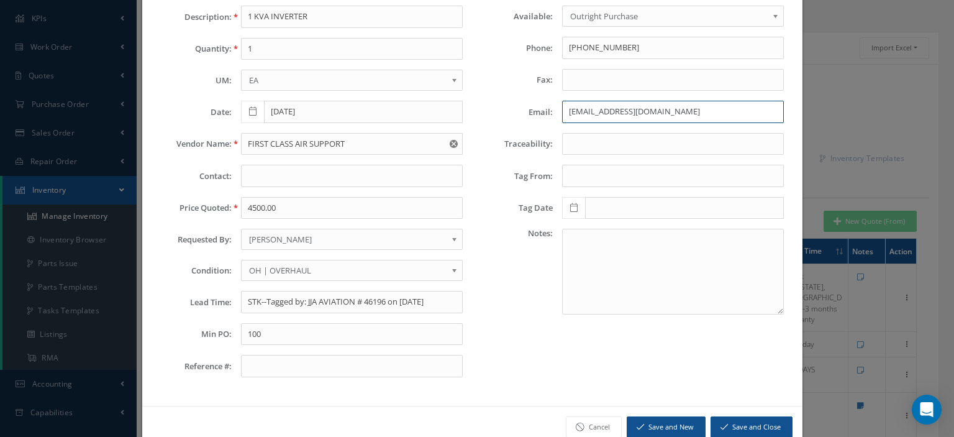
type input "dorellana@firstclassairsupport.com"
click at [291, 328] on input "100" at bounding box center [352, 334] width 222 height 22
type input "500"
click at [756, 419] on button "Save and Close" at bounding box center [752, 427] width 82 height 22
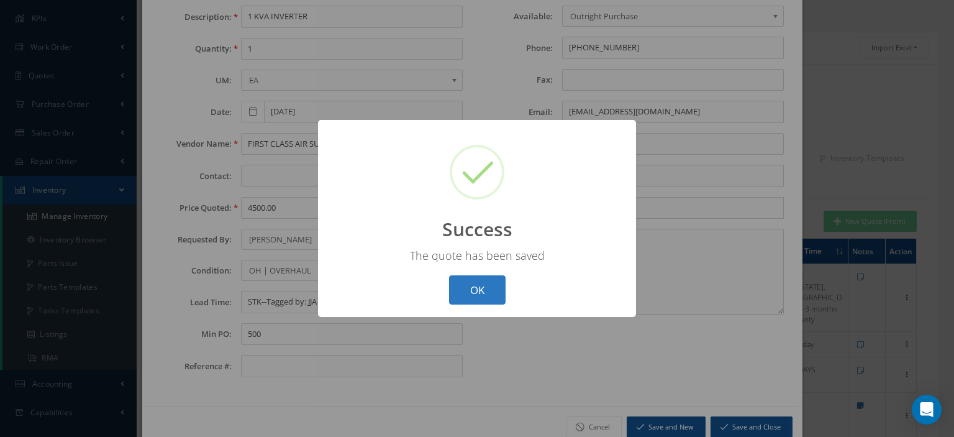
click at [468, 288] on button "OK" at bounding box center [477, 289] width 57 height 29
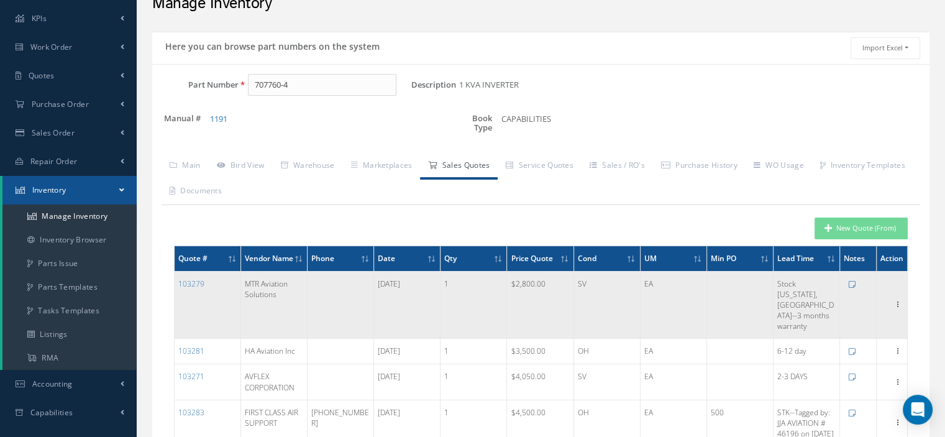
scroll to position [0, 0]
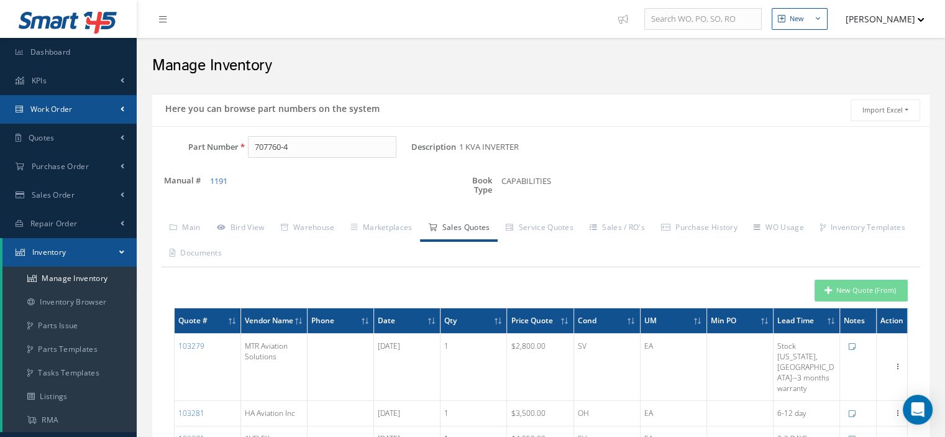
click at [52, 109] on span "Work Order" at bounding box center [51, 109] width 42 height 11
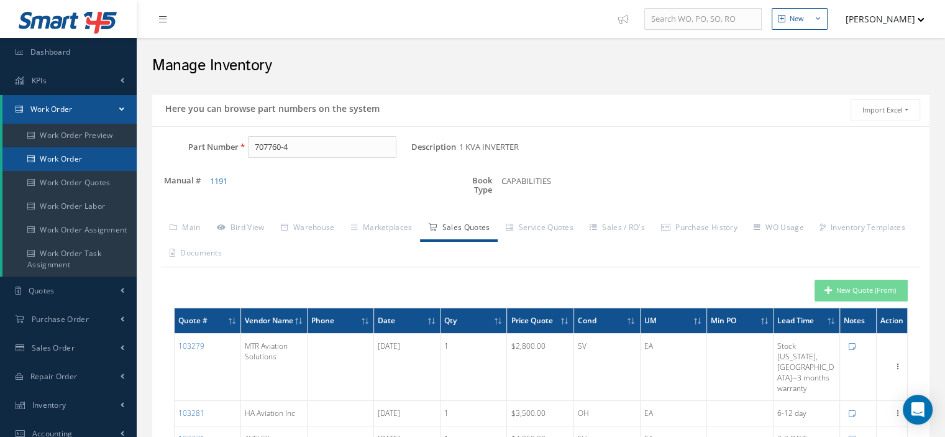
click at [75, 161] on link "Work Order" at bounding box center [69, 159] width 134 height 24
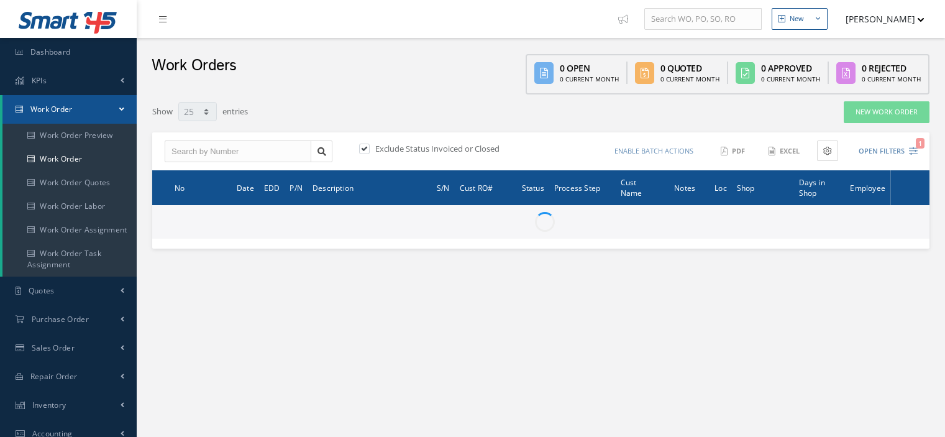
select select "25"
click at [198, 150] on input "text" at bounding box center [238, 151] width 147 height 22
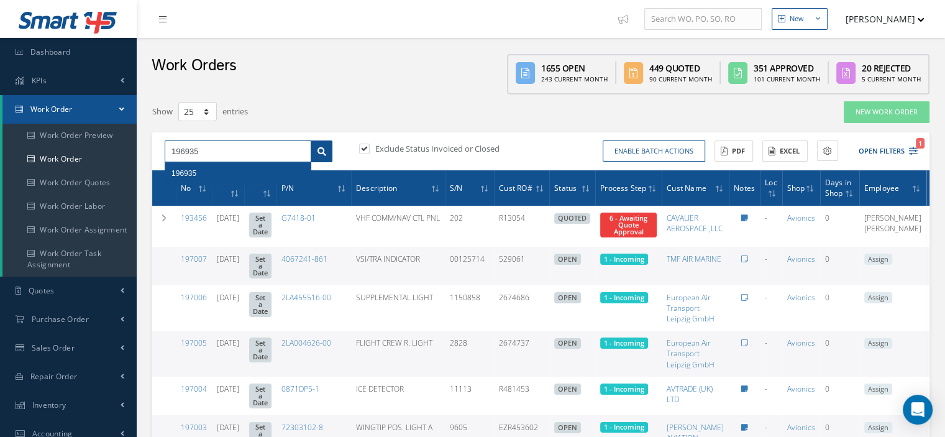
type input "196935"
click at [325, 154] on icon at bounding box center [321, 151] width 9 height 9
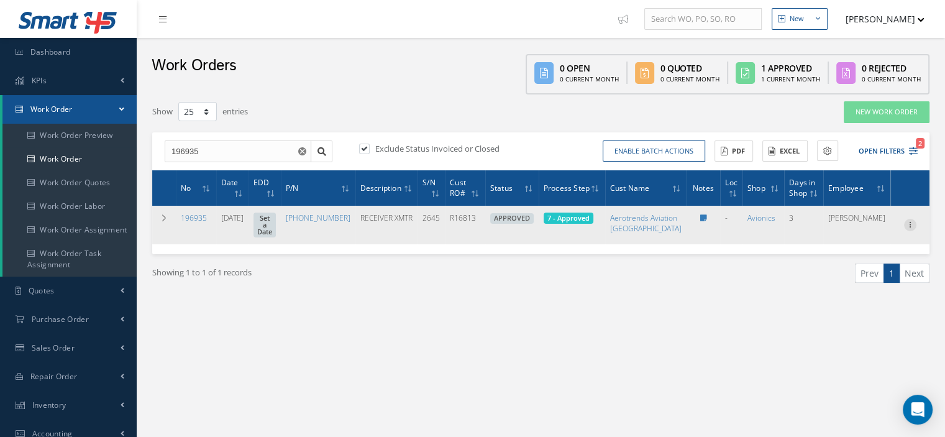
click at [911, 227] on icon at bounding box center [910, 224] width 12 height 10
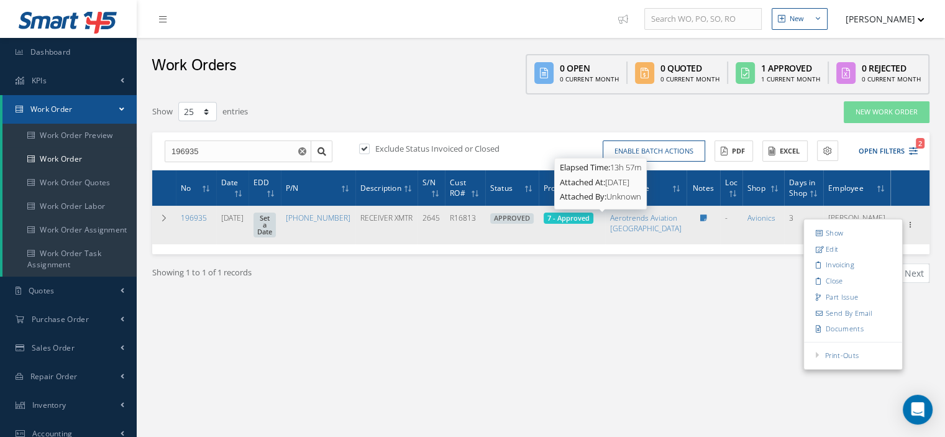
click at [589, 218] on span "7 - Approved" at bounding box center [568, 217] width 42 height 9
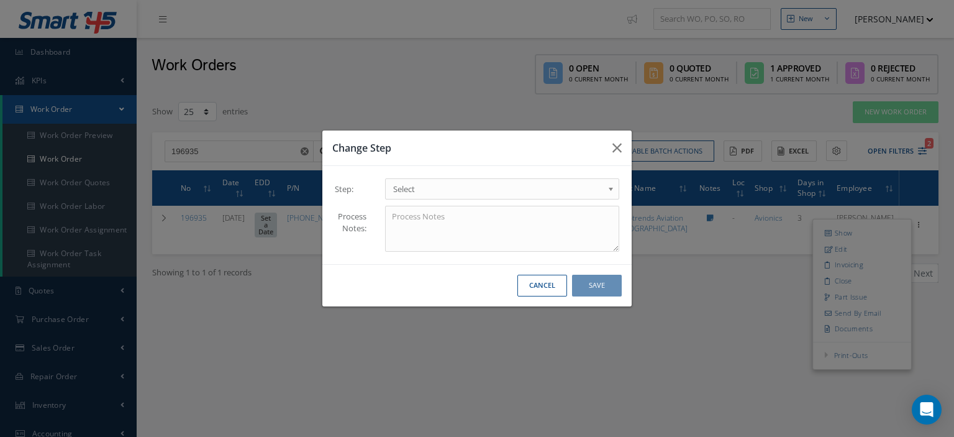
click at [593, 188] on span "Select" at bounding box center [498, 188] width 210 height 15
click at [591, 283] on button "Save" at bounding box center [597, 286] width 50 height 22
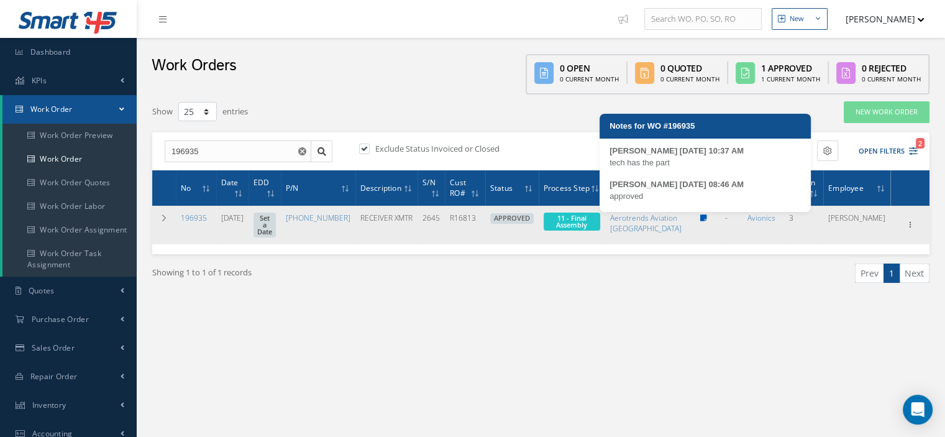
click at [706, 218] on icon at bounding box center [702, 217] width 7 height 7
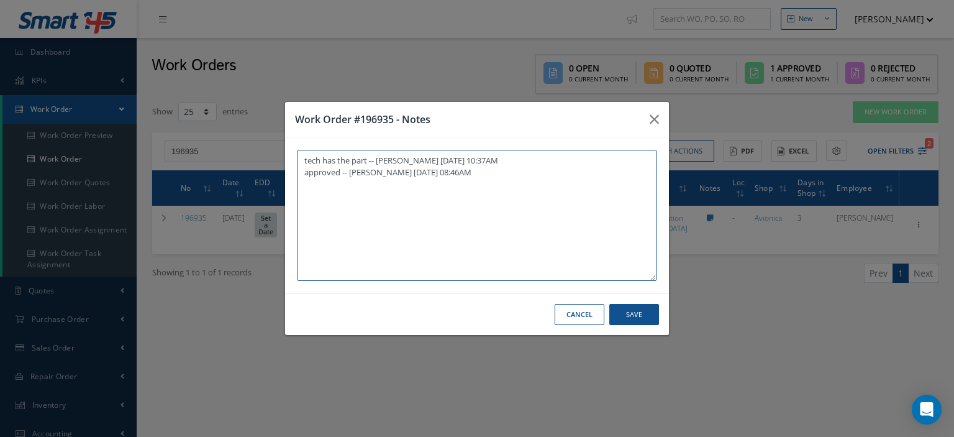
paste textarea "I already gave them to the technician"
type textarea "tech has the part -- [PERSON_NAME] [DATE] 10:37AM approved -- [PERSON_NAME] [DA…"
click at [632, 318] on button "Save" at bounding box center [634, 315] width 50 height 22
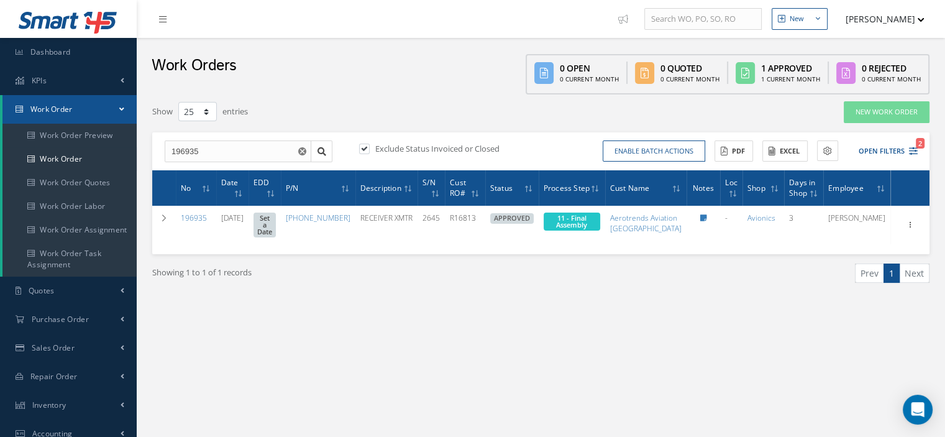
click at [110, 112] on link "Work Order" at bounding box center [69, 109] width 134 height 29
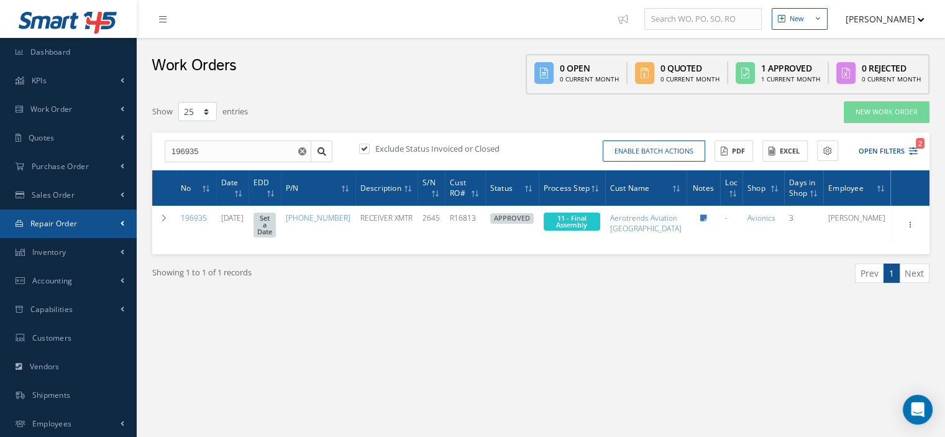
click at [88, 220] on link "Repair Order" at bounding box center [68, 223] width 137 height 29
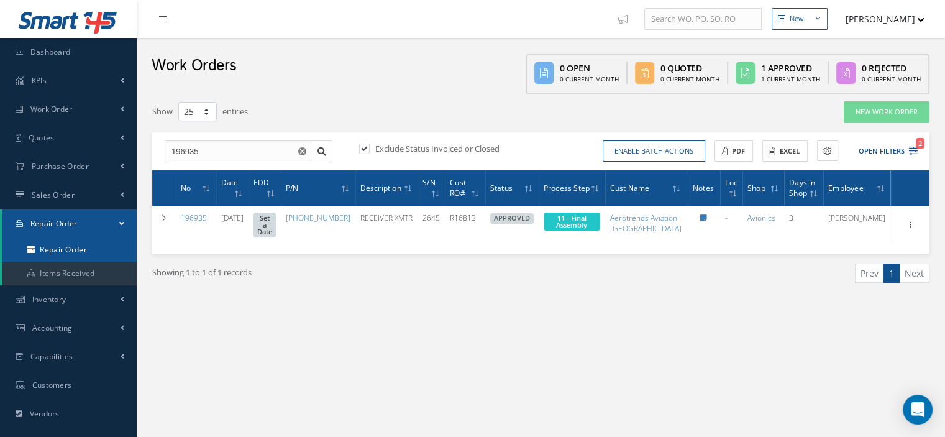
click at [77, 251] on link "Repair Order" at bounding box center [69, 250] width 134 height 24
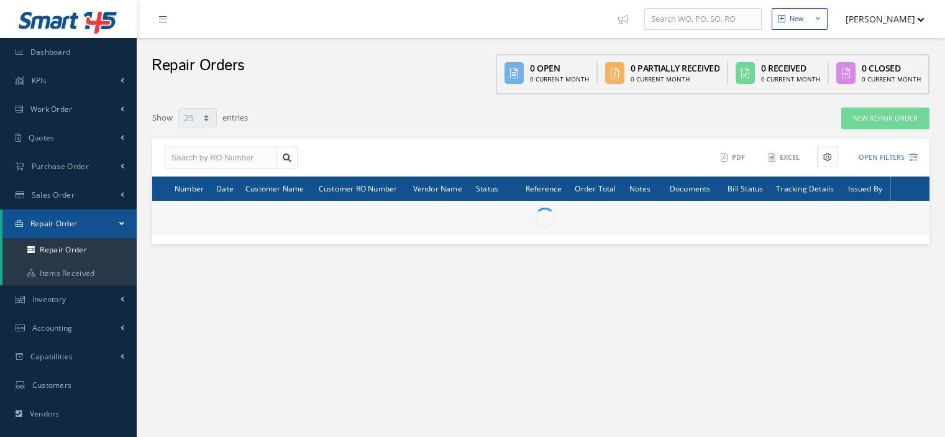
select select "25"
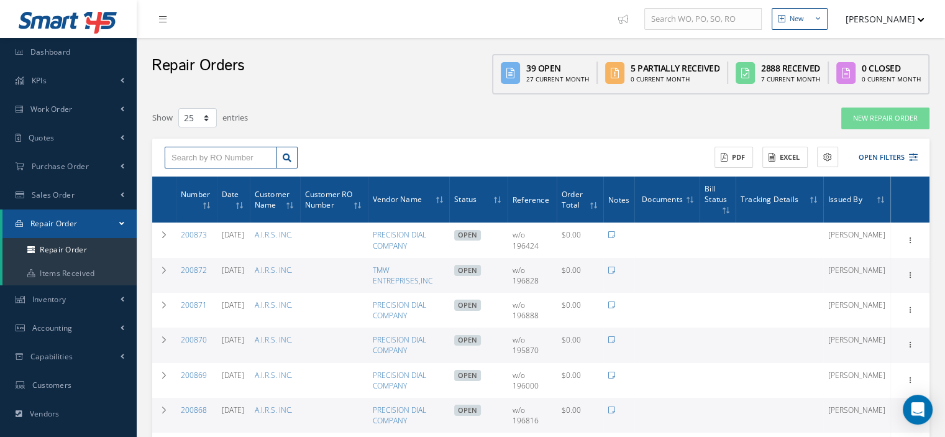
click at [221, 150] on input "text" at bounding box center [221, 158] width 112 height 22
type input "200844"
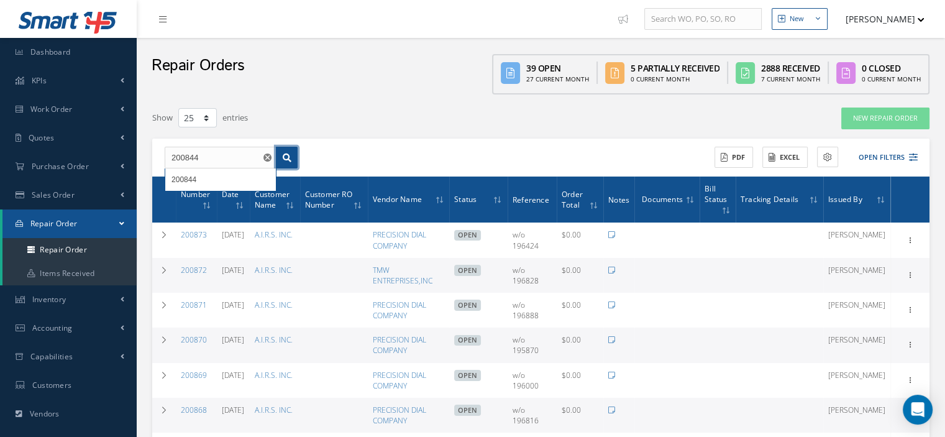
click at [291, 152] on link at bounding box center [287, 158] width 22 height 22
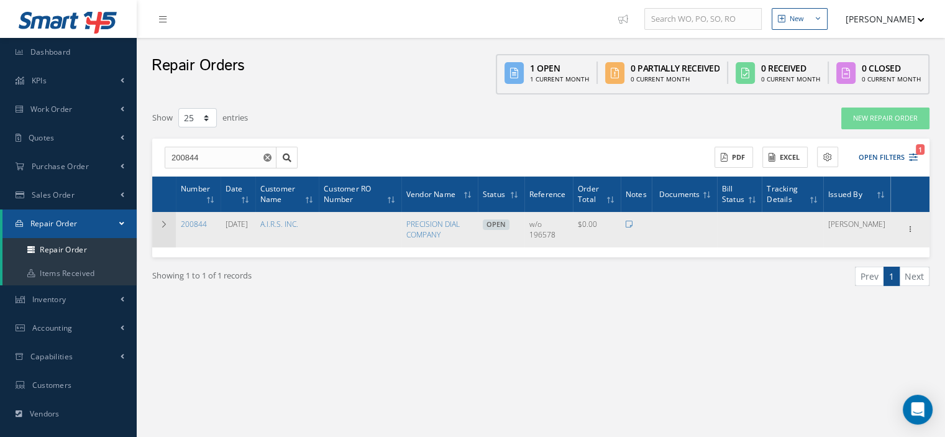
click at [165, 224] on icon at bounding box center [164, 224] width 9 height 7
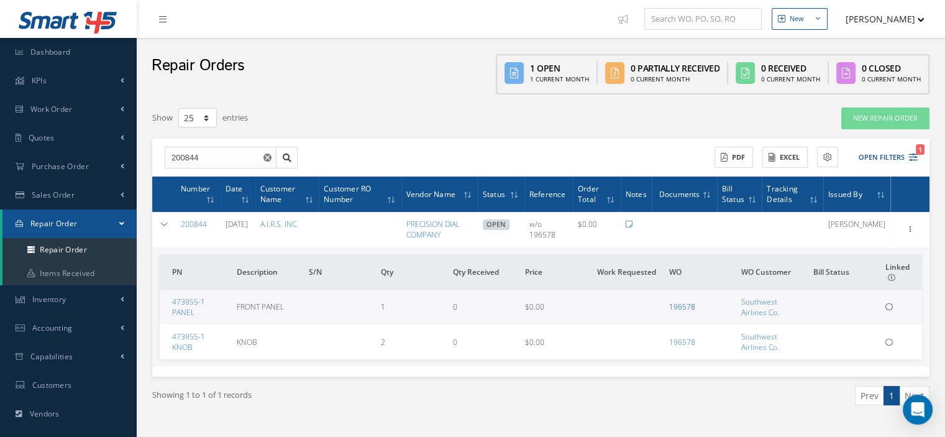
click at [681, 307] on link "196578" at bounding box center [682, 306] width 26 height 11
click at [906, 231] on icon at bounding box center [910, 228] width 12 height 10
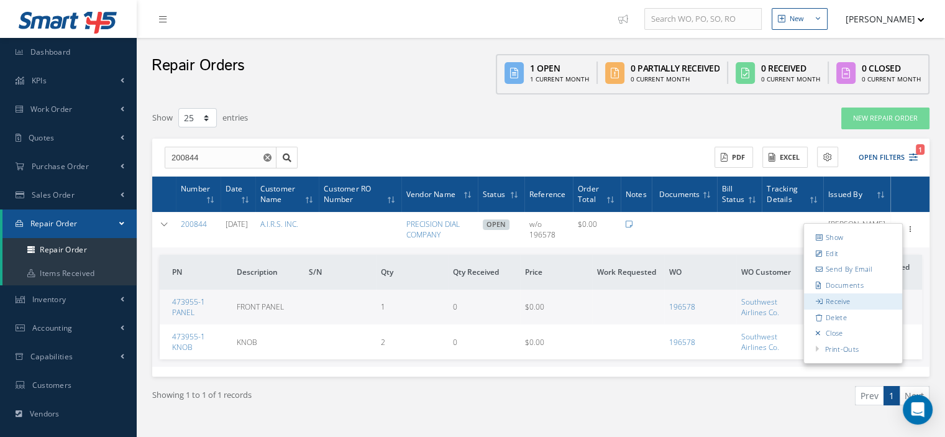
click at [843, 301] on link "Receive" at bounding box center [853, 301] width 98 height 16
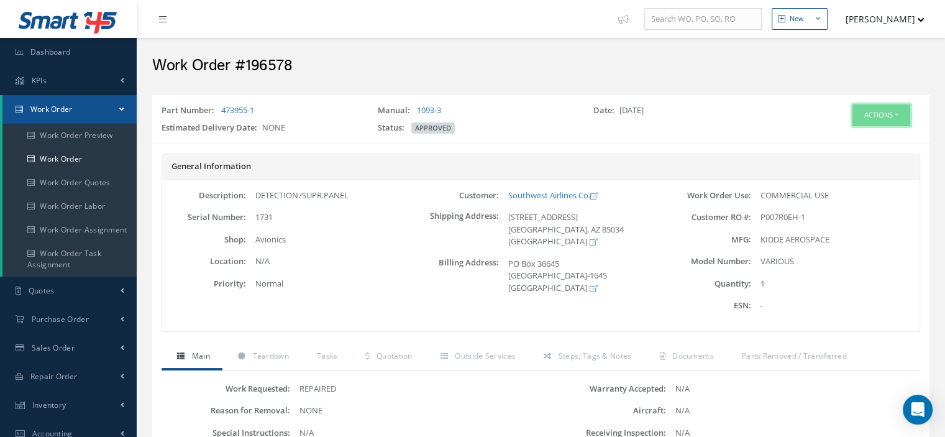
click at [888, 111] on button "Actions" at bounding box center [881, 115] width 58 height 22
click at [841, 188] on link "Part Issue" at bounding box center [861, 188] width 99 height 17
click at [896, 116] on button "Actions" at bounding box center [881, 115] width 58 height 22
click at [848, 136] on link "Edit" at bounding box center [861, 138] width 99 height 17
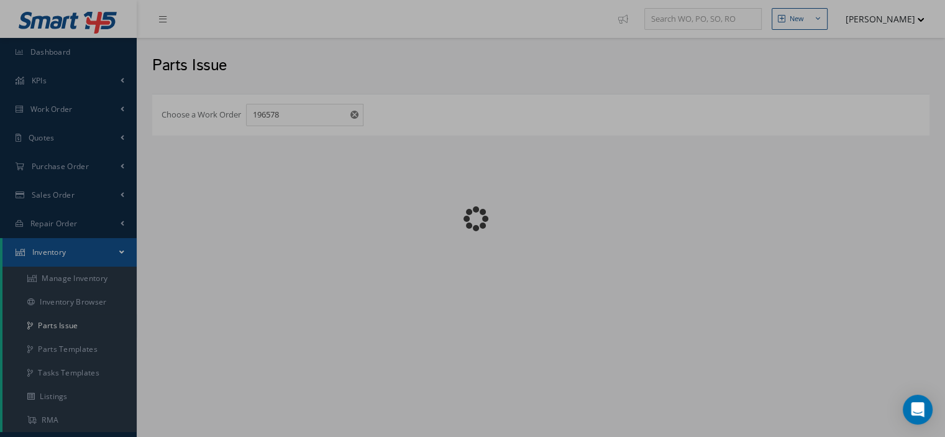
checkbox input "false"
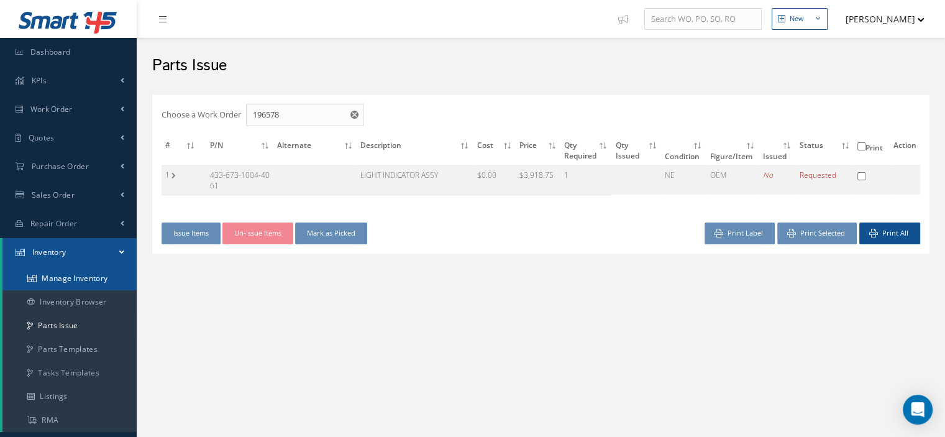
click at [75, 278] on link "Manage Inventory" at bounding box center [69, 278] width 134 height 24
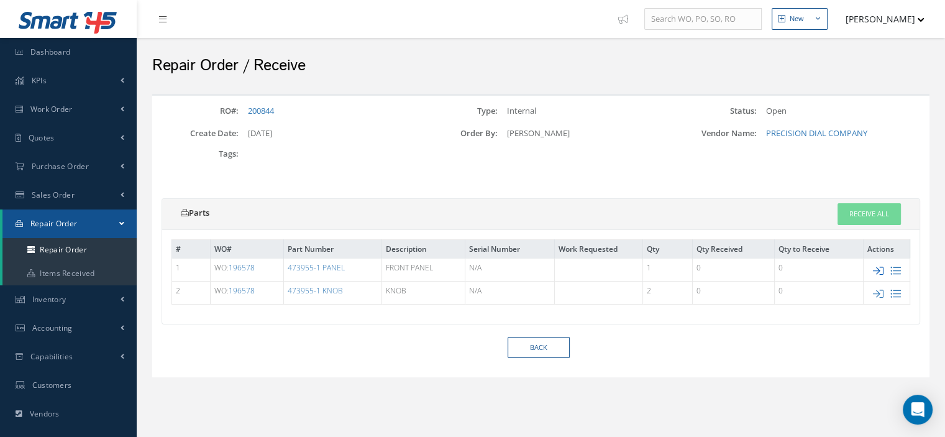
click at [878, 269] on icon at bounding box center [878, 270] width 11 height 11
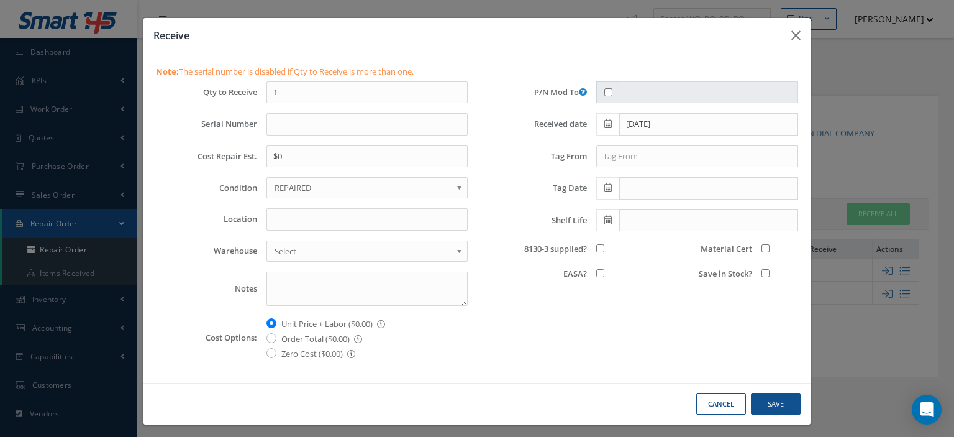
click at [298, 181] on span "REPAIRED" at bounding box center [363, 187] width 177 height 15
click at [318, 221] on input "Location" at bounding box center [366, 219] width 201 height 22
type input "Z-1"
click at [596, 246] on input "8130-3 supplied?" at bounding box center [600, 248] width 8 height 8
checkbox input "true"
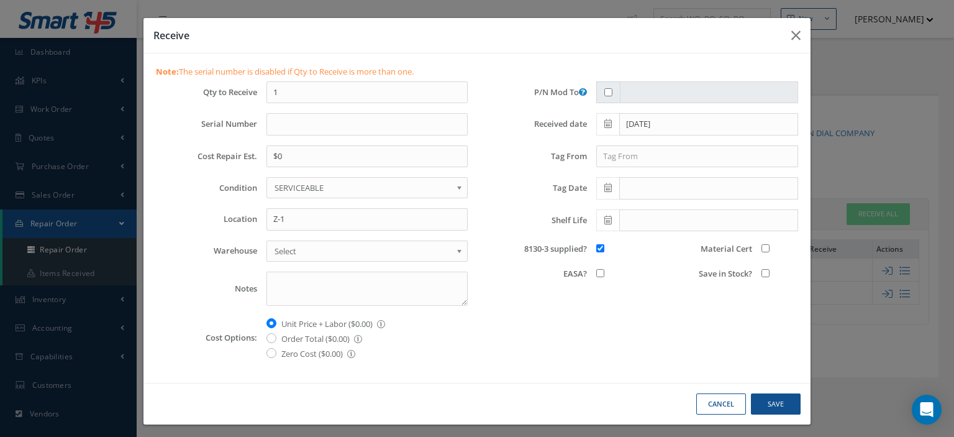
click at [762, 271] on input "Save in Stock?" at bounding box center [766, 273] width 8 height 8
checkbox input "true"
click at [762, 248] on input "Material Cert" at bounding box center [766, 248] width 8 height 8
checkbox input "true"
click at [778, 394] on button "Save" at bounding box center [776, 404] width 50 height 22
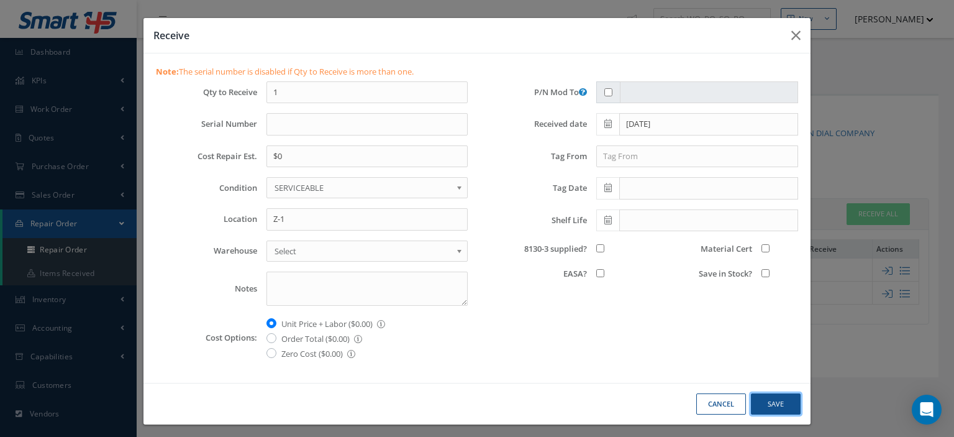
checkbox input "false"
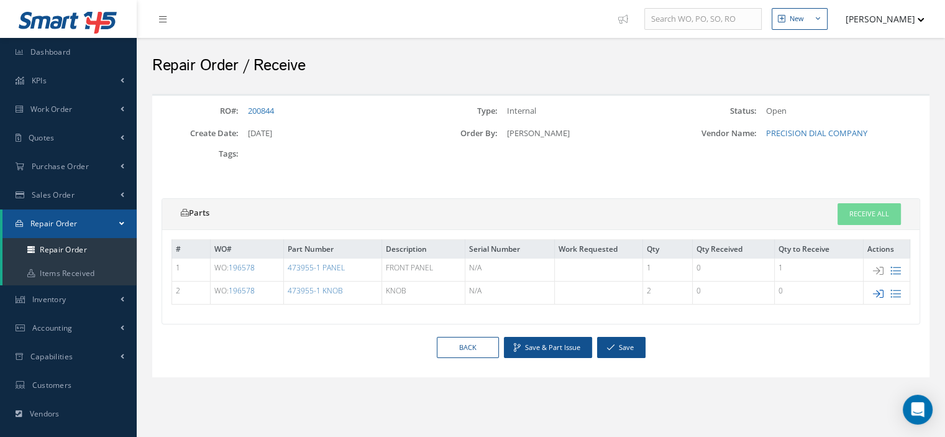
click at [876, 293] on icon at bounding box center [878, 293] width 11 height 11
type input "$0"
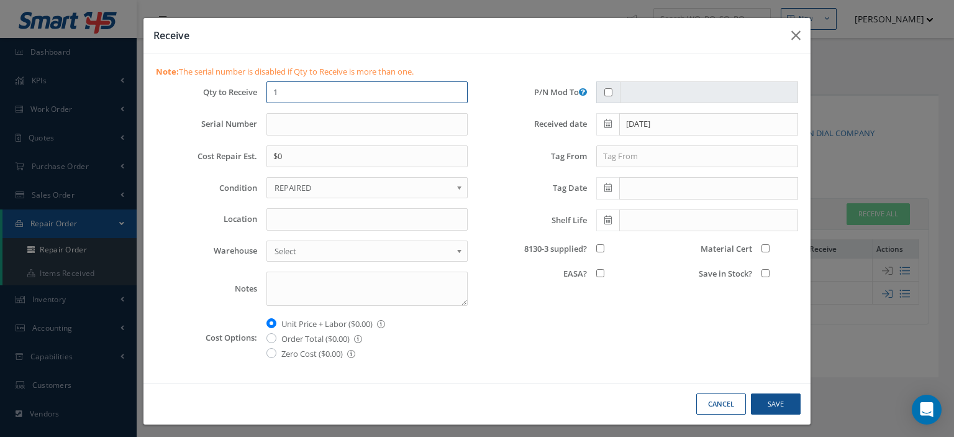
drag, startPoint x: 281, startPoint y: 96, endPoint x: 230, endPoint y: 91, distance: 50.5
click at [230, 91] on div "Qty to Receive 1" at bounding box center [312, 92] width 330 height 22
type input "2"
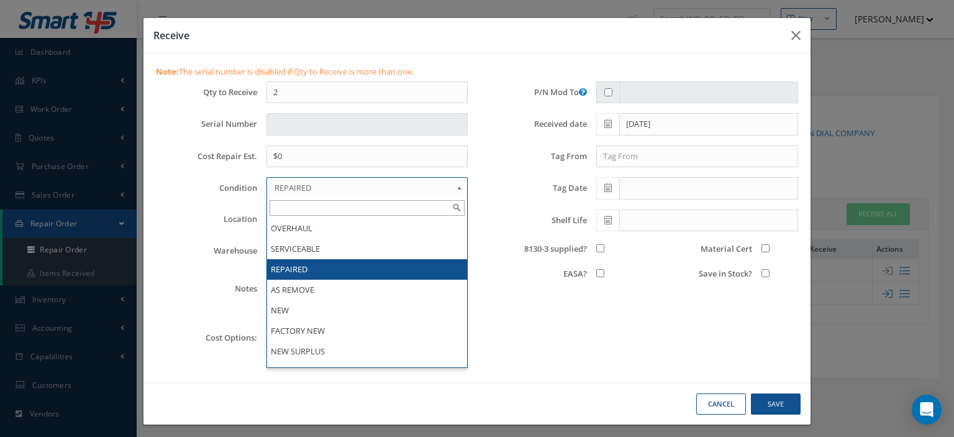
click at [291, 186] on span "REPAIRED" at bounding box center [363, 187] width 177 height 15
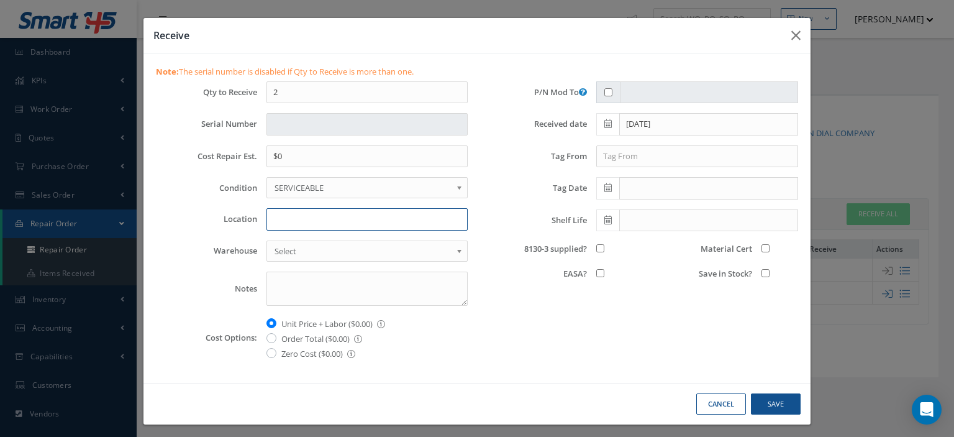
click at [295, 220] on input "Location" at bounding box center [366, 219] width 201 height 22
type input "Z-1"
click at [596, 244] on input "8130-3 supplied?" at bounding box center [600, 248] width 8 height 8
checkbox input "true"
click at [762, 271] on input "Save in Stock?" at bounding box center [766, 273] width 8 height 8
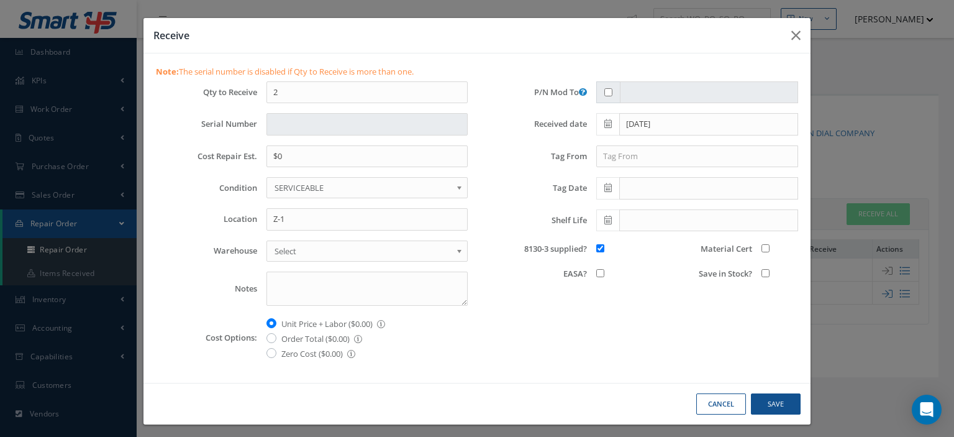
checkbox input "true"
click at [762, 247] on input "Material Cert" at bounding box center [766, 248] width 8 height 8
checkbox input "true"
click at [755, 404] on button "Save" at bounding box center [776, 404] width 50 height 22
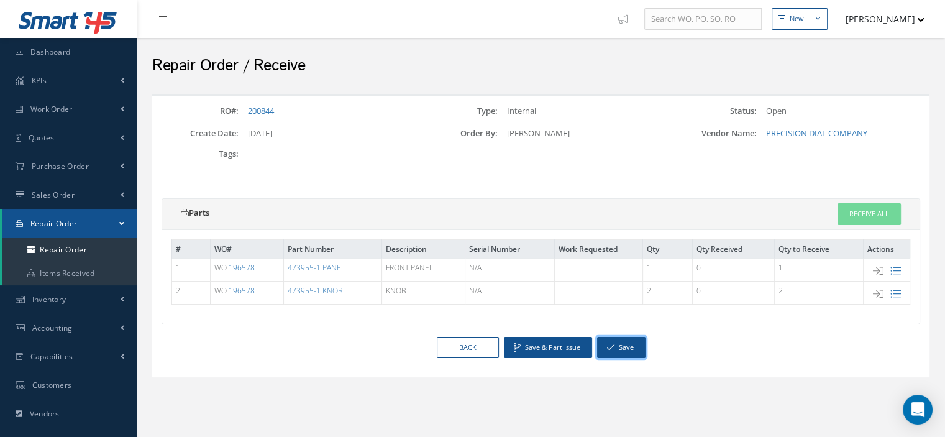
click at [614, 348] on button "Save" at bounding box center [621, 348] width 48 height 22
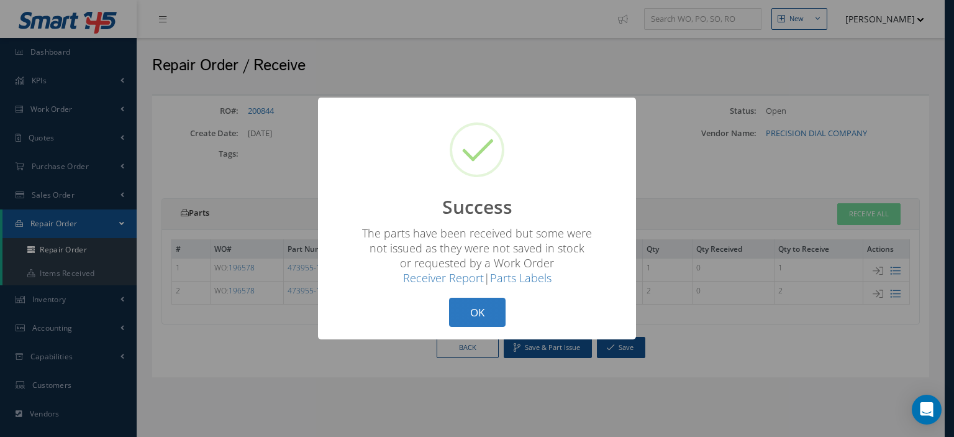
click at [491, 320] on button "OK" at bounding box center [477, 312] width 57 height 29
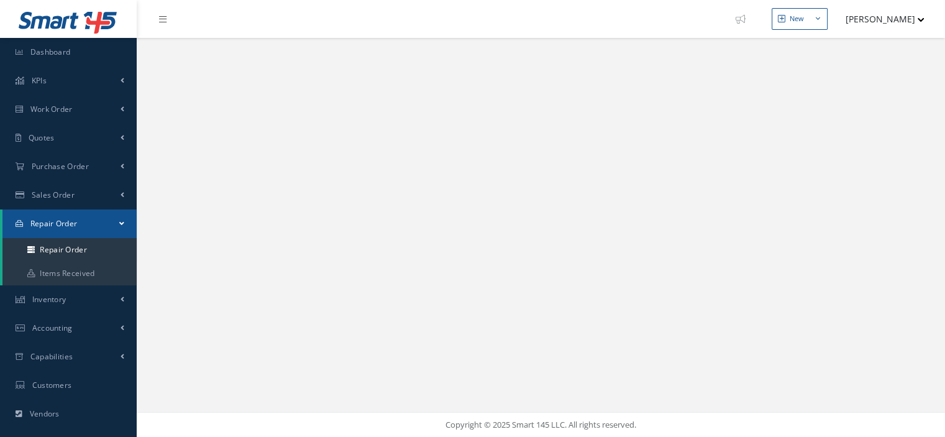
select select "25"
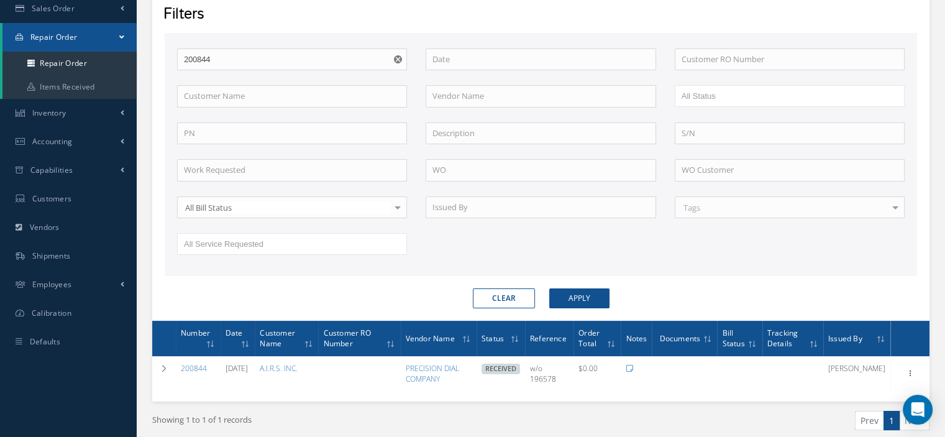
scroll to position [232, 0]
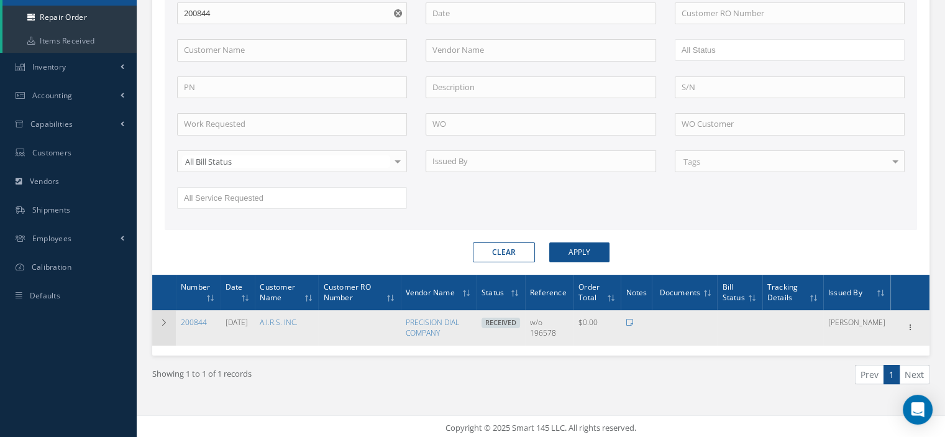
click at [164, 320] on icon at bounding box center [164, 322] width 9 height 7
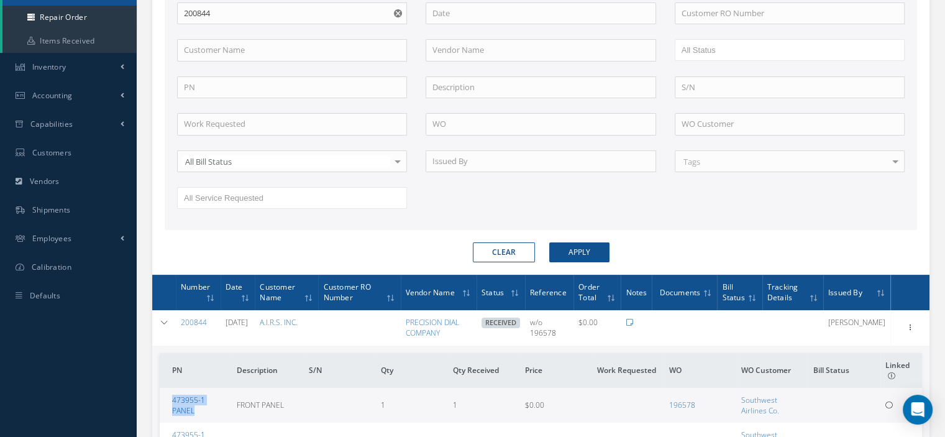
drag, startPoint x: 205, startPoint y: 408, endPoint x: 173, endPoint y: 399, distance: 33.4
click at [171, 399] on td "473955-1 PANEL" at bounding box center [196, 405] width 72 height 35
copy link "473955-1 PANEL"
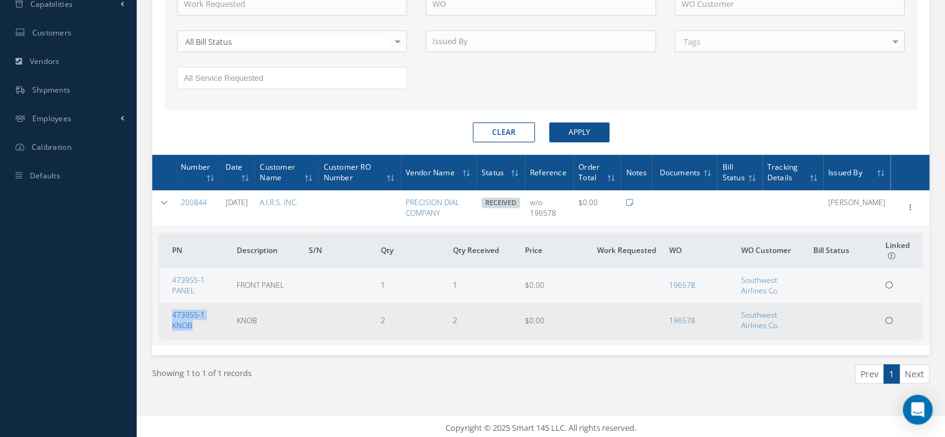
drag, startPoint x: 227, startPoint y: 317, endPoint x: 171, endPoint y: 319, distance: 55.9
click at [171, 319] on td "473955-1 KNOB" at bounding box center [196, 319] width 72 height 35
copy link "473955-1 KNOB"
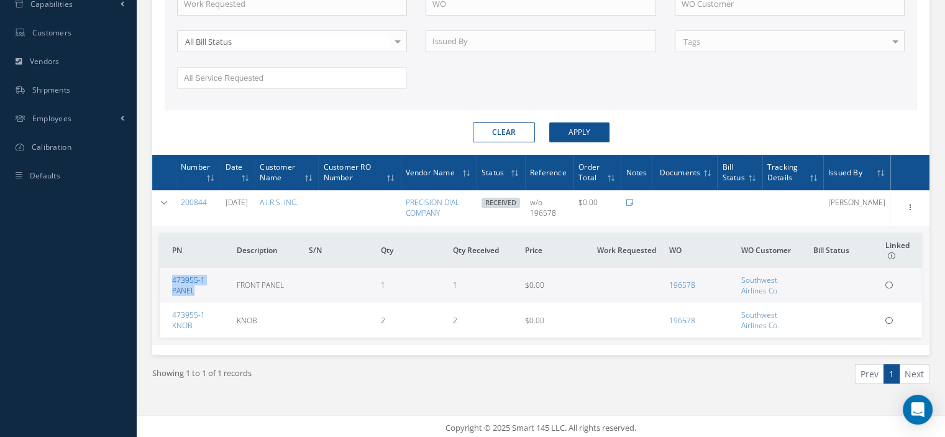
drag, startPoint x: 200, startPoint y: 286, endPoint x: 172, endPoint y: 277, distance: 29.3
click at [172, 277] on td "473955-1 PANEL" at bounding box center [196, 285] width 72 height 35
copy link "473955-1 PANEL"
click at [162, 202] on icon at bounding box center [164, 202] width 9 height 7
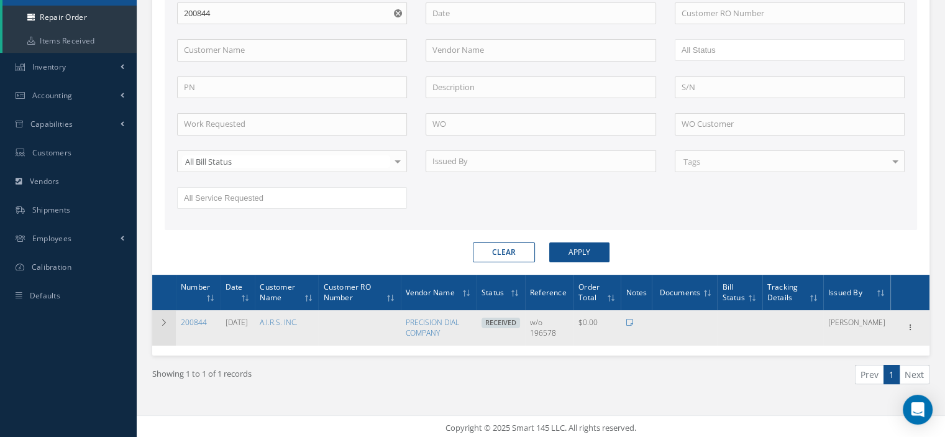
scroll to position [0, 0]
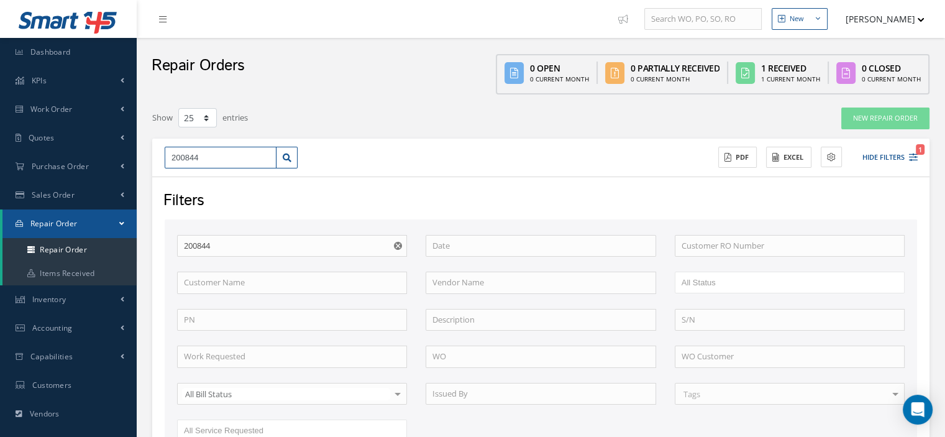
drag, startPoint x: 200, startPoint y: 153, endPoint x: 165, endPoint y: 158, distance: 35.8
click at [165, 158] on input "200844" at bounding box center [221, 158] width 112 height 22
type input "2"
type input "20"
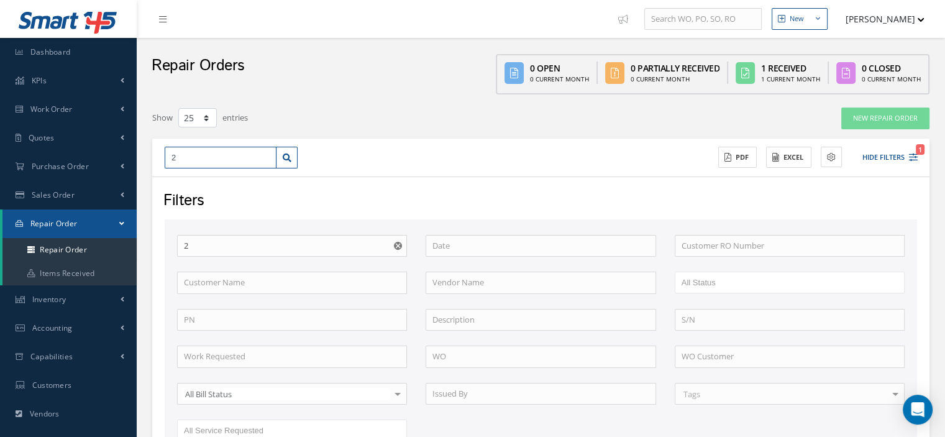
type input "20"
type input "200"
type input "2008"
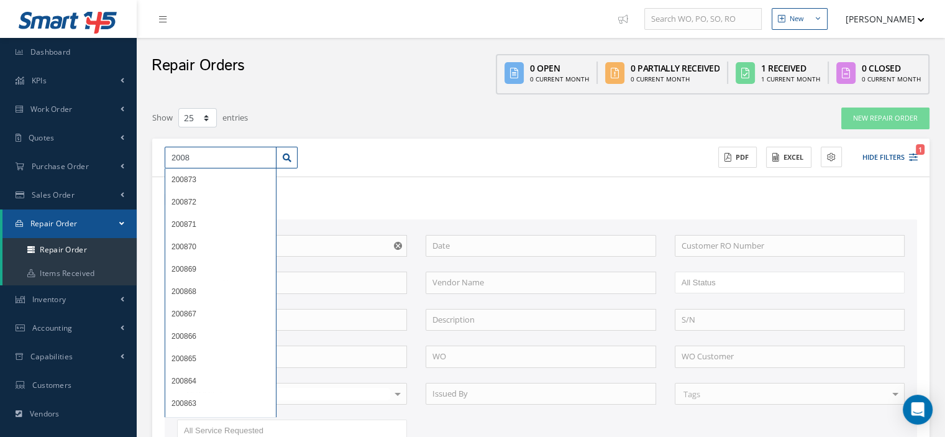
type input "20084"
type input "200840"
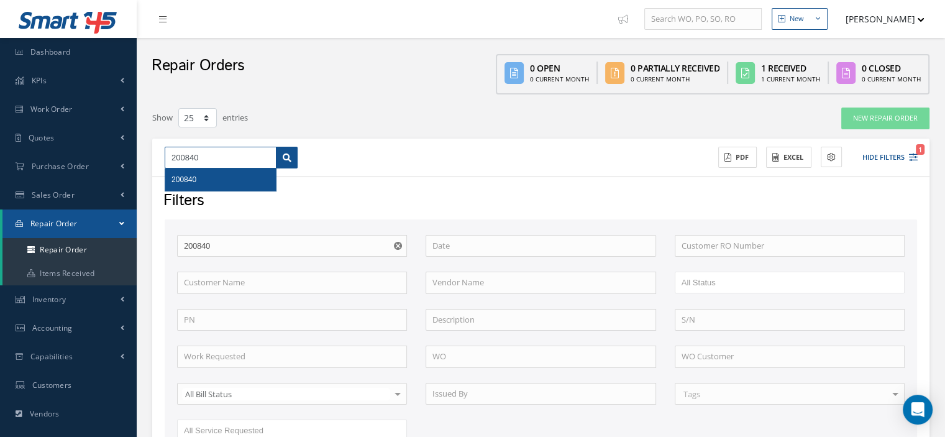
type input "200840"
click at [287, 160] on icon at bounding box center [287, 157] width 9 height 9
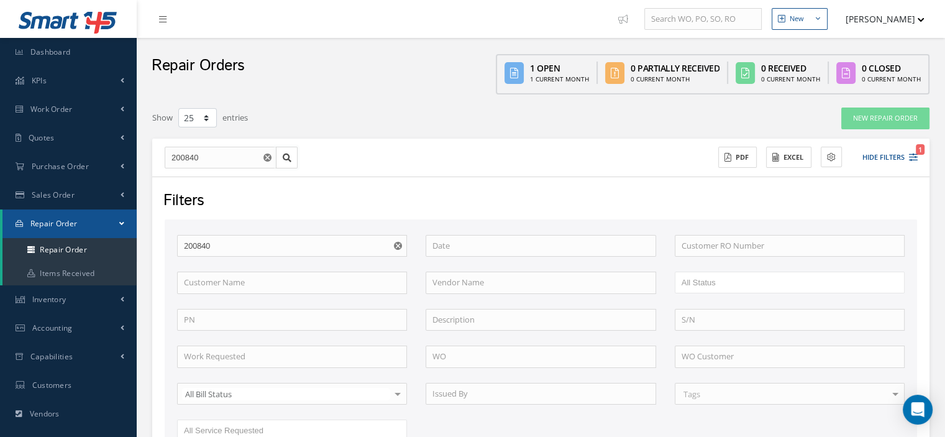
scroll to position [232, 0]
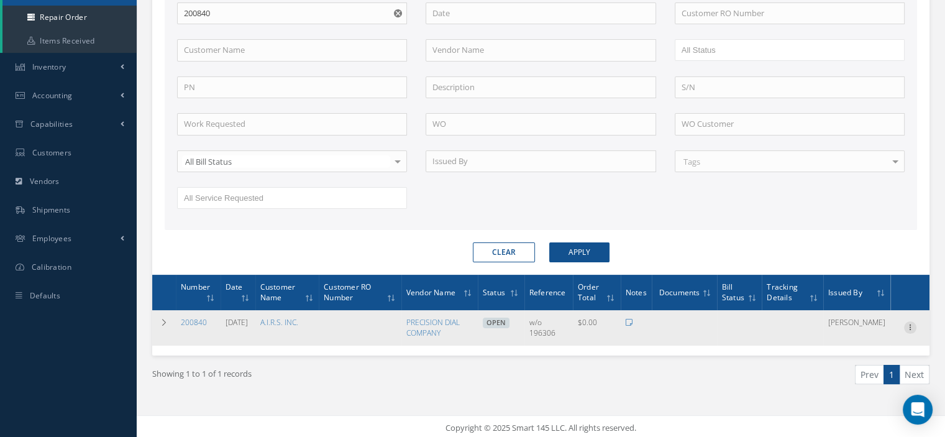
click at [905, 324] on icon at bounding box center [910, 326] width 12 height 10
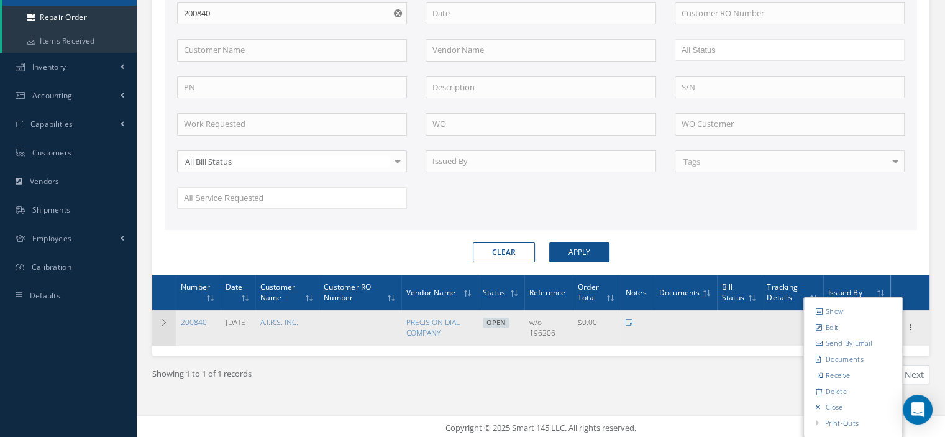
click at [163, 324] on td at bounding box center [164, 327] width 24 height 35
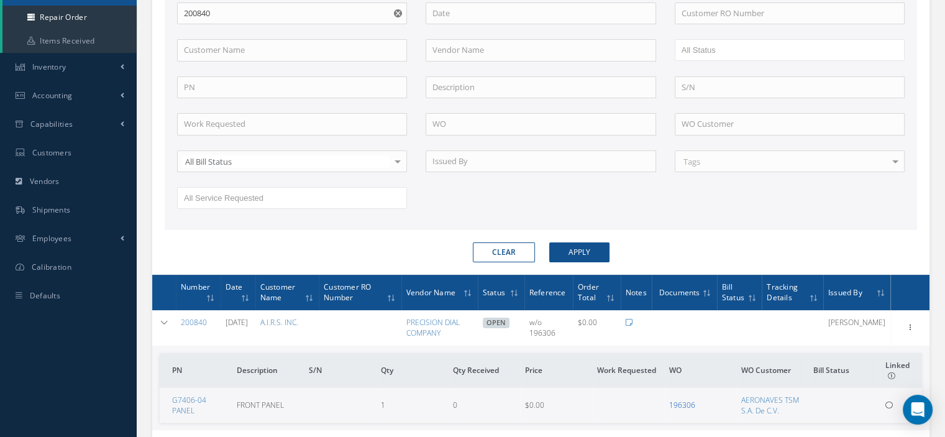
click at [682, 403] on link "196306" at bounding box center [682, 404] width 26 height 11
click at [168, 315] on td at bounding box center [164, 327] width 24 height 35
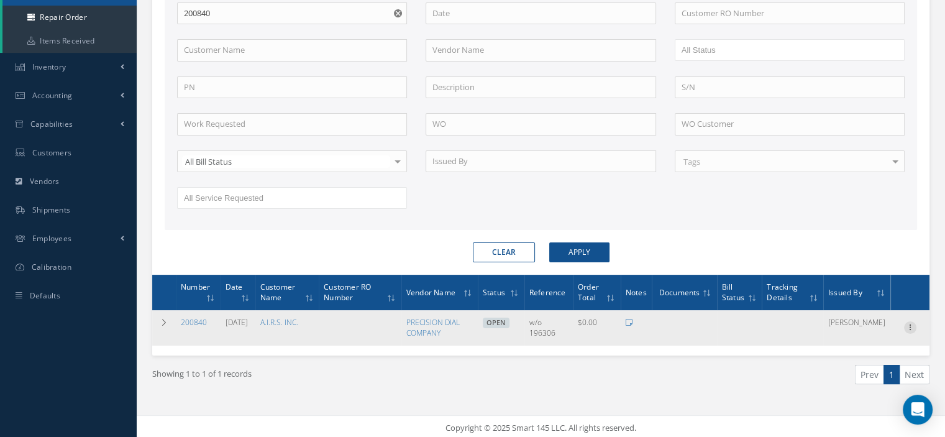
click at [909, 325] on icon at bounding box center [910, 326] width 12 height 10
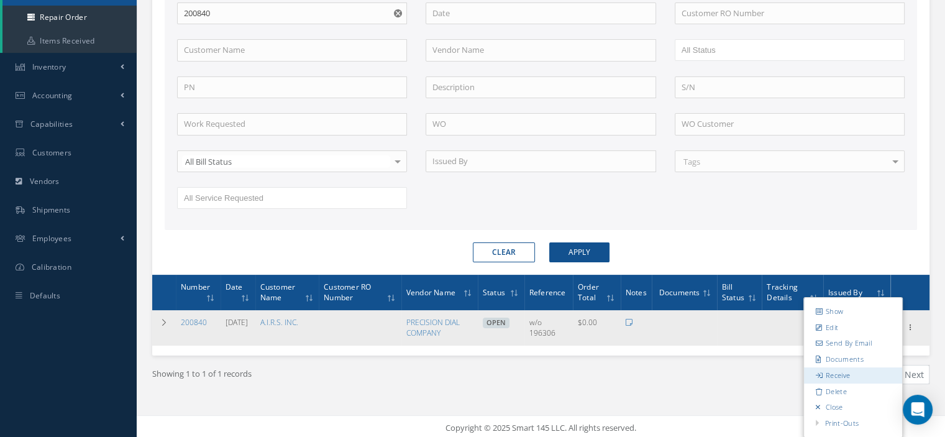
click at [850, 375] on link "Receive" at bounding box center [853, 375] width 98 height 16
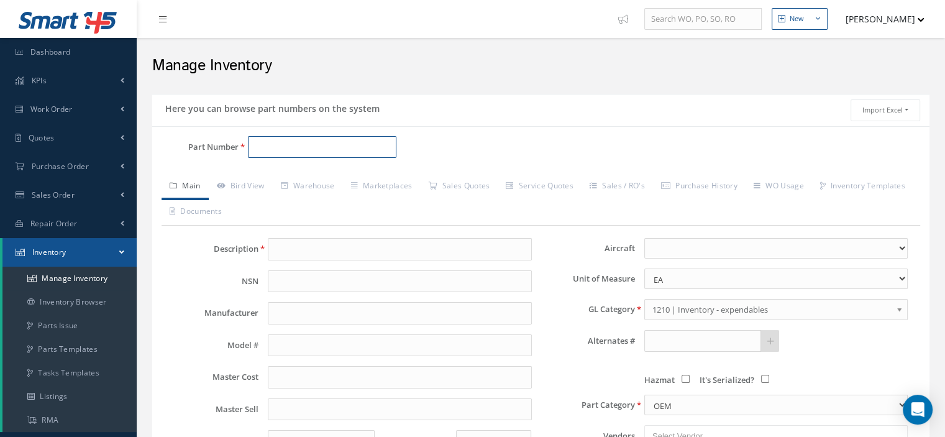
click at [279, 147] on input "Part Number" at bounding box center [322, 147] width 148 height 22
paste input "473955-1 PANEL"
type input "473955-1 PANEL"
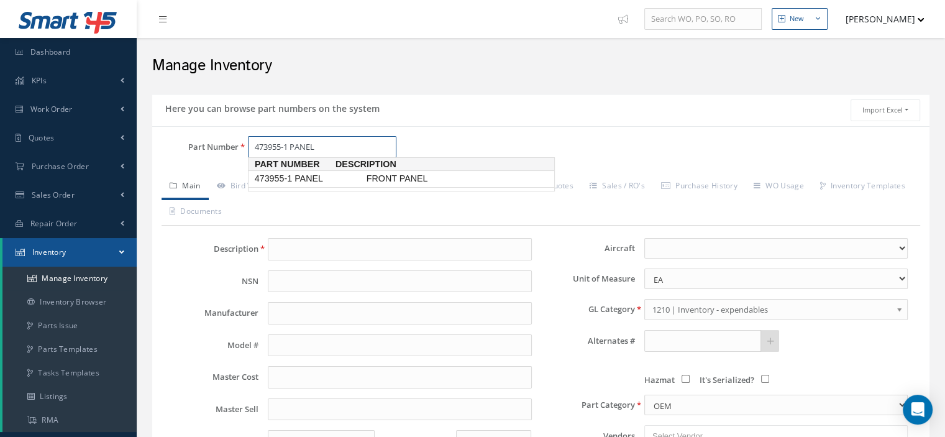
click at [260, 176] on span "473955-1 PANEL" at bounding box center [308, 178] width 112 height 13
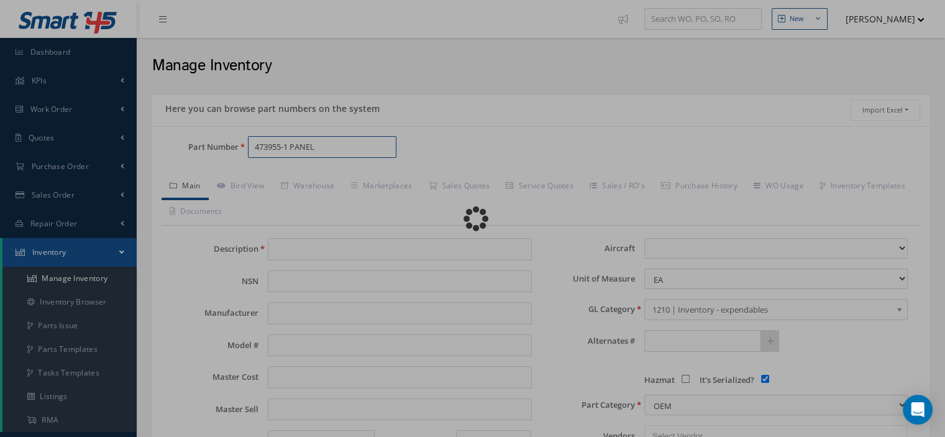
type input "FRONT PANEL"
type input "KIDDE"
type input "0.00"
select select
checkbox input "true"
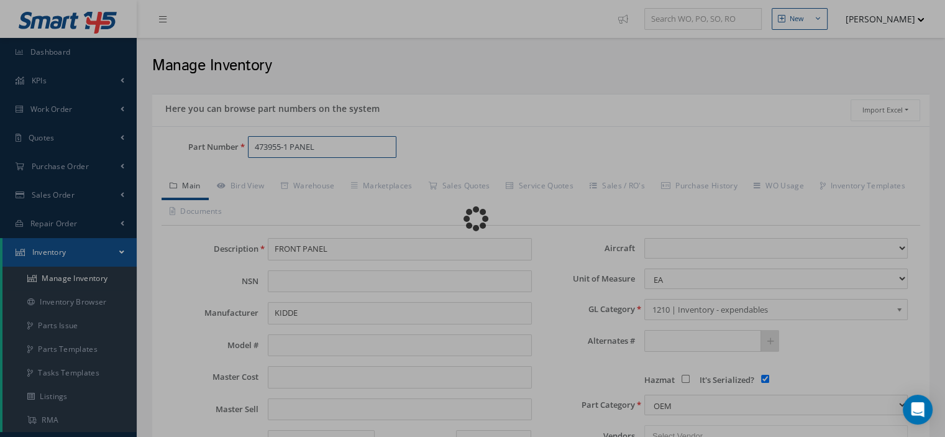
type textarea "FOR P/N 473955-1"
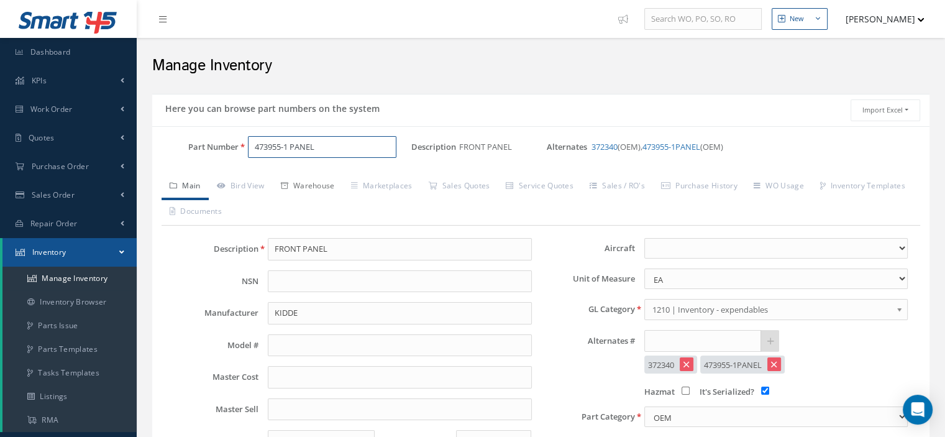
type input "473955-1 PANEL"
click at [324, 187] on link "Warehouse" at bounding box center [308, 187] width 70 height 26
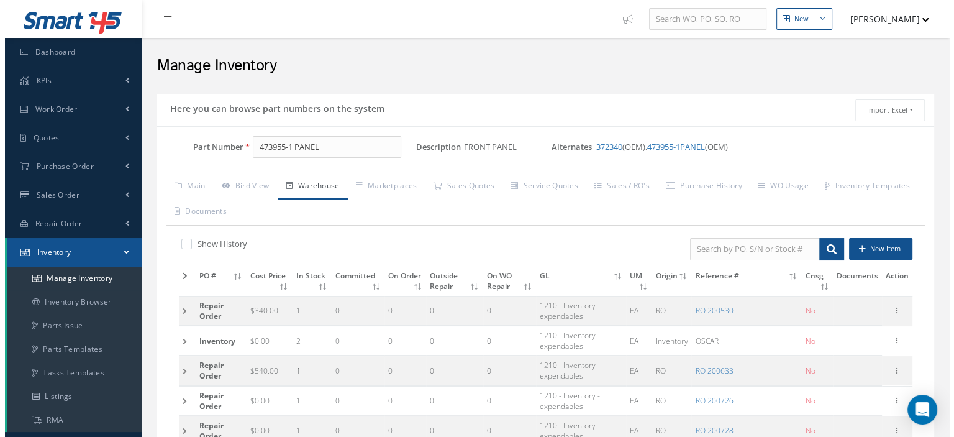
scroll to position [224, 0]
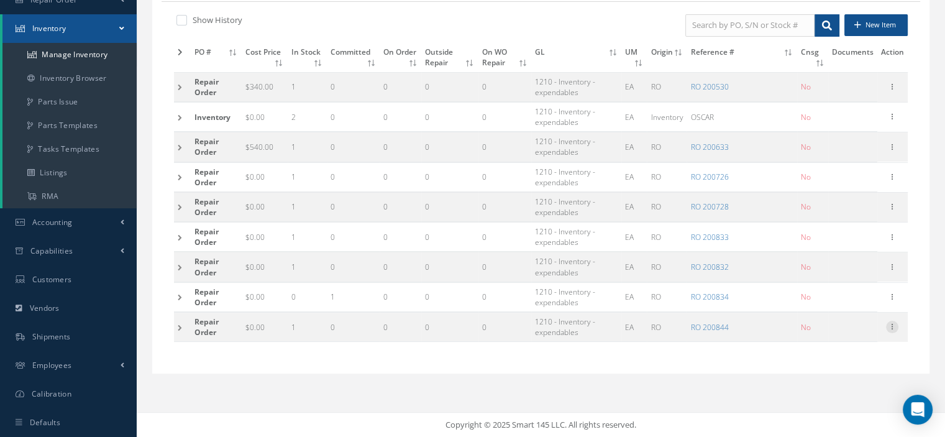
click at [892, 325] on icon at bounding box center [892, 326] width 12 height 10
click at [856, 328] on link "Edit" at bounding box center [835, 335] width 98 height 16
type input "0.00"
type input "09/25/2025"
type input "200844"
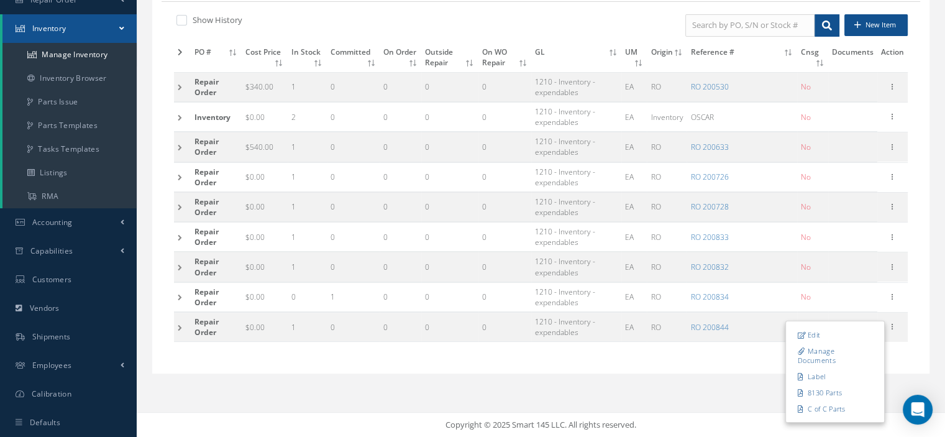
checkbox input "false"
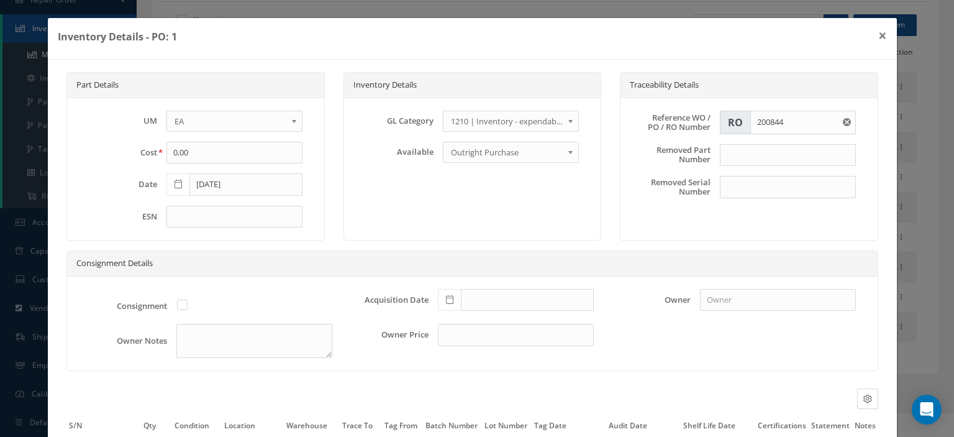
scroll to position [117, 0]
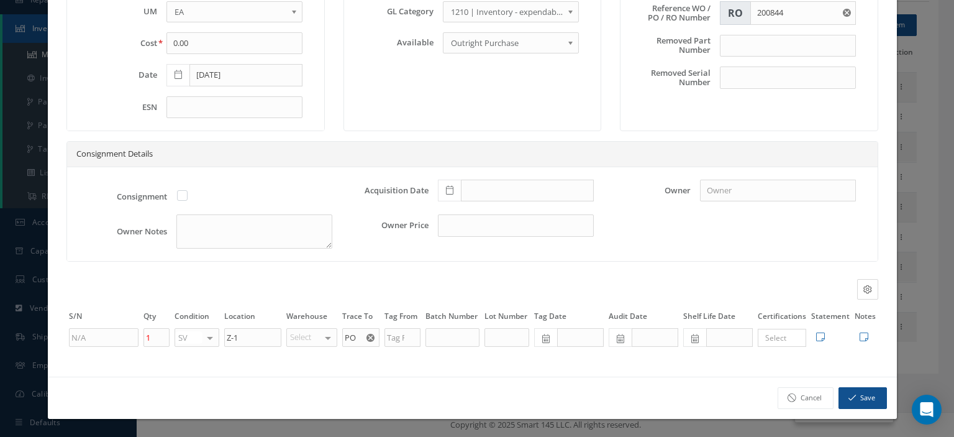
click at [366, 337] on use "Reset" at bounding box center [370, 338] width 8 height 8
click at [350, 339] on input "text" at bounding box center [360, 337] width 37 height 19
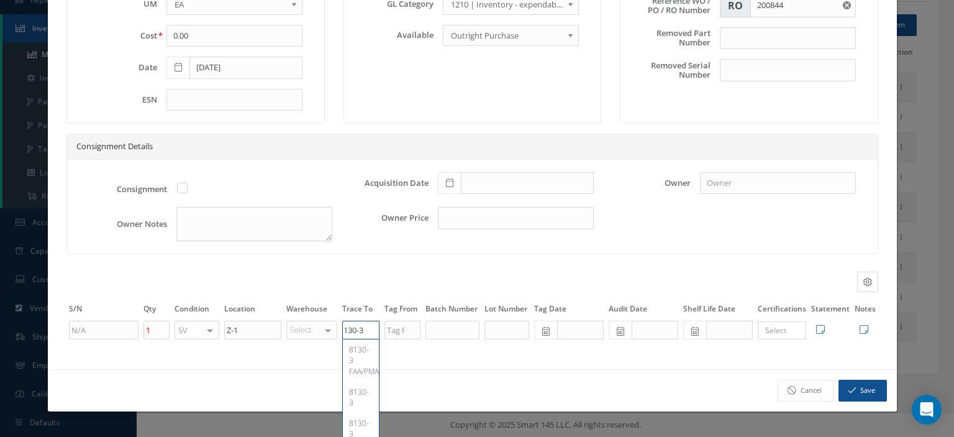
type input "8130-3"
click at [852, 401] on button "Save" at bounding box center [863, 391] width 48 height 22
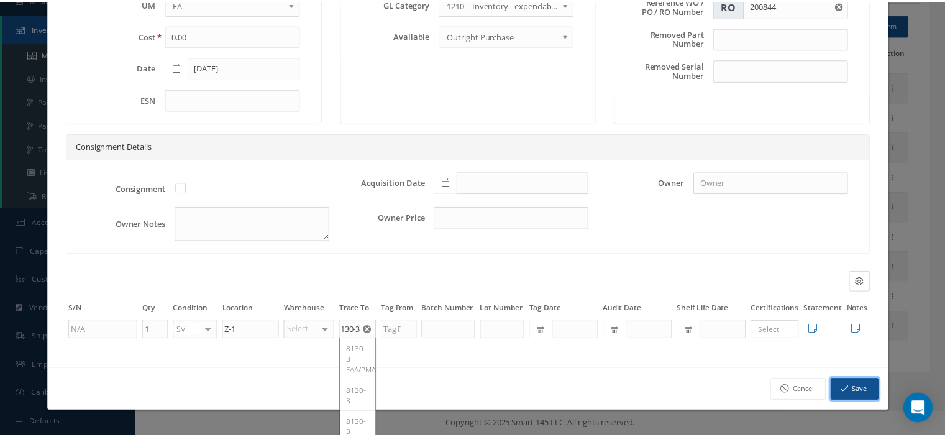
scroll to position [0, 0]
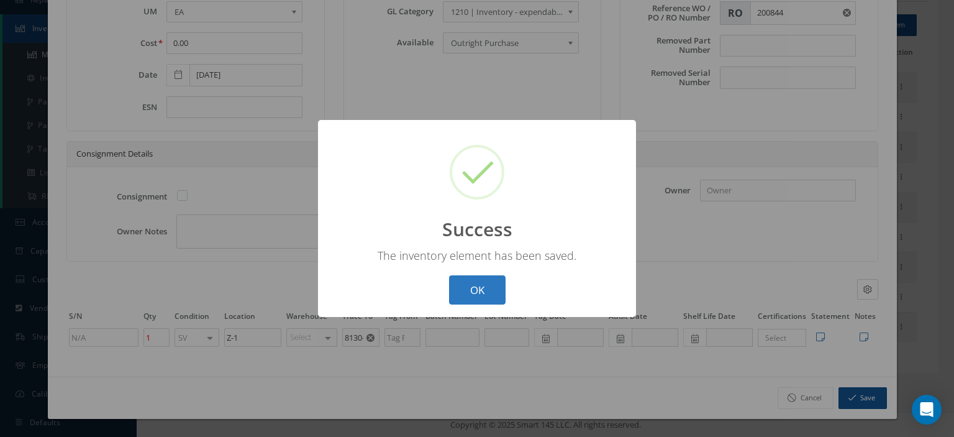
click at [489, 296] on button "OK" at bounding box center [477, 289] width 57 height 29
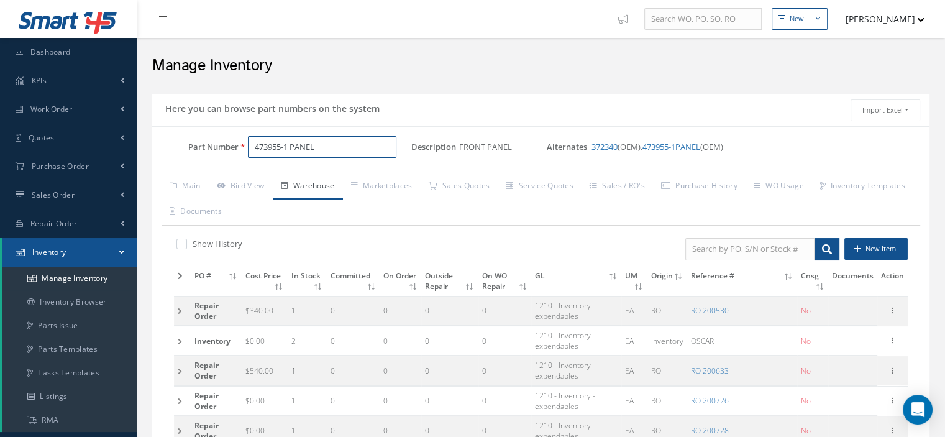
click at [217, 139] on div "Part Number 473955-1 PANEL" at bounding box center [281, 147] width 259 height 22
paste input "473955-1 KNOB"
click at [308, 173] on span "473955-1 KNOB" at bounding box center [308, 178] width 112 height 13
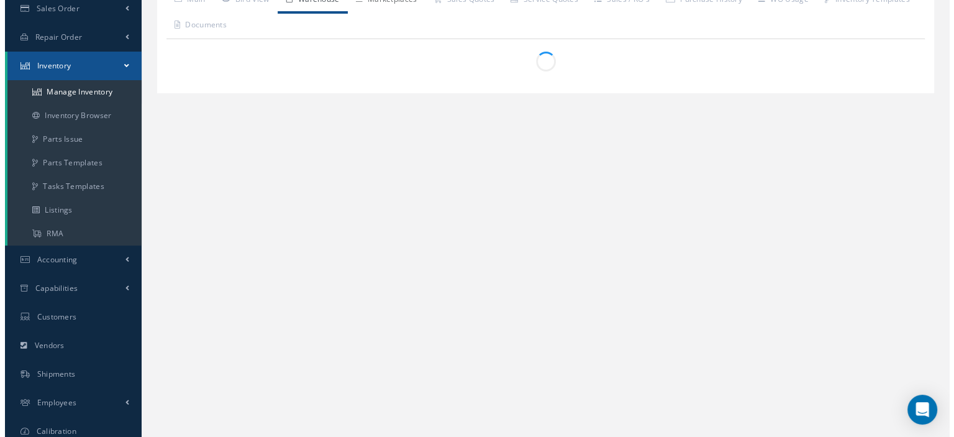
scroll to position [224, 0]
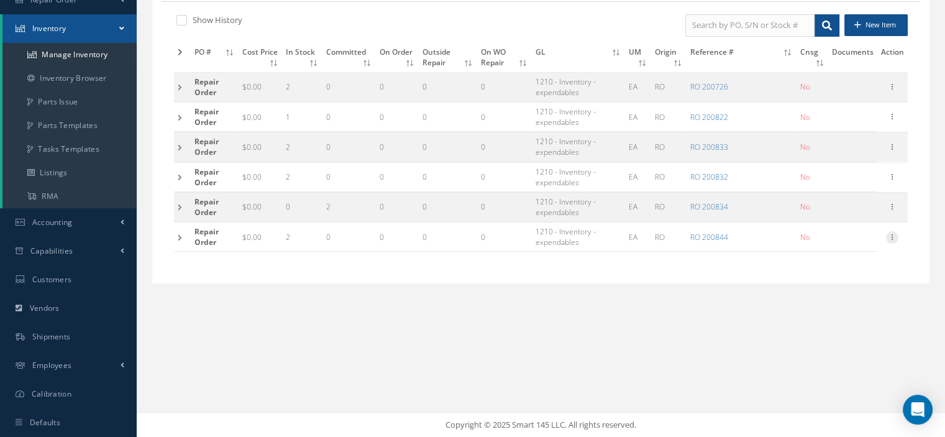
type input "473955-1 KNOB"
click at [889, 235] on icon at bounding box center [892, 236] width 12 height 10
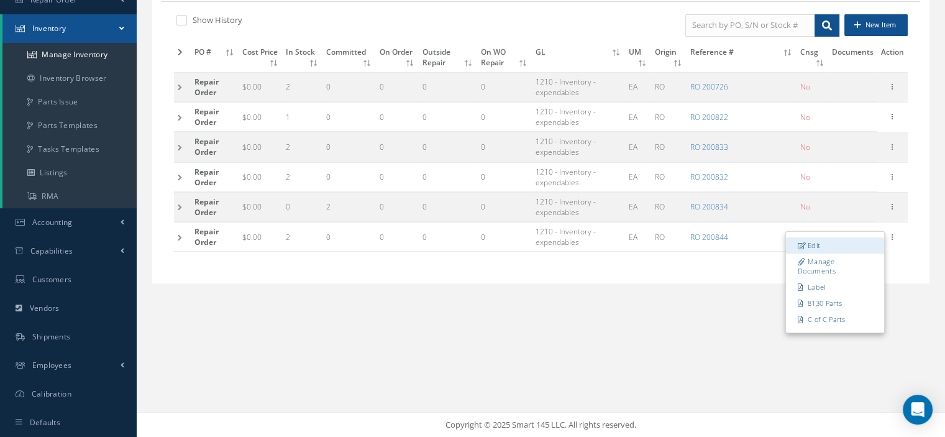
click at [852, 237] on link "Edit" at bounding box center [835, 245] width 98 height 16
type input "2"
type input "PO"
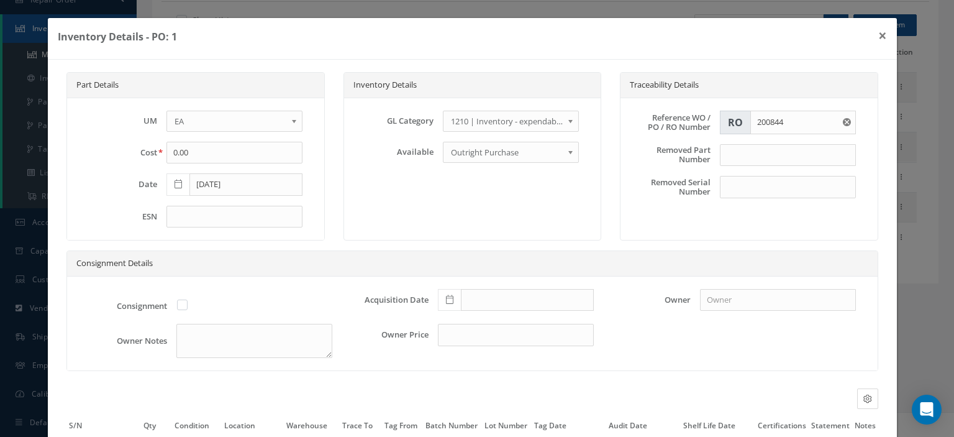
scroll to position [117, 0]
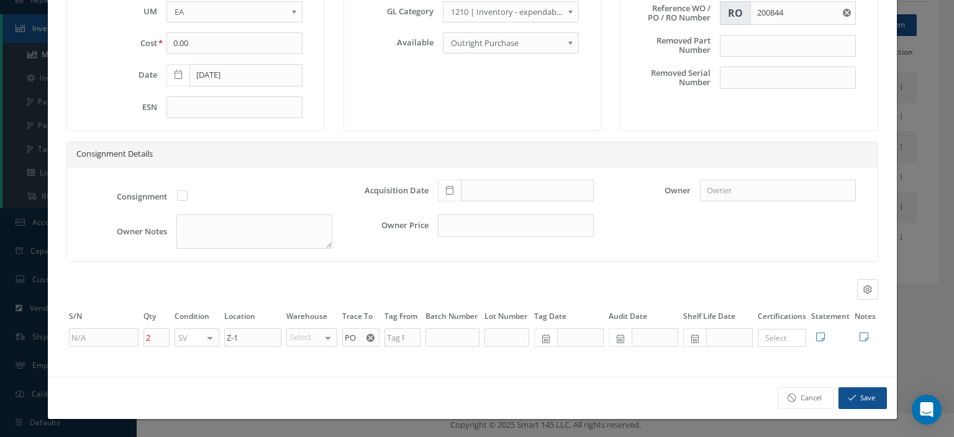
drag, startPoint x: 368, startPoint y: 335, endPoint x: 356, endPoint y: 337, distance: 11.9
click at [366, 335] on use "Reset" at bounding box center [370, 338] width 8 height 8
click at [355, 337] on input "text" at bounding box center [360, 337] width 37 height 19
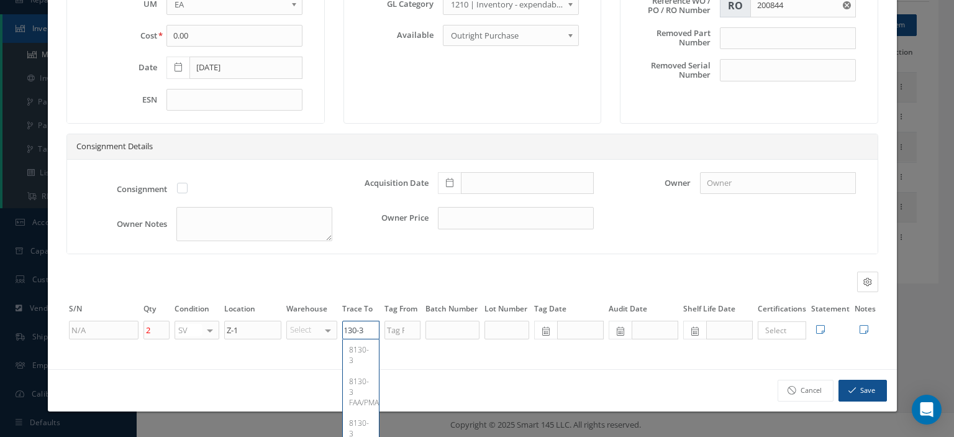
type input "8130-3"
click at [853, 401] on button "Save" at bounding box center [863, 391] width 48 height 22
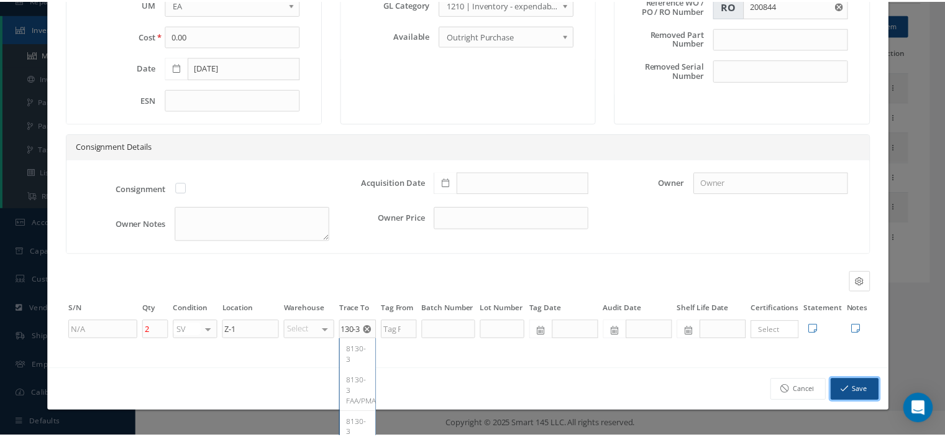
scroll to position [0, 0]
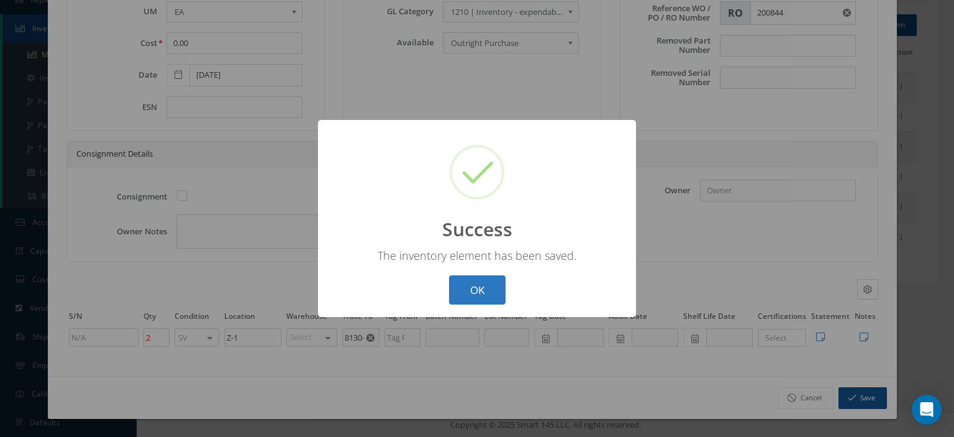
click at [502, 297] on button "OK" at bounding box center [477, 289] width 57 height 29
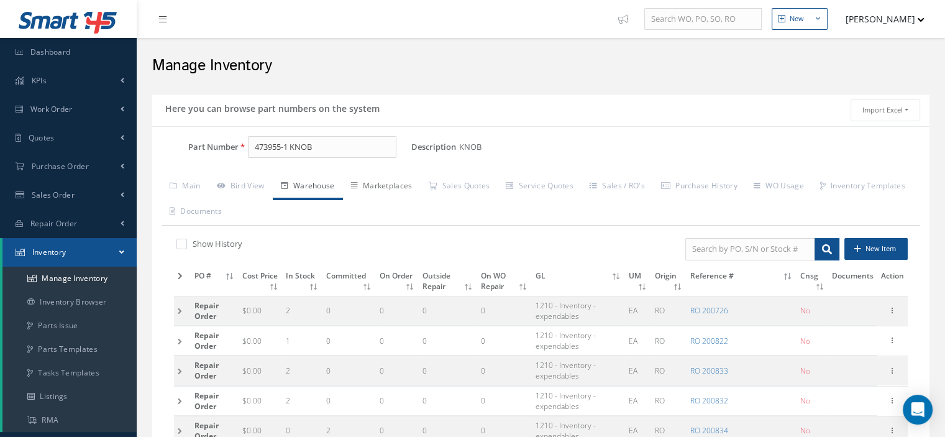
scroll to position [224, 0]
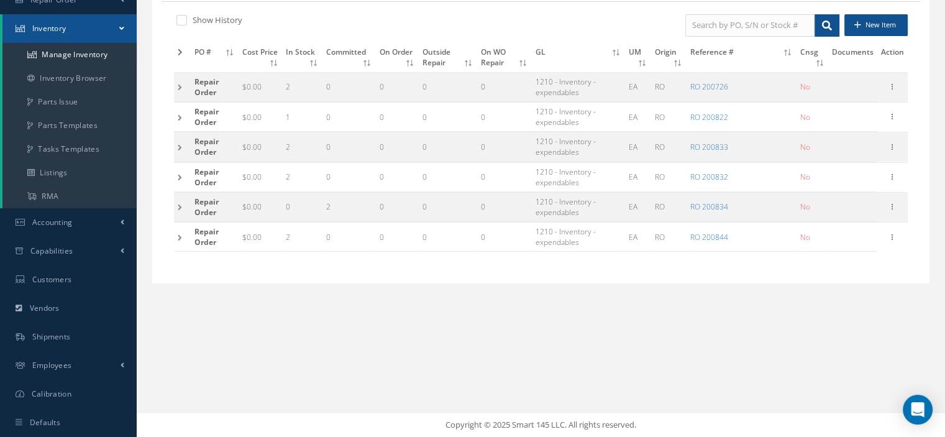
click at [180, 230] on td at bounding box center [182, 236] width 17 height 29
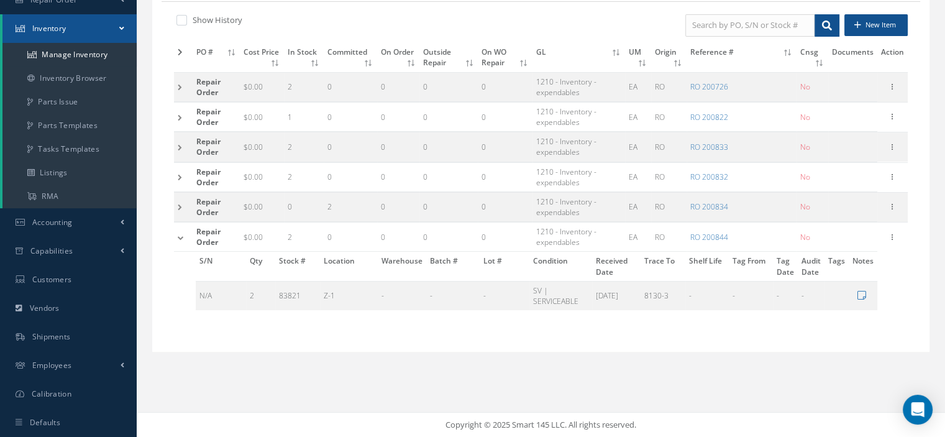
click at [180, 230] on td at bounding box center [183, 236] width 19 height 29
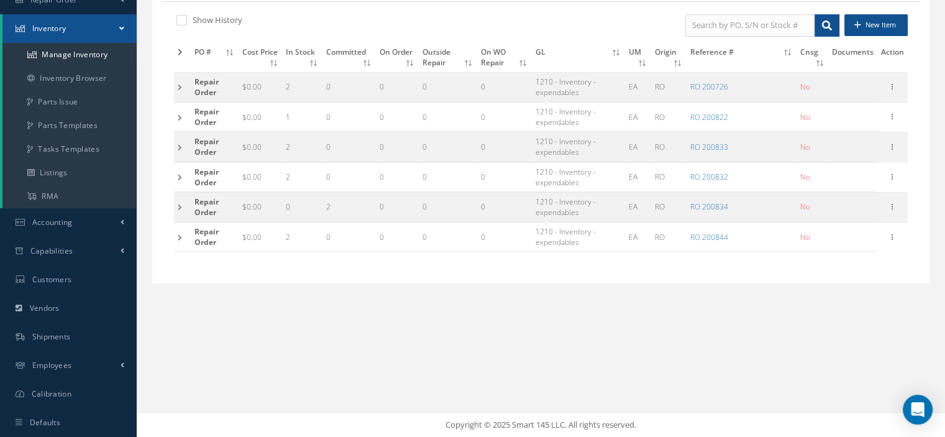
click at [176, 239] on td at bounding box center [182, 236] width 17 height 29
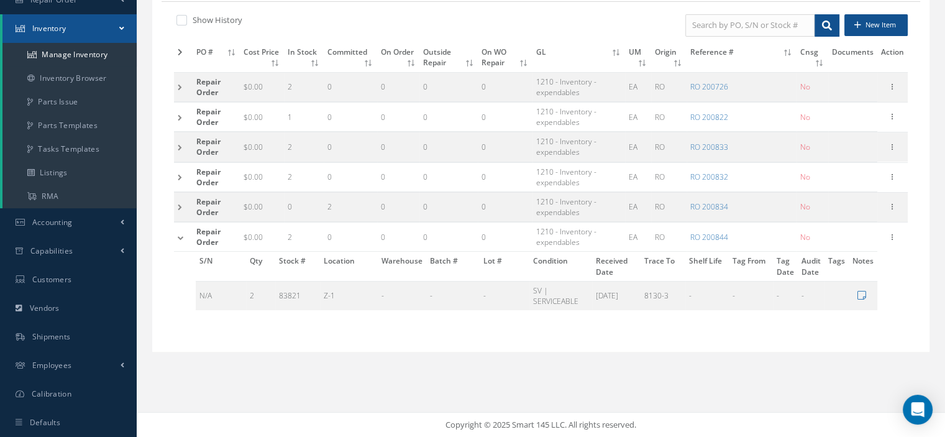
click at [180, 237] on td at bounding box center [183, 236] width 19 height 29
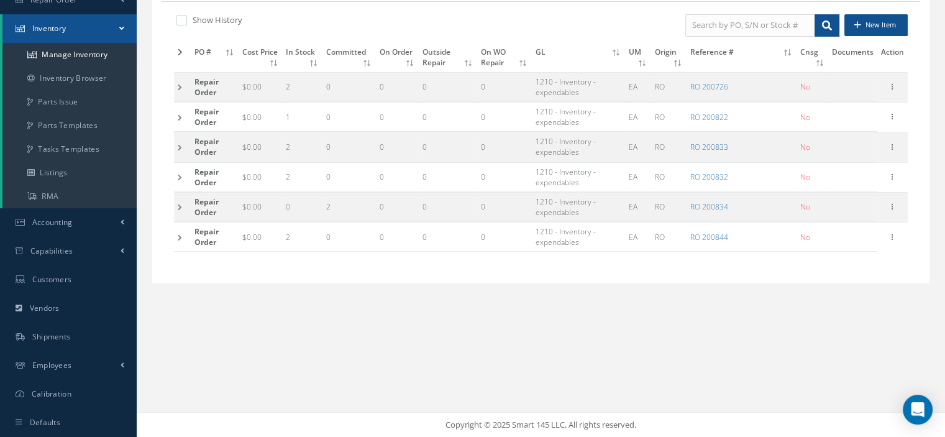
click at [180, 237] on td at bounding box center [182, 236] width 17 height 29
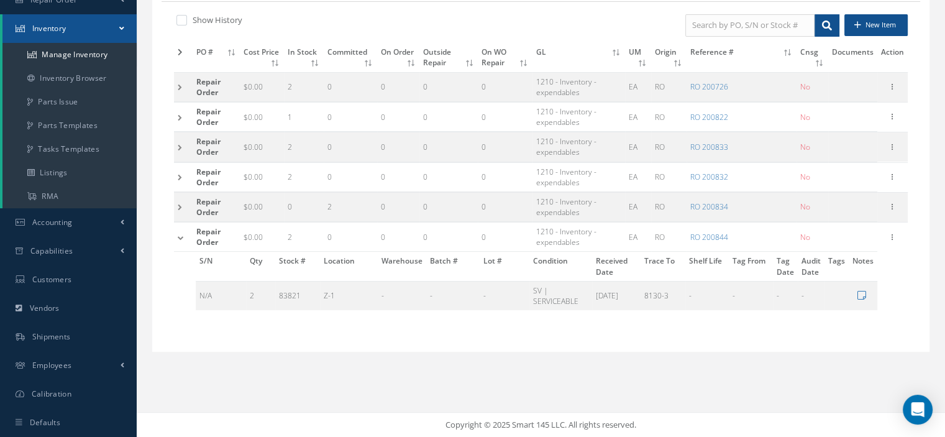
click at [180, 237] on td at bounding box center [183, 236] width 19 height 29
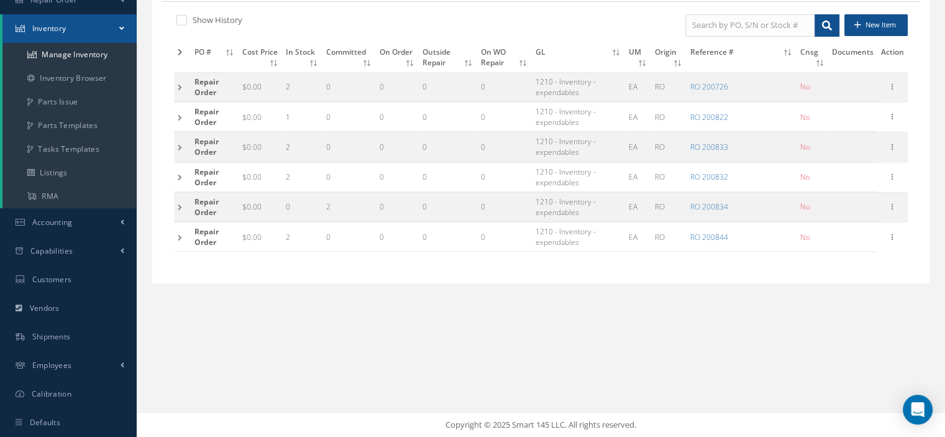
scroll to position [0, 0]
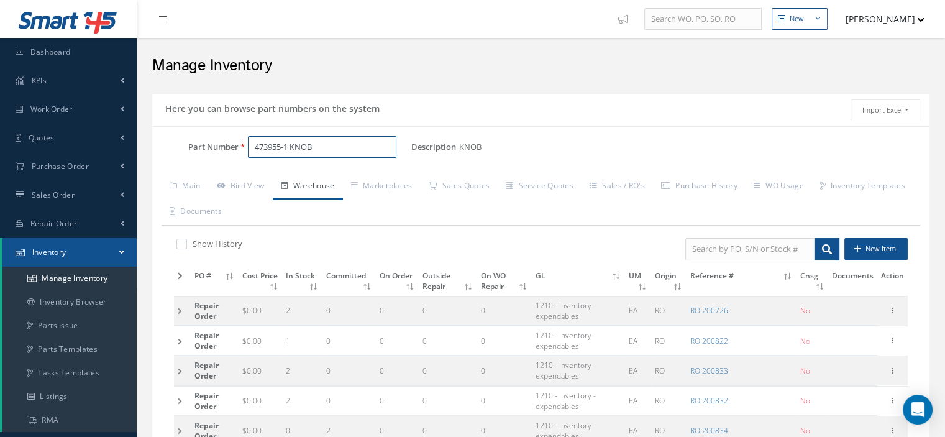
click at [343, 146] on input "473955-1 KNOB" at bounding box center [322, 147] width 148 height 22
drag, startPoint x: 321, startPoint y: 146, endPoint x: 250, endPoint y: 141, distance: 70.4
click at [250, 141] on input "473955-1 KNOB" at bounding box center [322, 147] width 148 height 22
paste input "PANEL"
click at [327, 175] on span "473955-1 PANEL" at bounding box center [308, 178] width 112 height 13
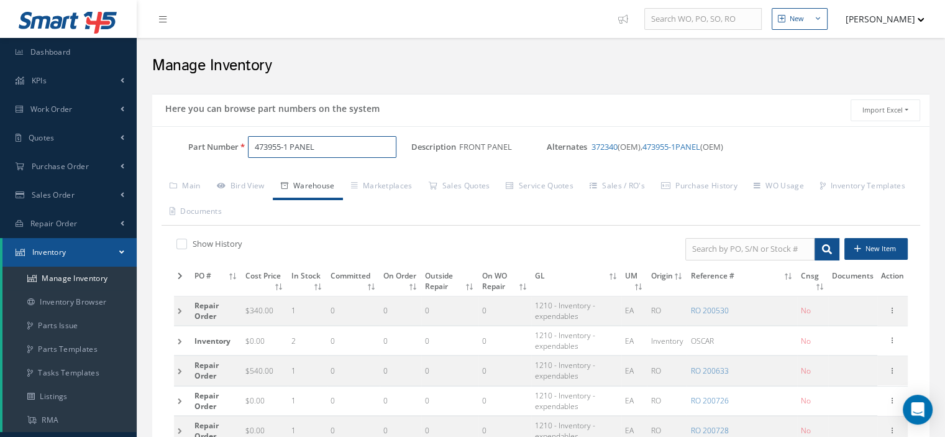
scroll to position [224, 0]
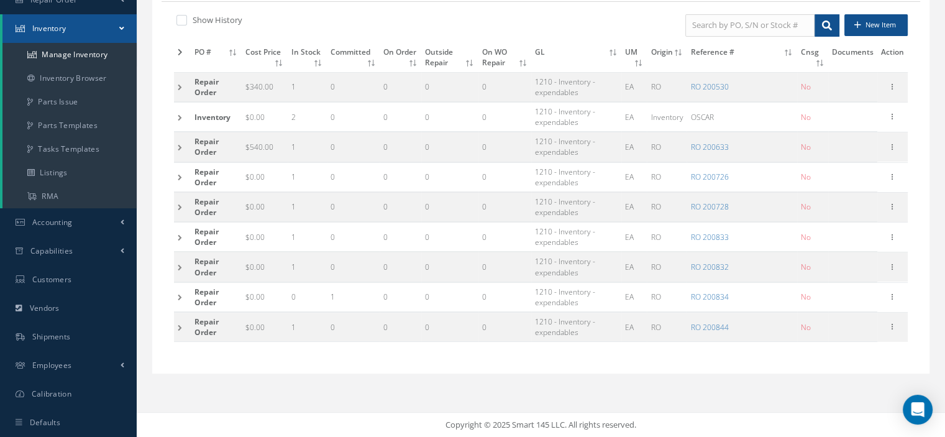
click at [185, 328] on td at bounding box center [182, 326] width 17 height 29
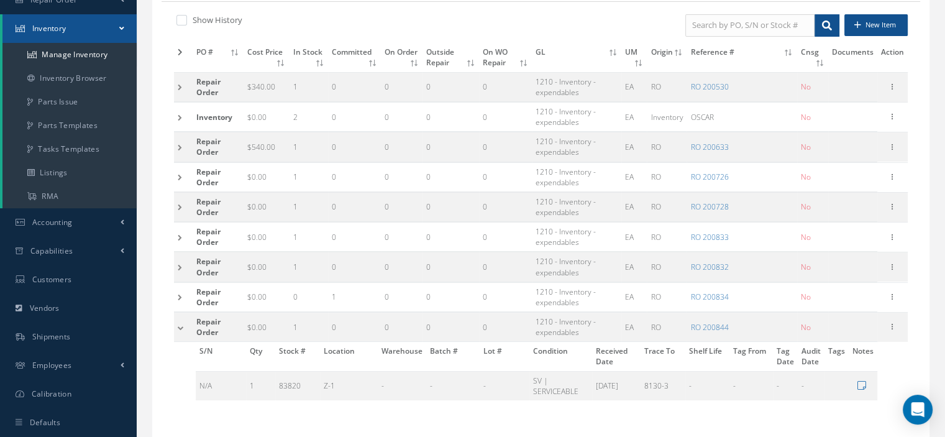
click at [185, 328] on td at bounding box center [183, 326] width 19 height 29
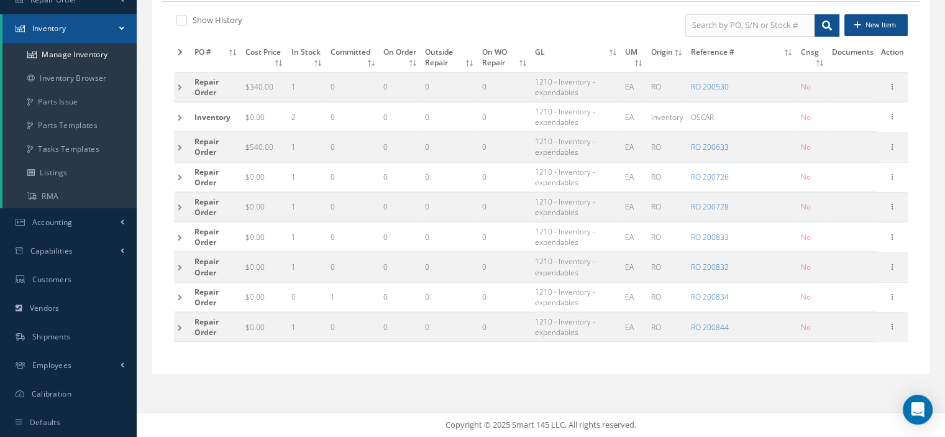
scroll to position [0, 0]
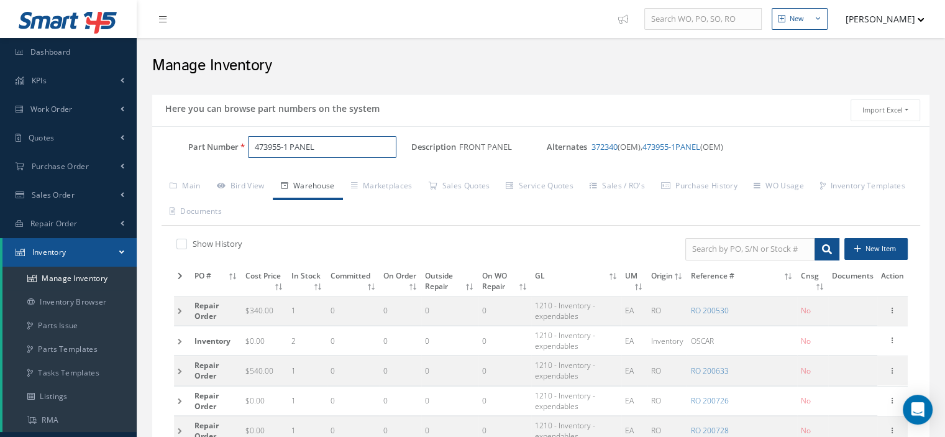
drag, startPoint x: 325, startPoint y: 148, endPoint x: 235, endPoint y: 142, distance: 89.7
click at [235, 142] on div "Part Number 473955-1 PANEL" at bounding box center [281, 147] width 259 height 22
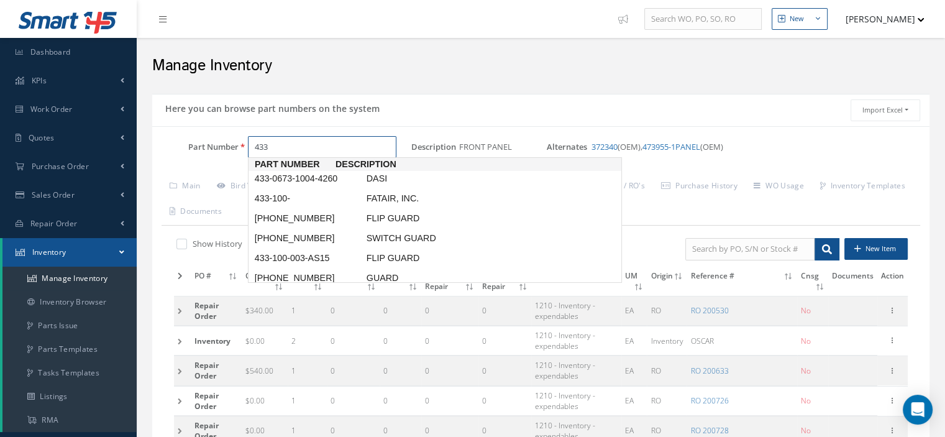
type input "433"
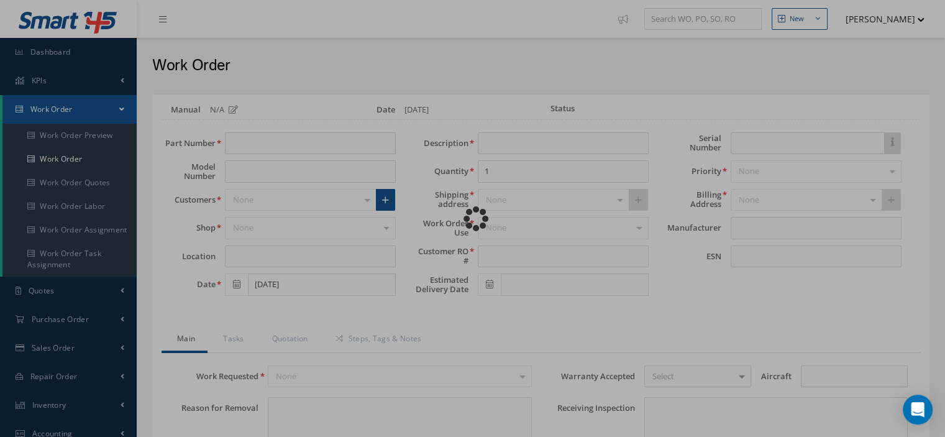
type input "473955-1"
type input "VARIOUS"
type input "[DATE]"
type input "DETECTION/SUPR.PANEL"
type input "P007R0EH-1"
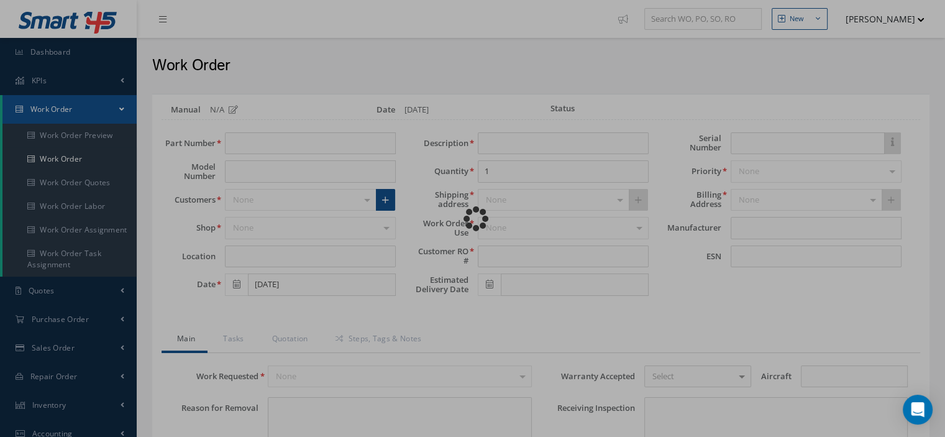
type input "1731"
type textarea "NONE"
type input "NONE"
type textarea "NONE"
type input "NONE"
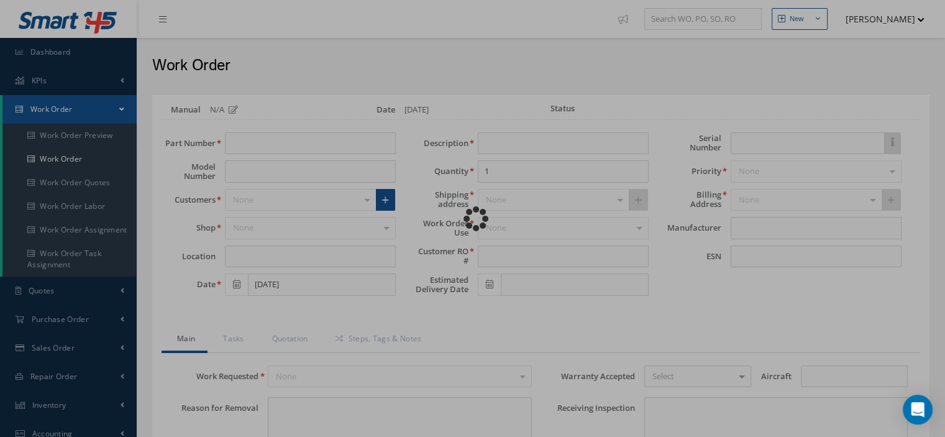
type input "1"
checkbox input "true"
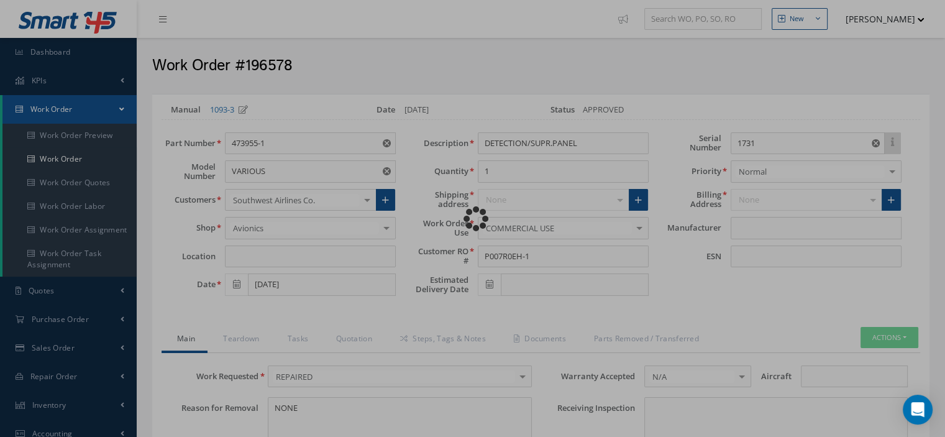
type input "KIDDE AEROSPACE"
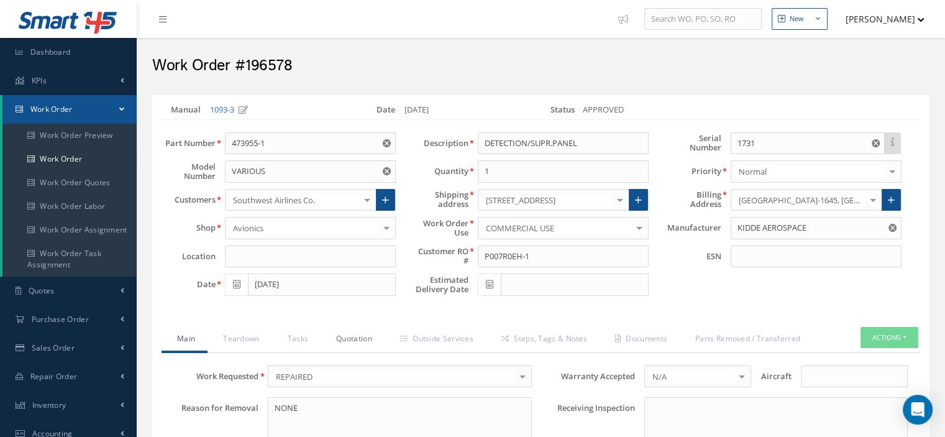
click at [375, 340] on link "Quotation" at bounding box center [353, 340] width 64 height 26
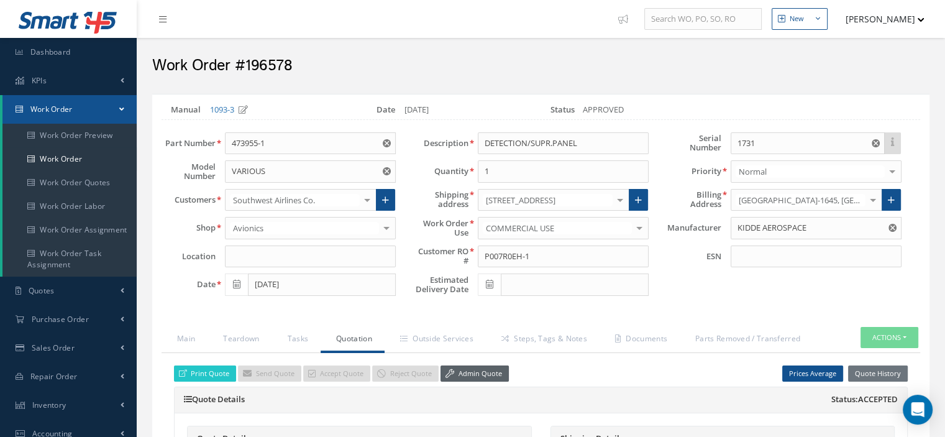
click at [446, 371] on icon at bounding box center [449, 373] width 9 height 9
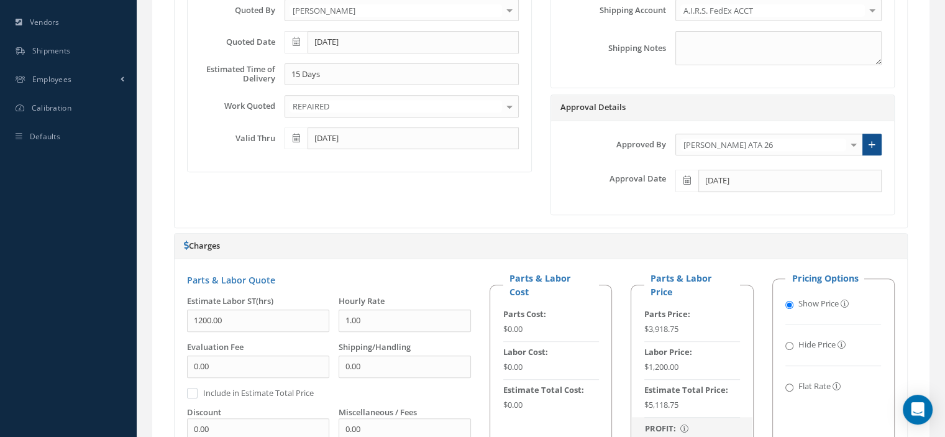
scroll to position [807, 0]
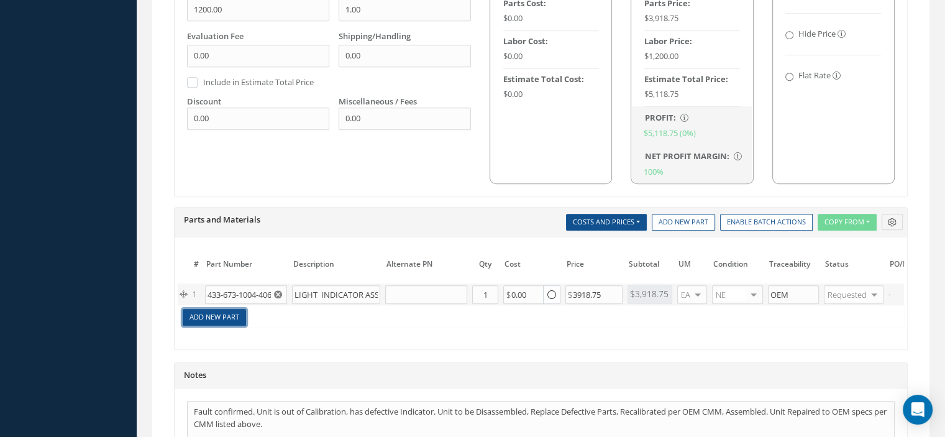
click at [234, 311] on link "Add New Part" at bounding box center [214, 317] width 63 height 17
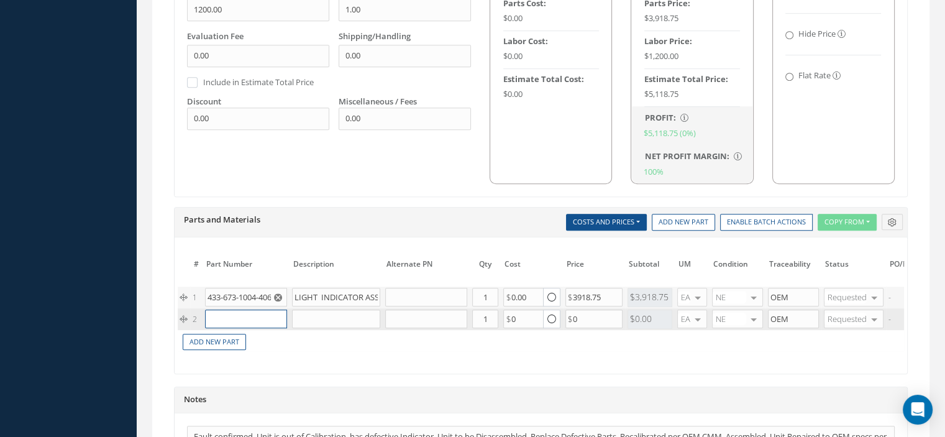
click at [219, 309] on input "text" at bounding box center [246, 318] width 82 height 19
paste input "473955-1 KNOB"
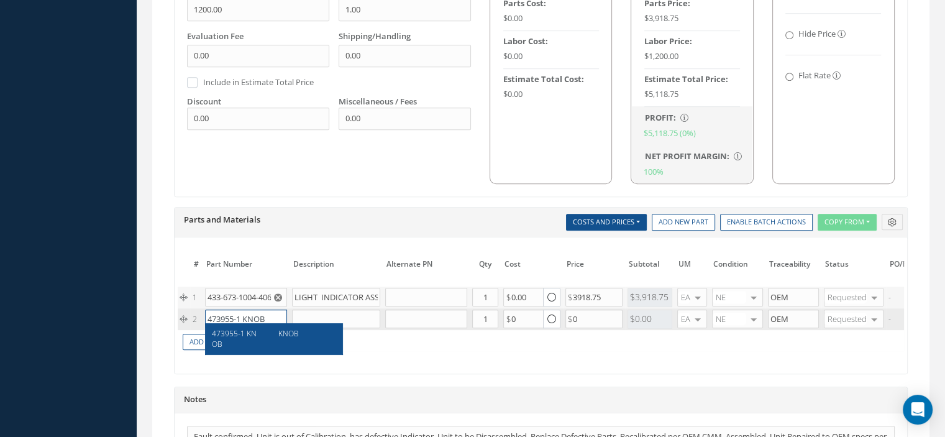
type input "473955-1 KNOB"
click at [266, 334] on div "473955-1 KNOB" at bounding box center [241, 338] width 58 height 21
type input "KNOB"
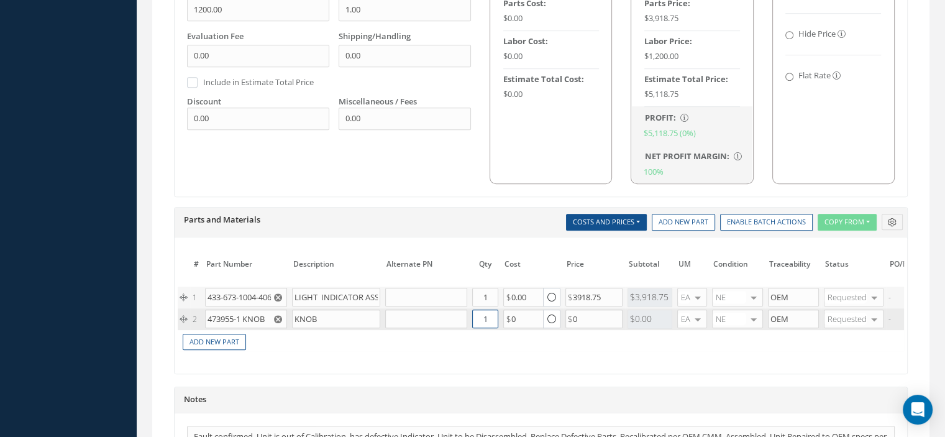
drag, startPoint x: 475, startPoint y: 312, endPoint x: 484, endPoint y: 310, distance: 10.1
click at [487, 310] on input "1" at bounding box center [485, 318] width 26 height 19
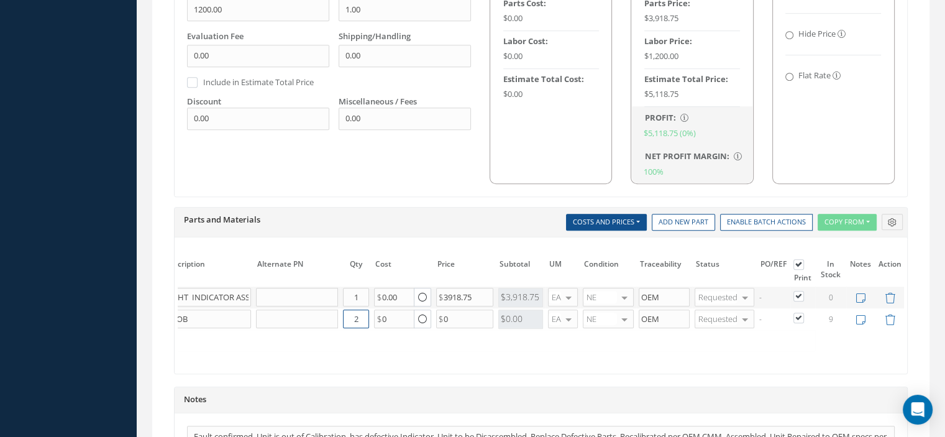
type input "2"
click at [803, 291] on label at bounding box center [804, 295] width 3 height 11
click at [800, 293] on input "checkbox" at bounding box center [799, 297] width 8 height 8
checkbox input "false"
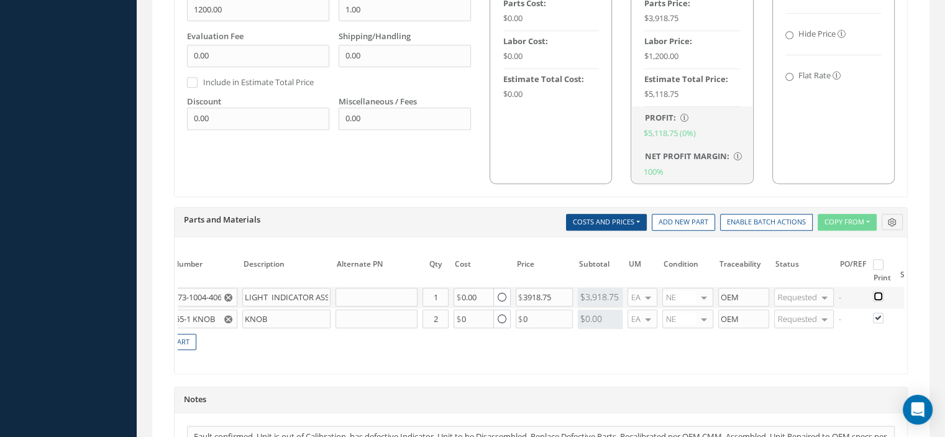
scroll to position [0, 0]
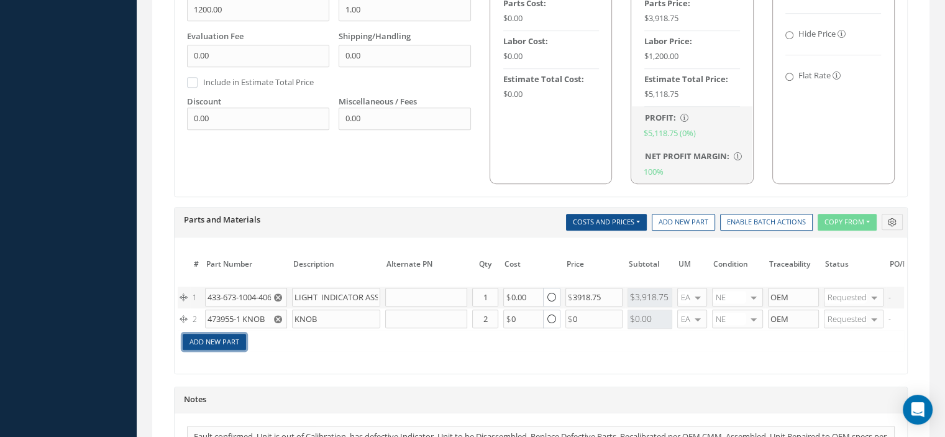
click at [230, 336] on link "Add New Part" at bounding box center [214, 342] width 63 height 17
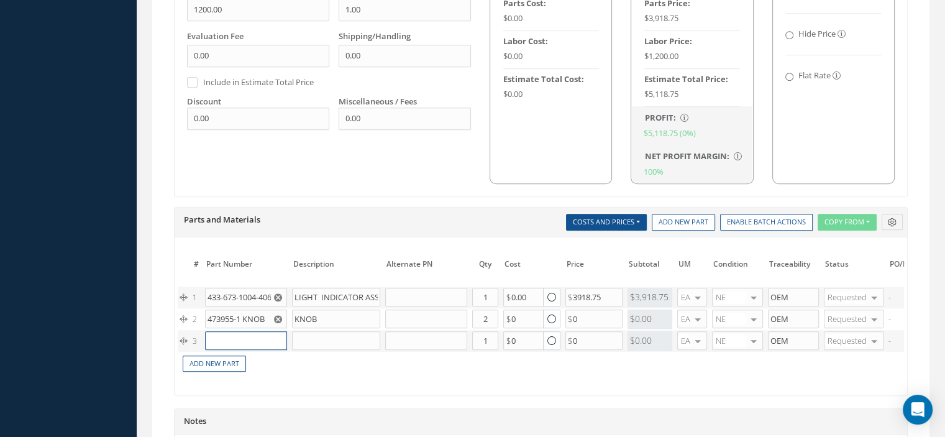
click at [230, 336] on input "text" at bounding box center [246, 340] width 82 height 19
paste input "473955-1 PANEL"
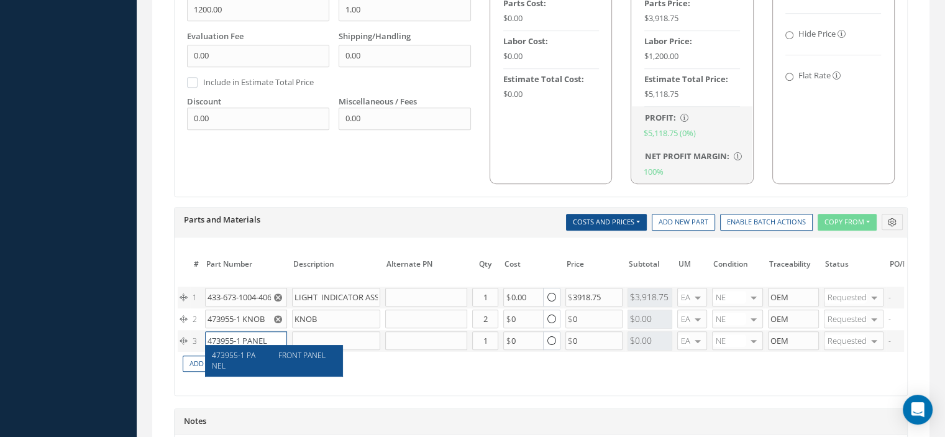
type input "473955-1 PANEL"
click at [264, 355] on div "473955-1 PANEL" at bounding box center [241, 360] width 58 height 21
type input "FRONT PANEL"
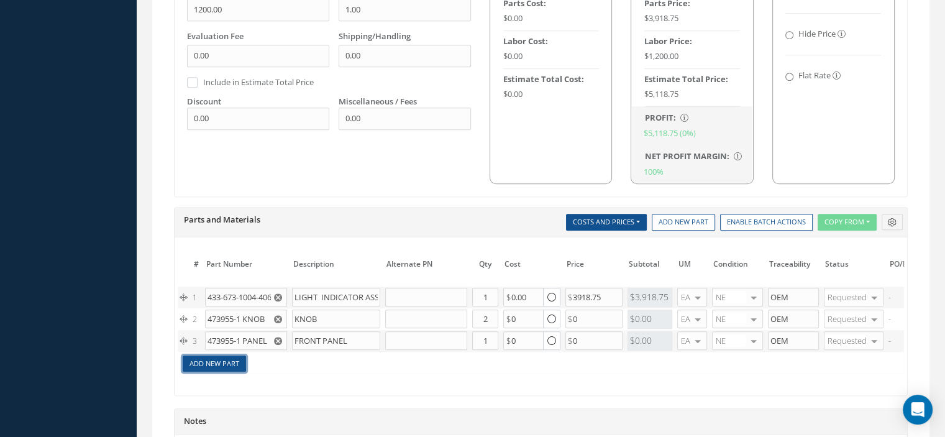
click at [234, 355] on link "Add New Part" at bounding box center [214, 363] width 63 height 17
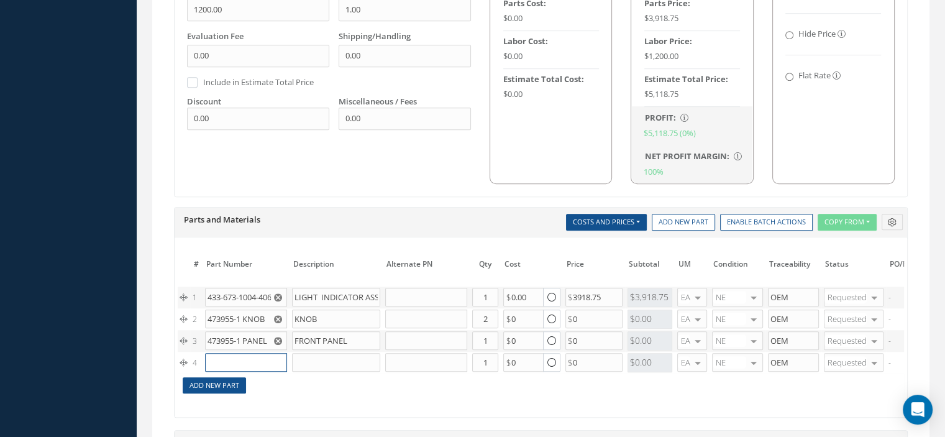
click at [234, 355] on input "text" at bounding box center [246, 362] width 82 height 19
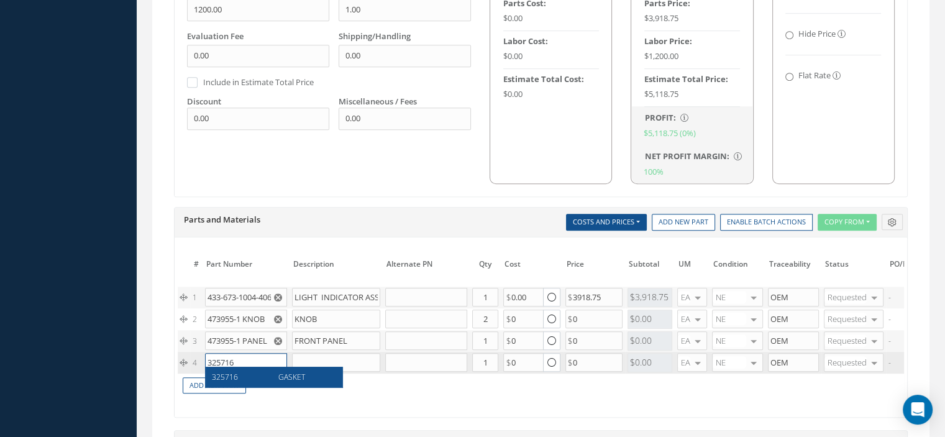
type input "325716"
click at [265, 373] on div "325716" at bounding box center [241, 376] width 58 height 11
type input "GASKET"
type input "38.10"
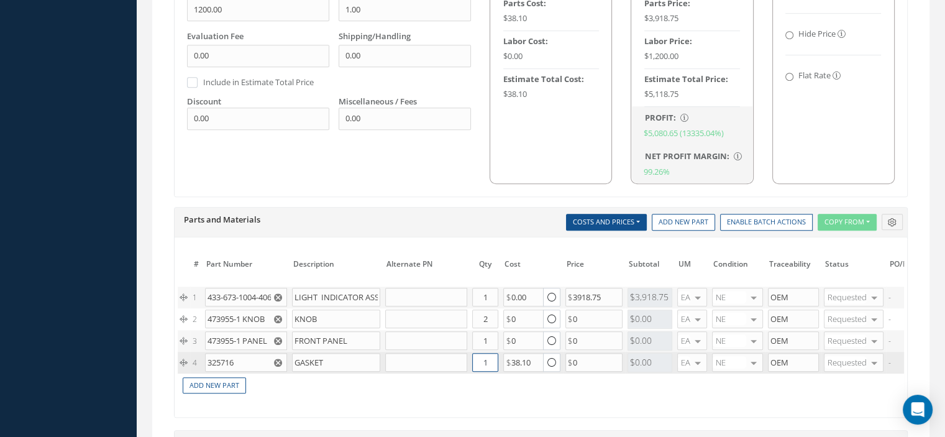
drag, startPoint x: 472, startPoint y: 355, endPoint x: 491, endPoint y: 359, distance: 19.0
click at [491, 359] on input "1" at bounding box center [485, 362] width 26 height 19
type input "2"
click at [216, 382] on link "Add New Part" at bounding box center [214, 385] width 63 height 17
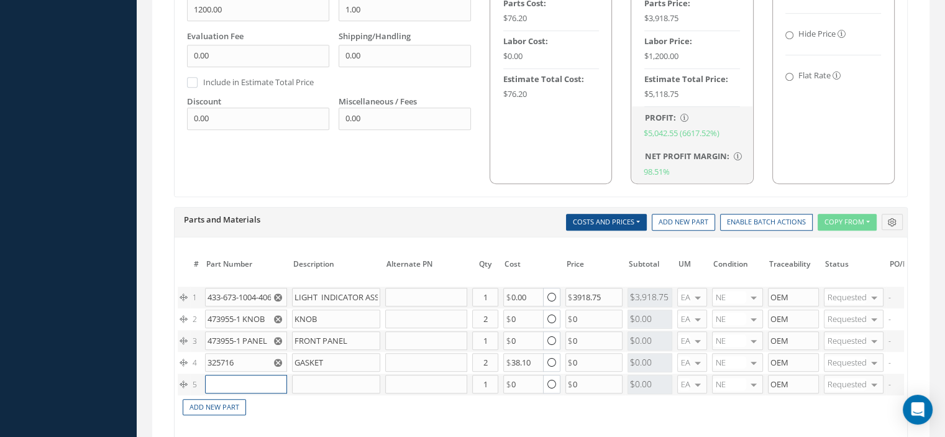
click at [221, 377] on input "text" at bounding box center [246, 384] width 82 height 19
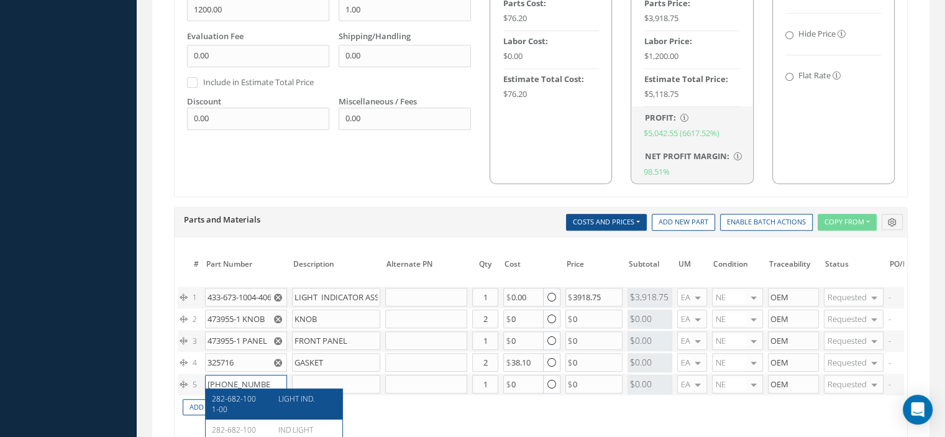
scroll to position [994, 0]
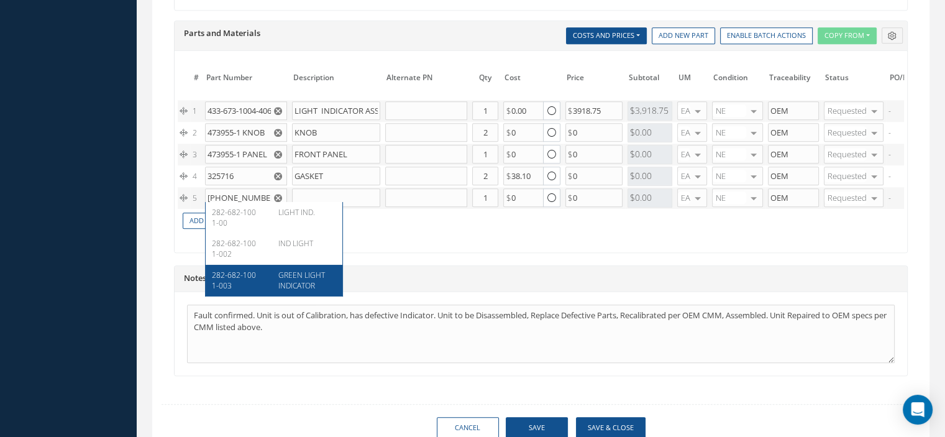
click at [239, 273] on span "282-682-1001-003" at bounding box center [234, 280] width 44 height 21
type input "282-682-1001-003"
type input "GREEN LIGHT INDICATOR"
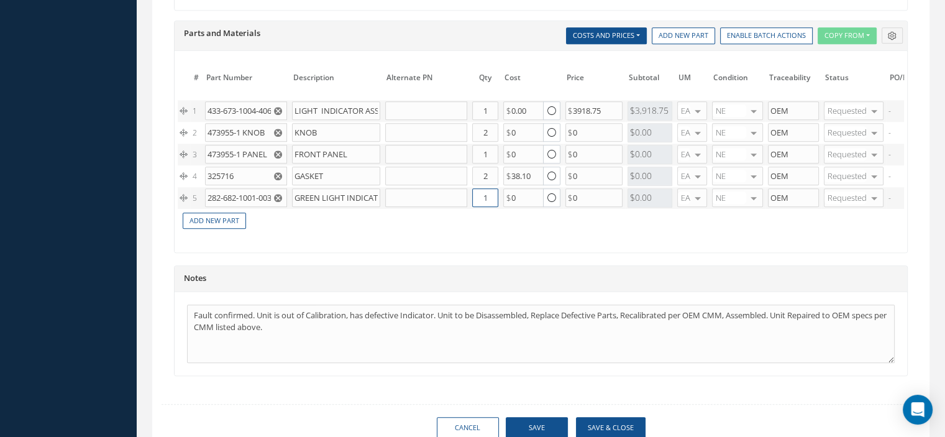
drag, startPoint x: 477, startPoint y: 193, endPoint x: 492, endPoint y: 194, distance: 14.9
click at [492, 194] on input "1" at bounding box center [485, 197] width 26 height 19
type input "2"
click at [195, 213] on link "Add New Part" at bounding box center [214, 220] width 63 height 17
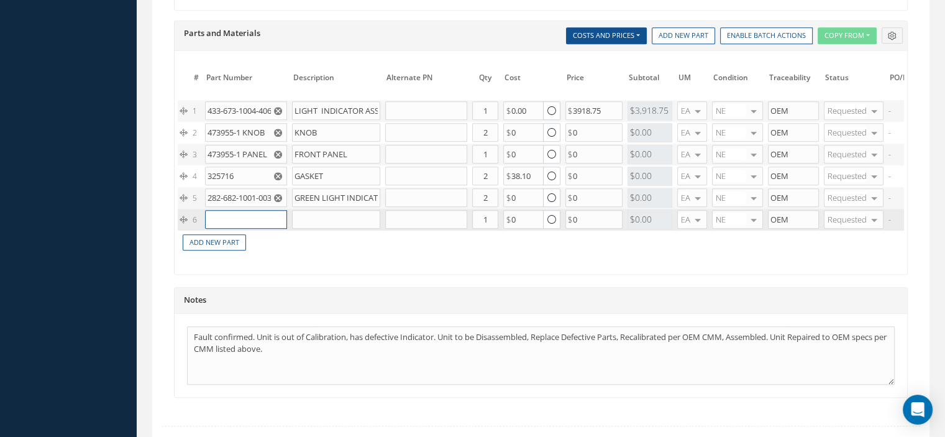
click at [212, 217] on input "text" at bounding box center [246, 219] width 82 height 19
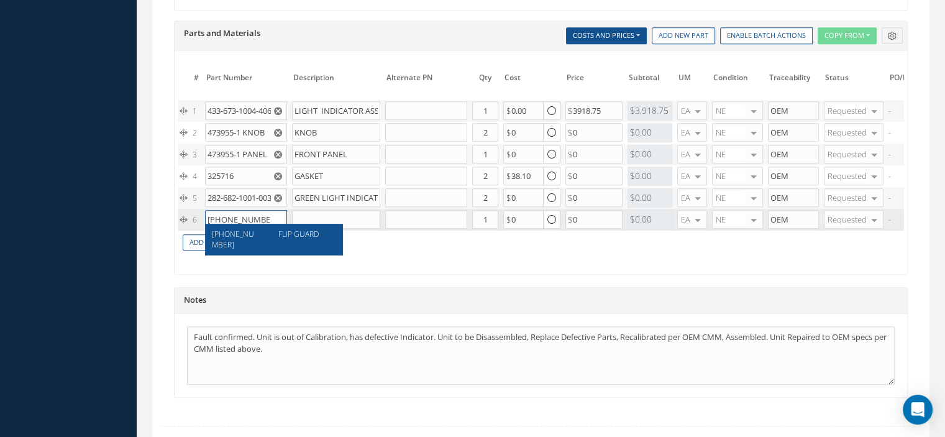
type input "433-100-002"
click at [239, 234] on span "433-100-002" at bounding box center [233, 239] width 42 height 21
type input "FLIP GUARD"
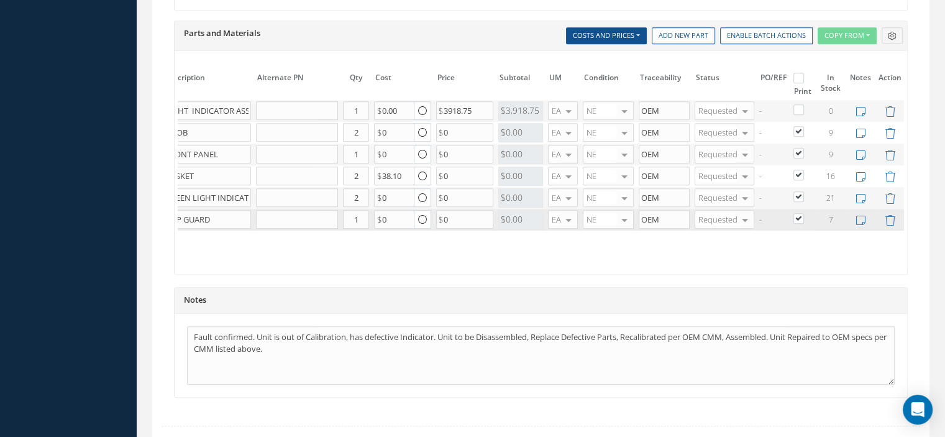
scroll to position [1070, 0]
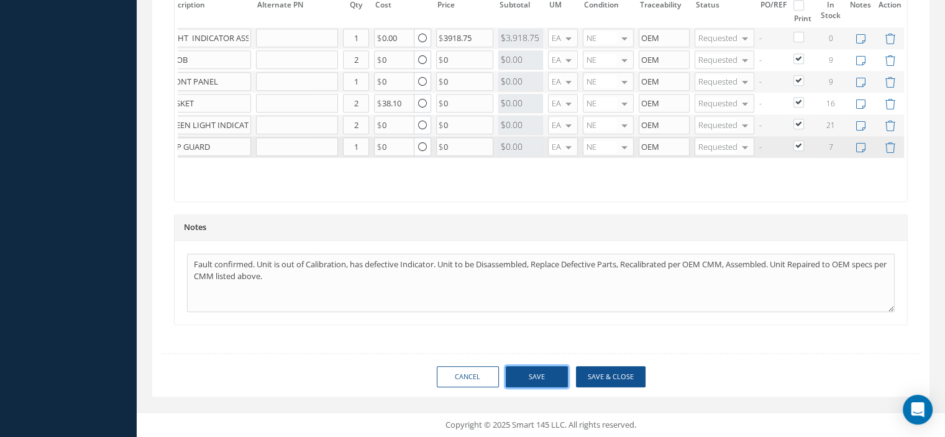
click at [532, 378] on button "Save" at bounding box center [537, 377] width 62 height 22
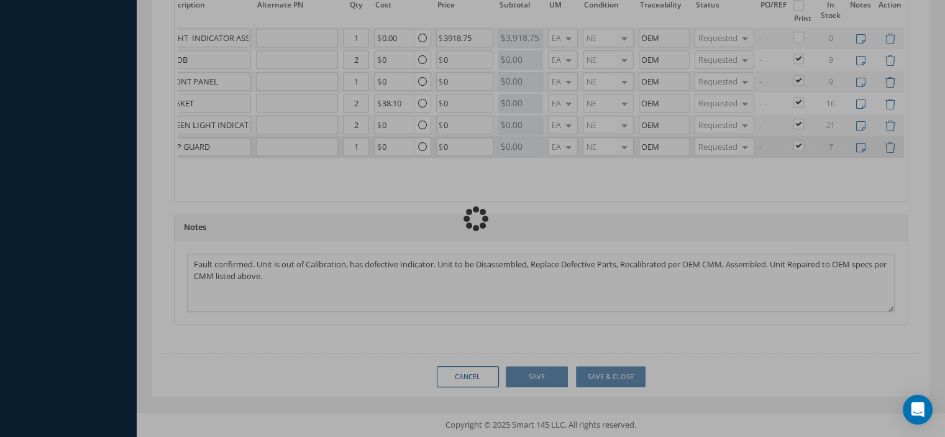
checkbox input "false"
checkbox input "true"
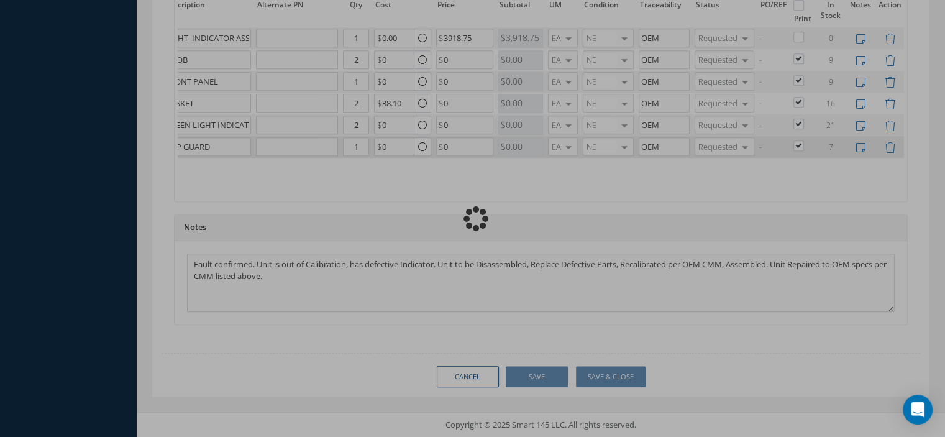
checkbox input "true"
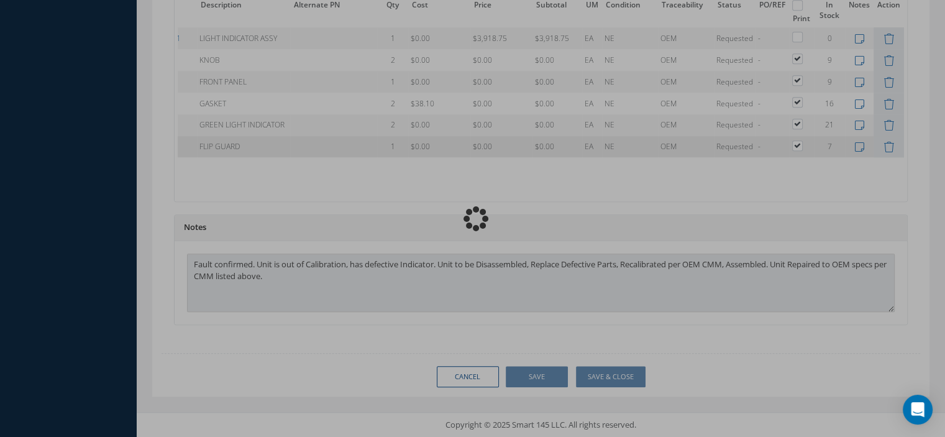
scroll to position [0, 80]
type input "KIDDE AEROSPACE"
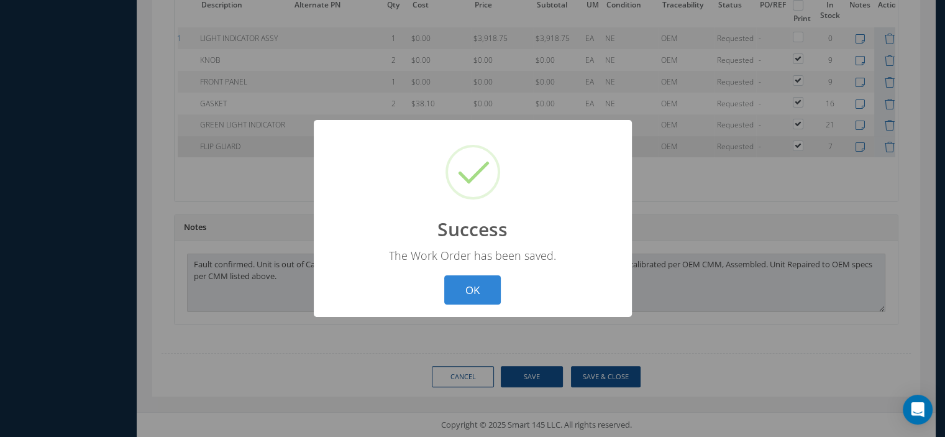
scroll to position [0, 70]
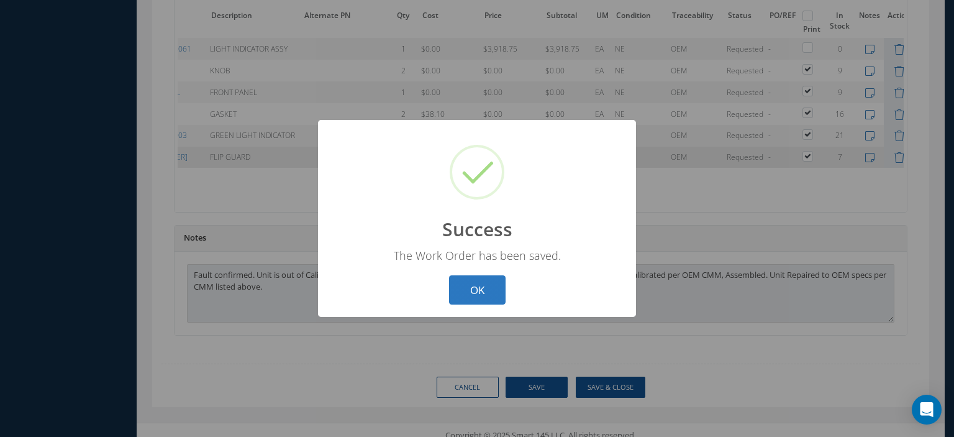
click at [471, 288] on button "OK" at bounding box center [477, 289] width 57 height 29
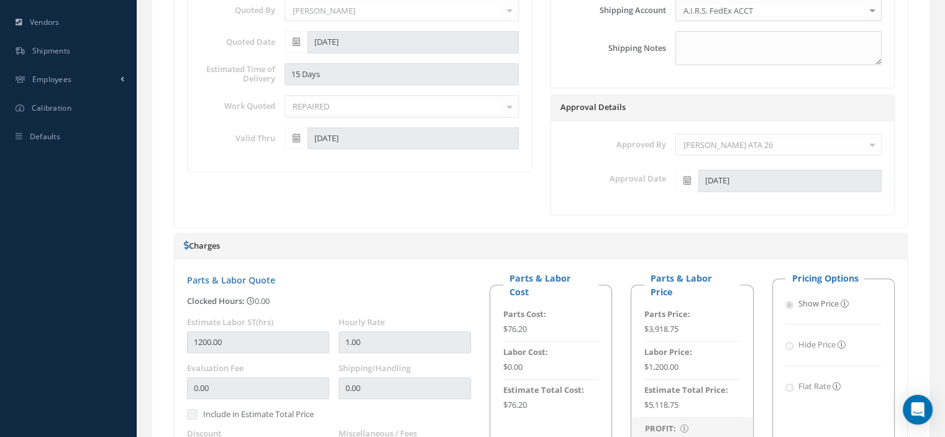
scroll to position [62, 0]
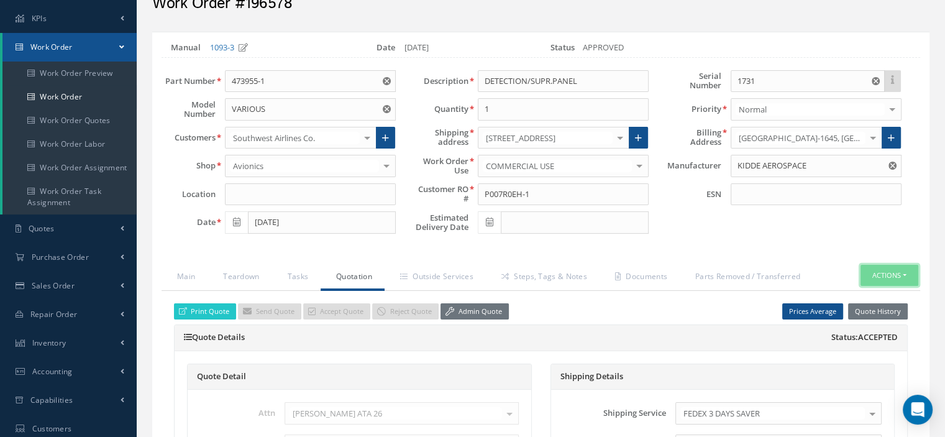
click at [907, 275] on button "Actions" at bounding box center [889, 276] width 58 height 22
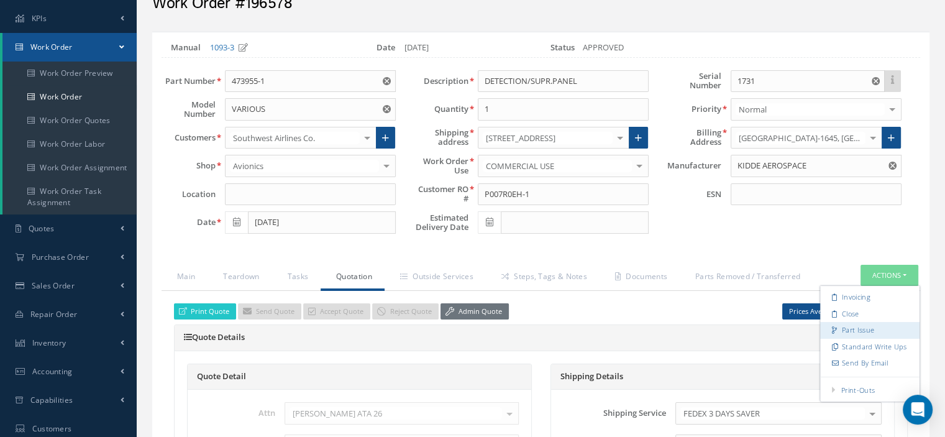
click at [859, 325] on link "Part Issue" at bounding box center [869, 330] width 99 height 17
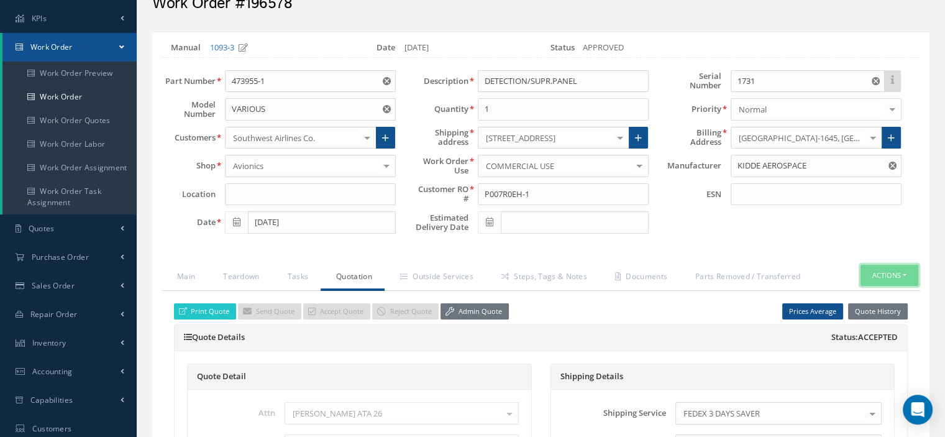
click at [912, 272] on button "Actions" at bounding box center [889, 276] width 58 height 22
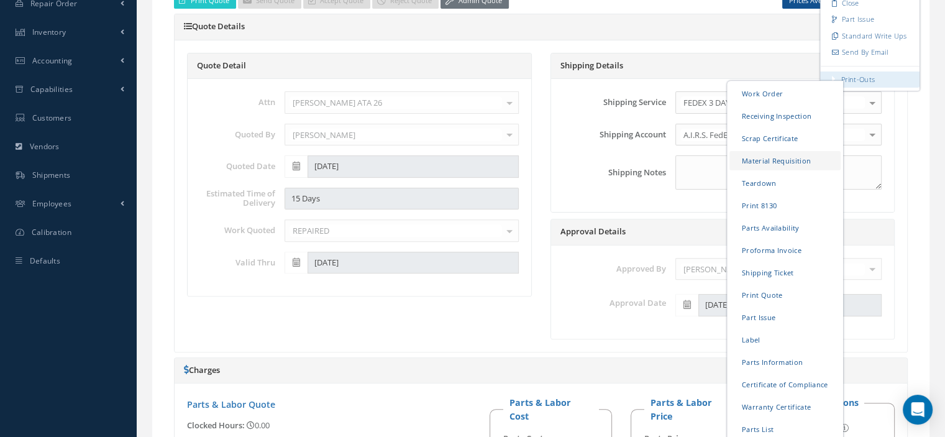
scroll to position [497, 0]
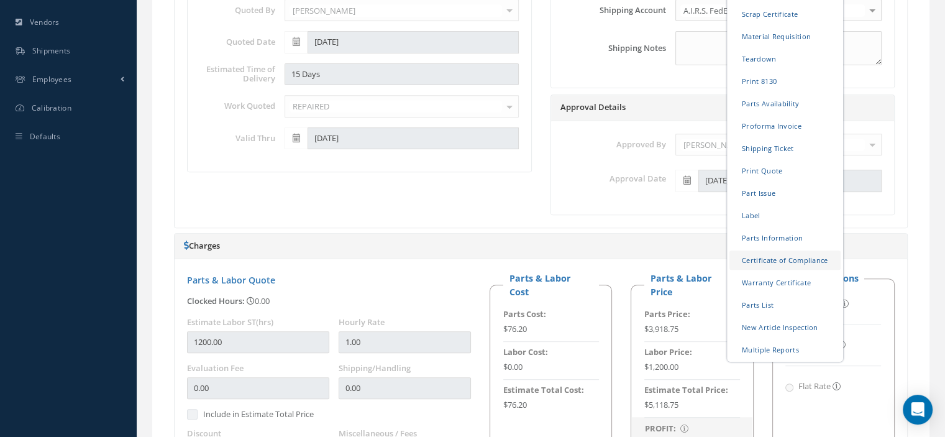
click at [769, 260] on link "Certificate of Compliance" at bounding box center [784, 259] width 111 height 19
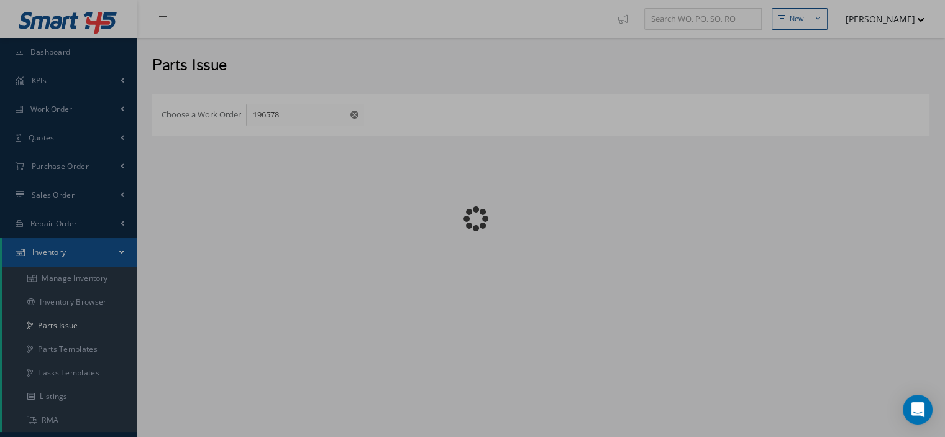
checkbox input "false"
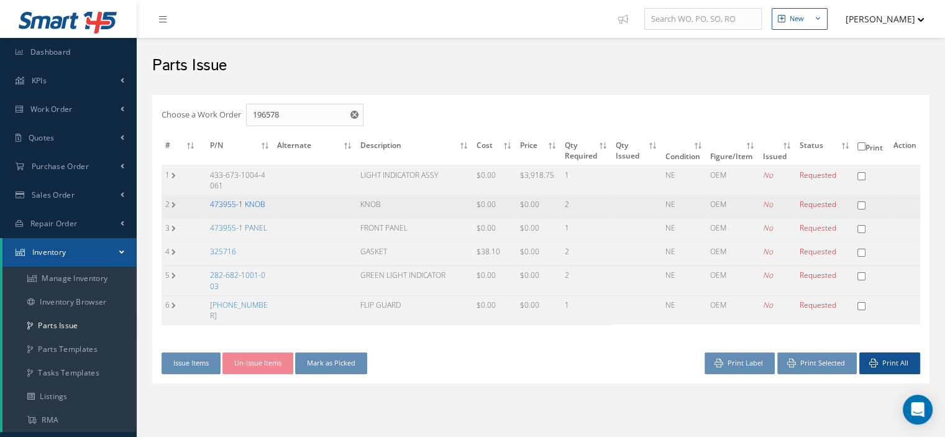
click at [247, 204] on link "473955-1 KNOB" at bounding box center [237, 204] width 55 height 11
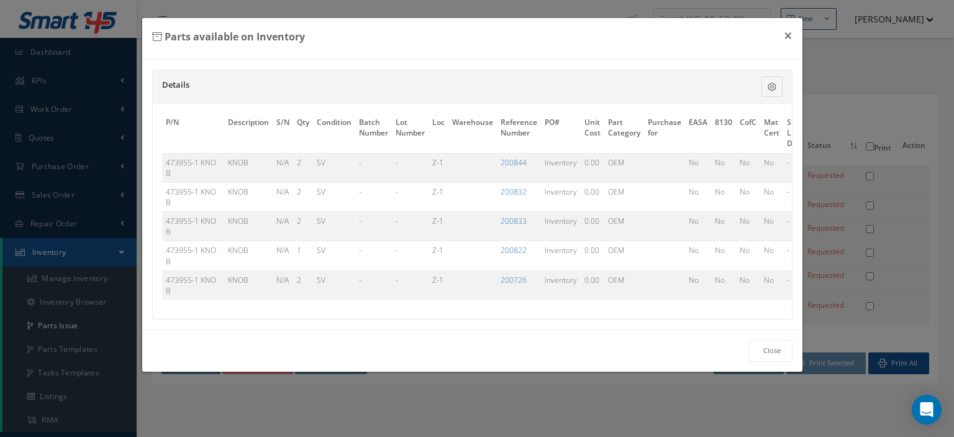
scroll to position [0, 83]
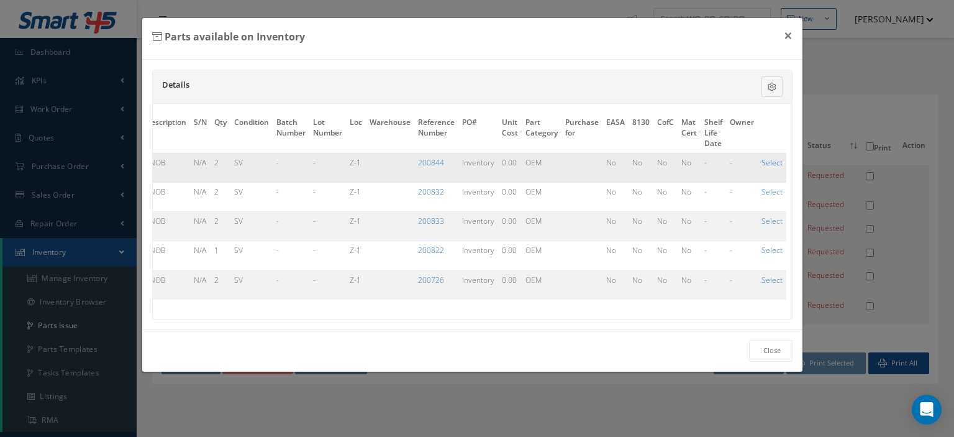
click at [770, 158] on link "Select" at bounding box center [772, 162] width 21 height 11
checkbox input "true"
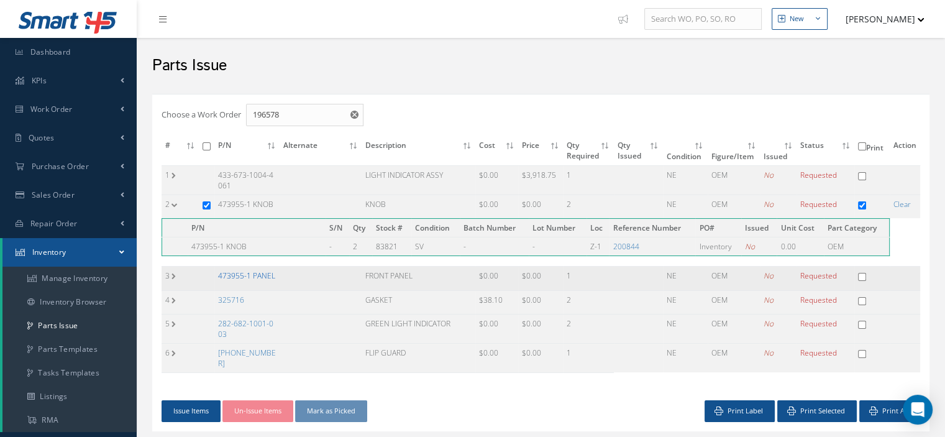
click at [255, 276] on link "473955-1 PANEL" at bounding box center [246, 275] width 57 height 11
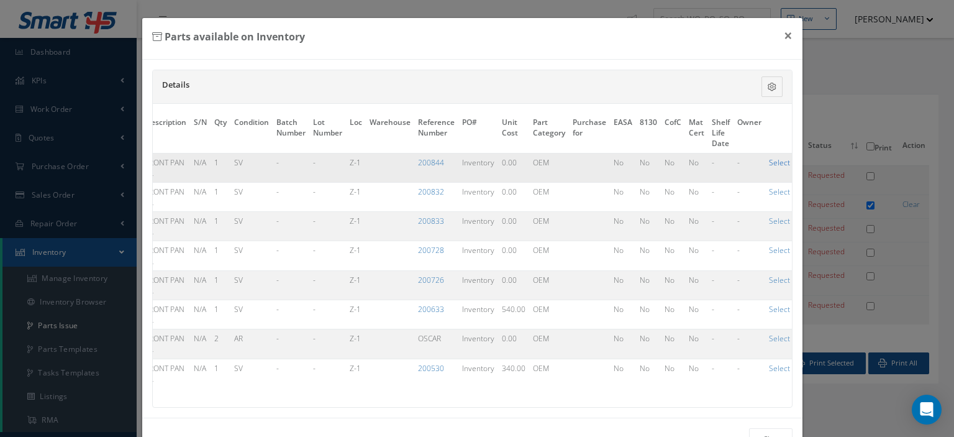
click at [771, 163] on link "Select" at bounding box center [779, 162] width 21 height 11
checkbox input "true"
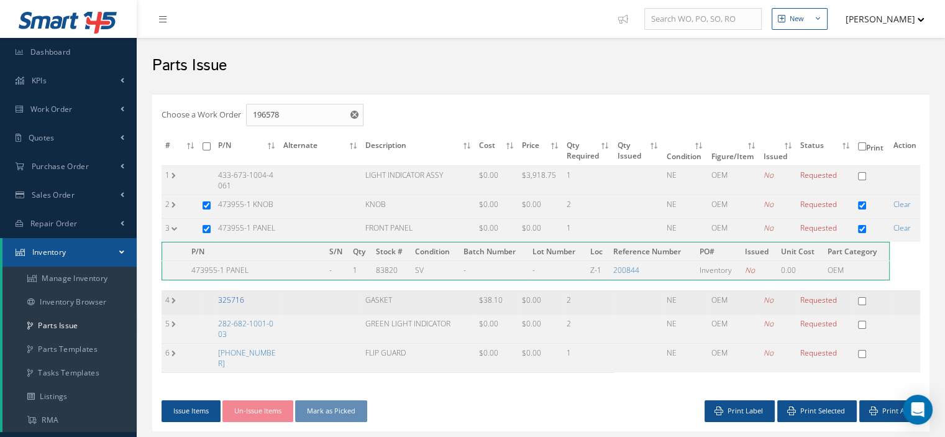
click at [228, 299] on link "325716" at bounding box center [231, 299] width 26 height 11
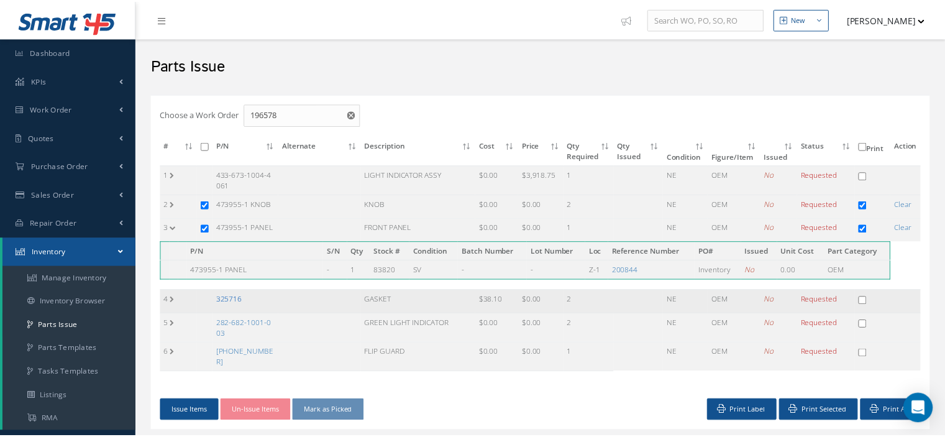
scroll to position [0, 76]
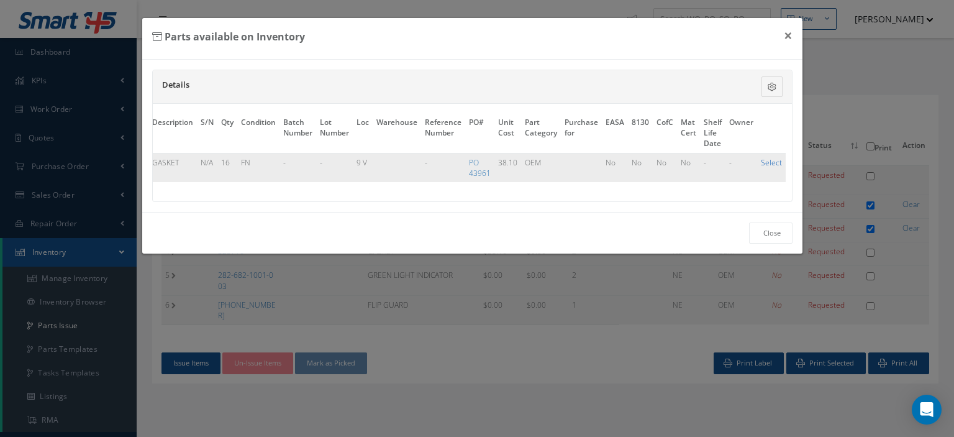
click at [766, 161] on link "Select" at bounding box center [771, 162] width 21 height 11
checkbox input "true"
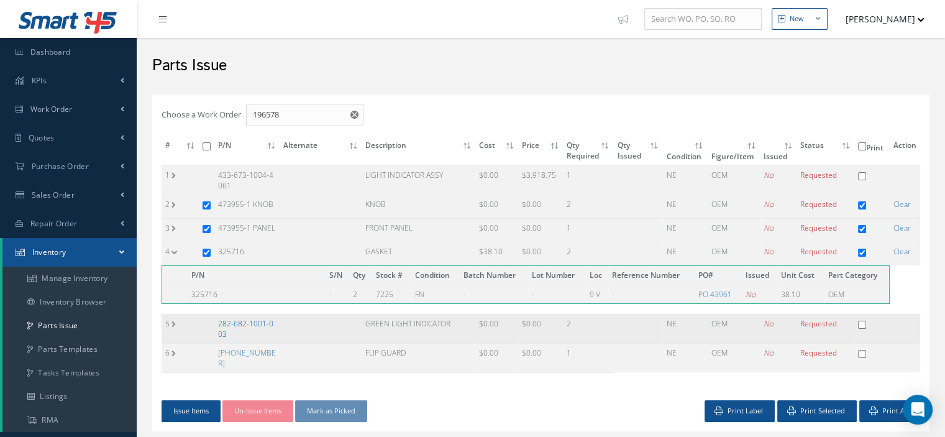
click at [255, 321] on link "282-682-1001-003" at bounding box center [245, 328] width 55 height 21
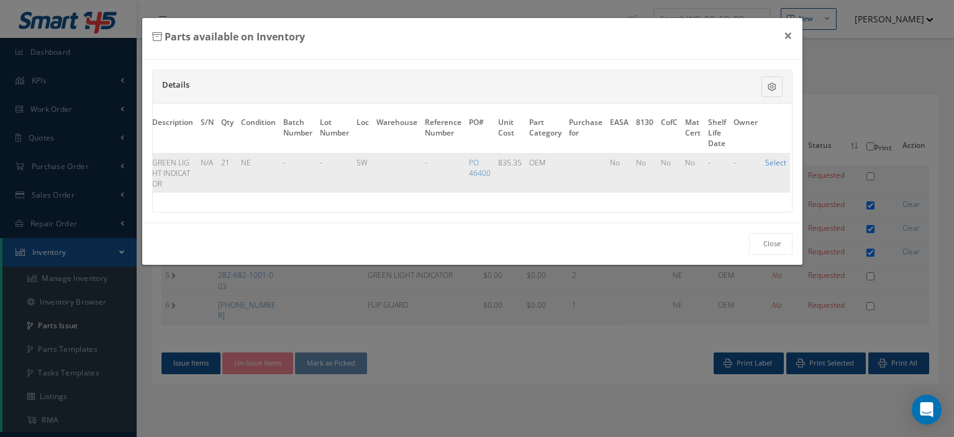
click at [774, 161] on link "Select" at bounding box center [775, 162] width 21 height 11
checkbox input "true"
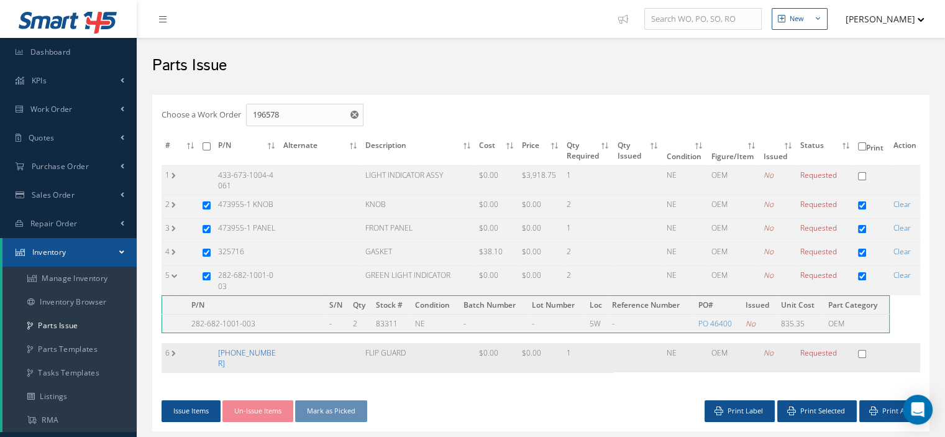
click at [246, 349] on link "[PHONE_NUMBER]" at bounding box center [247, 357] width 58 height 21
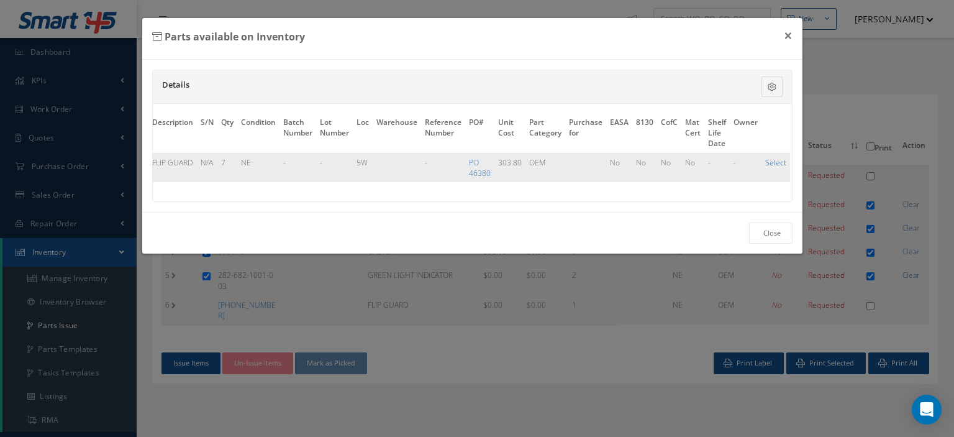
click at [776, 161] on link "Select" at bounding box center [775, 162] width 21 height 11
checkbox input "true"
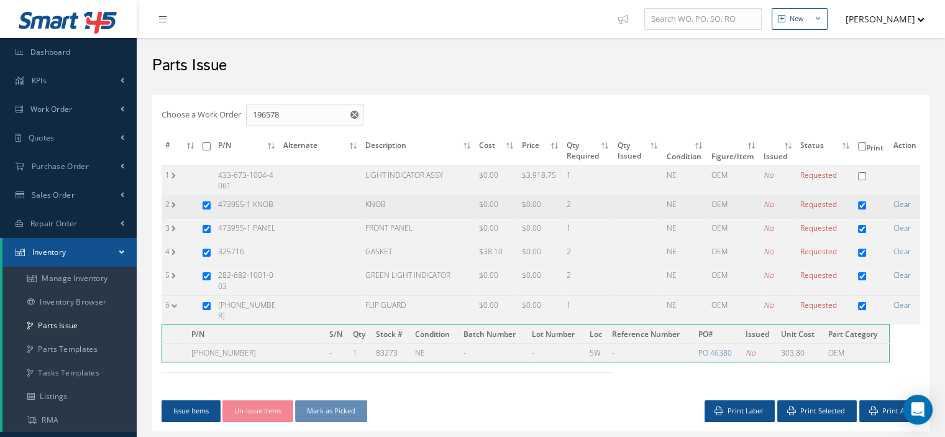
scroll to position [62, 0]
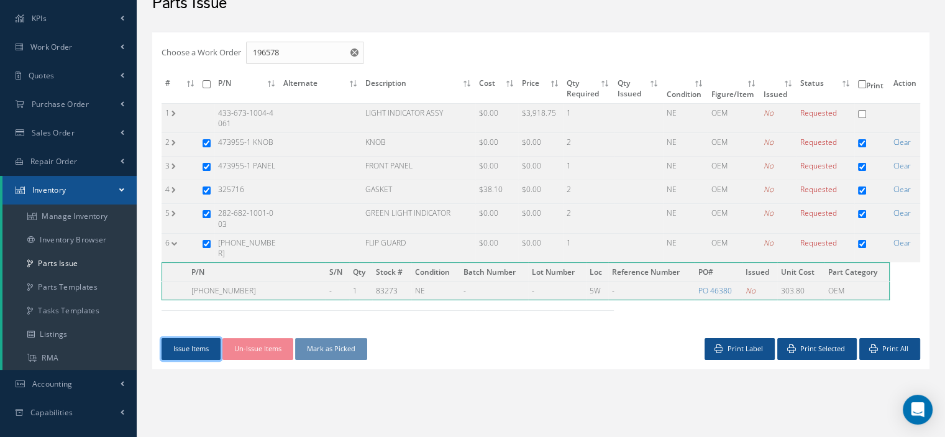
click at [187, 343] on button "Issue Items" at bounding box center [190, 349] width 59 height 22
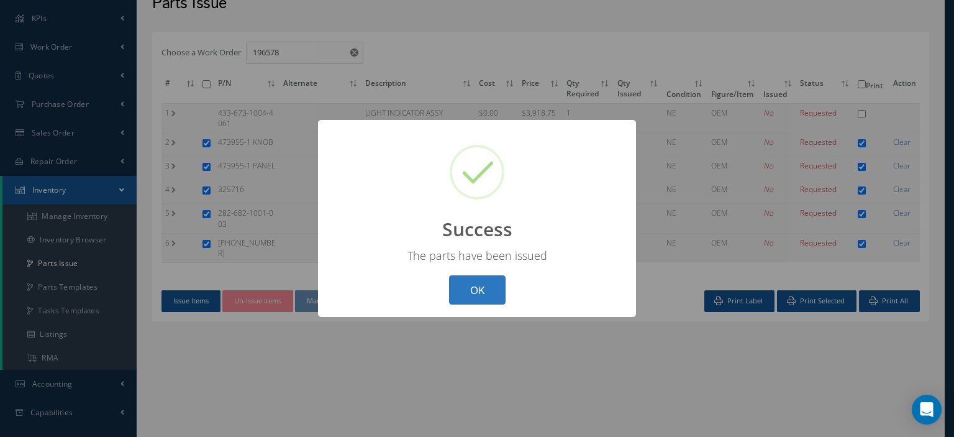
click at [462, 296] on button "OK" at bounding box center [477, 289] width 57 height 29
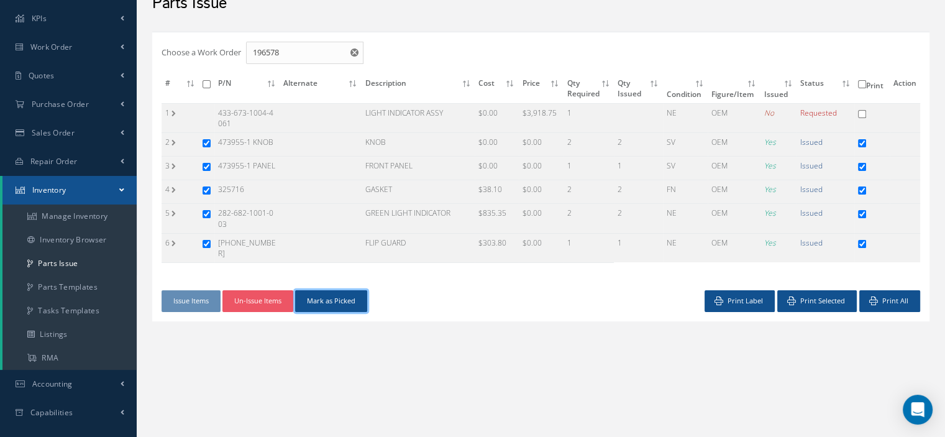
click at [349, 295] on button "Mark as Picked" at bounding box center [331, 301] width 72 height 22
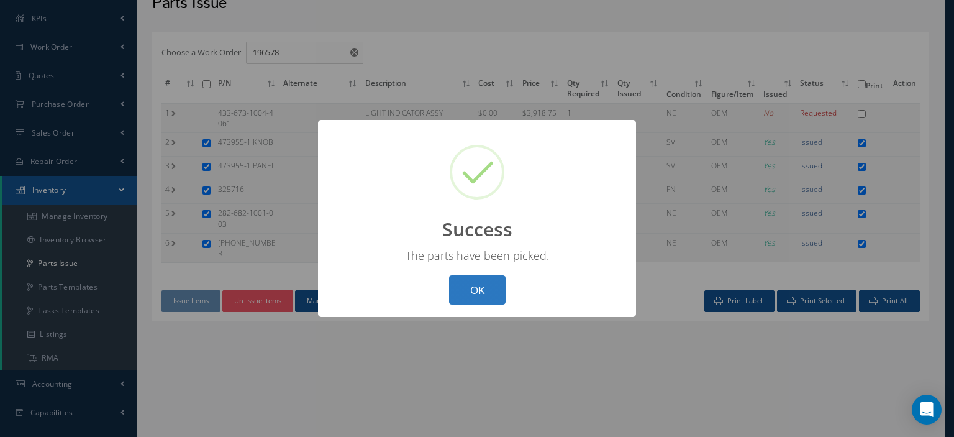
click at [465, 299] on button "OK" at bounding box center [477, 289] width 57 height 29
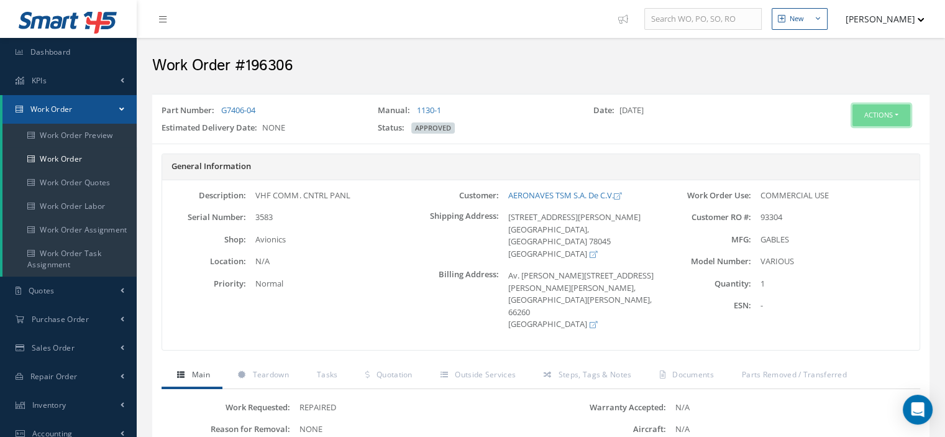
click at [894, 116] on button "Actions" at bounding box center [881, 115] width 58 height 22
click at [852, 185] on link "Part Issue" at bounding box center [861, 188] width 99 height 17
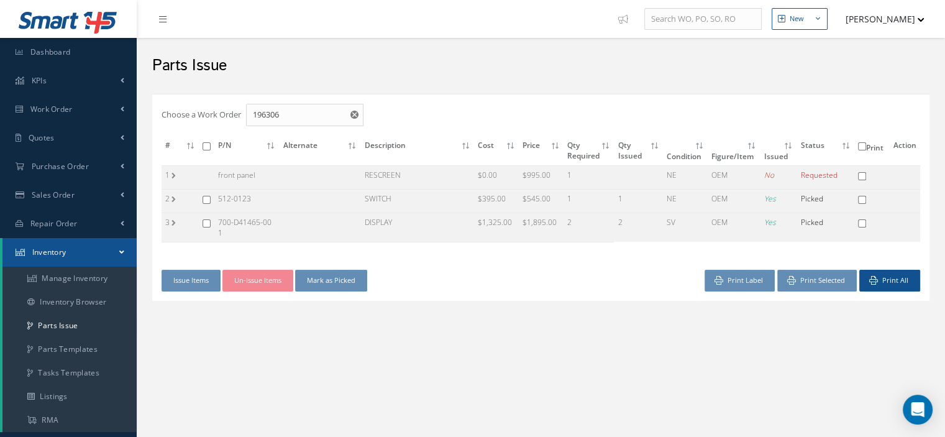
checkbox input "false"
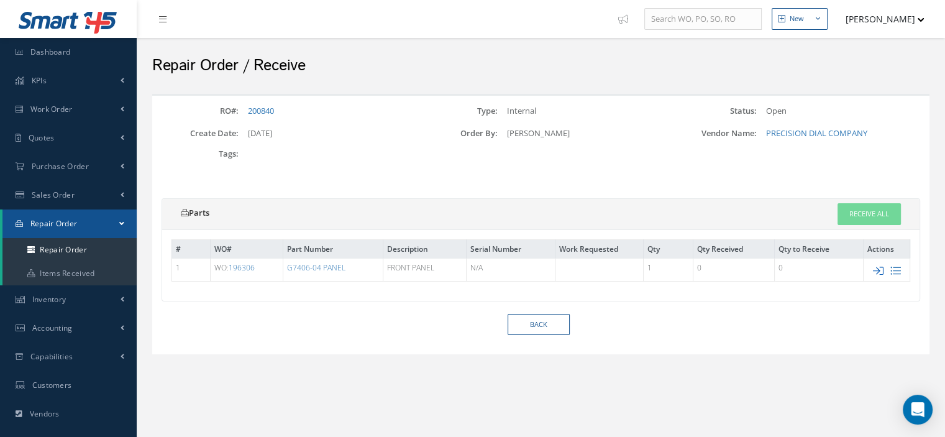
click at [875, 268] on icon at bounding box center [878, 270] width 11 height 11
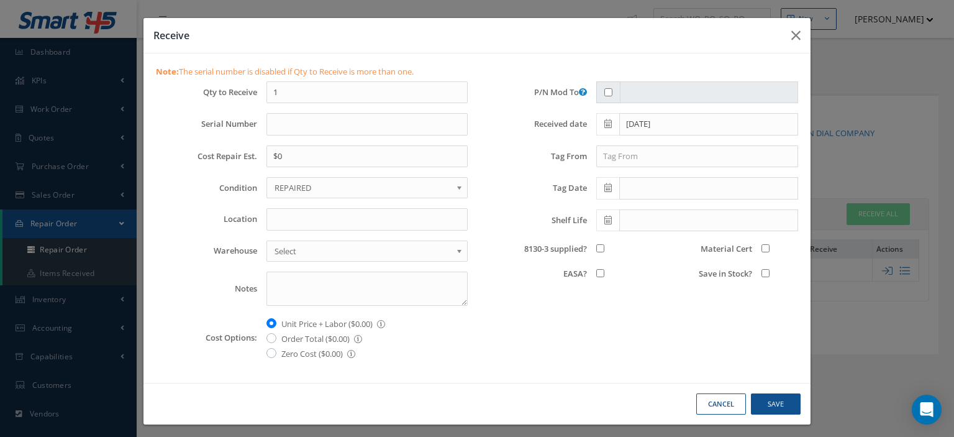
click at [383, 184] on span "REPAIRED" at bounding box center [363, 187] width 177 height 15
click at [304, 218] on input "Location" at bounding box center [366, 219] width 201 height 22
type input "Z-1"
click at [596, 247] on input "8130-3 supplied?" at bounding box center [600, 248] width 8 height 8
checkbox input "true"
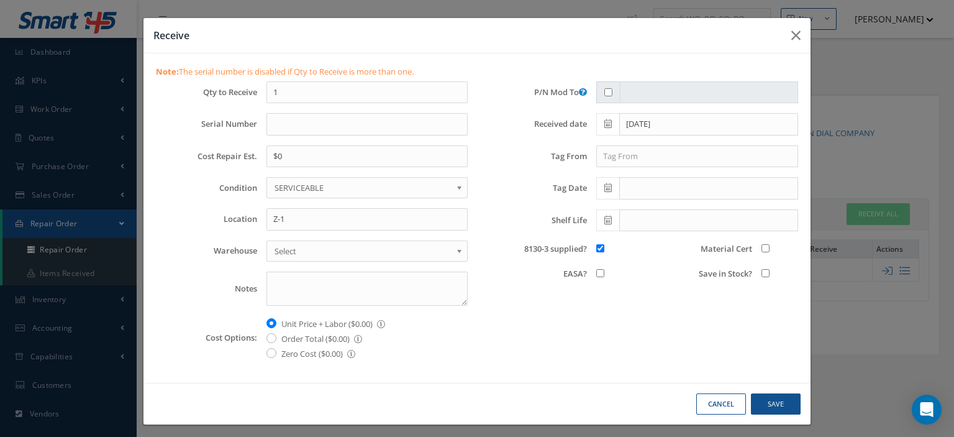
click at [762, 272] on input "Save in Stock?" at bounding box center [766, 273] width 8 height 8
checkbox input "true"
click at [762, 248] on input "Material Cert" at bounding box center [766, 248] width 8 height 8
checkbox input "true"
click at [758, 393] on button "Save" at bounding box center [776, 404] width 50 height 22
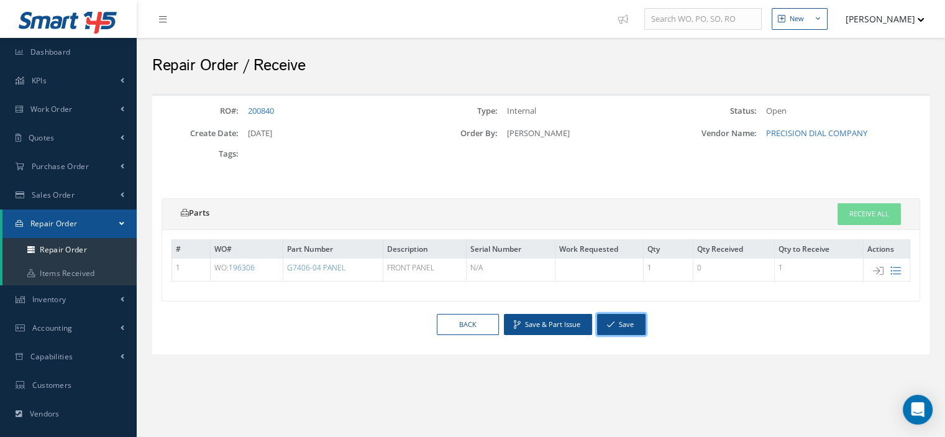
click at [614, 320] on button "Save" at bounding box center [621, 325] width 48 height 22
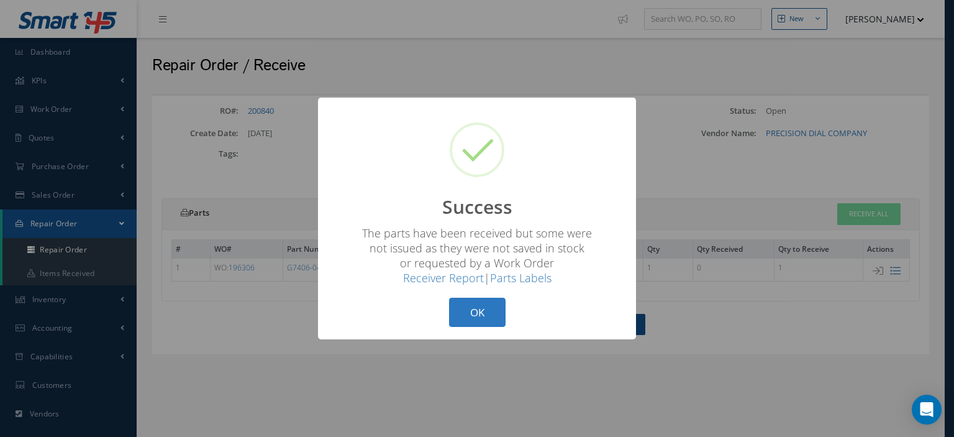
click at [467, 312] on button "OK" at bounding box center [477, 312] width 57 height 29
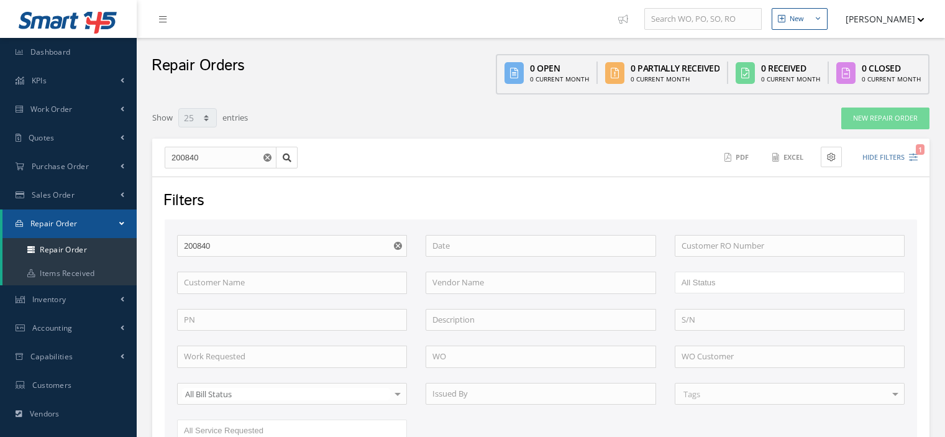
select select "25"
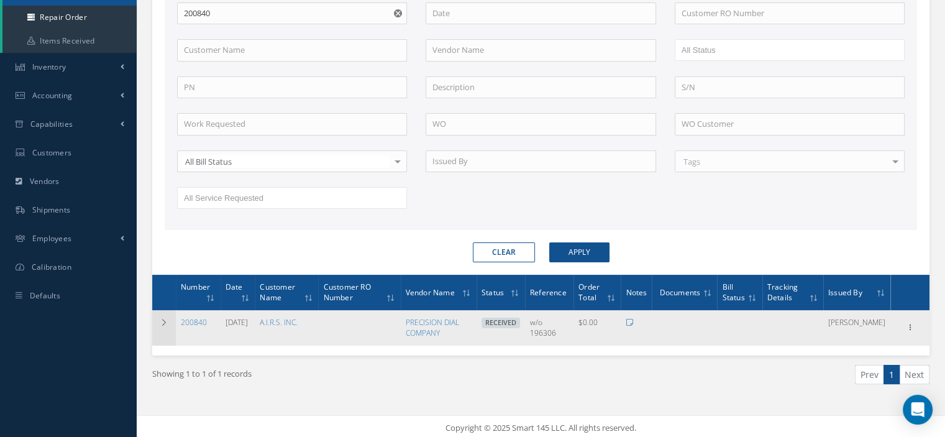
click at [165, 322] on icon at bounding box center [164, 322] width 9 height 7
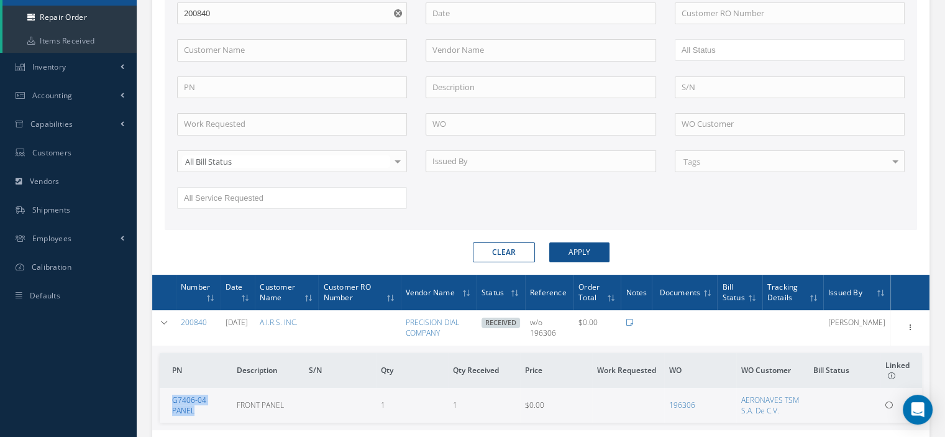
drag, startPoint x: 204, startPoint y: 404, endPoint x: 171, endPoint y: 397, distance: 33.1
click at [171, 397] on td "G7406-04 PANEL" at bounding box center [196, 405] width 72 height 35
copy link "G7406-04 PANEL"
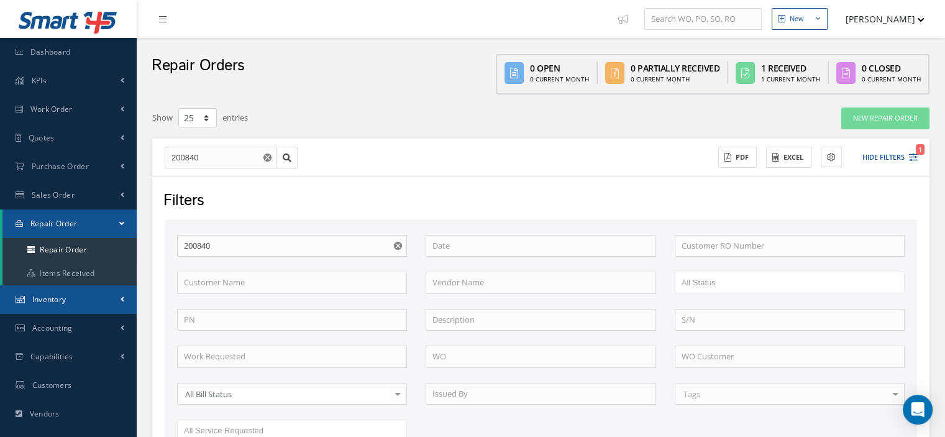
click at [74, 302] on link "Inventory" at bounding box center [68, 299] width 137 height 29
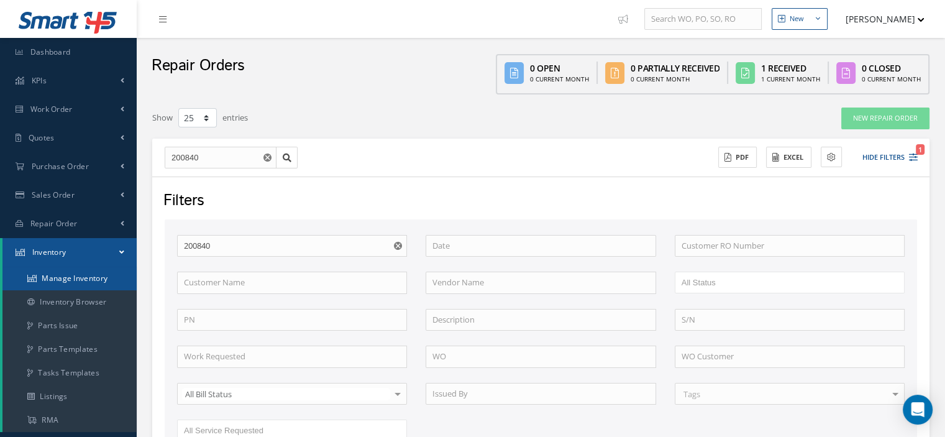
click at [77, 281] on link "Manage Inventory" at bounding box center [69, 278] width 134 height 24
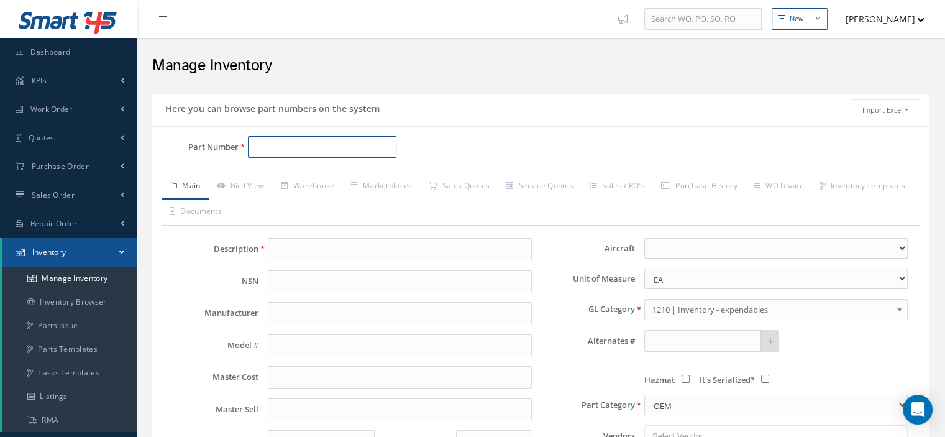
click at [278, 145] on input "Part Number" at bounding box center [322, 147] width 148 height 22
paste input "G7406-04 PANEL"
type input "G7406-04 PANEL"
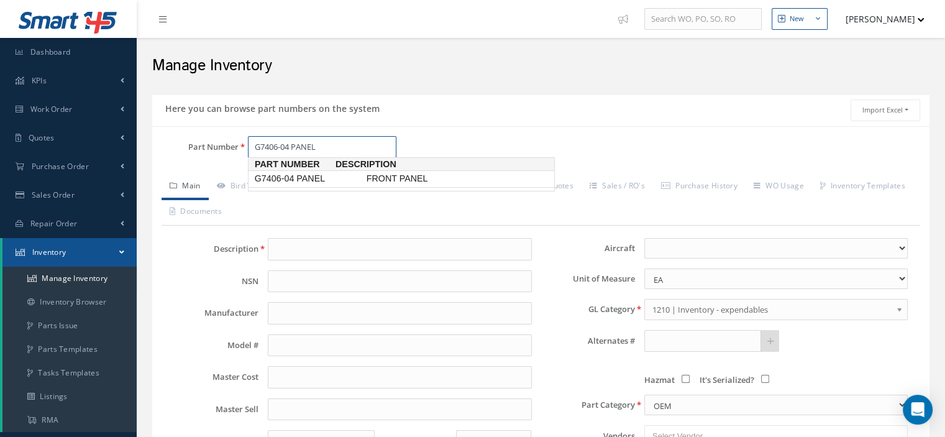
click at [312, 178] on span "G7406-04 PANEL" at bounding box center [308, 178] width 112 height 13
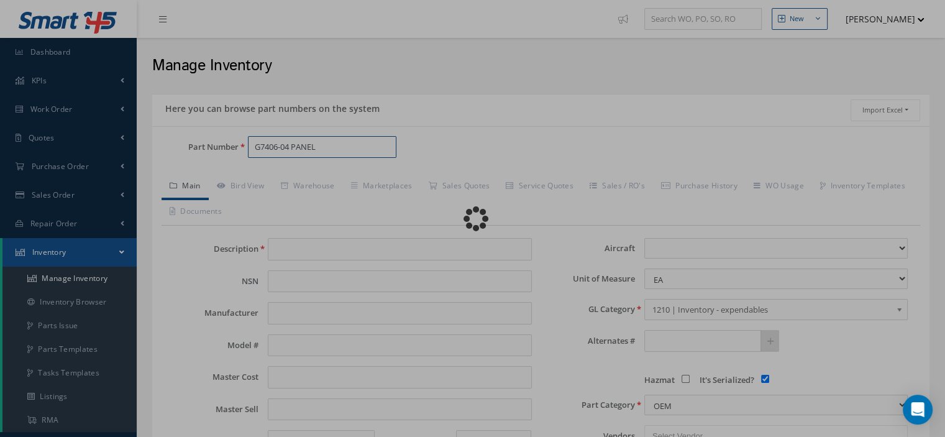
type input "FRONT PANEL"
type input "Unknown"
type input "0.00"
select select
checkbox input "true"
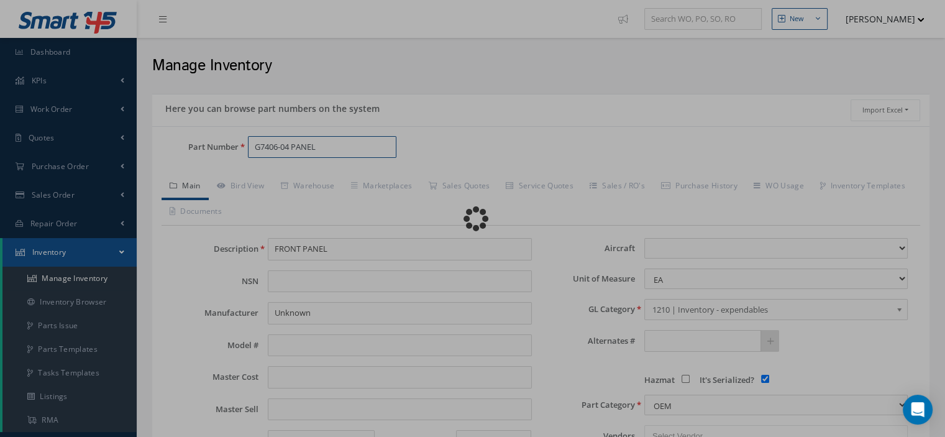
type textarea "FORP /N G7404-04"
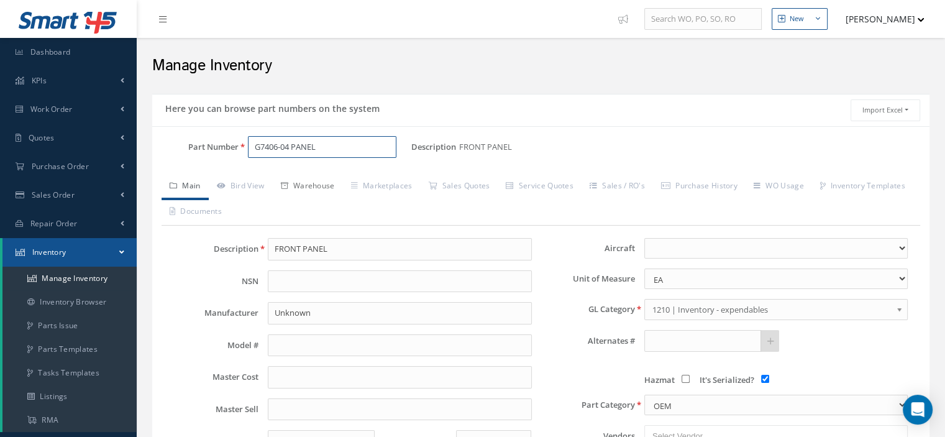
type input "G7406-04 PANEL"
click at [314, 186] on link "Warehouse" at bounding box center [308, 187] width 70 height 26
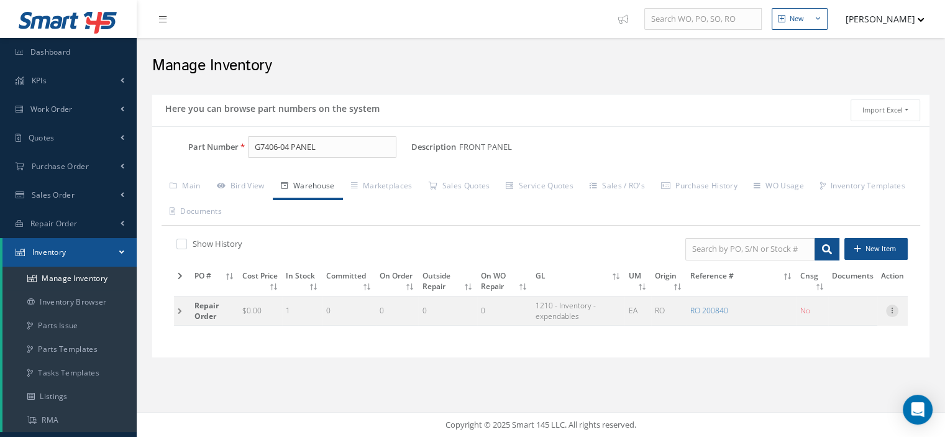
click at [896, 309] on icon at bounding box center [892, 309] width 12 height 10
click at [850, 316] on link "Edit" at bounding box center [835, 319] width 98 height 16
type input "0.00"
type input "[DATE]"
type input "200840"
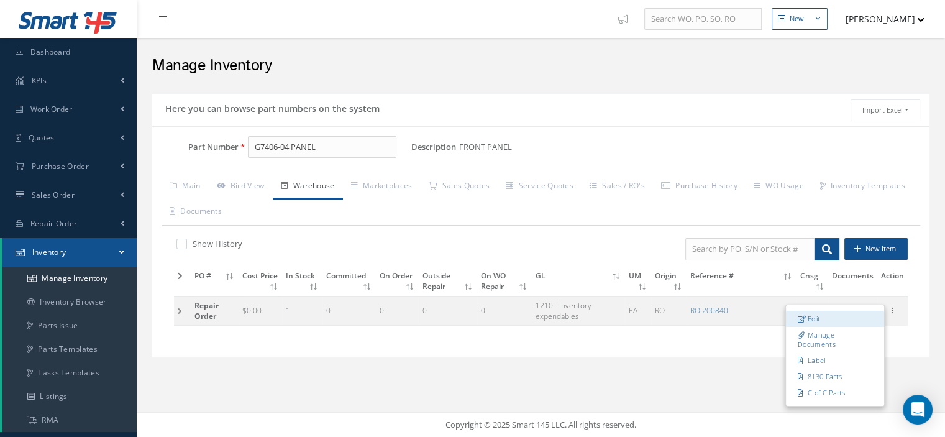
checkbox input "false"
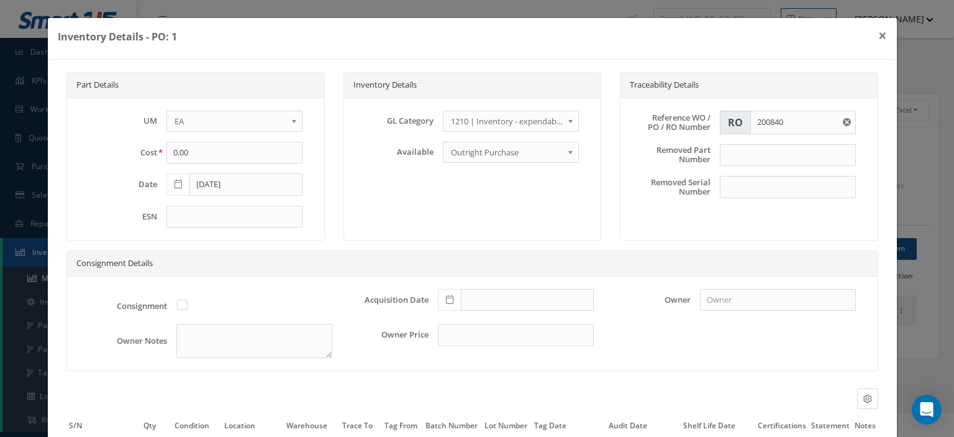
scroll to position [117, 0]
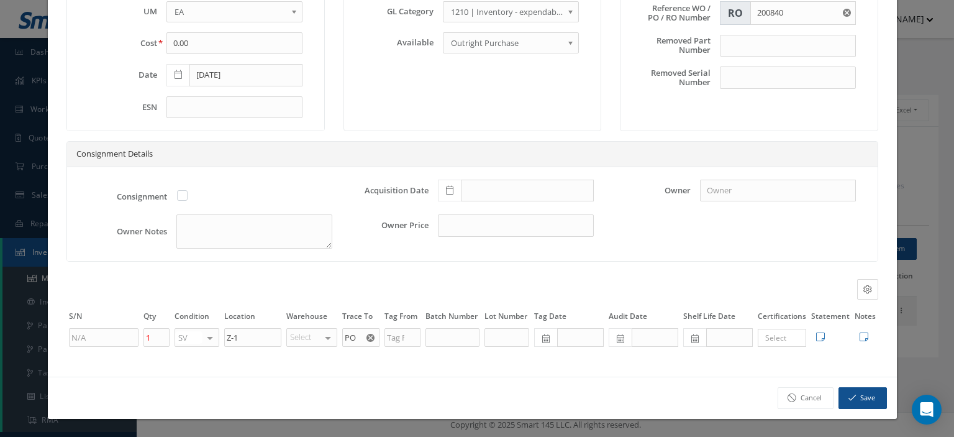
click at [366, 341] on use "Reset" at bounding box center [370, 338] width 8 height 8
click at [360, 340] on input "text" at bounding box center [360, 337] width 37 height 19
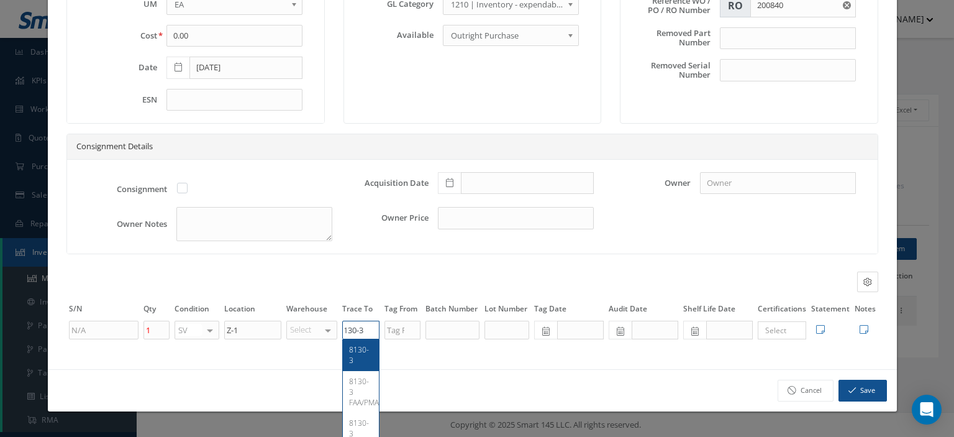
type input "8130-3"
click at [362, 360] on span "8130-3" at bounding box center [359, 354] width 20 height 21
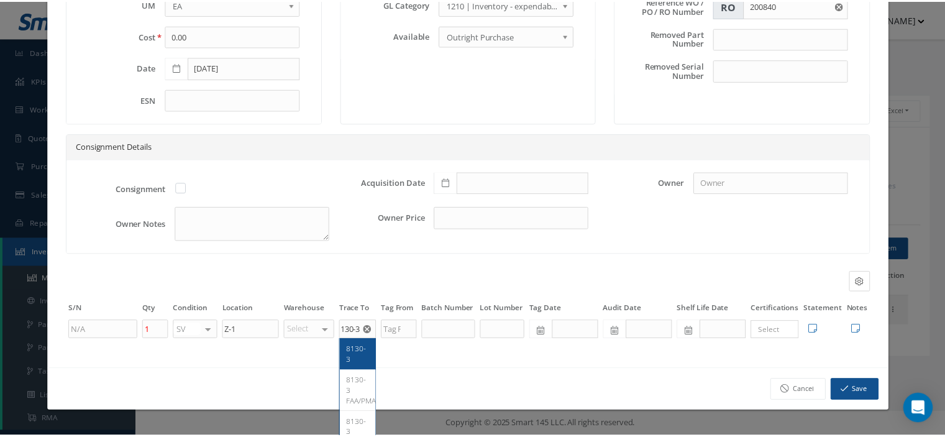
scroll to position [0, 0]
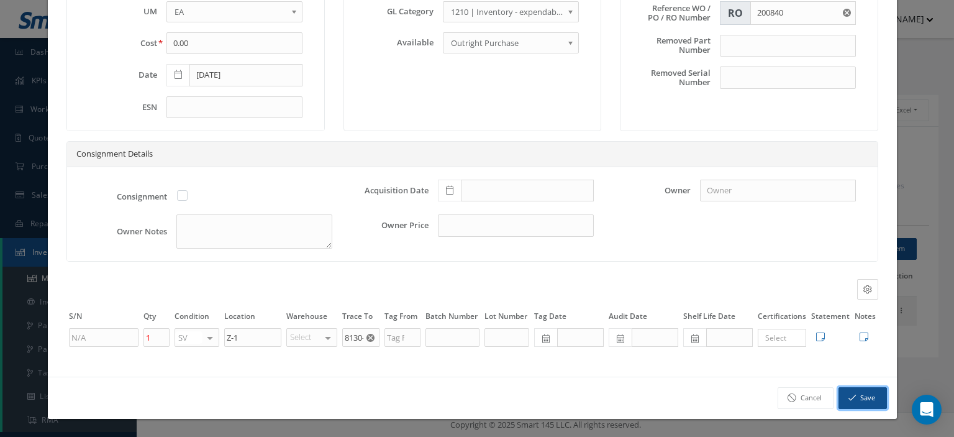
click at [860, 404] on button "Save" at bounding box center [863, 398] width 48 height 22
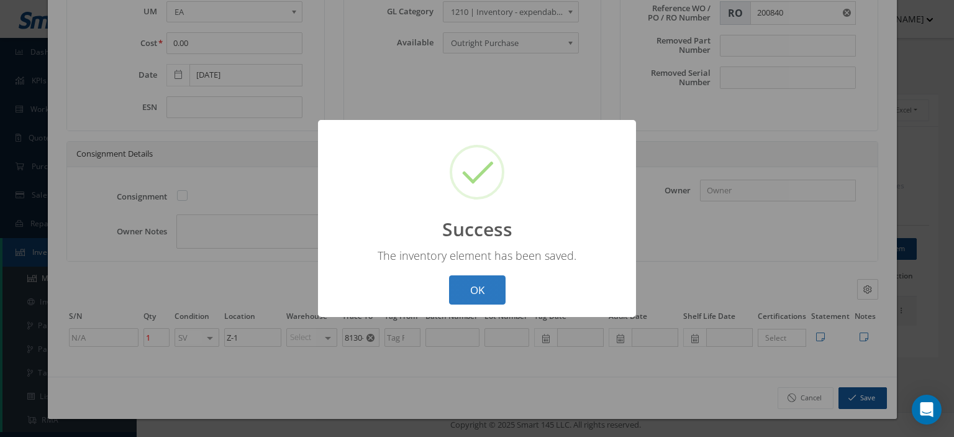
click at [481, 281] on button "OK" at bounding box center [477, 289] width 57 height 29
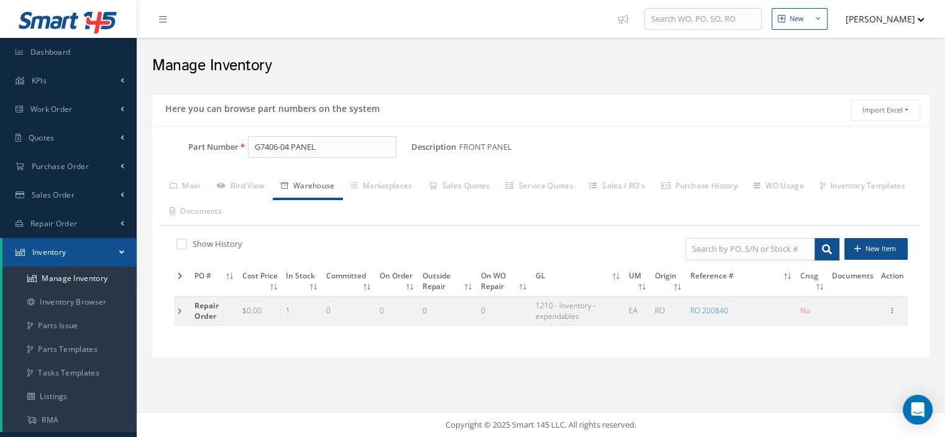
click at [176, 311] on td at bounding box center [182, 310] width 17 height 29
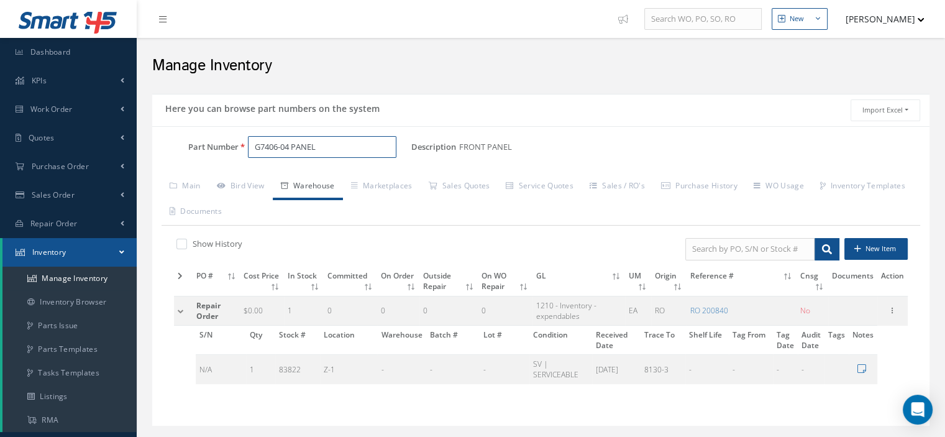
drag, startPoint x: 328, startPoint y: 150, endPoint x: 251, endPoint y: 145, distance: 77.2
click at [247, 145] on div "G7406-04 PANEL" at bounding box center [325, 147] width 173 height 22
click at [56, 114] on span "Work Order" at bounding box center [51, 109] width 42 height 11
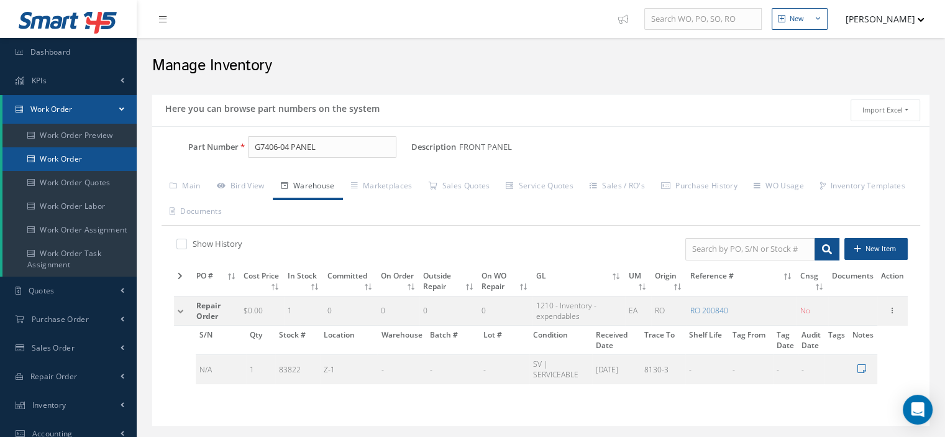
click at [59, 160] on link "Work Order" at bounding box center [69, 159] width 134 height 24
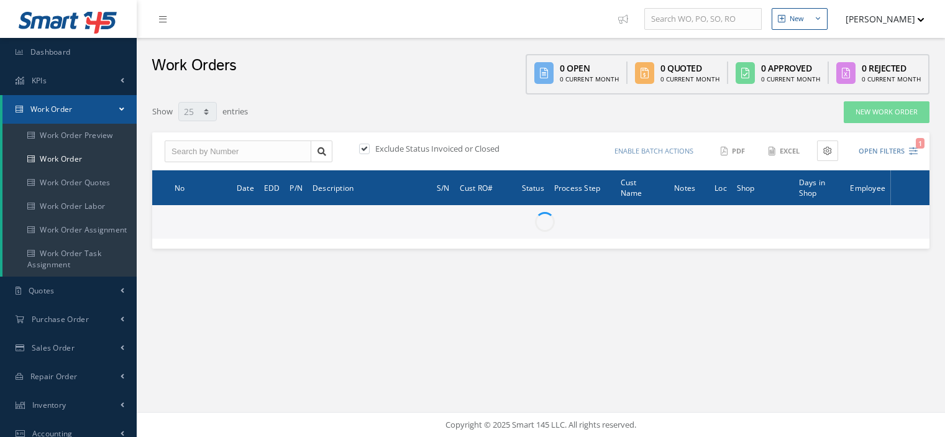
select select "25"
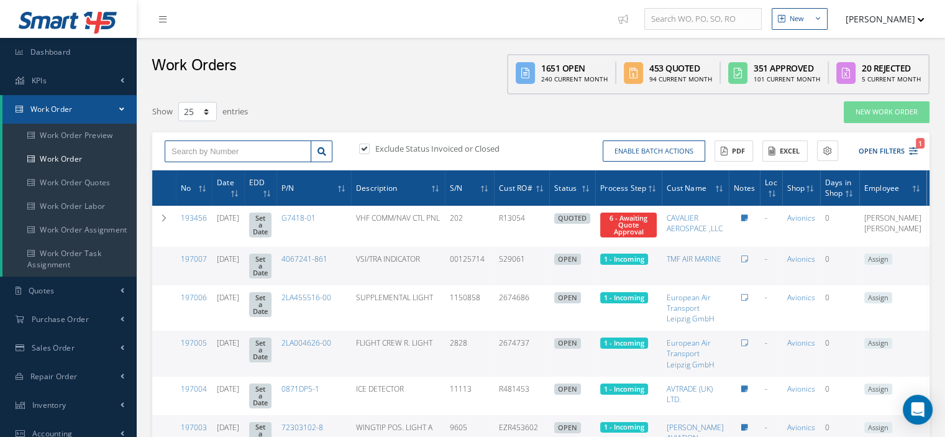
click at [171, 150] on input "text" at bounding box center [238, 151] width 147 height 22
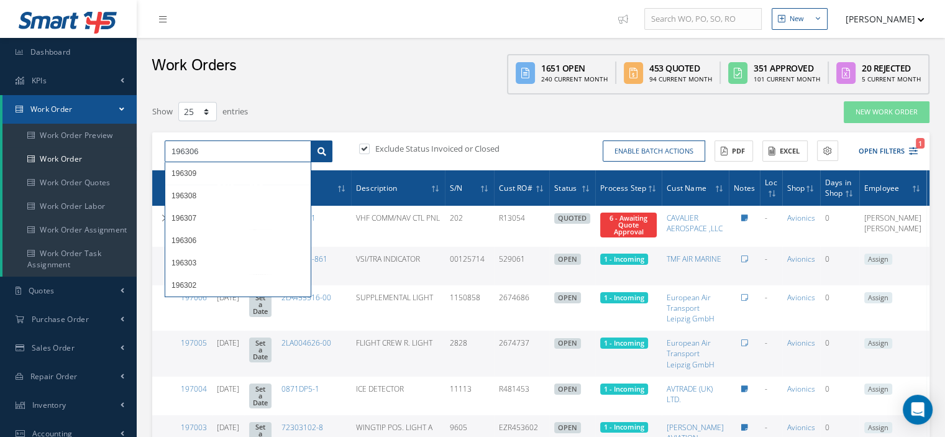
type input "196306"
click at [319, 153] on icon at bounding box center [321, 151] width 9 height 9
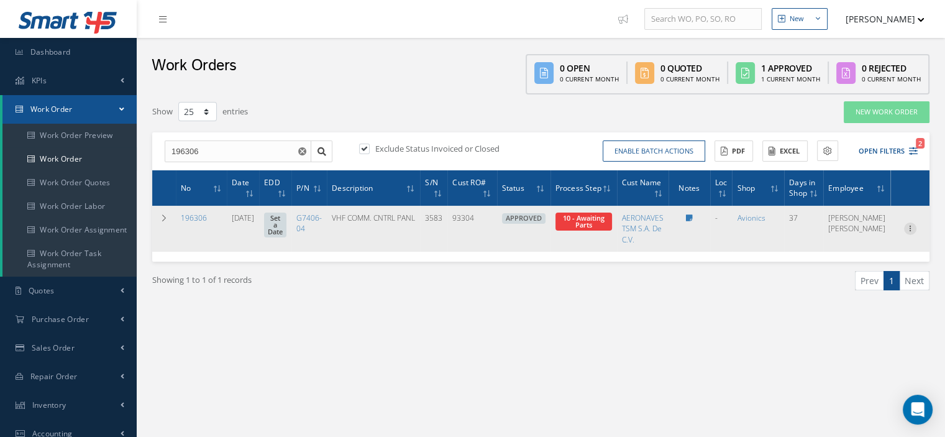
click at [909, 229] on icon at bounding box center [910, 227] width 12 height 10
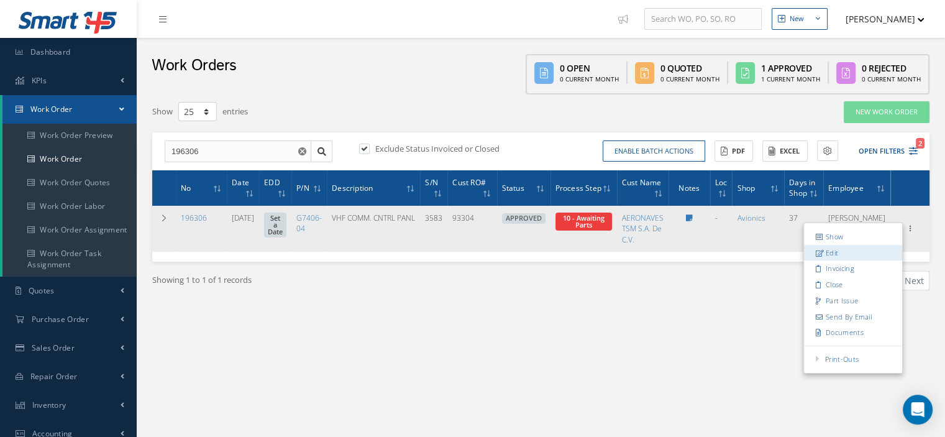
click at [845, 250] on link "Edit" at bounding box center [853, 253] width 98 height 16
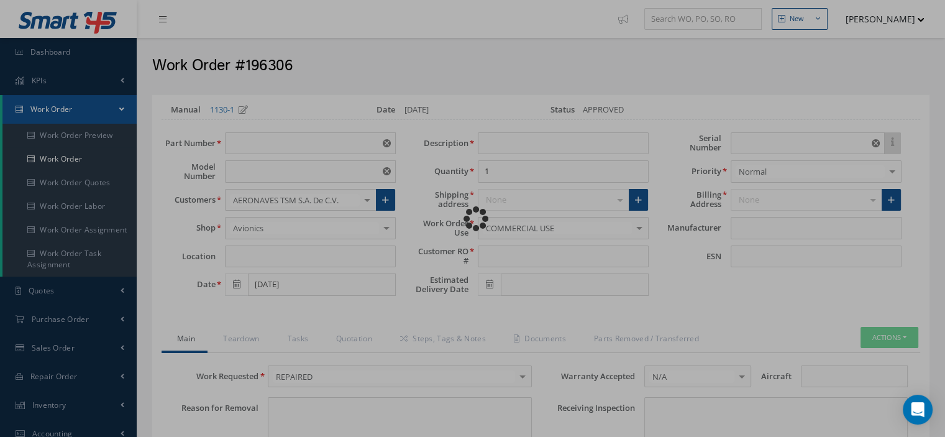
type input "G7406-04"
type input "VARIOUS"
type input "[DATE]"
type input "VHF COMM. CNTRL PANL"
type input "93304"
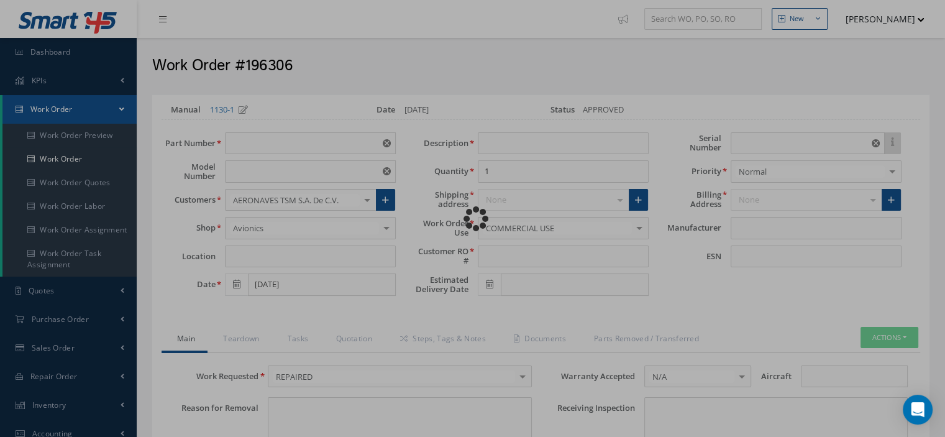
type input "3583"
type textarea "NONE"
type input "NONE"
type textarea "NONE"
type input "NONE"
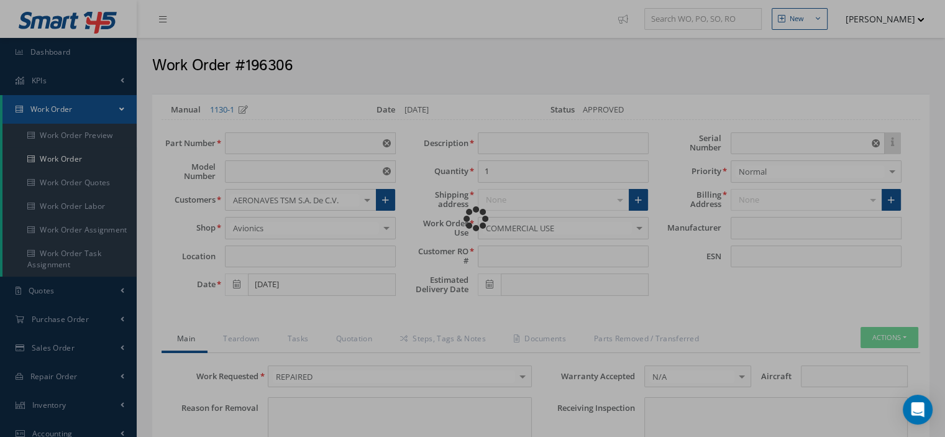
type input "A-D"
checkbox input "true"
type input "GABLES"
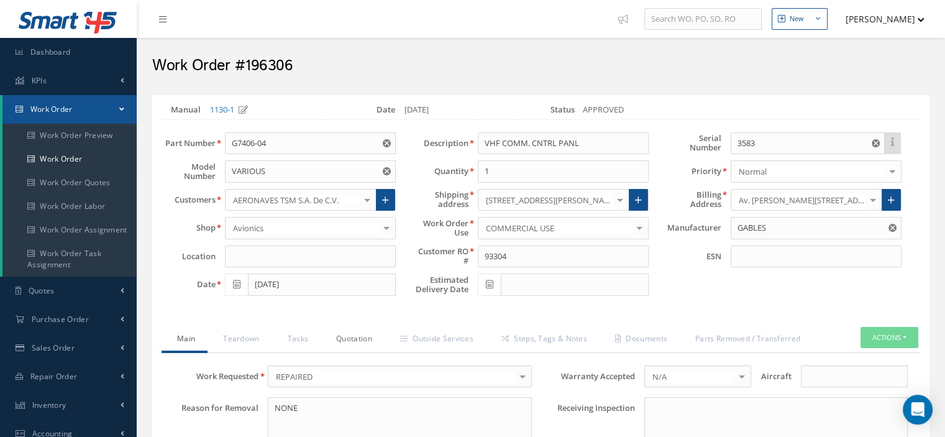
click at [353, 337] on link "Quotation" at bounding box center [353, 340] width 64 height 26
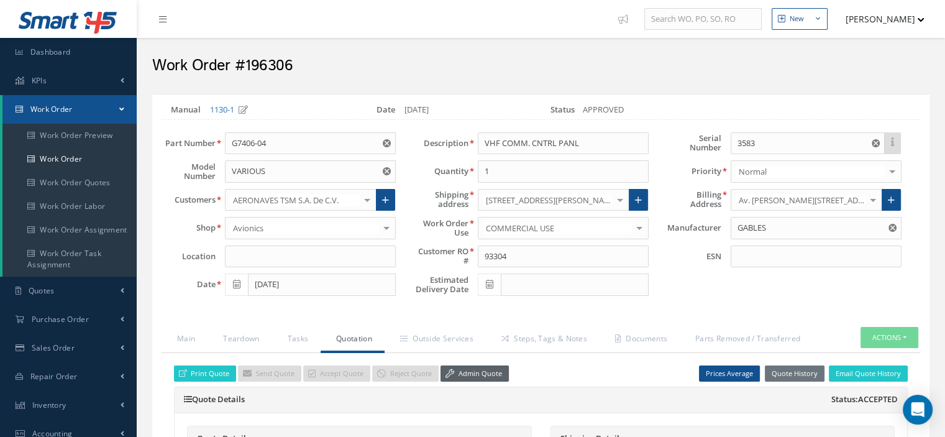
click at [458, 372] on link "Admin Quote" at bounding box center [474, 373] width 68 height 17
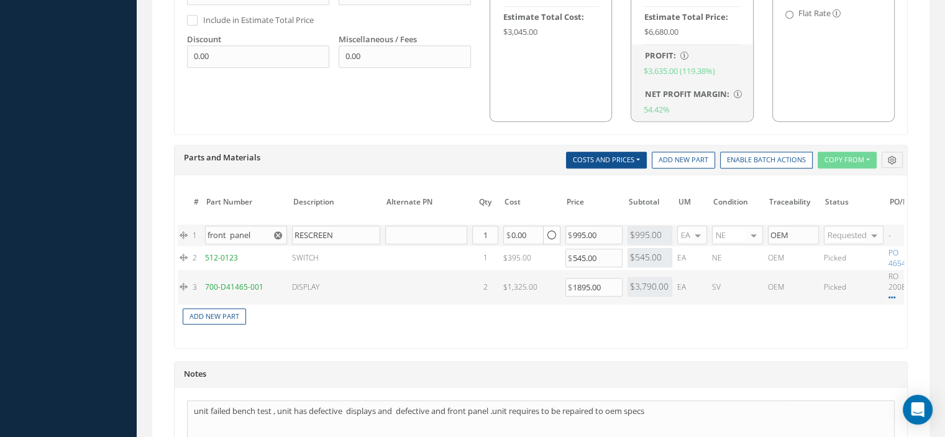
scroll to position [932, 0]
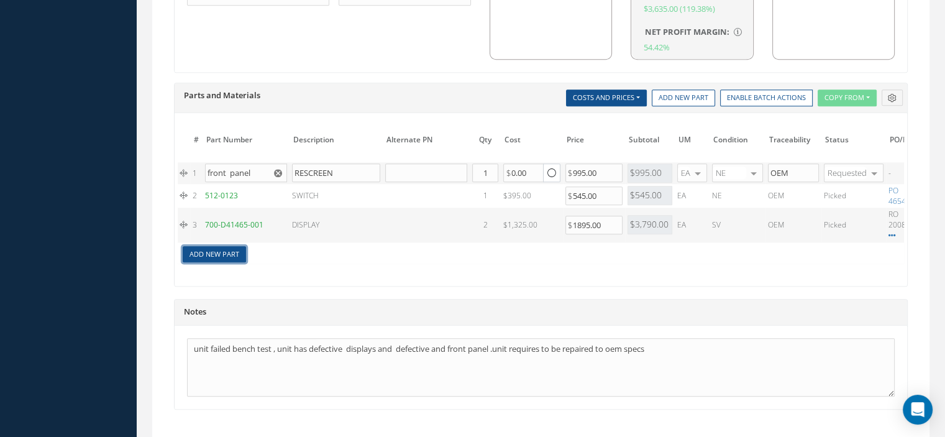
click at [227, 253] on link "Add New Part" at bounding box center [214, 254] width 63 height 17
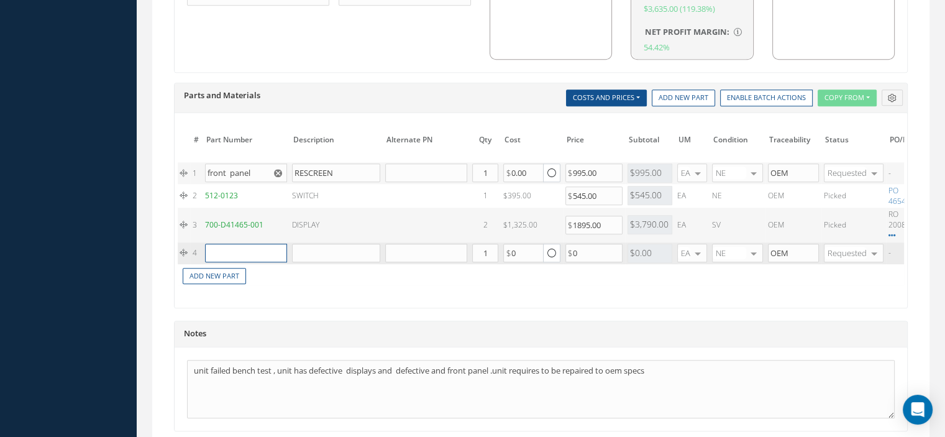
click at [224, 248] on input "text" at bounding box center [246, 252] width 82 height 19
paste input "G7406-04 PANEL"
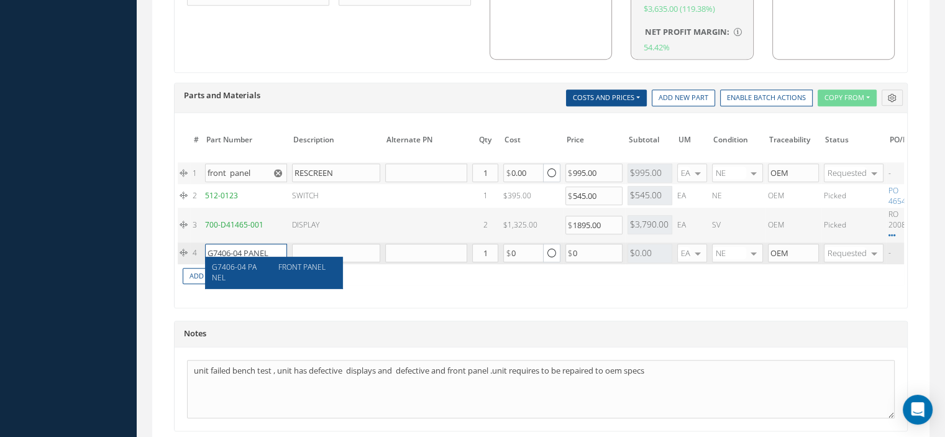
type input "G7406-04 PANEL"
click at [251, 266] on span "G7406-04 PANEL" at bounding box center [234, 271] width 45 height 21
type input "FRONT PANEL"
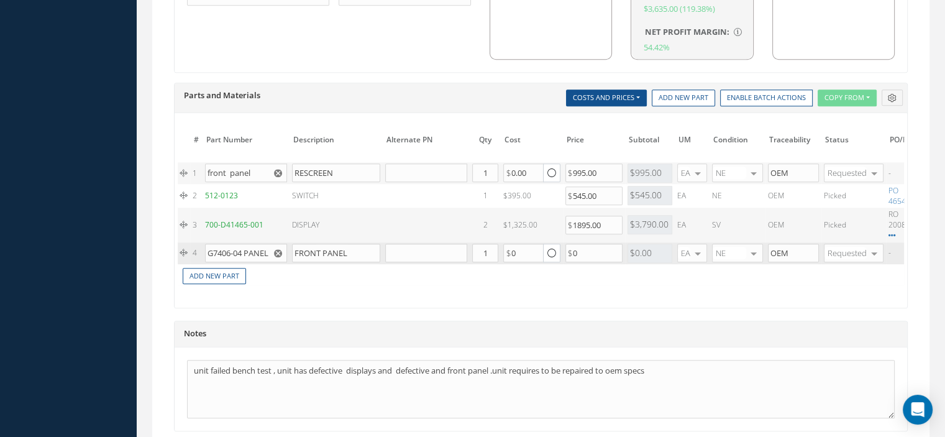
scroll to position [0, 129]
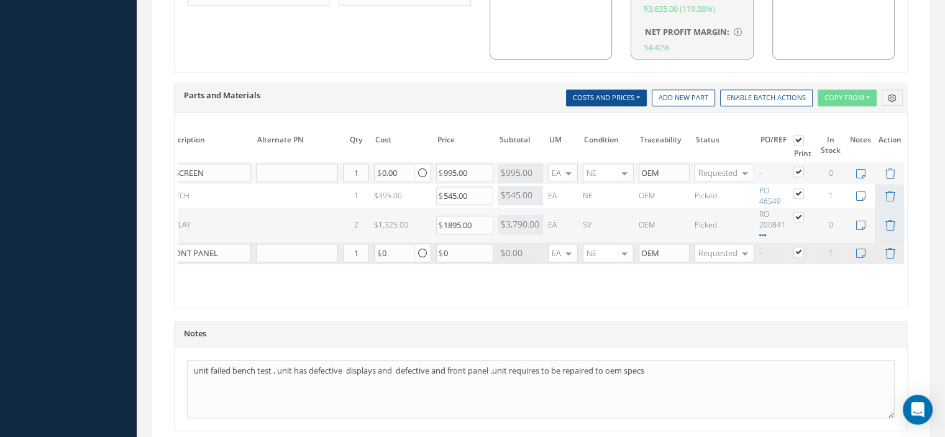
click at [803, 166] on label at bounding box center [804, 171] width 3 height 11
click at [795, 169] on input "checkbox" at bounding box center [799, 173] width 8 height 8
checkbox input "false"
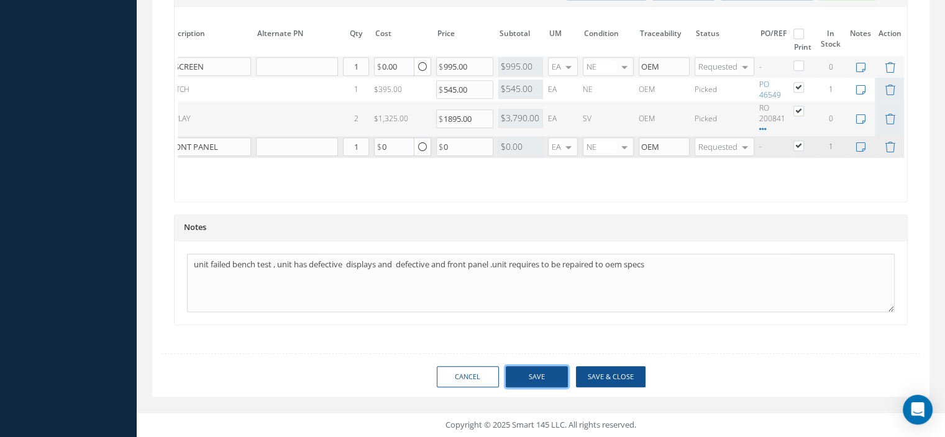
click at [524, 381] on button "Save" at bounding box center [537, 377] width 62 height 22
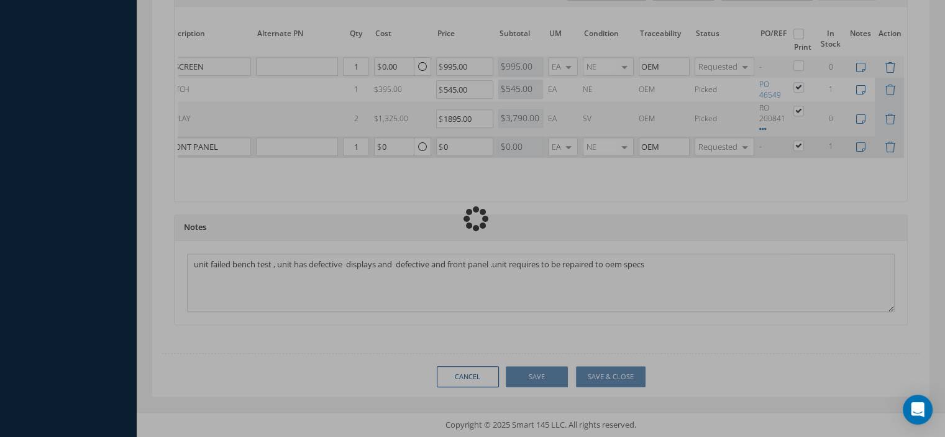
checkbox input "false"
checkbox input "true"
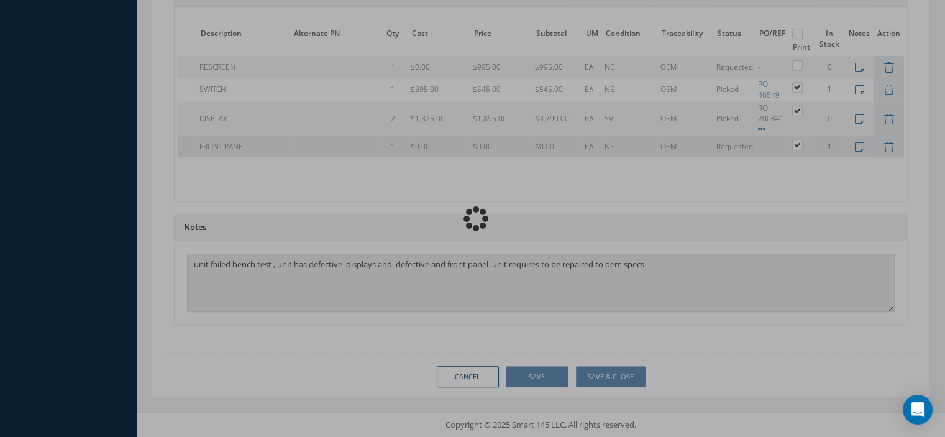
scroll to position [0, 80]
type input "GABLES"
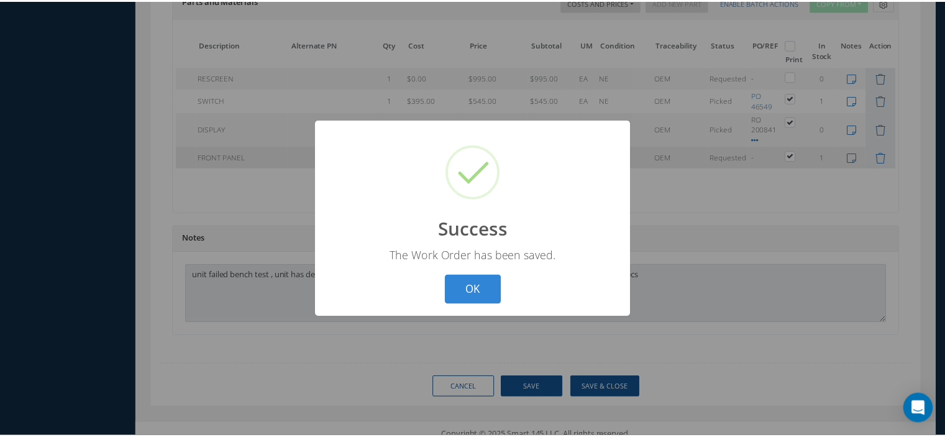
scroll to position [0, 70]
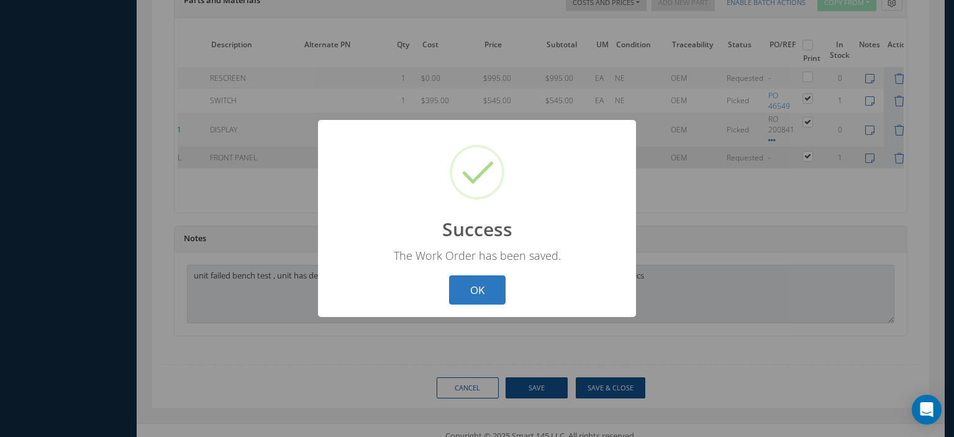
click at [479, 293] on button "OK" at bounding box center [477, 289] width 57 height 29
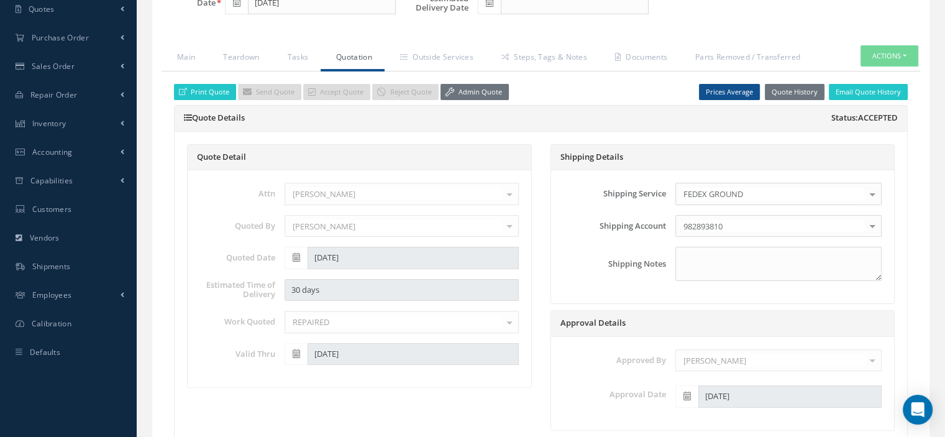
scroll to position [157, 0]
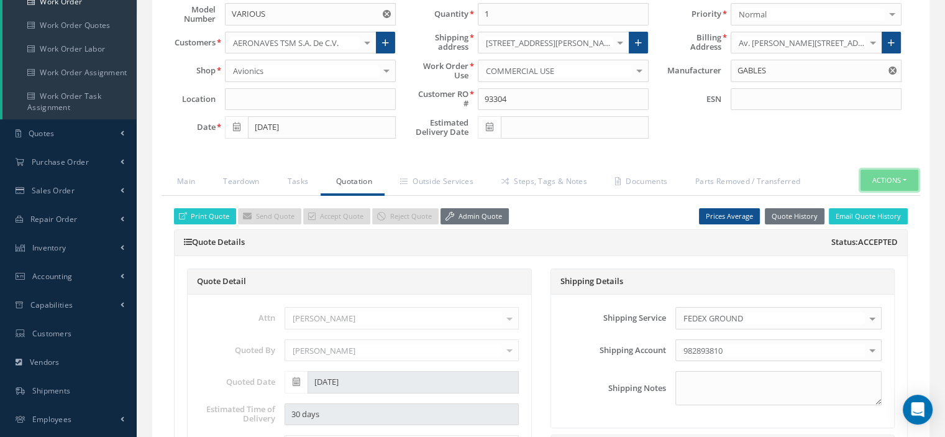
click at [899, 181] on button "Actions" at bounding box center [889, 181] width 58 height 22
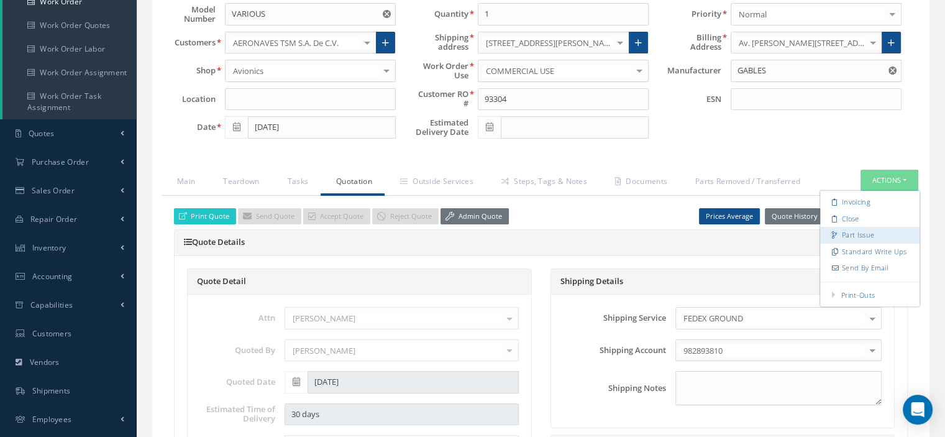
click at [844, 228] on link "Part Issue" at bounding box center [869, 235] width 99 height 17
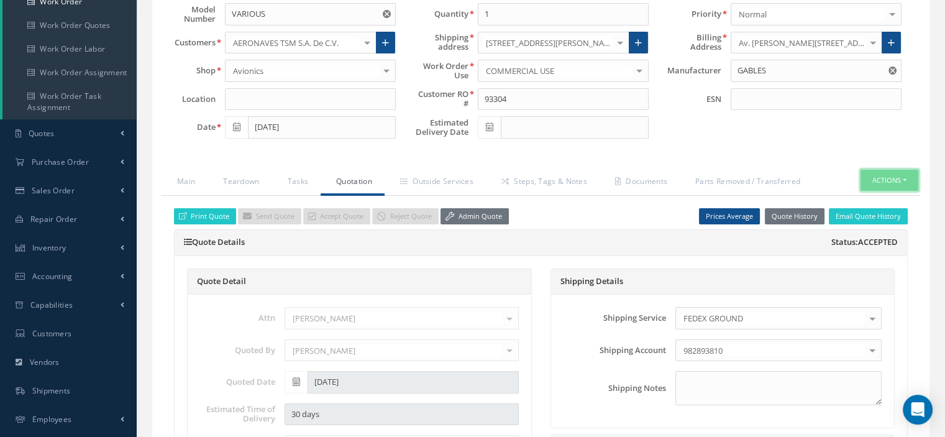
click at [899, 180] on button "Actions" at bounding box center [889, 181] width 58 height 22
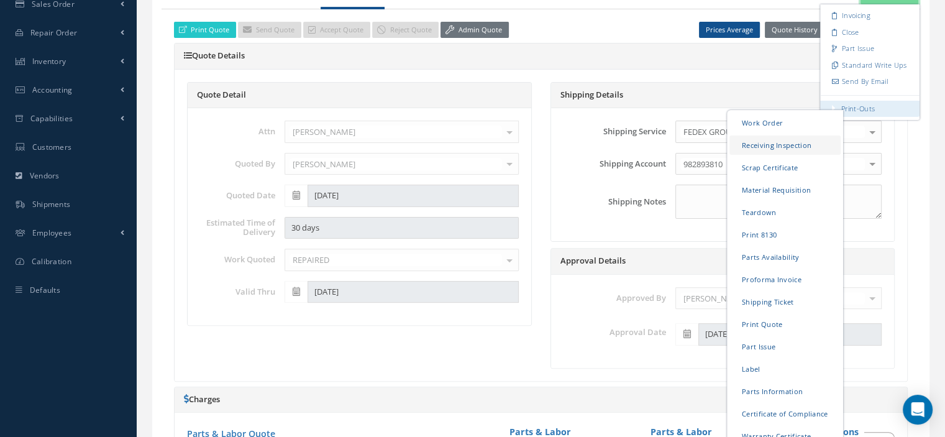
scroll to position [468, 0]
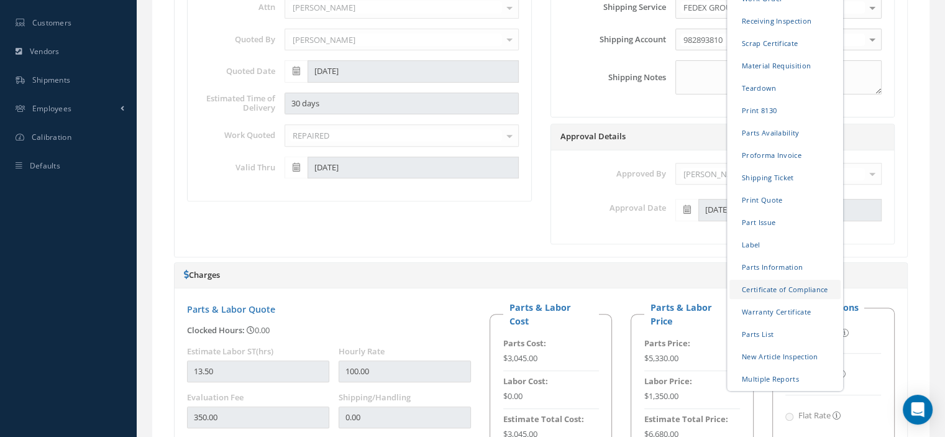
click at [780, 285] on link "Certificate of Compliance" at bounding box center [784, 288] width 111 height 19
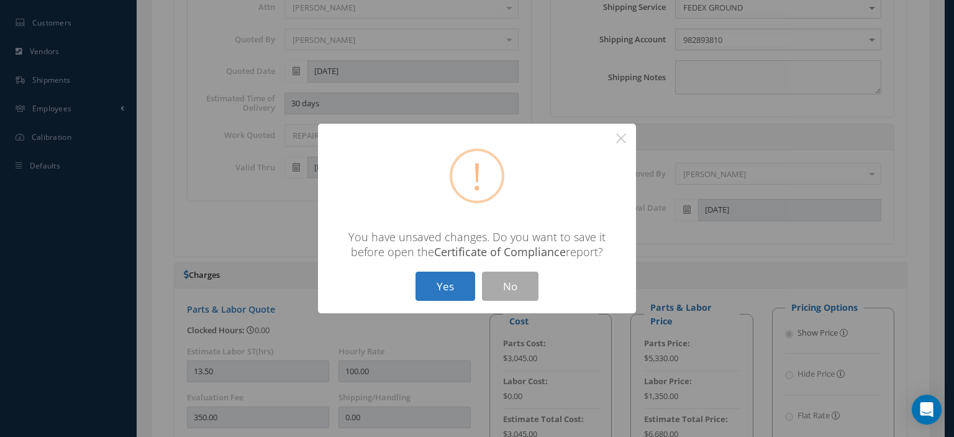
click at [452, 288] on button "Yes" at bounding box center [446, 285] width 60 height 29
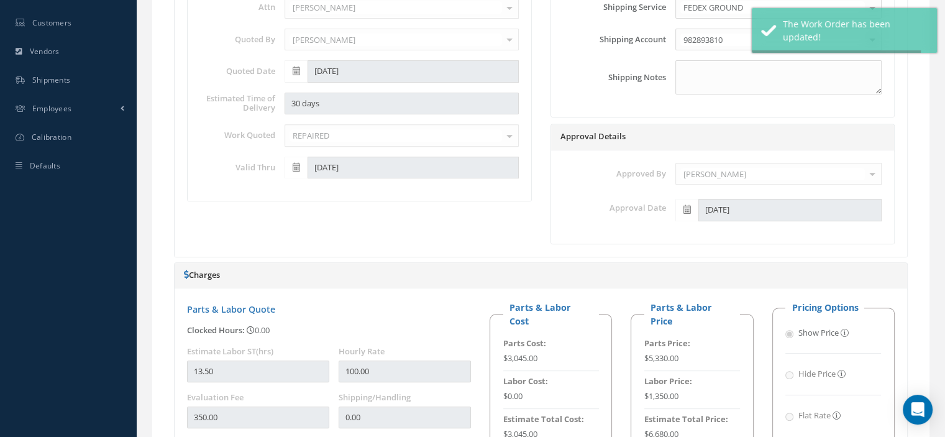
type input "GABLES"
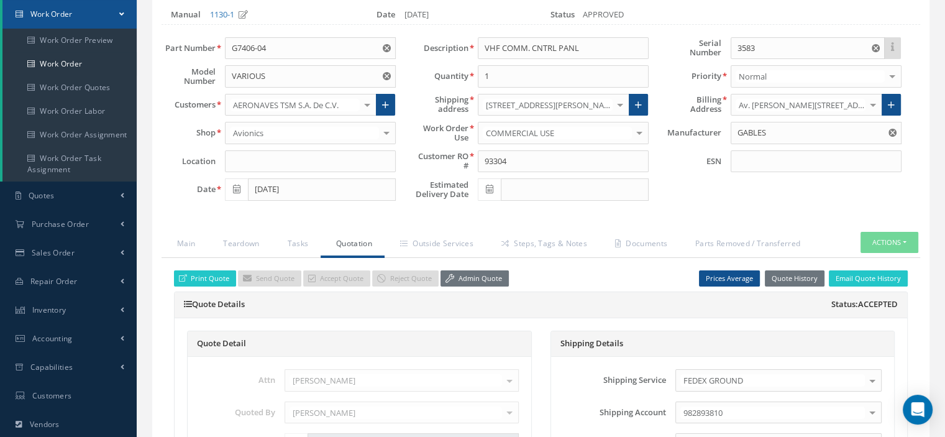
scroll to position [33, 0]
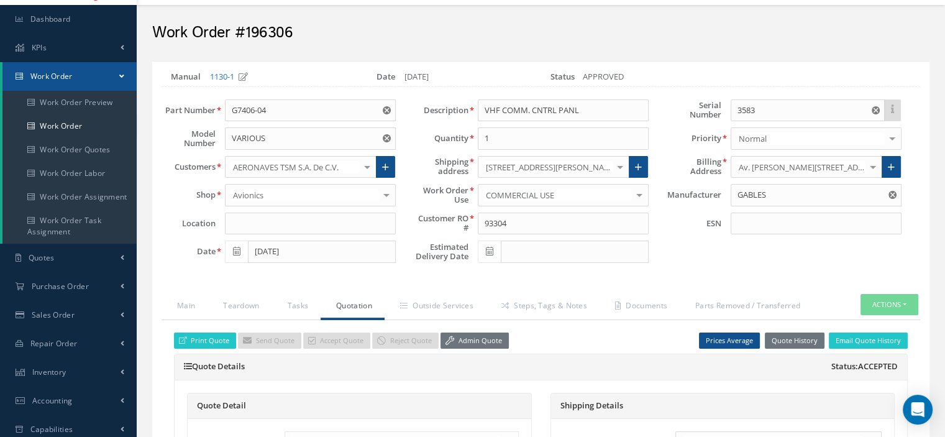
click at [123, 70] on link "Work Order" at bounding box center [69, 76] width 134 height 29
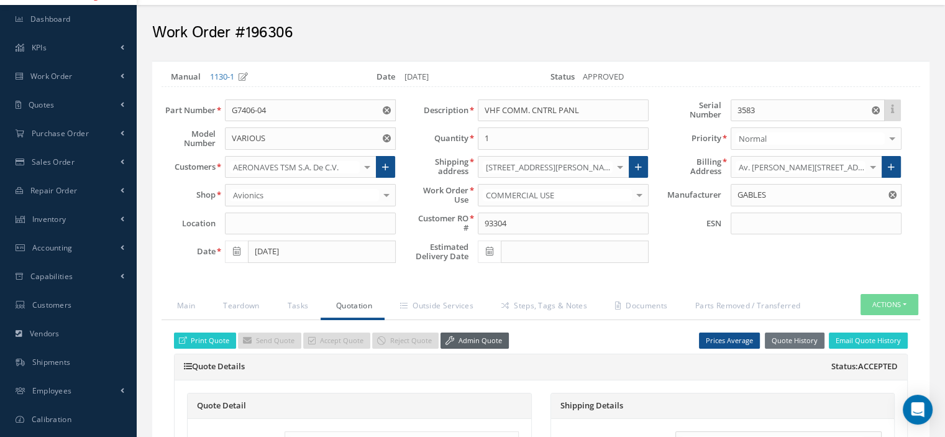
click at [476, 335] on link "Admin Quote" at bounding box center [474, 340] width 68 height 17
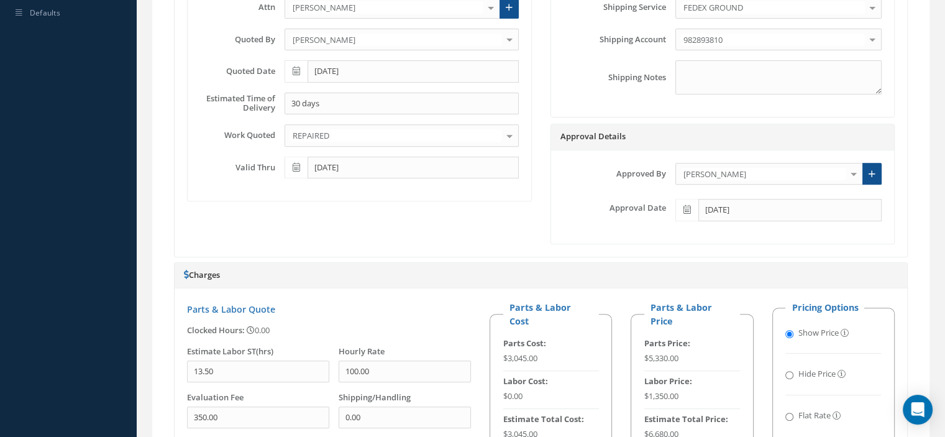
scroll to position [0, 0]
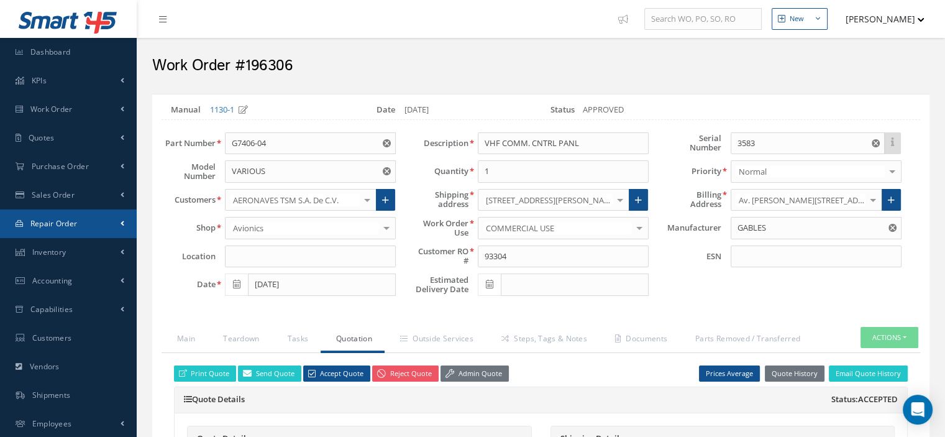
click at [71, 217] on link "Repair Order" at bounding box center [68, 223] width 137 height 29
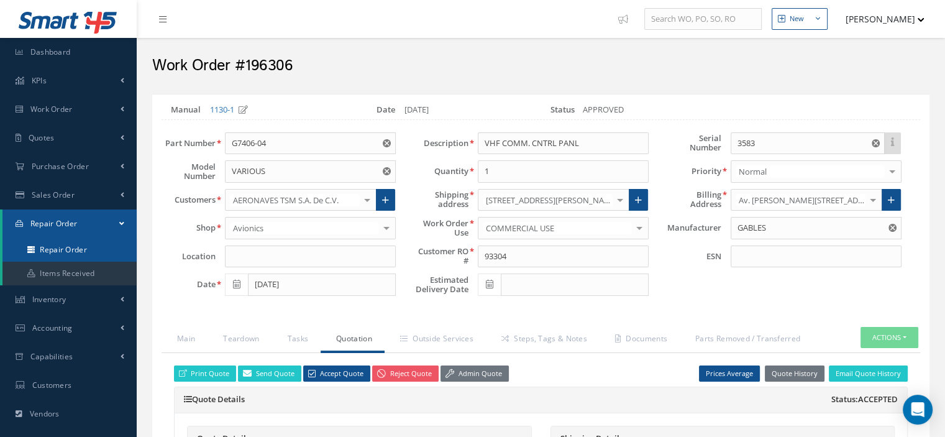
click at [78, 249] on link "Repair Order" at bounding box center [69, 250] width 134 height 24
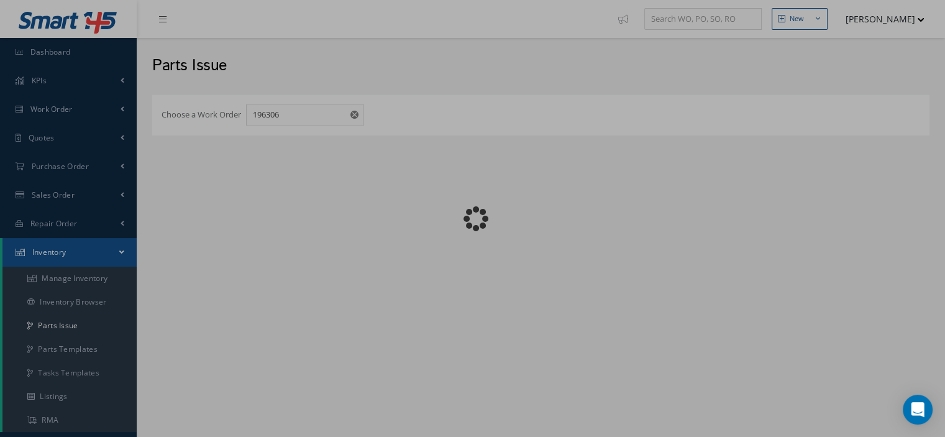
checkbox input "false"
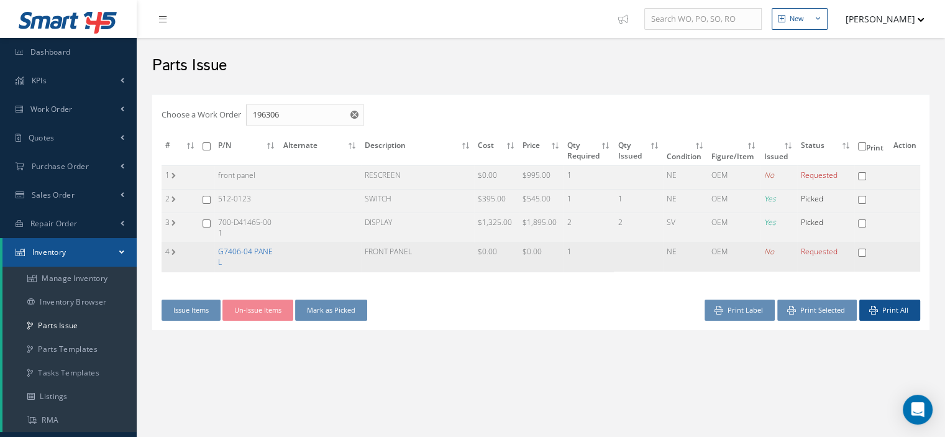
click at [248, 246] on link "G7406-04 PANEL" at bounding box center [245, 256] width 55 height 21
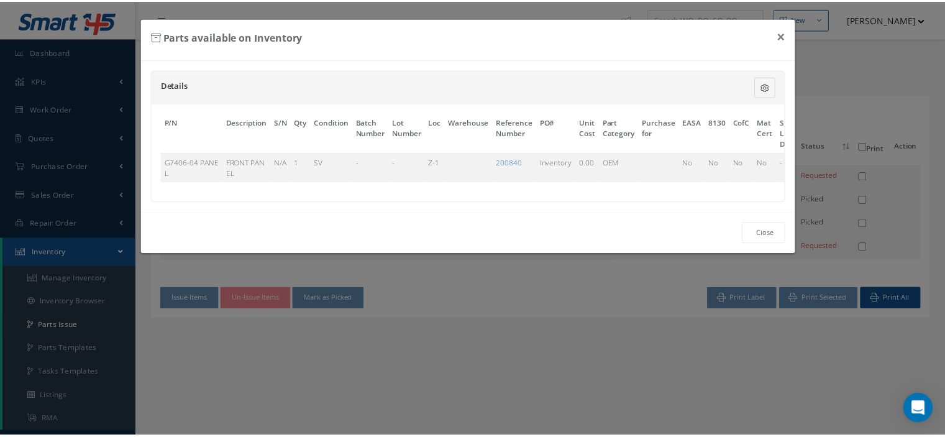
scroll to position [0, 83]
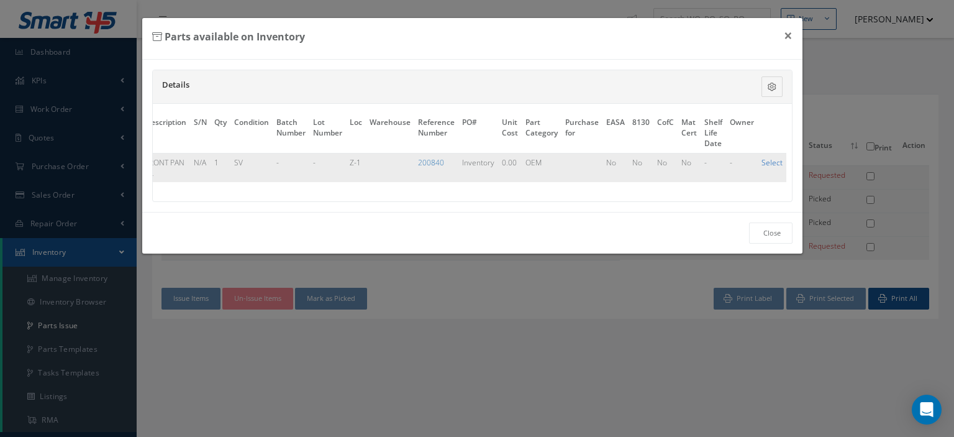
click at [768, 164] on link "Select" at bounding box center [772, 162] width 21 height 11
checkbox input "true"
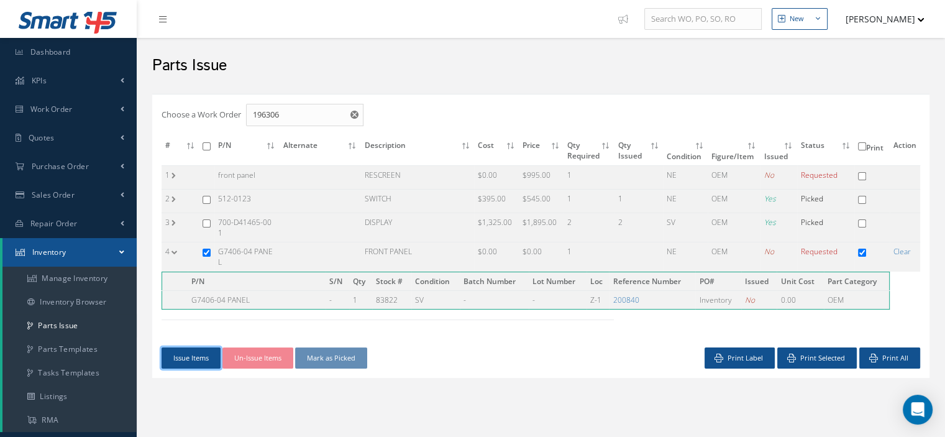
click at [201, 347] on button "Issue Items" at bounding box center [190, 358] width 59 height 22
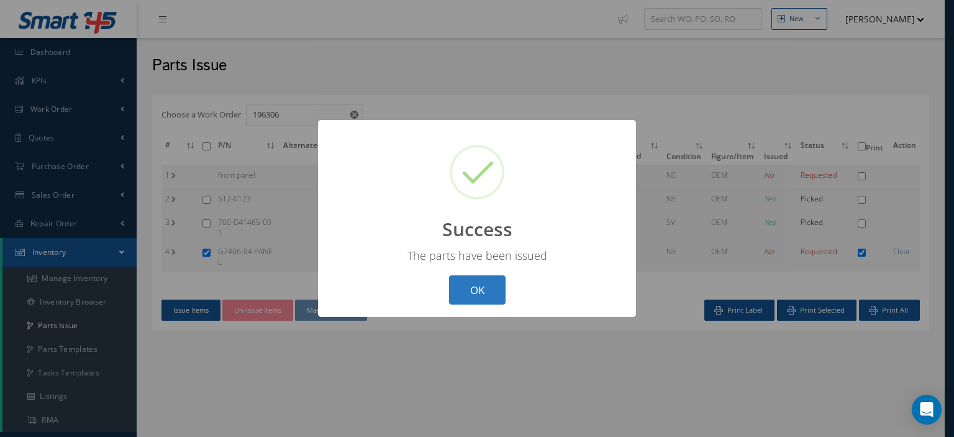
click at [458, 296] on button "OK" at bounding box center [477, 289] width 57 height 29
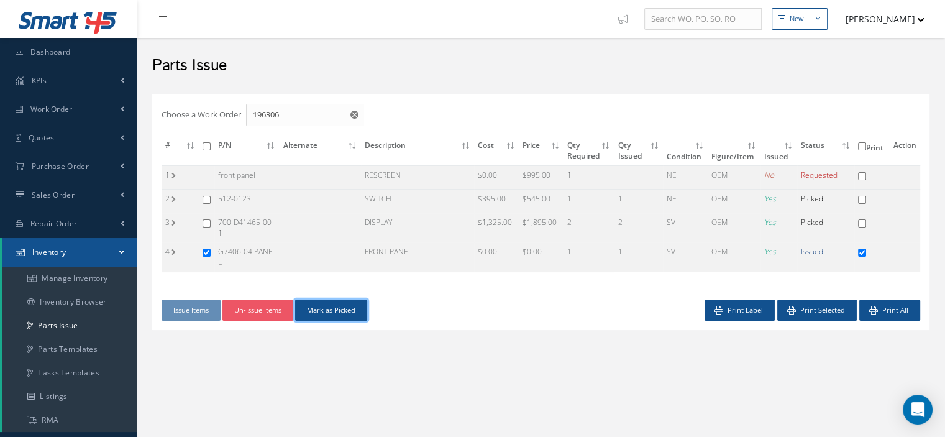
click at [336, 301] on button "Mark as Picked" at bounding box center [331, 310] width 72 height 22
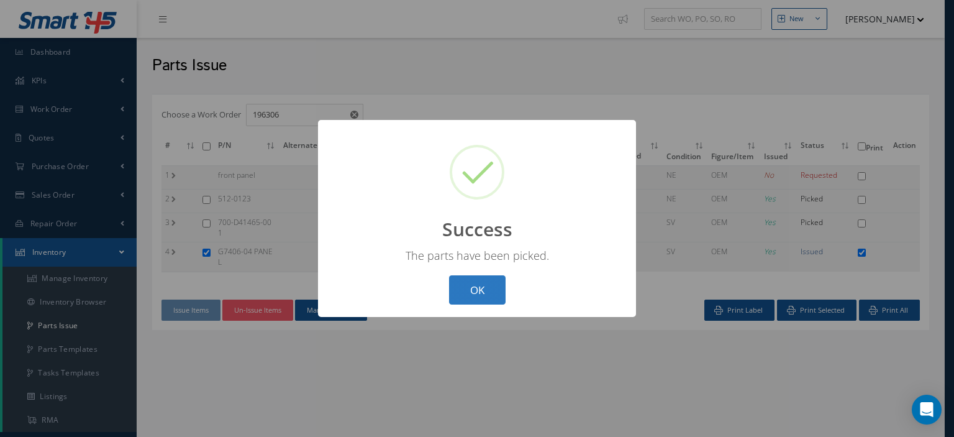
click at [484, 285] on button "OK" at bounding box center [477, 289] width 57 height 29
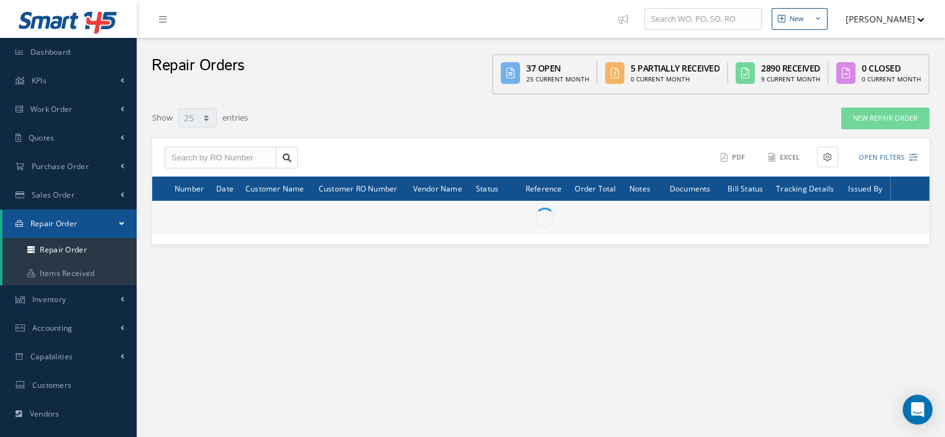
select select "25"
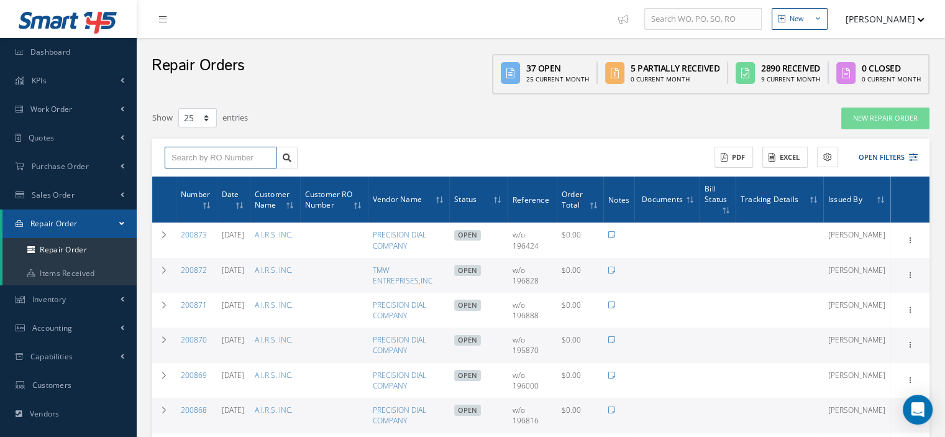
click at [198, 155] on input "text" at bounding box center [221, 158] width 112 height 22
type input "200831"
